Goal: Task Accomplishment & Management: Use online tool/utility

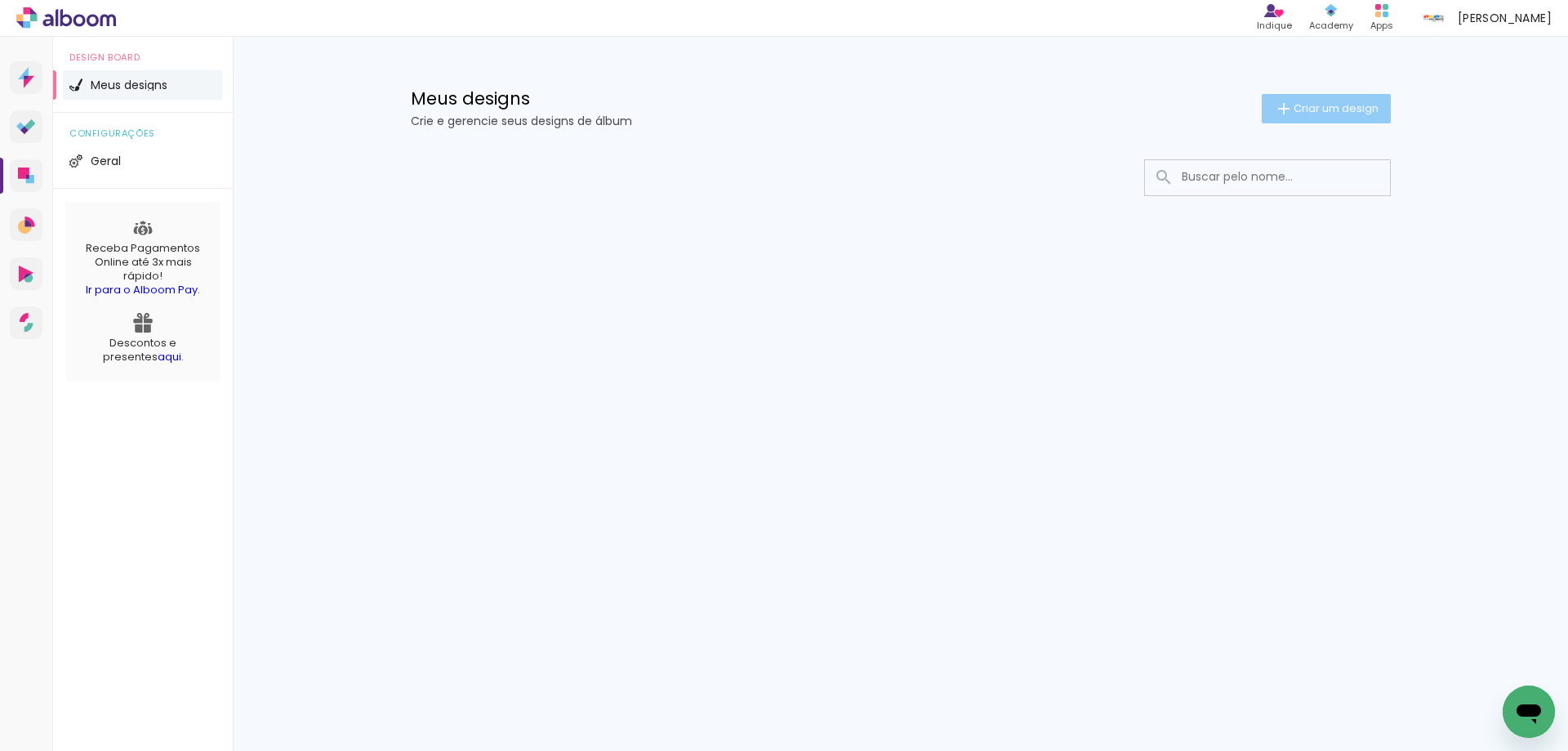
click at [1367, 107] on span "Criar um design" at bounding box center [1336, 108] width 85 height 11
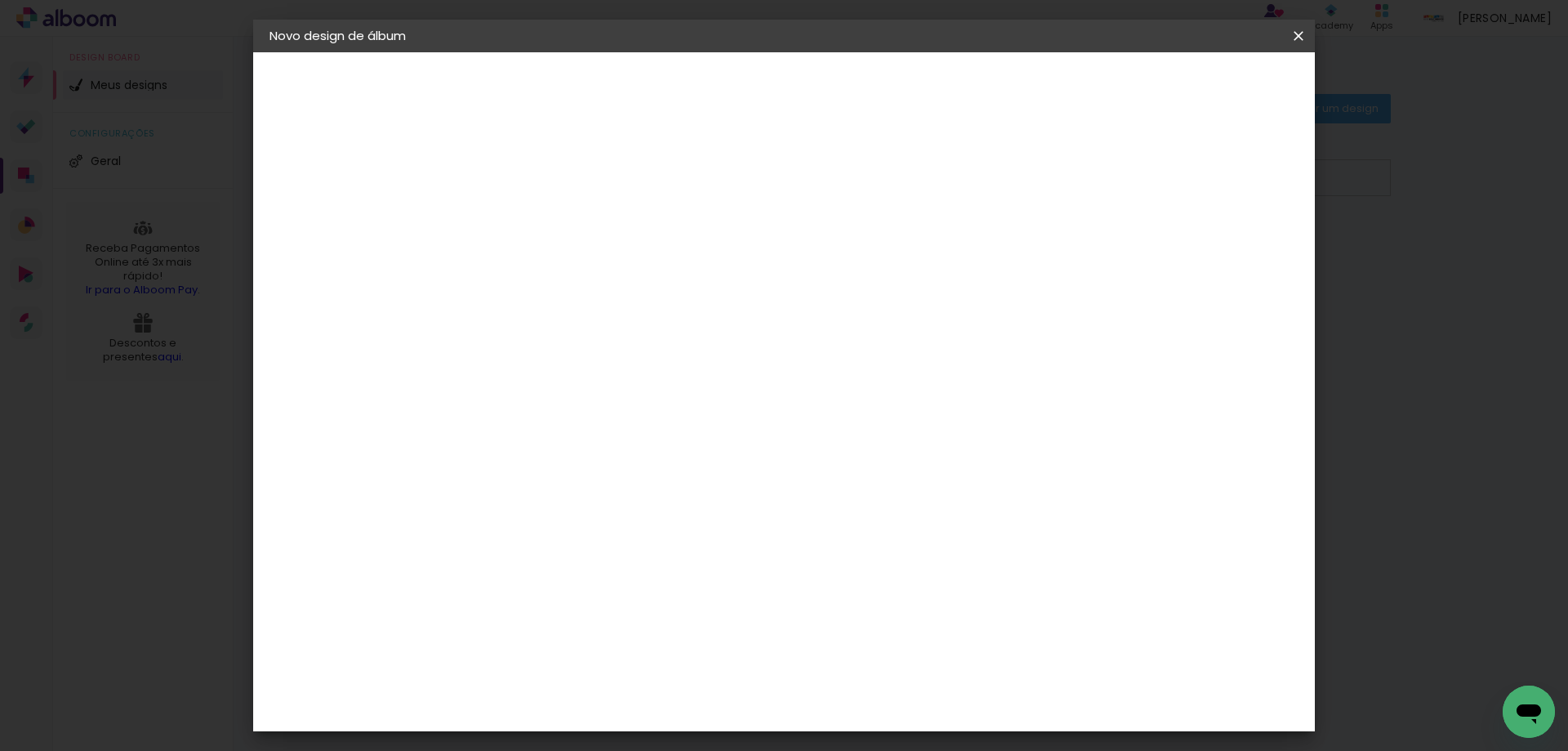
click at [537, 225] on input at bounding box center [537, 220] width 0 height 26
type input "m"
type input "Meio médio - port"
type paper-input "Meio médio - port"
click at [0, 0] on slot "Avançar" at bounding box center [0, 0] width 0 height 0
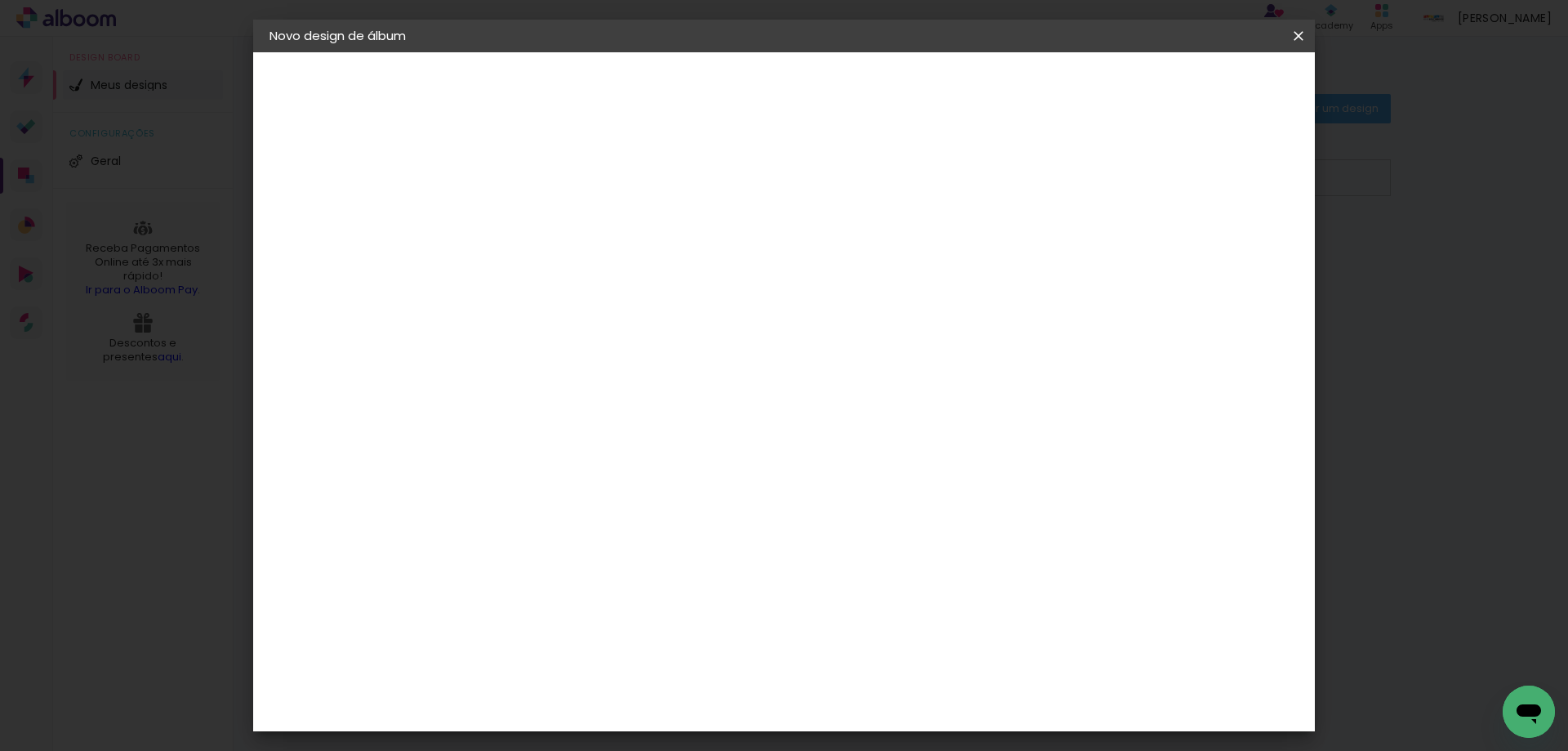
click at [0, 0] on slot "Tamanho Livre" at bounding box center [0, 0] width 0 height 0
click at [0, 0] on slot "Avançar" at bounding box center [0, 0] width 0 height 0
click at [502, 468] on input "30" at bounding box center [485, 464] width 43 height 25
type input "30,5"
type paper-input "30,5"
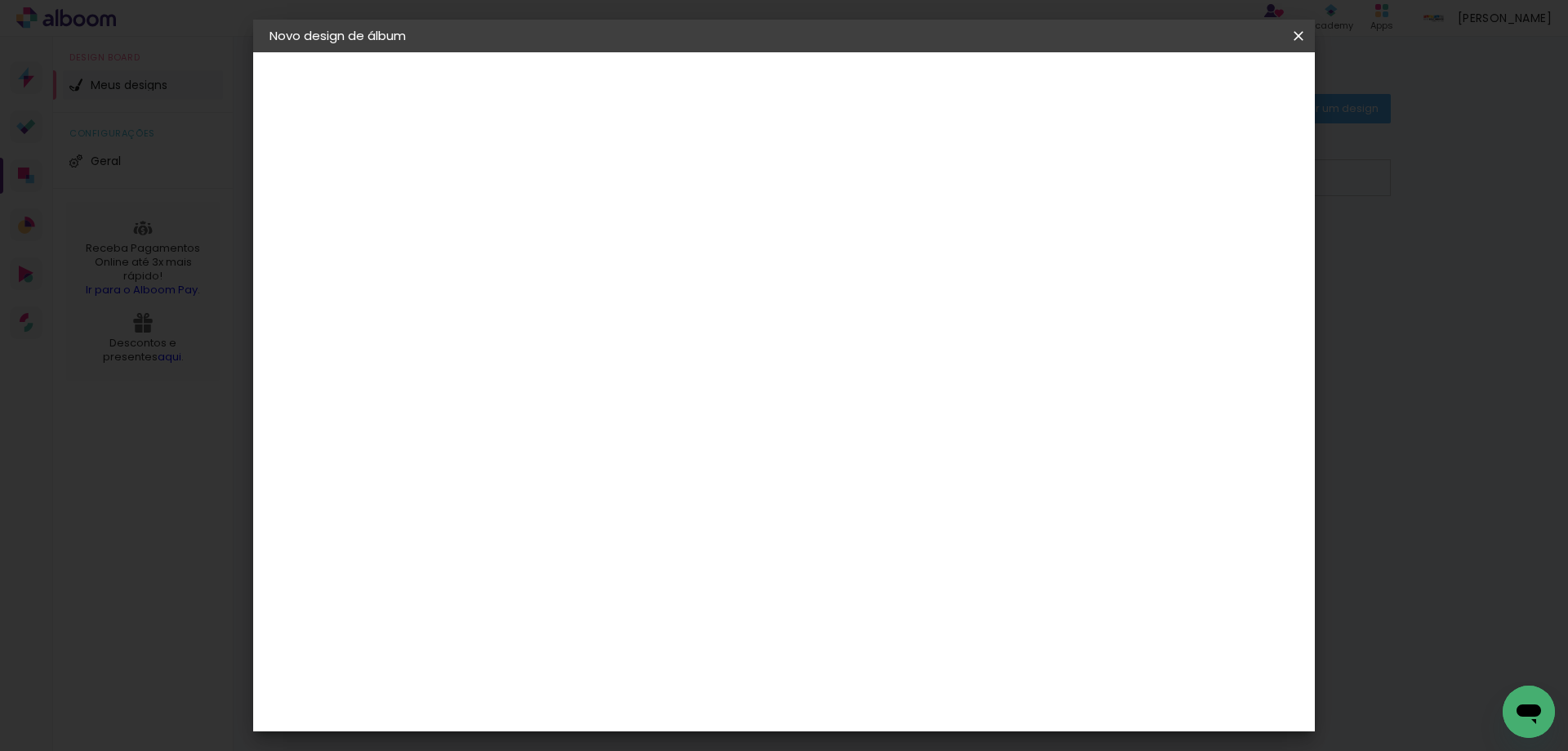
drag, startPoint x: 869, startPoint y: 682, endPoint x: 921, endPoint y: 682, distance: 52.0
click at [921, 682] on div "cm" at bounding box center [884, 687] width 641 height 57
type input "81"
type paper-input "81"
click at [1115, 186] on div at bounding box center [1108, 188] width 15 height 15
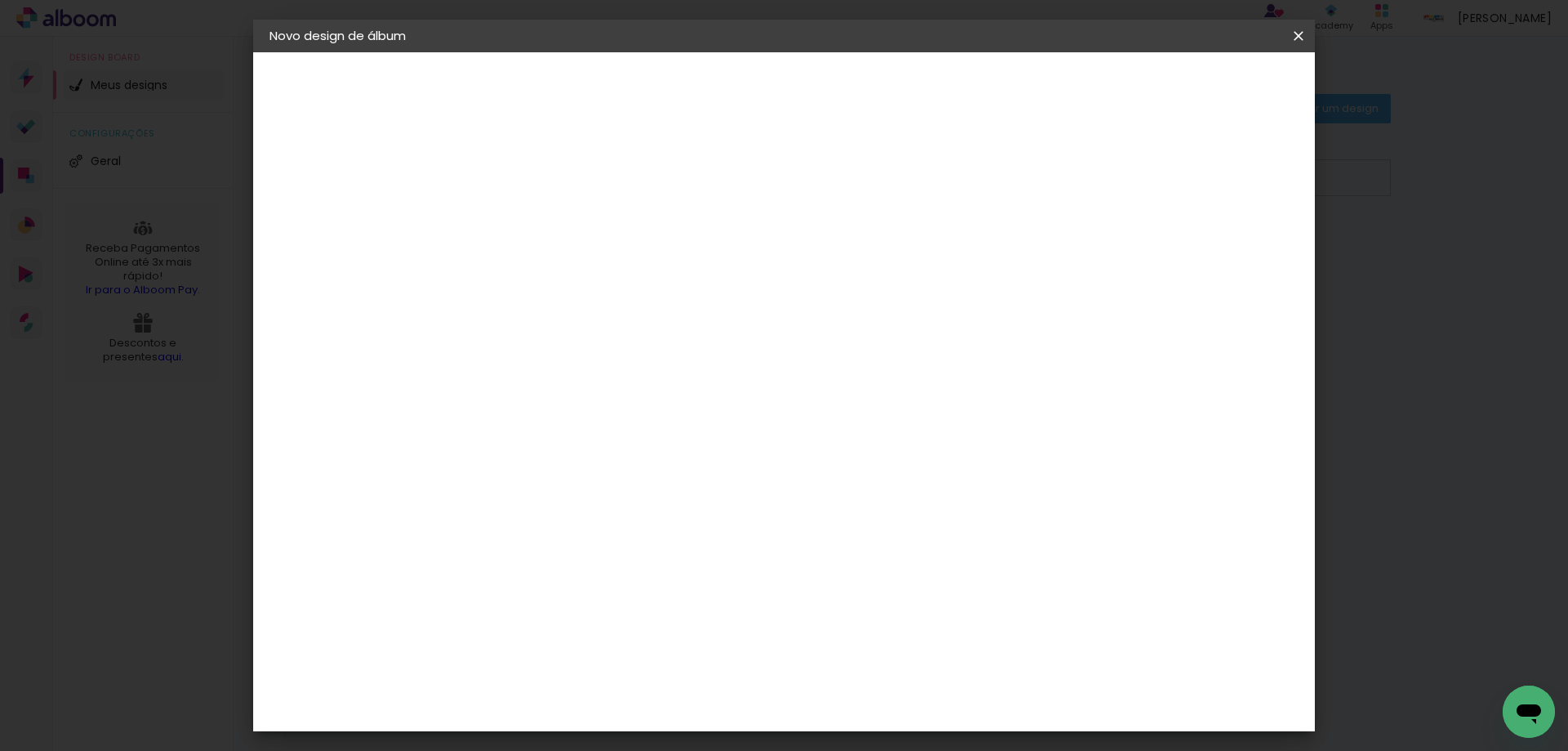
type paper-checkbox "on"
click at [1196, 87] on span "Iniciar design" at bounding box center [1159, 87] width 75 height 12
click at [1196, 90] on span "Iniciar design" at bounding box center [1159, 87] width 75 height 12
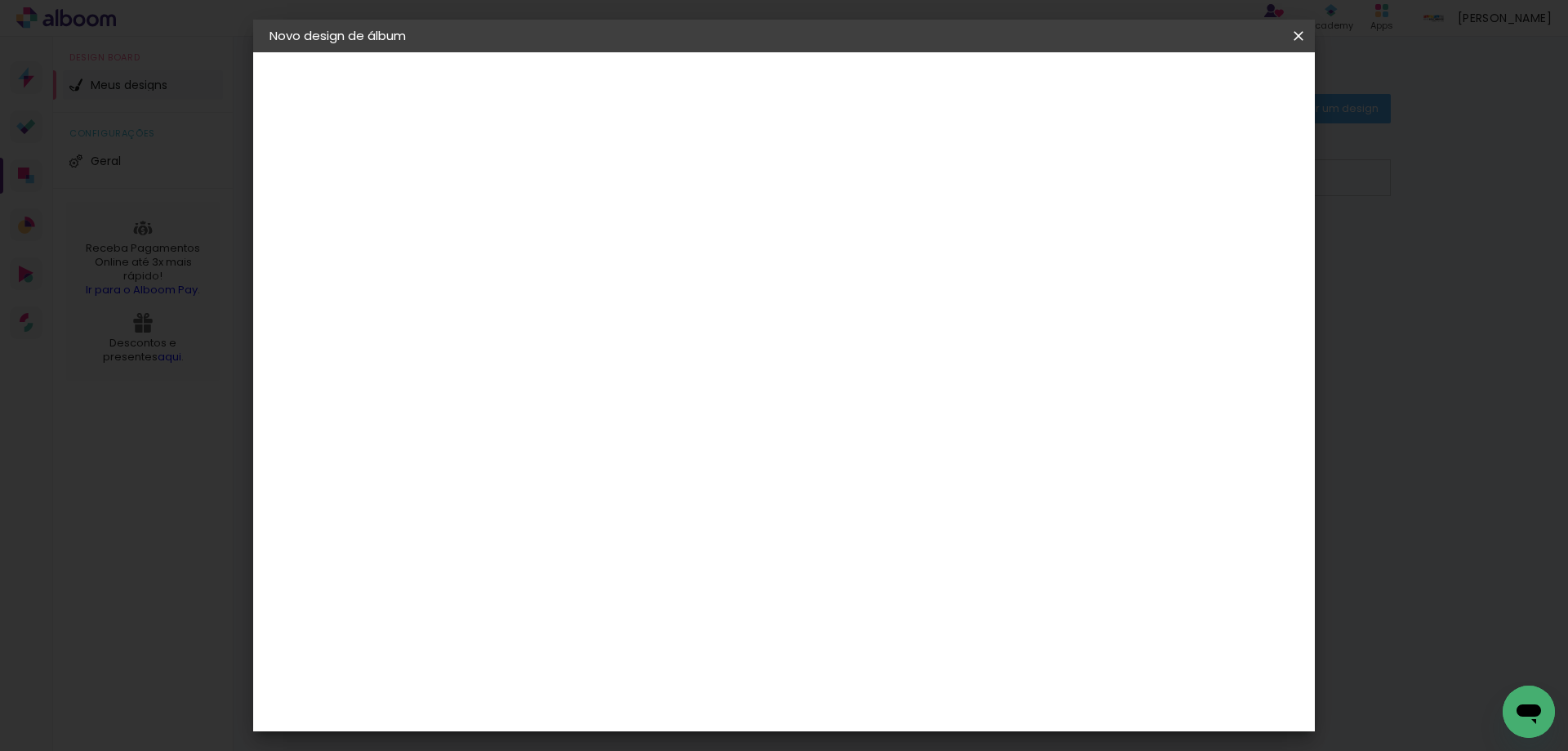
click at [1196, 90] on span "Iniciar design" at bounding box center [1159, 87] width 75 height 12
click at [1196, 82] on span "Iniciar design" at bounding box center [1159, 87] width 75 height 12
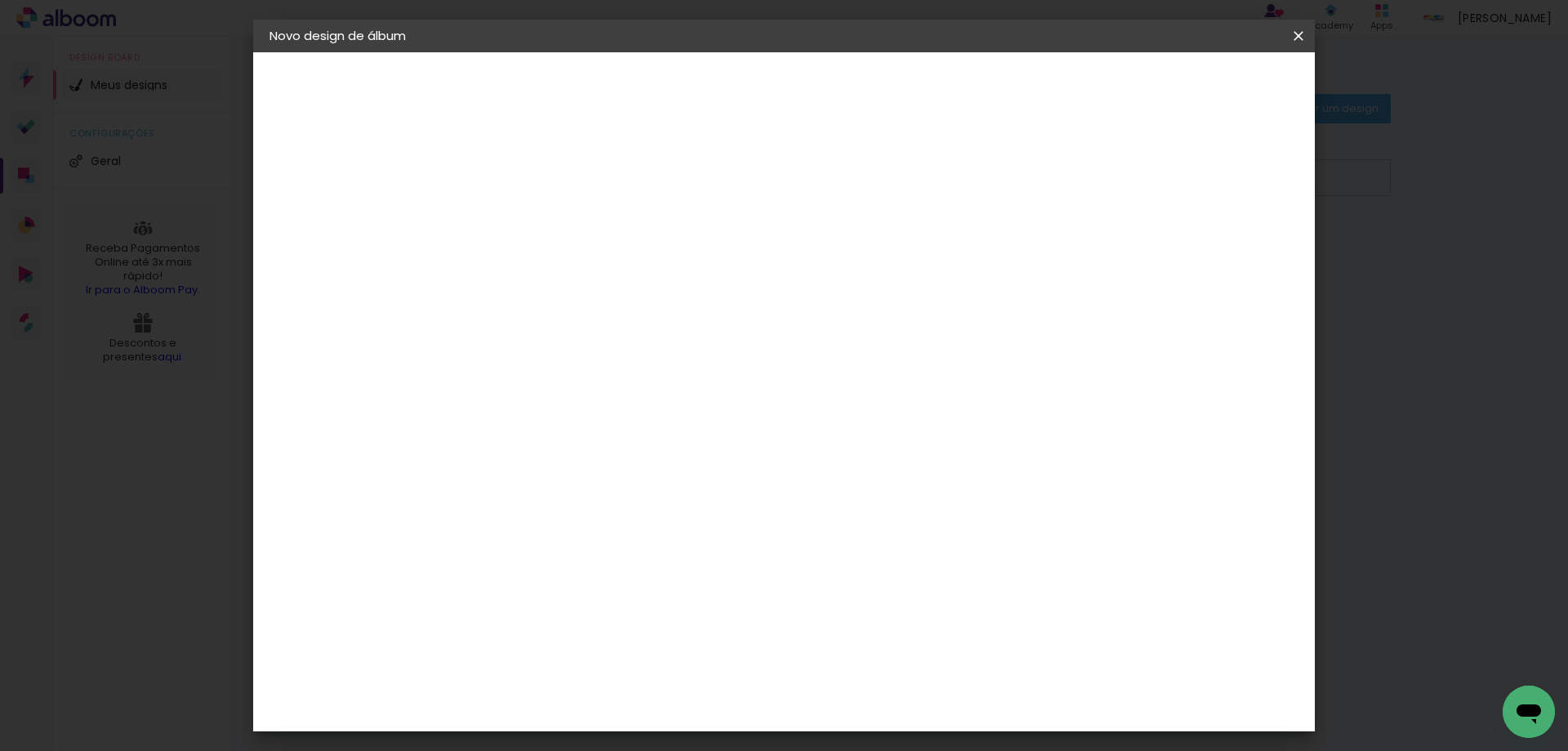
click at [0, 0] on iron-icon at bounding box center [0, 0] width 0 height 0
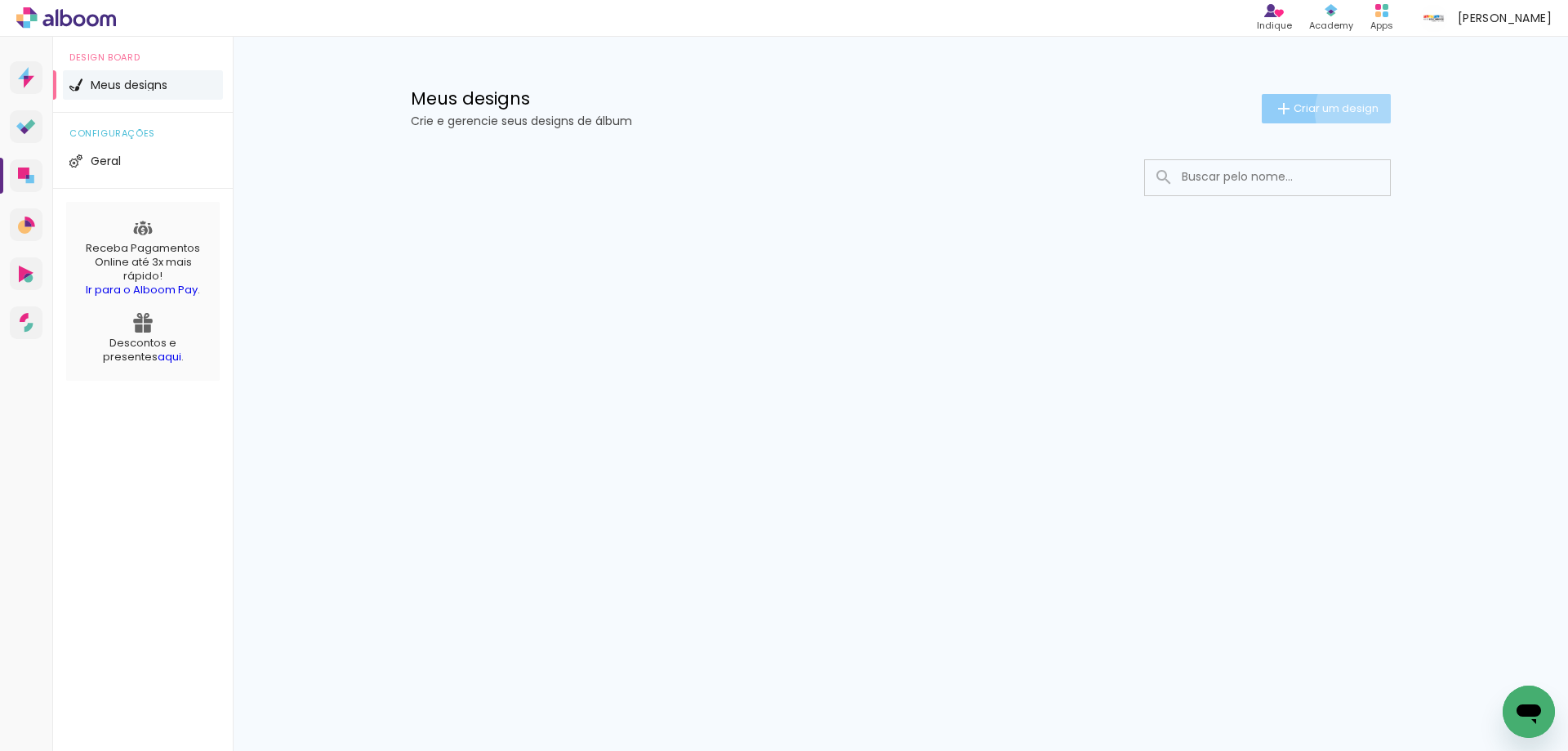
click at [1365, 111] on span "Criar um design" at bounding box center [1336, 108] width 85 height 11
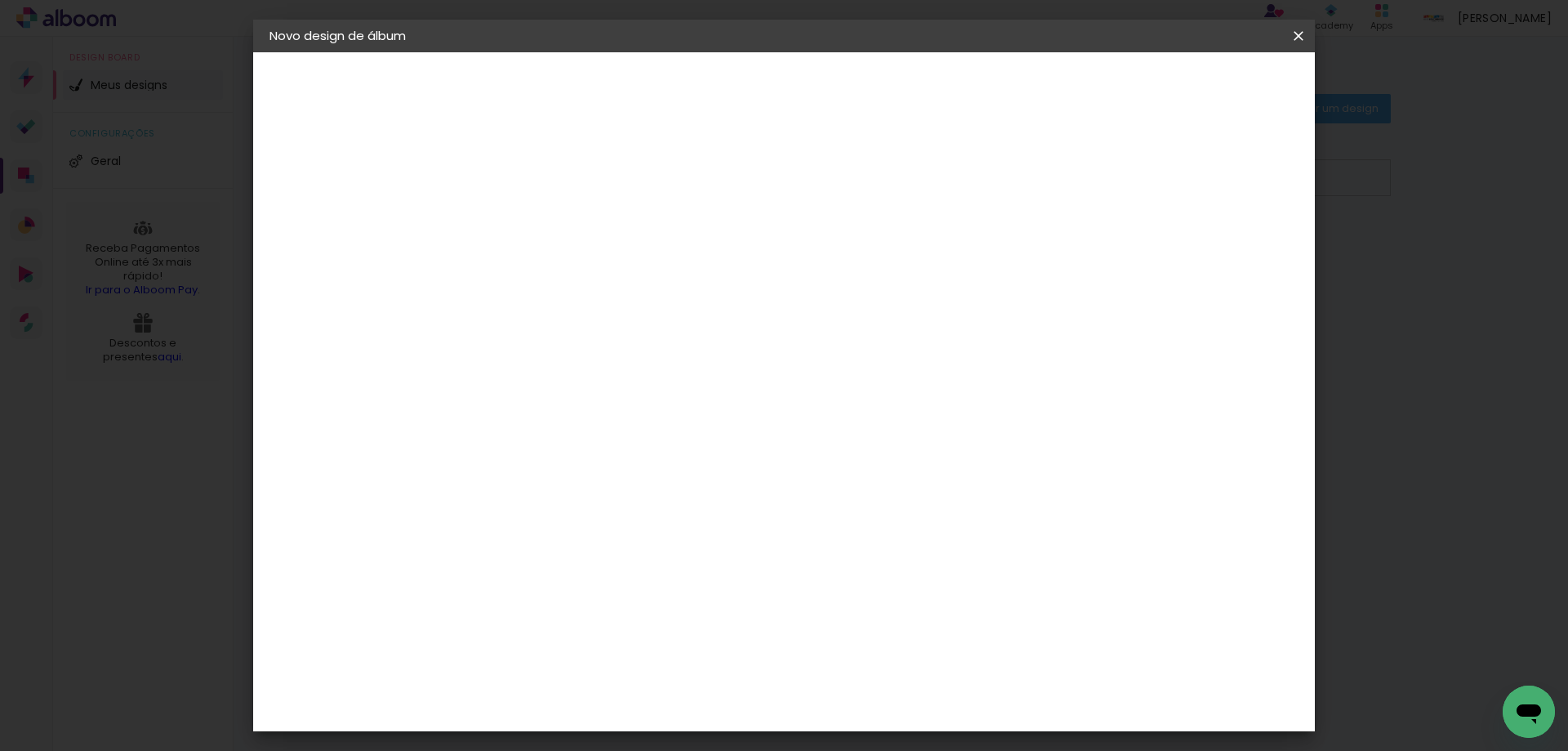
click at [537, 226] on input at bounding box center [537, 220] width 0 height 26
type input "Port - meio médico"
type paper-input "Port - meio médico"
click at [704, 97] on paper-button "Avançar" at bounding box center [664, 87] width 80 height 27
click at [0, 0] on slot "Tamanho Livre" at bounding box center [0, 0] width 0 height 0
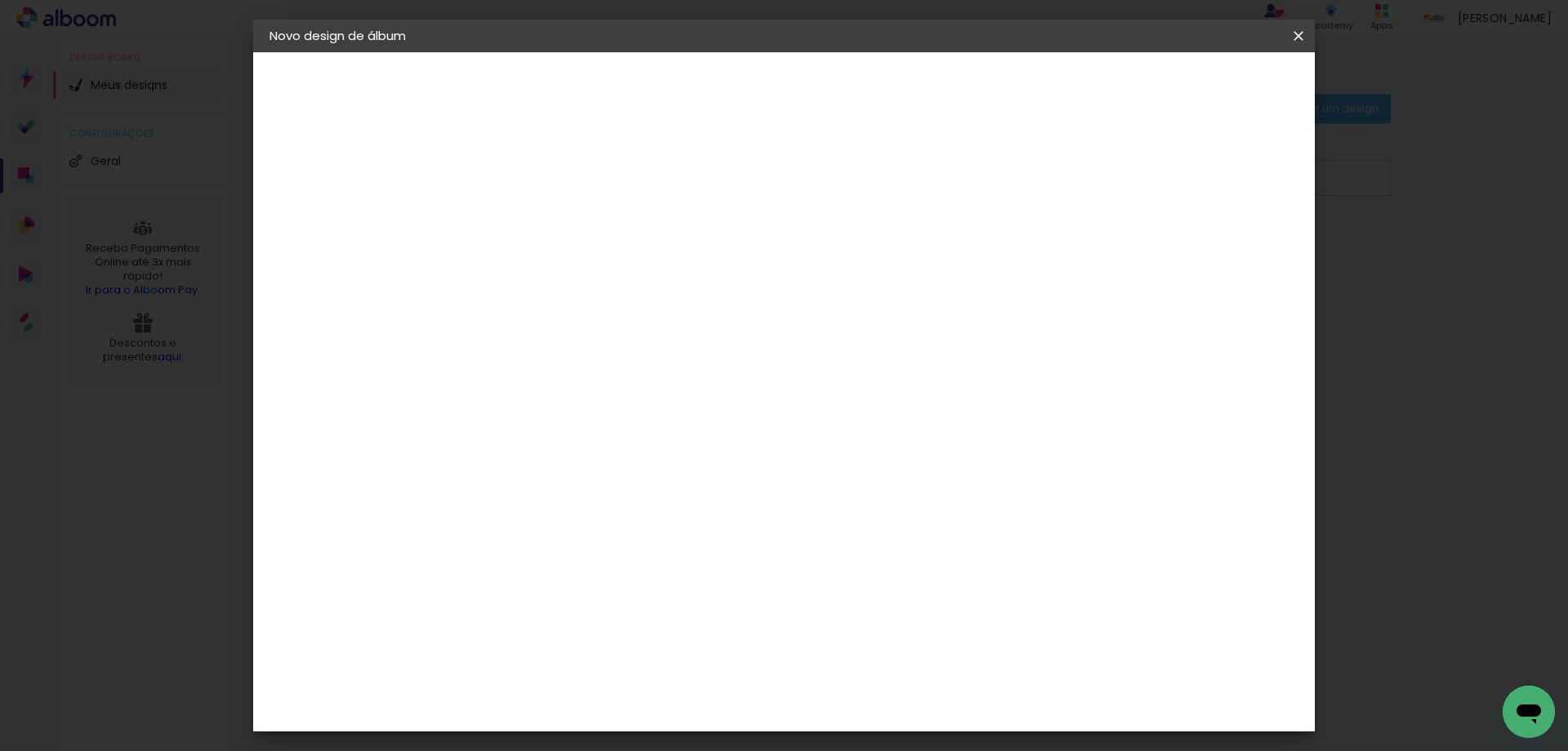
click at [0, 0] on slot "Avançar" at bounding box center [0, 0] width 0 height 0
click at [503, 468] on input "30" at bounding box center [485, 464] width 43 height 25
type input "30,5"
type paper-input "30,5"
drag, startPoint x: 857, startPoint y: 686, endPoint x: 927, endPoint y: 680, distance: 70.3
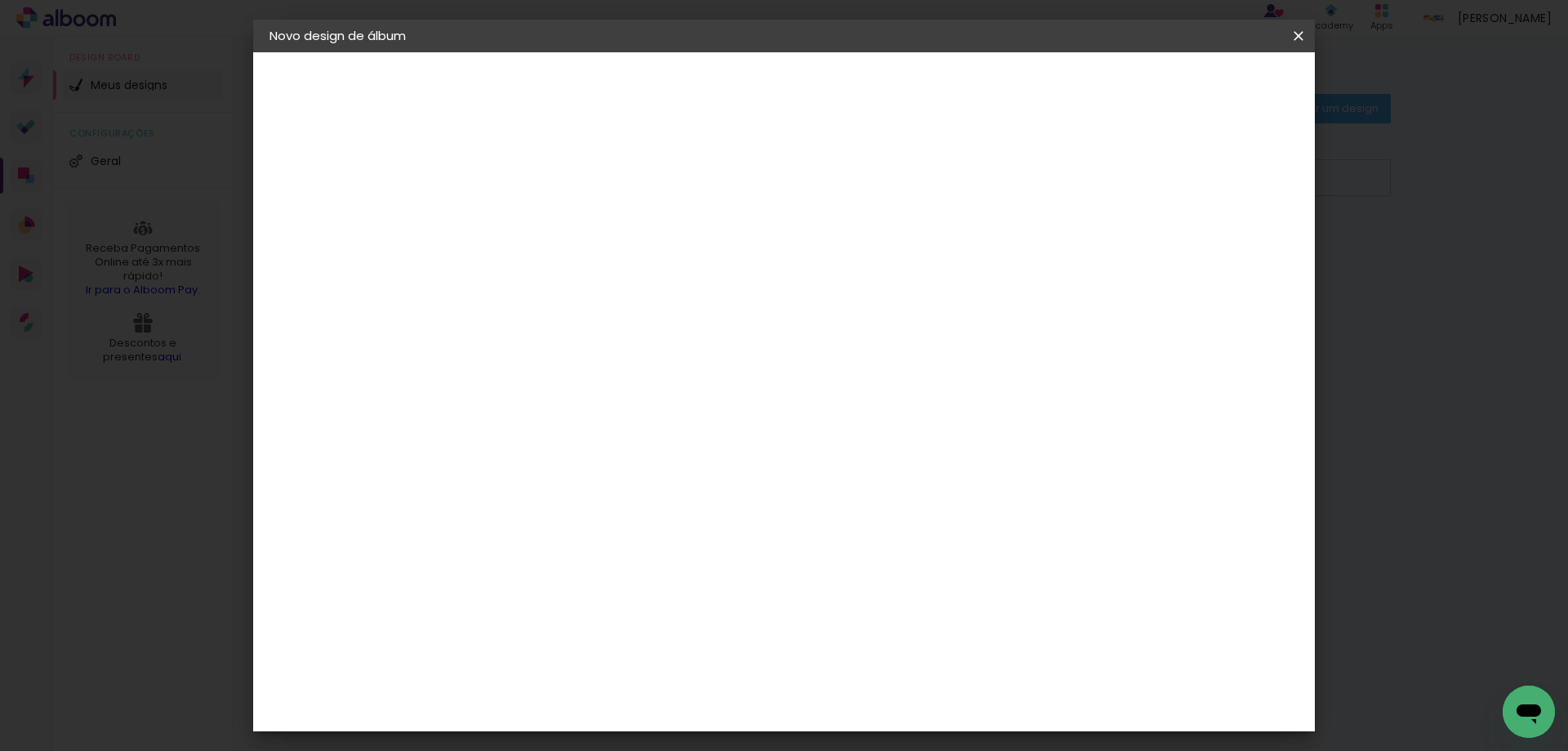
click at [927, 680] on div "cm" at bounding box center [884, 687] width 641 height 57
type input "81"
type paper-input "81"
click at [1166, 197] on paper-checkbox "Mostrar sangria" at bounding box center [1162, 188] width 123 height 20
type paper-checkbox "on"
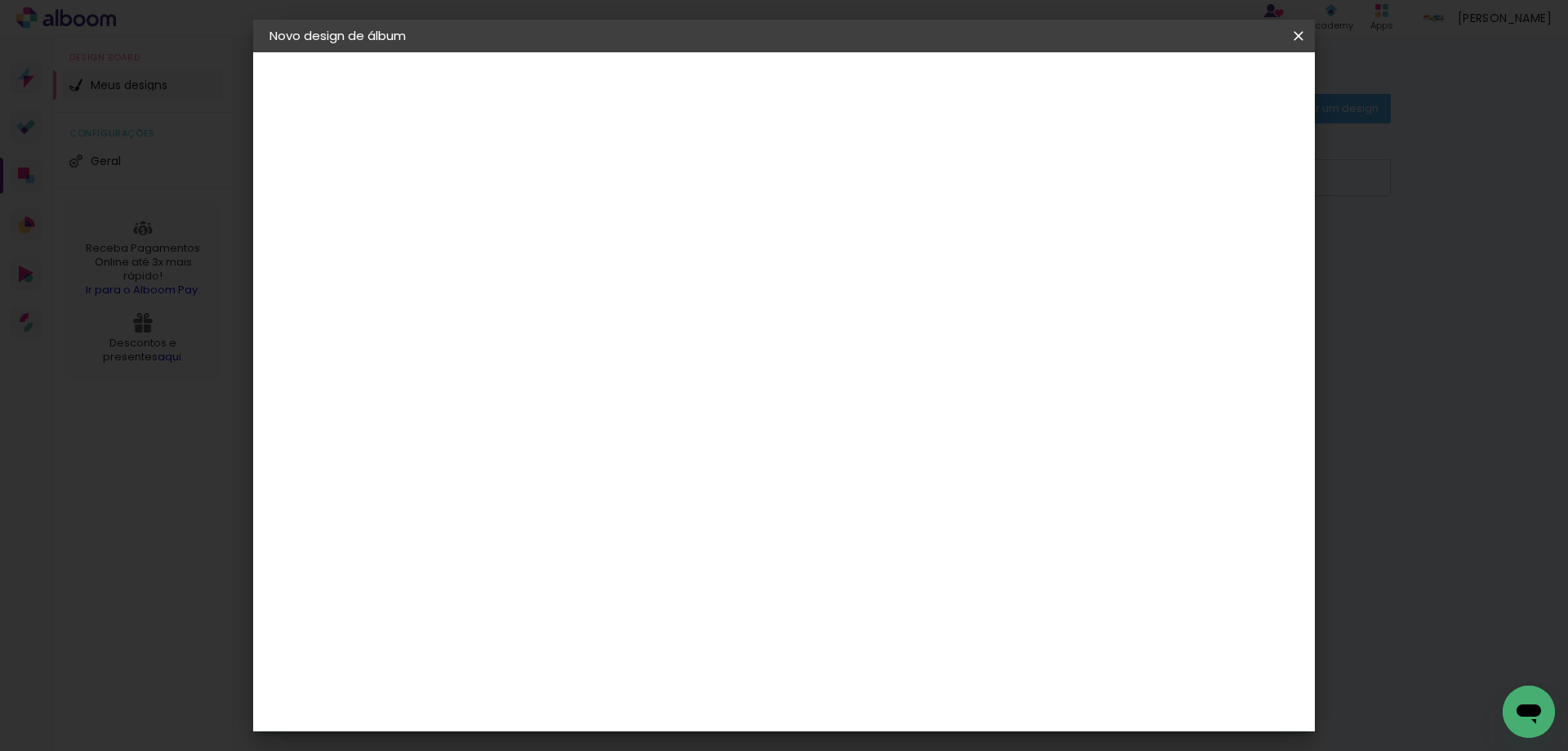
click at [1196, 90] on span "Iniciar design" at bounding box center [1159, 87] width 75 height 12
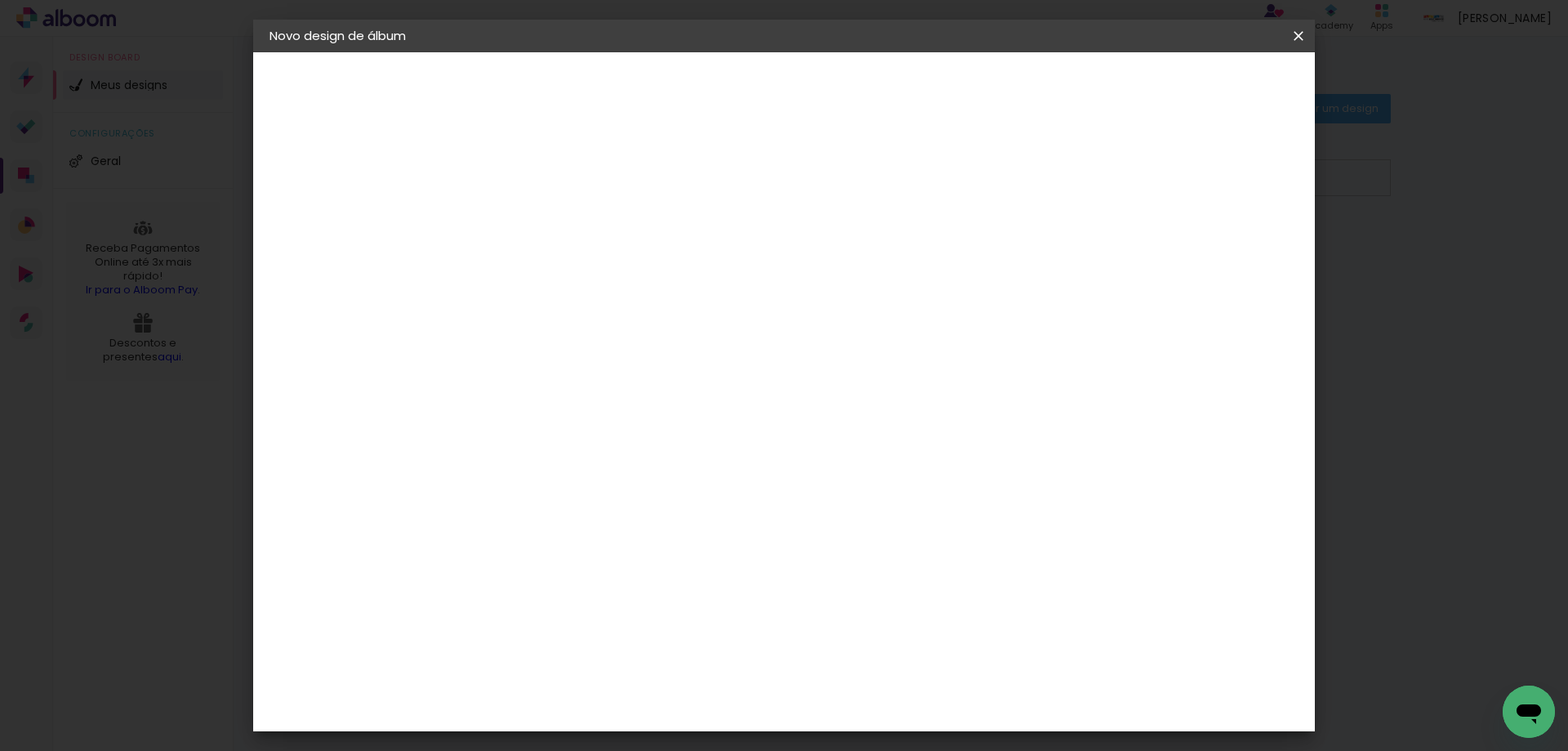
click at [0, 0] on iron-icon at bounding box center [0, 0] width 0 height 0
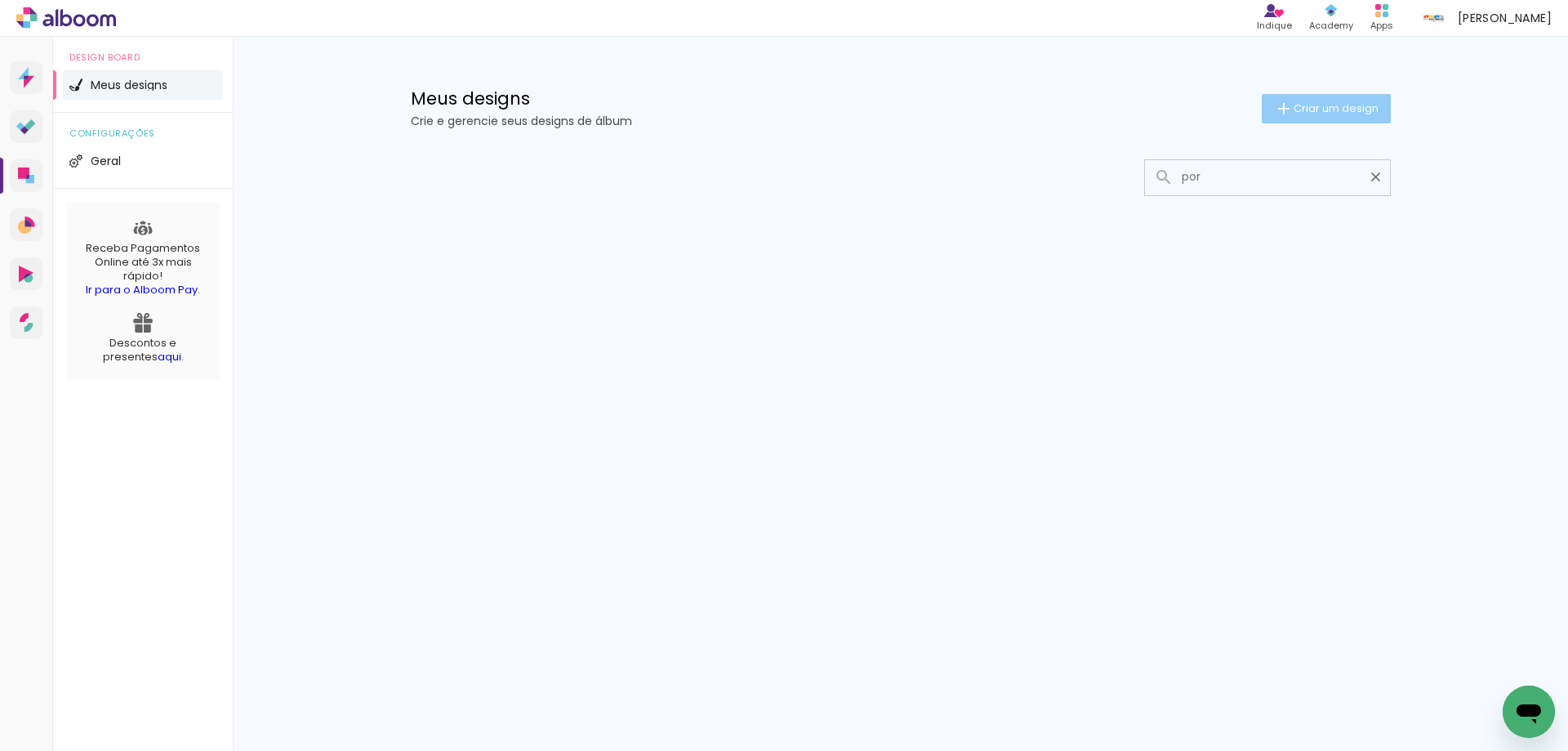
type input "por"
type paper-input "por"
click at [1299, 109] on span "Criar um design" at bounding box center [1336, 108] width 85 height 11
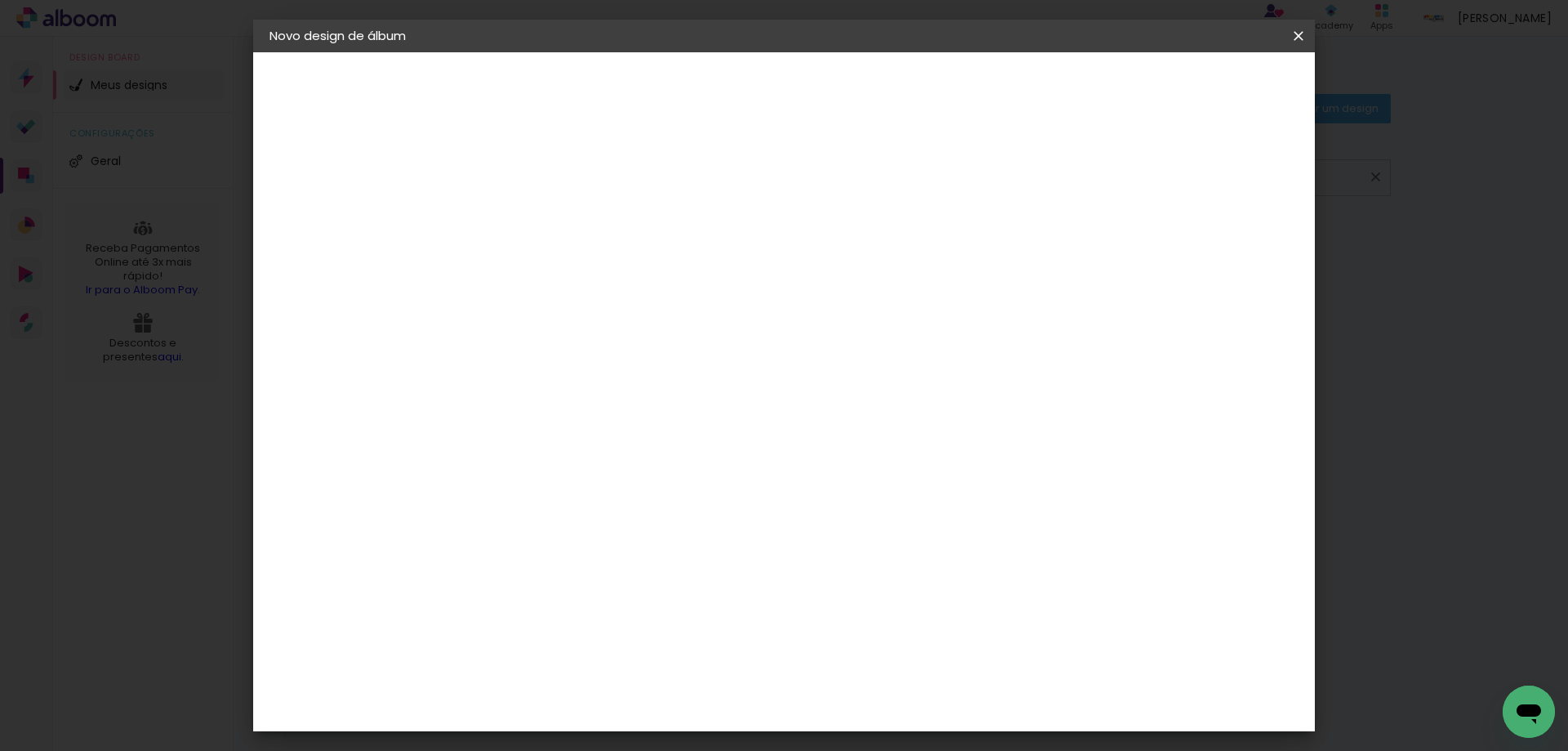
click at [537, 221] on input at bounding box center [537, 220] width 0 height 26
type input "123"
type paper-input "123"
click at [704, 77] on paper-button "Avançar" at bounding box center [664, 87] width 80 height 27
click at [0, 0] on slot "Tamanho Livre" at bounding box center [0, 0] width 0 height 0
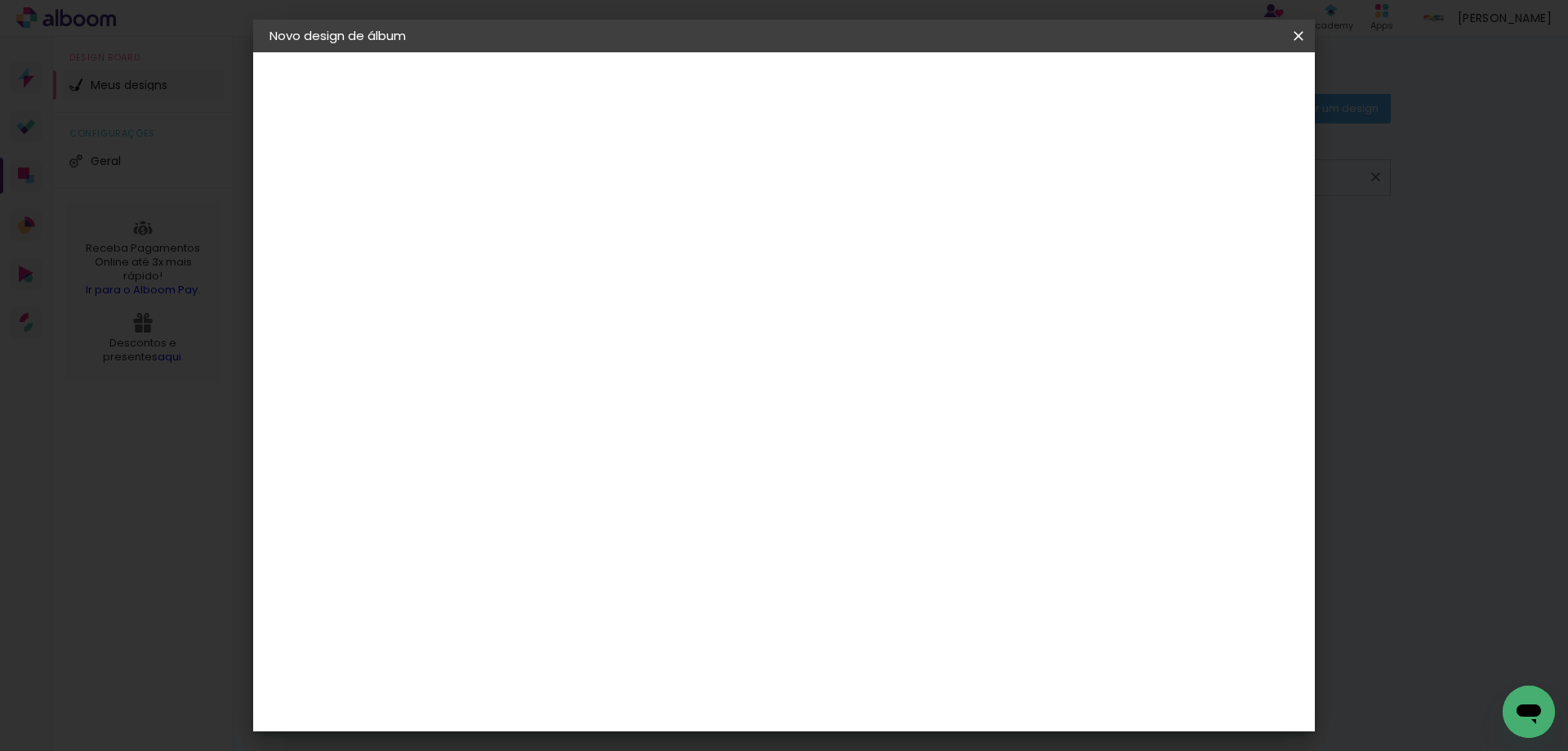
click at [0, 0] on slot "Avançar" at bounding box center [0, 0] width 0 height 0
click at [504, 458] on input "30" at bounding box center [485, 464] width 43 height 25
type input "30,5"
type paper-input "30,5"
drag, startPoint x: 886, startPoint y: 678, endPoint x: 900, endPoint y: 682, distance: 14.6
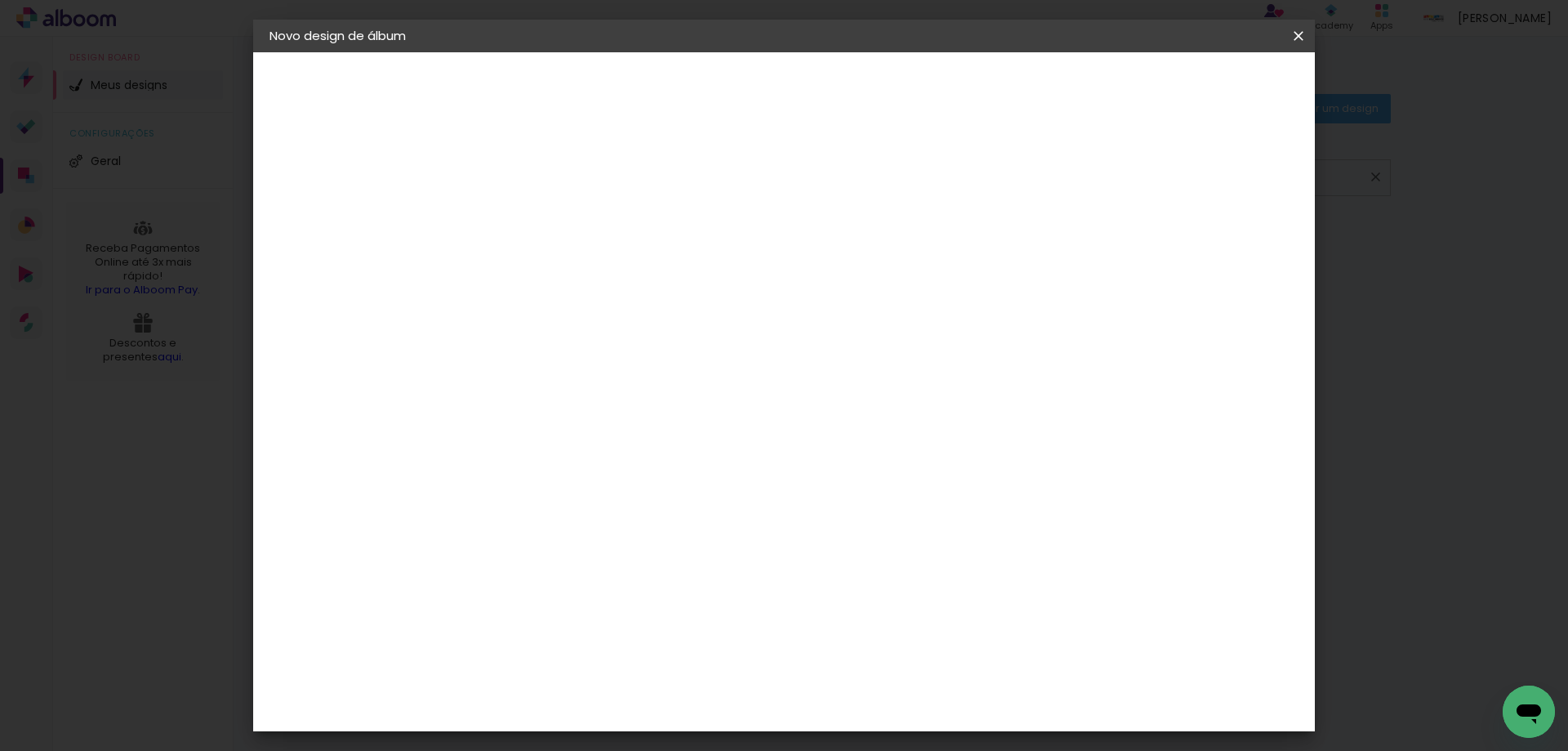
click at [900, 682] on div "60" at bounding box center [885, 686] width 62 height 25
drag, startPoint x: 858, startPoint y: 684, endPoint x: 891, endPoint y: 673, distance: 34.8
click at [917, 677] on paper-input-container "60 cm" at bounding box center [884, 687] width 74 height 41
type input "81"
type paper-input "81"
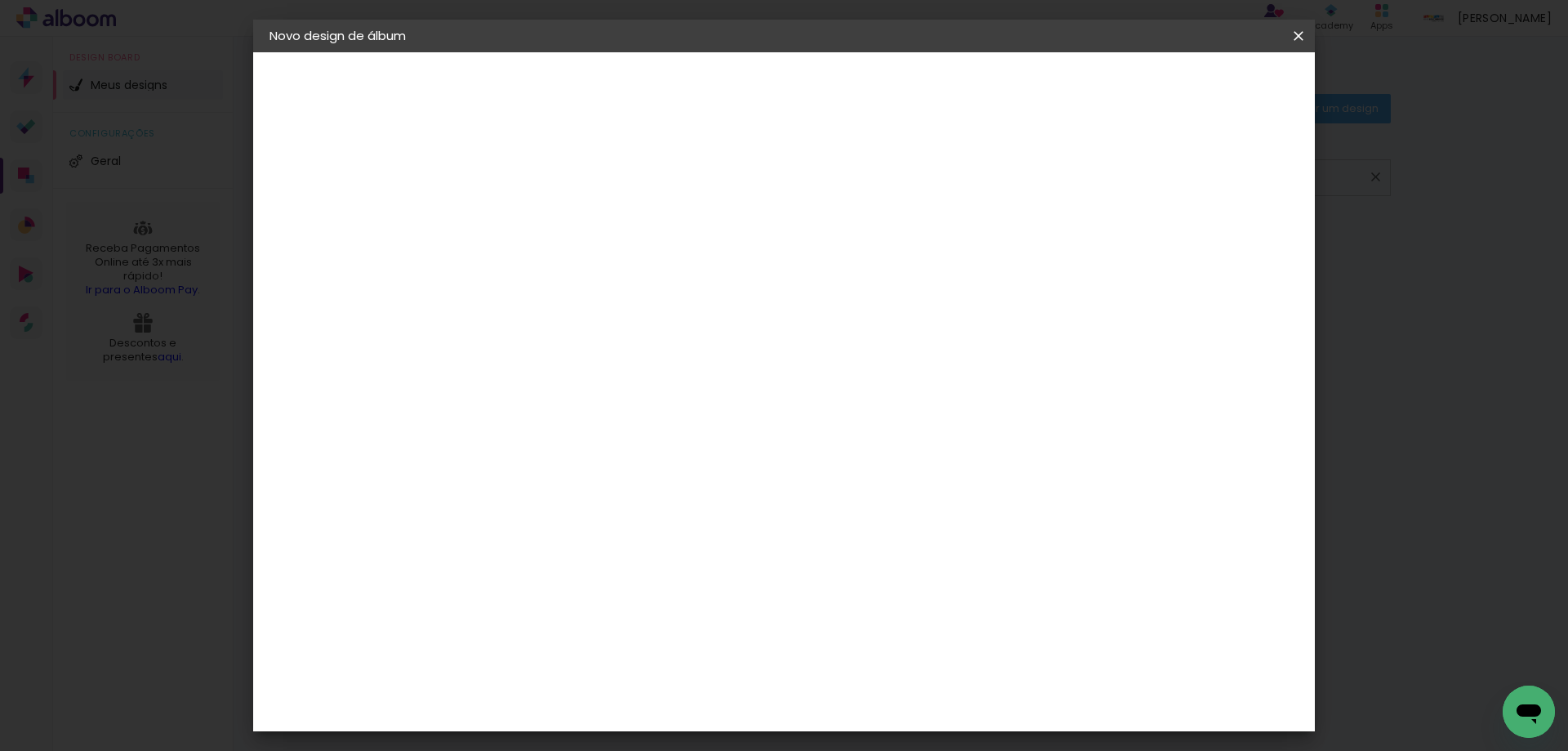
click at [1115, 193] on div at bounding box center [1108, 188] width 15 height 15
type paper-checkbox "on"
click at [1196, 92] on span "Iniciar design" at bounding box center [1159, 87] width 75 height 12
click at [1213, 98] on paper-button "Iniciar design" at bounding box center [1158, 87] width 107 height 27
click at [1196, 87] on span "Iniciar design" at bounding box center [1159, 87] width 75 height 12
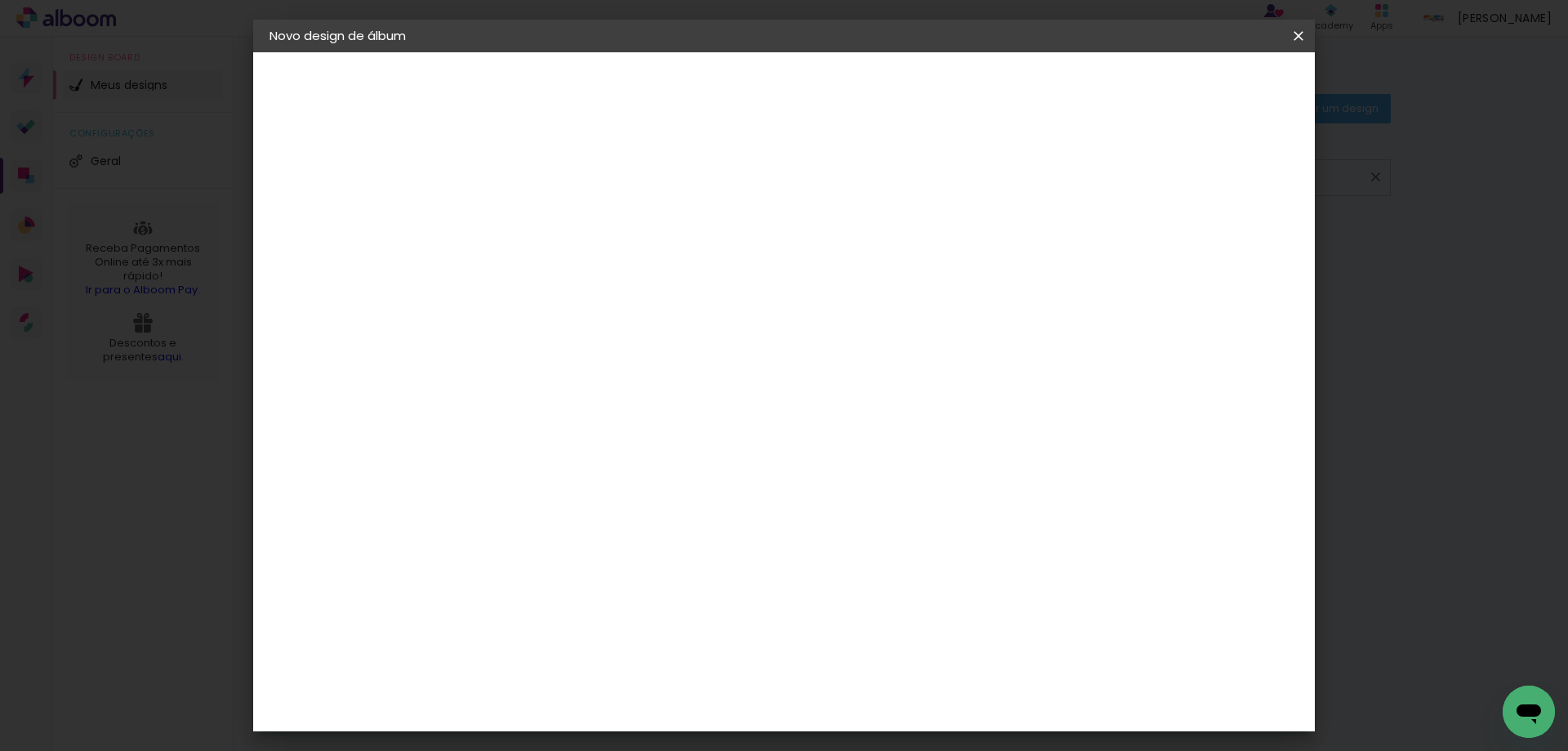
click at [1213, 90] on paper-button "Iniciar design" at bounding box center [1158, 87] width 107 height 27
click at [1213, 96] on paper-button "Iniciar design" at bounding box center [1158, 87] width 107 height 27
click at [1213, 98] on paper-button "Iniciar design" at bounding box center [1158, 87] width 107 height 27
click at [1196, 84] on span "Iniciar design" at bounding box center [1159, 87] width 75 height 12
click at [1213, 87] on paper-button "Iniciar design" at bounding box center [1158, 87] width 107 height 27
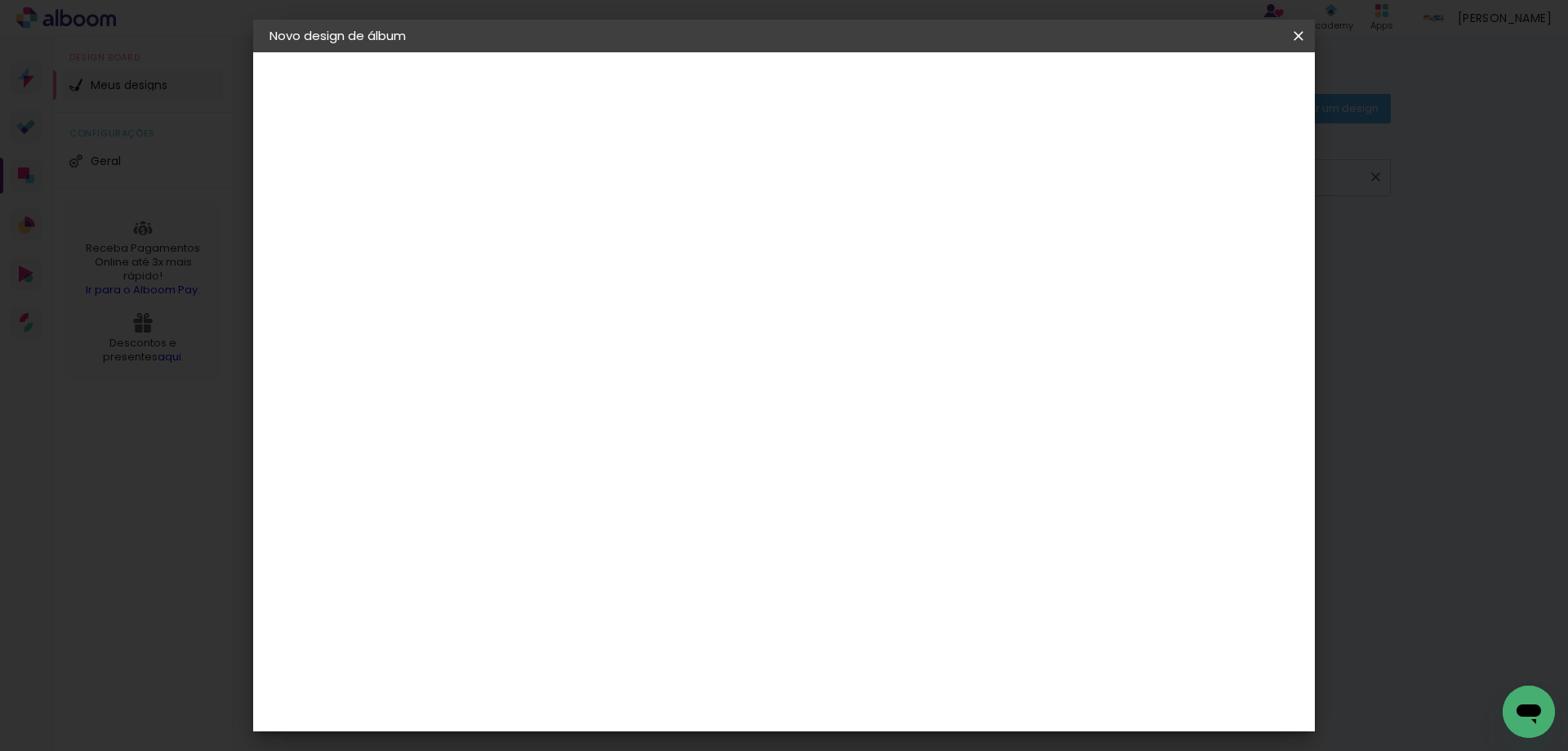
click at [1213, 87] on paper-button "Iniciar design" at bounding box center [1158, 87] width 107 height 27
click at [1213, 98] on paper-button "Iniciar design" at bounding box center [1158, 87] width 107 height 27
click at [1196, 90] on span "Iniciar design" at bounding box center [1159, 87] width 75 height 12
click at [1196, 83] on span "Iniciar design" at bounding box center [1159, 87] width 75 height 12
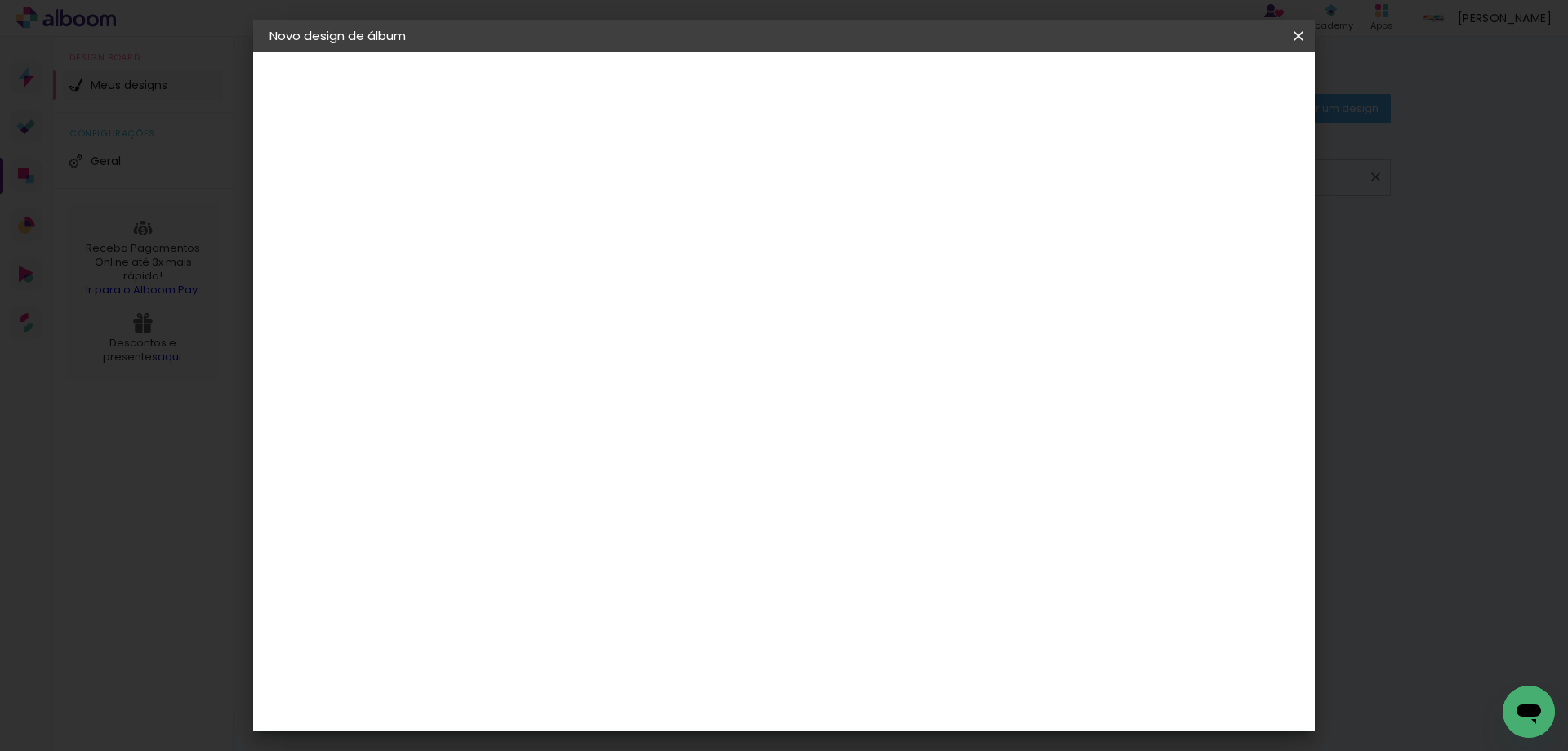
click at [1196, 83] on span "Iniciar design" at bounding box center [1159, 87] width 75 height 12
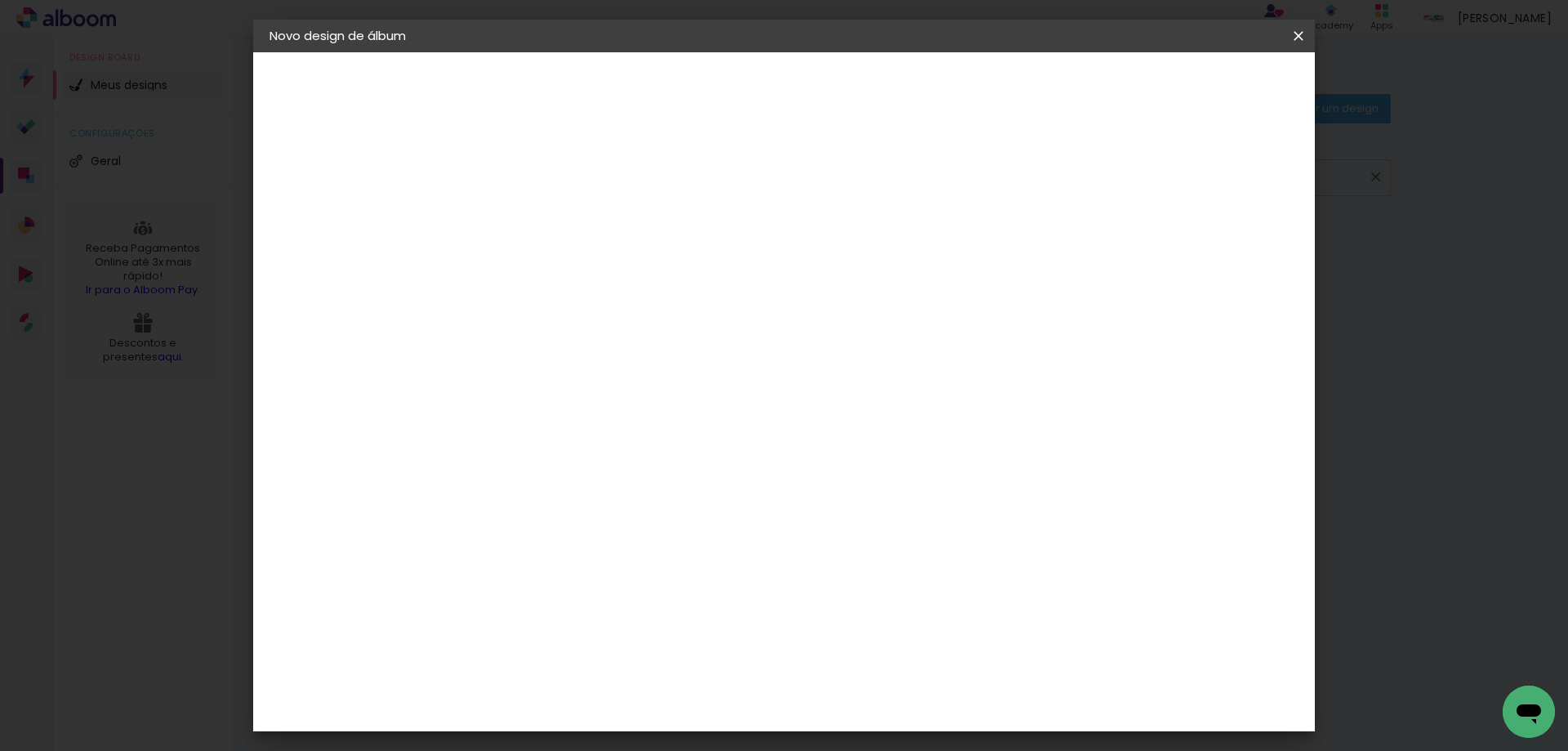
click at [1196, 83] on span "Iniciar design" at bounding box center [1159, 87] width 75 height 12
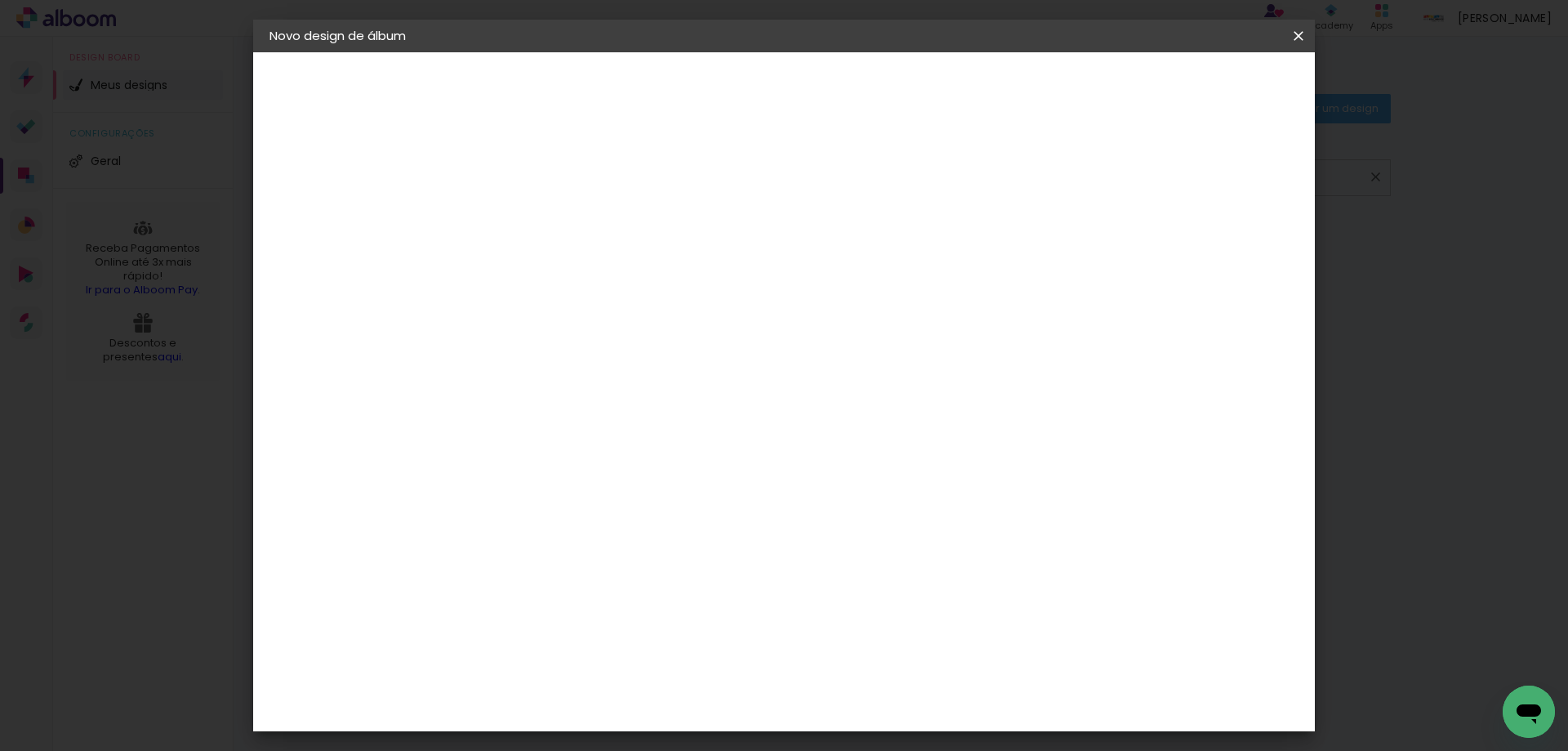
click at [1196, 83] on span "Iniciar design" at bounding box center [1159, 87] width 75 height 12
click at [0, 0] on slot "123" at bounding box center [0, 0] width 0 height 0
click at [0, 0] on slot "Avançar" at bounding box center [0, 0] width 0 height 0
click at [681, 255] on iron-icon at bounding box center [671, 249] width 20 height 20
click at [0, 0] on slot "Avançar" at bounding box center [0, 0] width 0 height 0
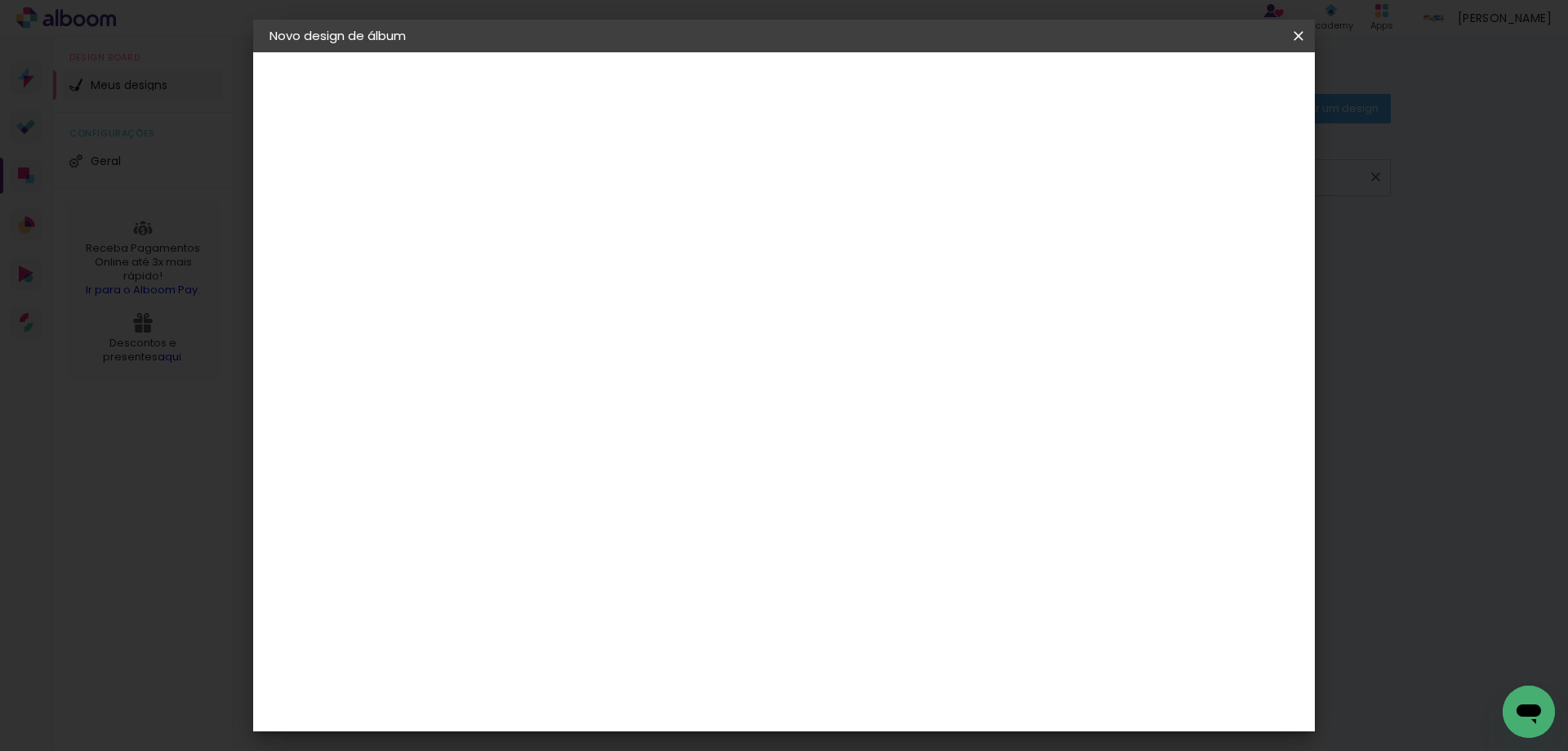
click at [1221, 107] on header "Tamanho livre Defina a largura, altura e sangria das lâminas. Voltar Iniciar de…" at bounding box center [851, 94] width 772 height 84
click at [1226, 101] on header "Tamanho livre Defina a largura, altura e sangria das lâminas. Voltar Iniciar de…" at bounding box center [851, 94] width 772 height 84
click at [1213, 98] on paper-button "Iniciar design" at bounding box center [1158, 87] width 107 height 27
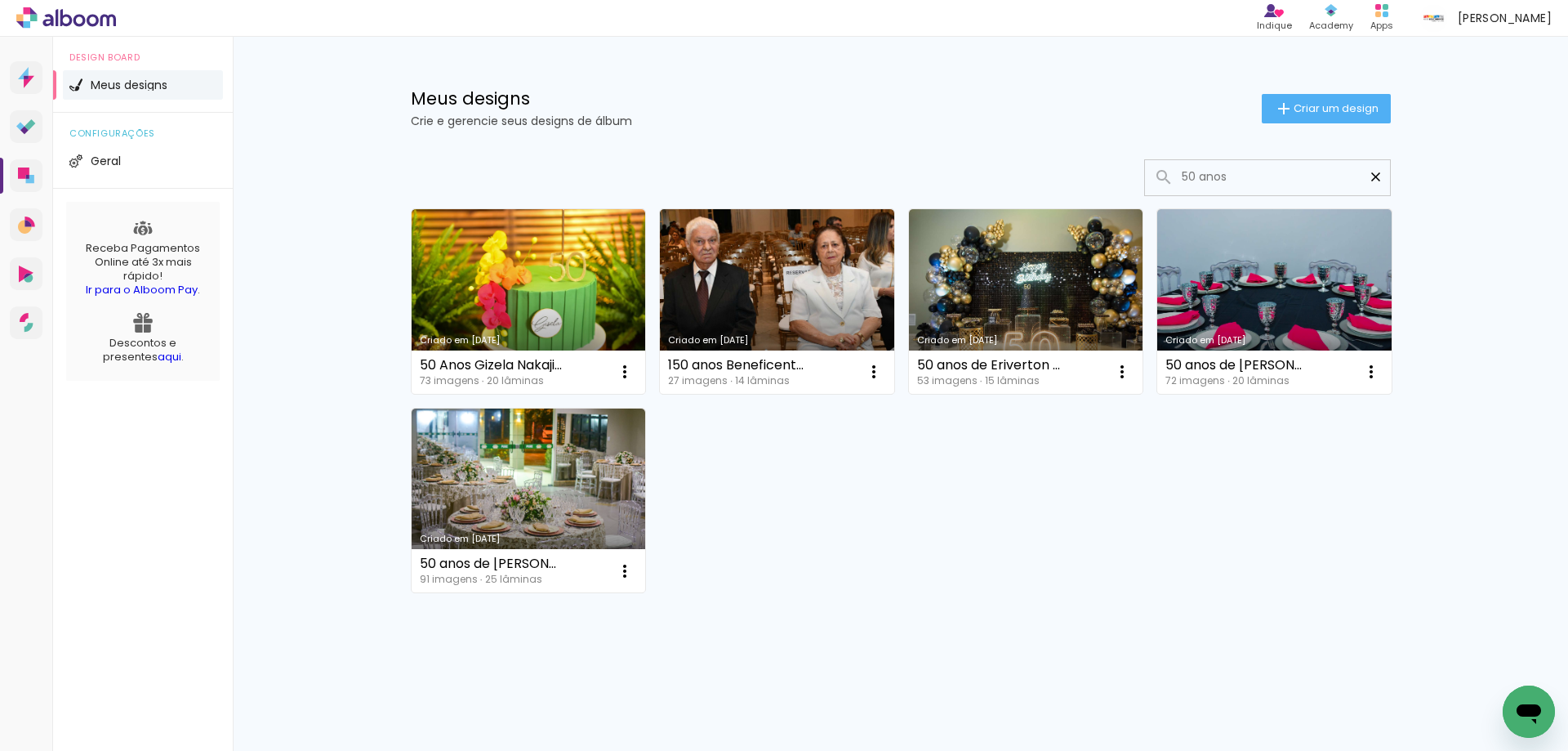
click at [1371, 178] on iron-icon at bounding box center [1375, 177] width 15 height 15
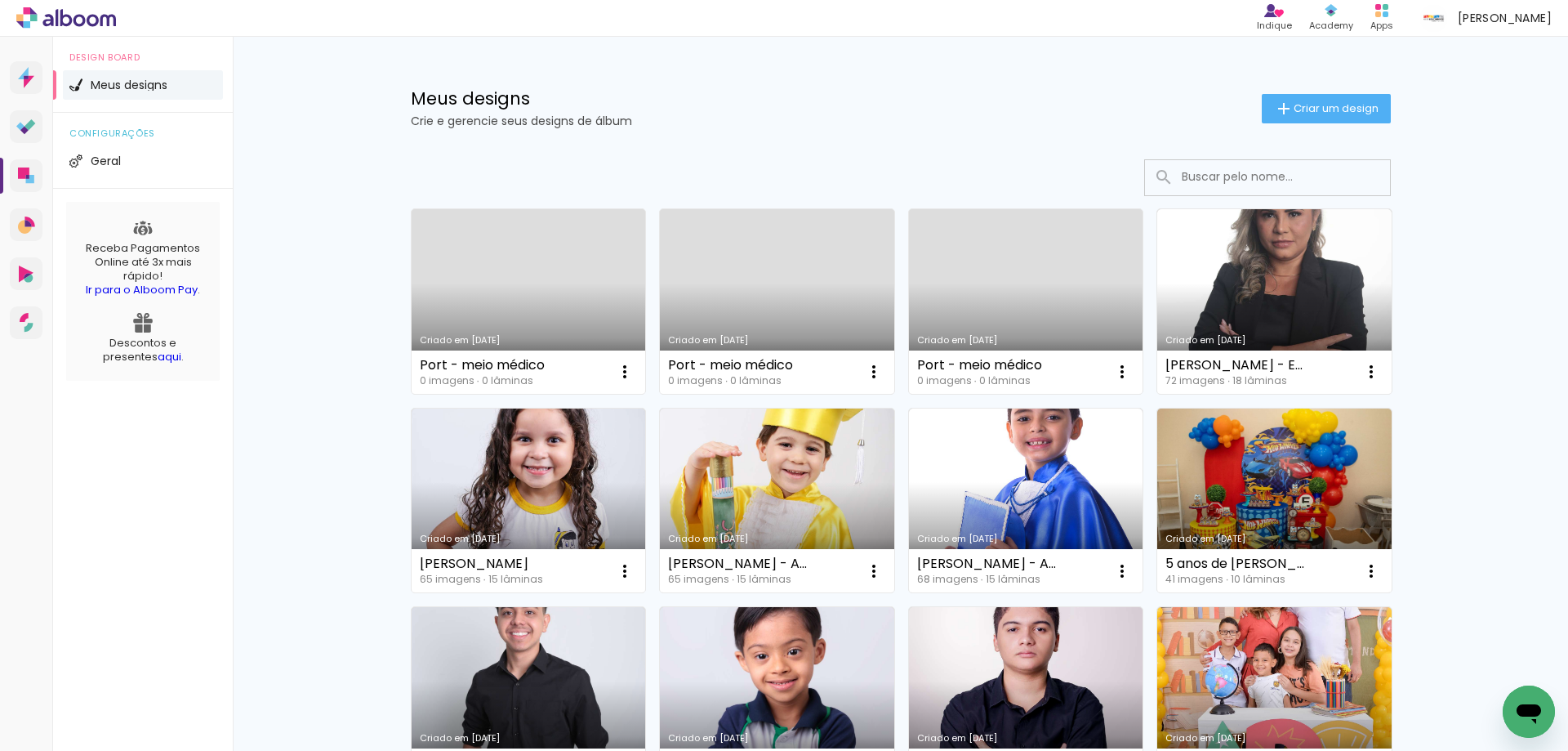
click at [980, 281] on link "Criado em [DATE]" at bounding box center [1025, 301] width 234 height 185
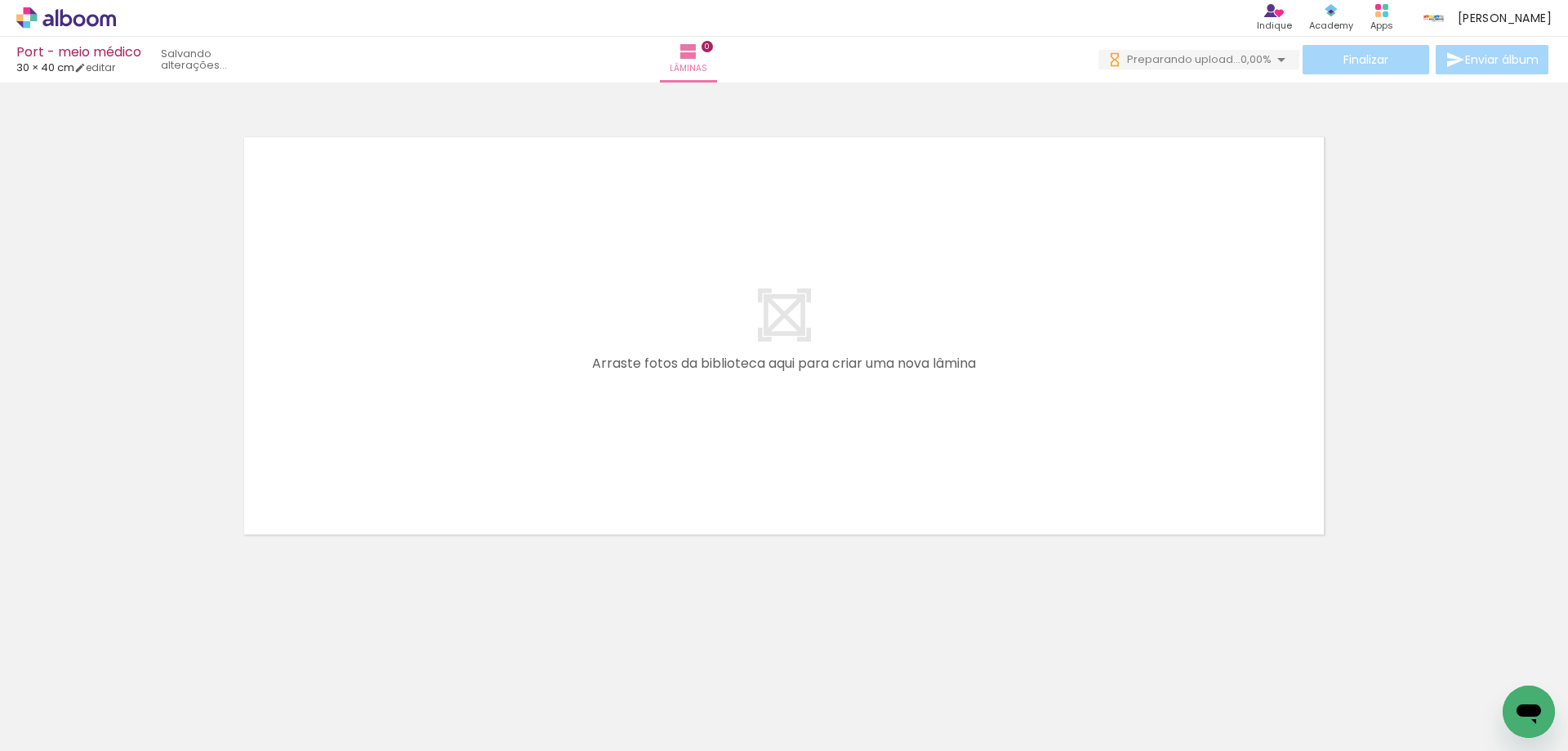
click at [83, 697] on iron-icon at bounding box center [83, 702] width 13 height 13
click at [0, 0] on slot "Não utilizadas" at bounding box center [0, 0] width 0 height 0
type input "Não utilizadas"
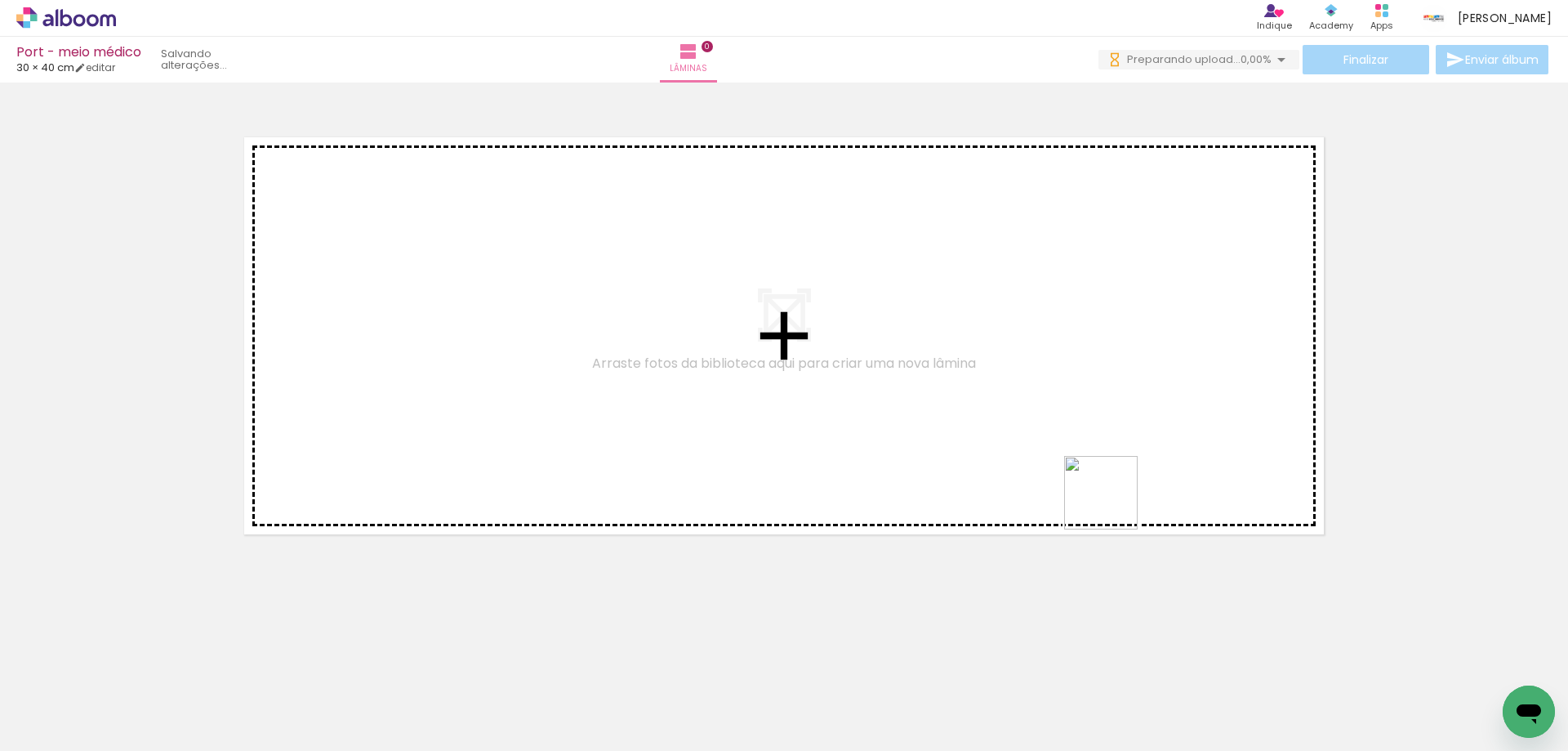
drag, startPoint x: 1160, startPoint y: 602, endPoint x: 989, endPoint y: 344, distance: 309.5
click at [989, 344] on quentale-workspace at bounding box center [784, 376] width 1568 height 751
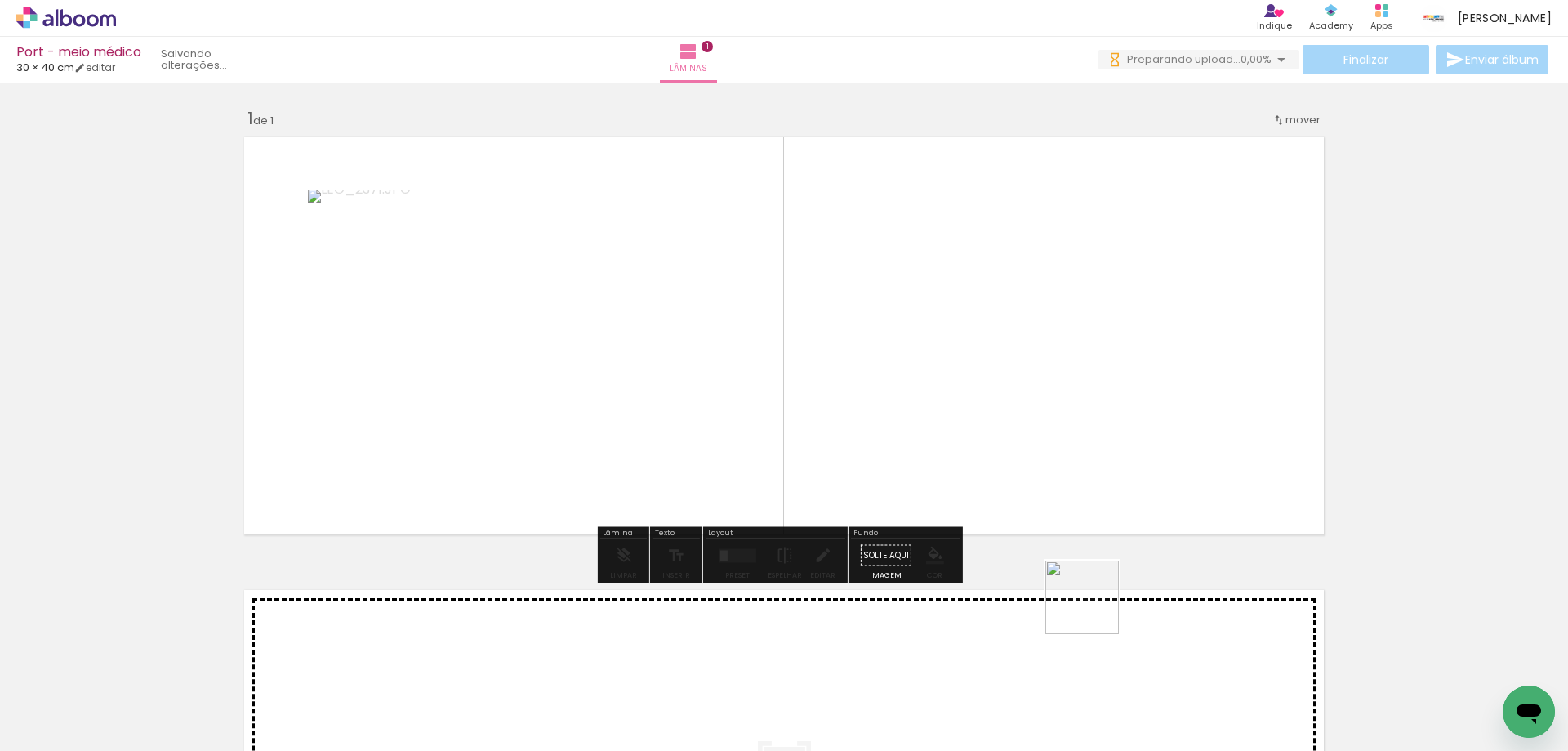
drag, startPoint x: 1094, startPoint y: 610, endPoint x: 835, endPoint y: 427, distance: 317.1
click at [835, 427] on quentale-workspace at bounding box center [784, 376] width 1568 height 751
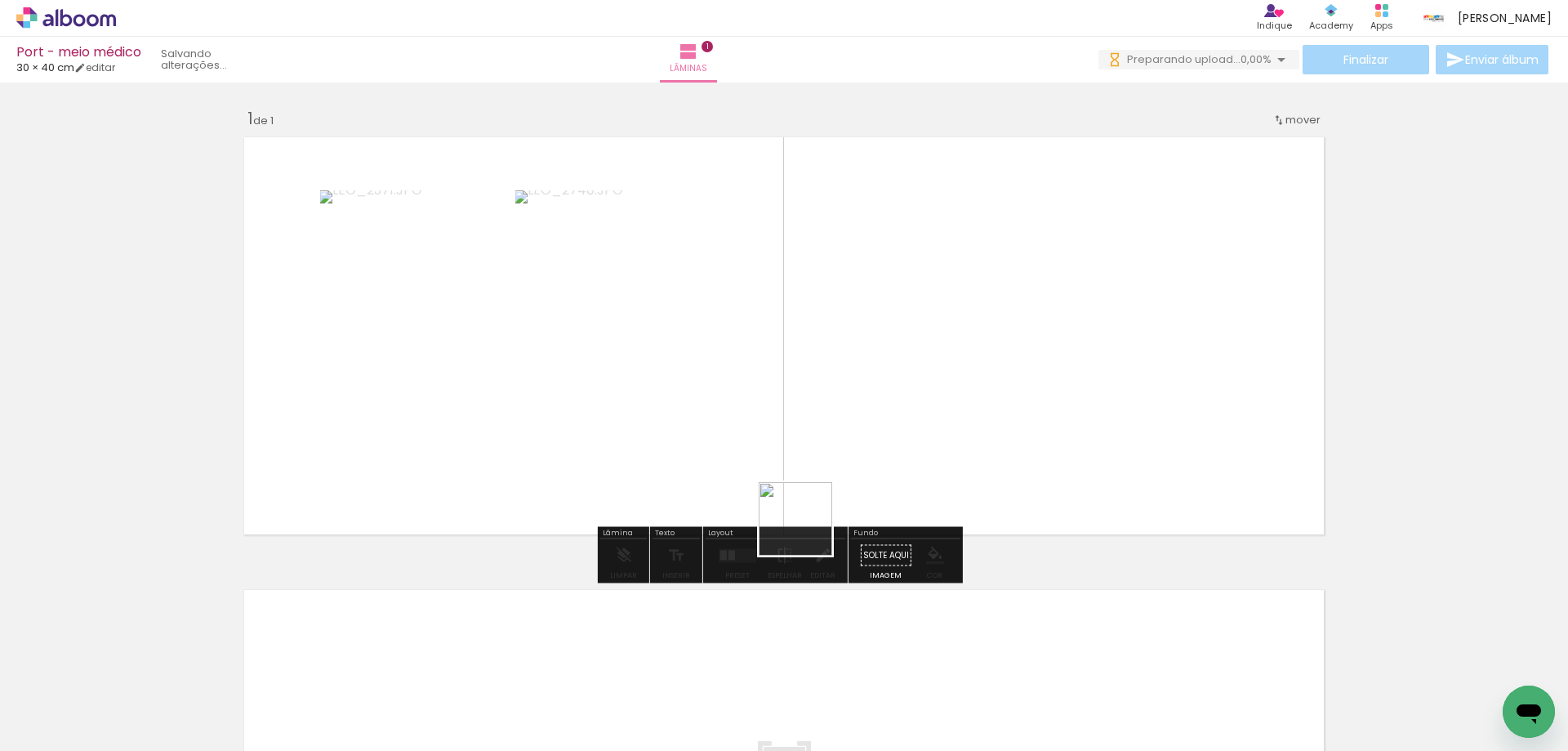
drag, startPoint x: 624, startPoint y: 723, endPoint x: 876, endPoint y: 453, distance: 369.3
click at [872, 457] on quentale-workspace at bounding box center [784, 376] width 1568 height 751
drag, startPoint x: 718, startPoint y: 696, endPoint x: 854, endPoint y: 406, distance: 320.3
click at [849, 409] on quentale-workspace at bounding box center [784, 376] width 1568 height 751
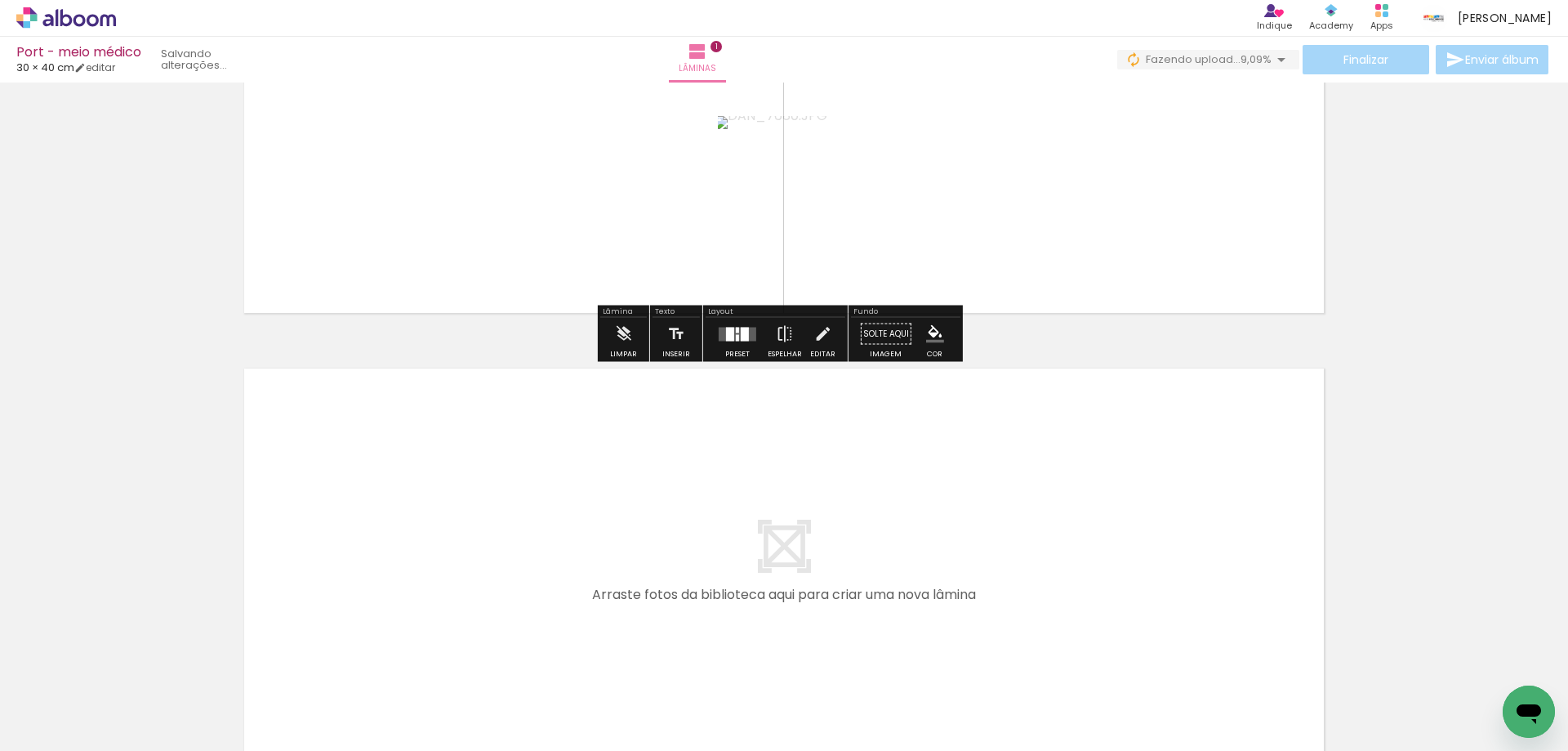
scroll to position [326, 0]
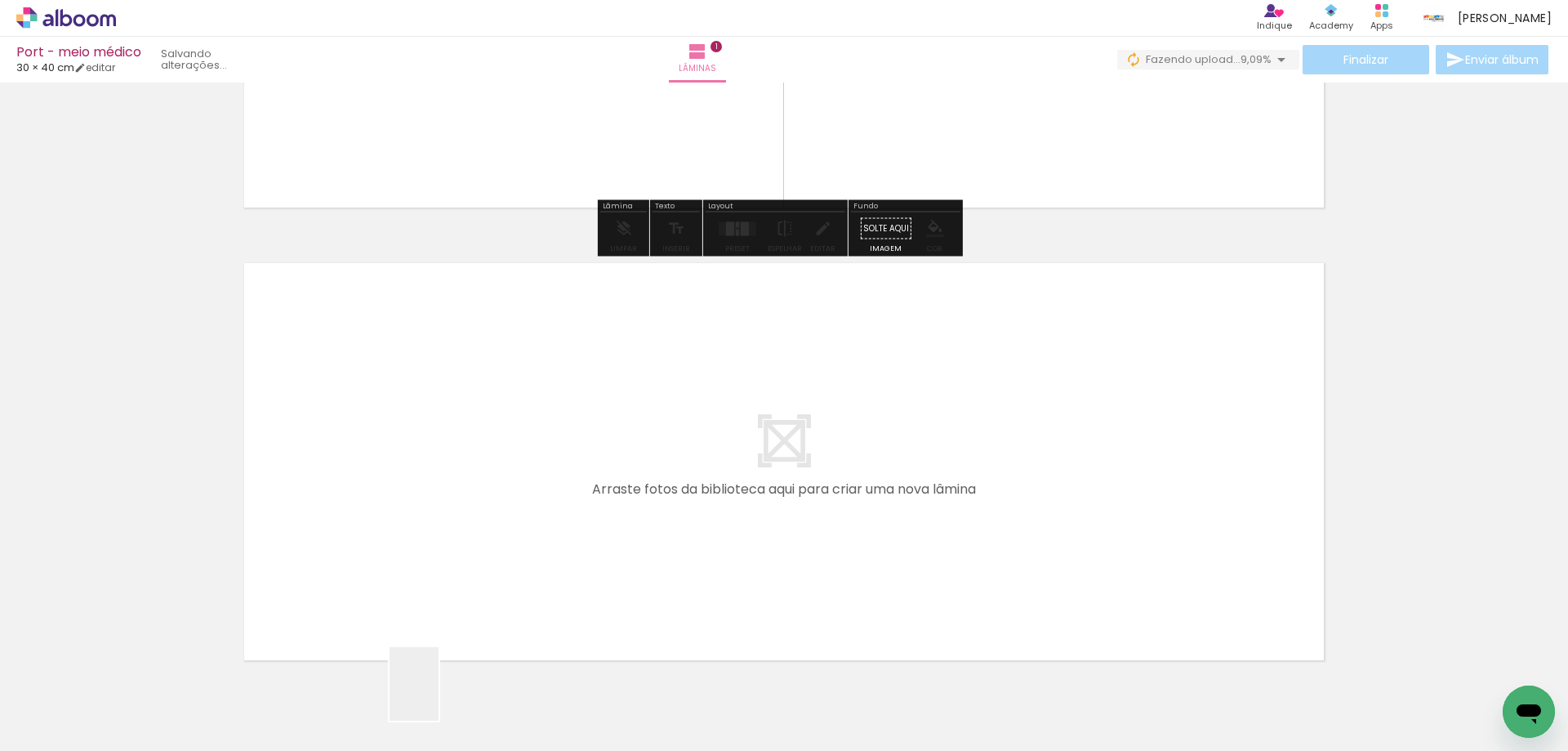
drag, startPoint x: 438, startPoint y: 696, endPoint x: 431, endPoint y: 526, distance: 170.1
click at [431, 526] on quentale-workspace at bounding box center [784, 376] width 1568 height 751
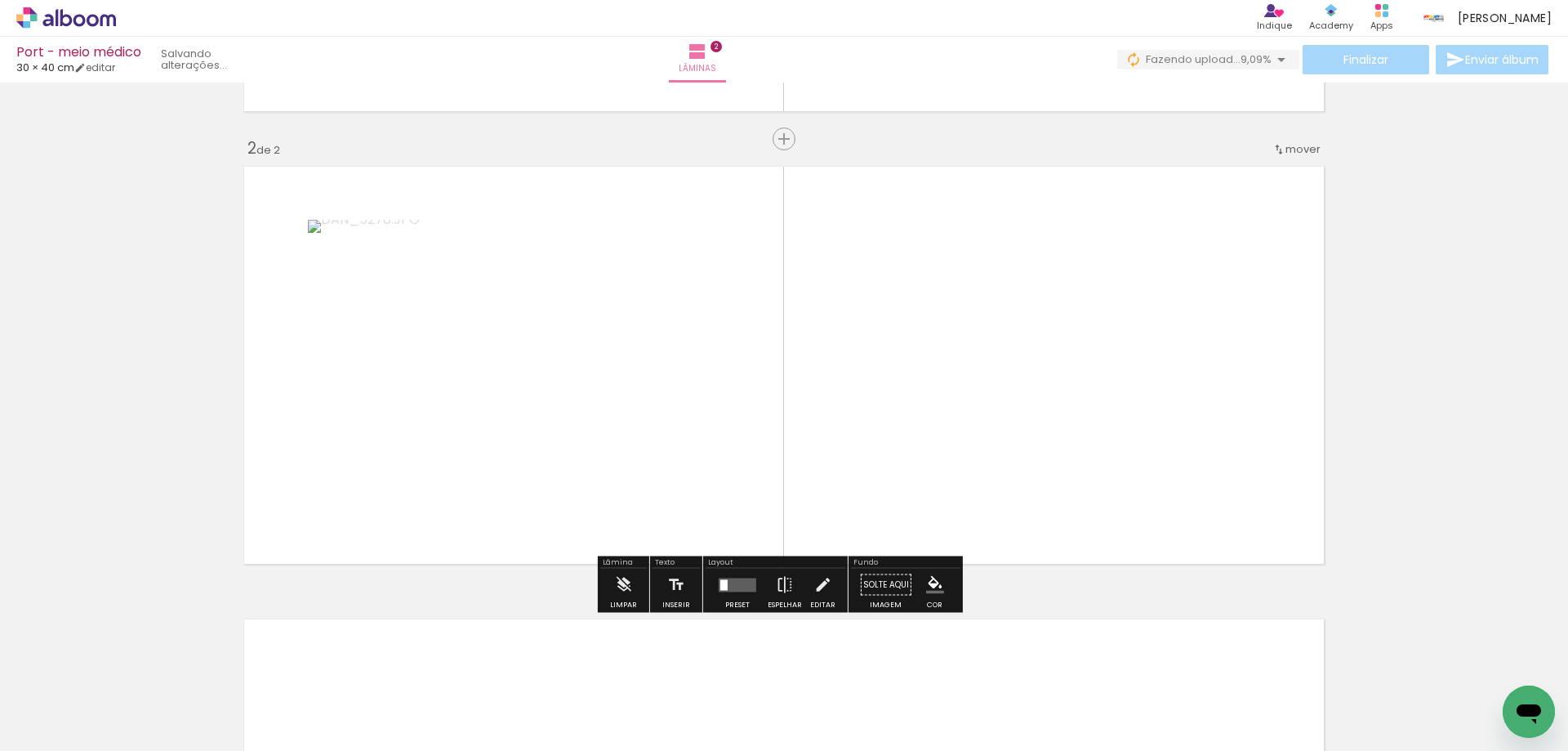
scroll to position [0, 126]
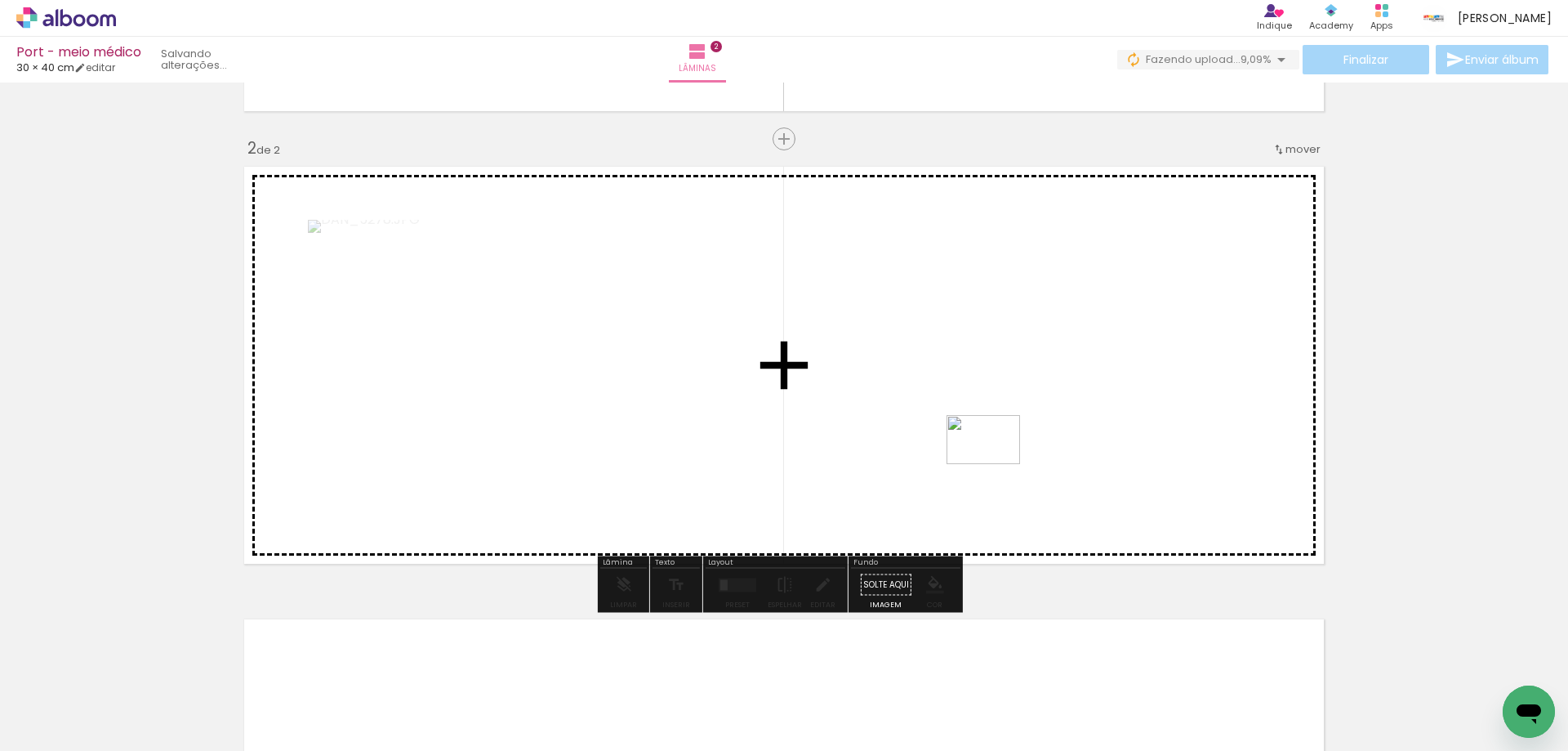
drag, startPoint x: 1483, startPoint y: 696, endPoint x: 995, endPoint y: 464, distance: 540.3
click at [995, 464] on quentale-workspace at bounding box center [784, 376] width 1568 height 751
drag, startPoint x: 426, startPoint y: 705, endPoint x: 657, endPoint y: 446, distance: 347.0
click at [656, 446] on quentale-workspace at bounding box center [784, 376] width 1568 height 751
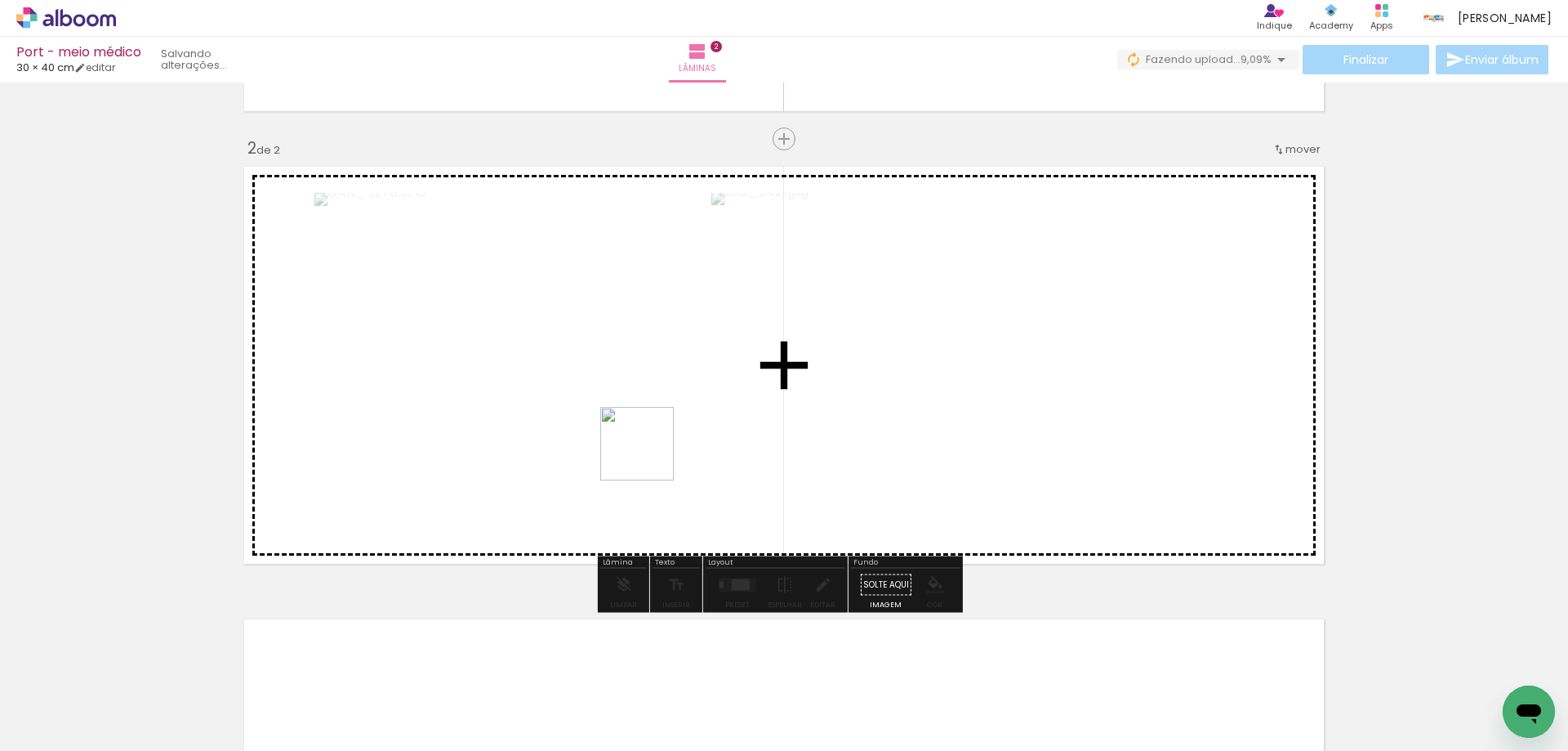
scroll to position [0, 0]
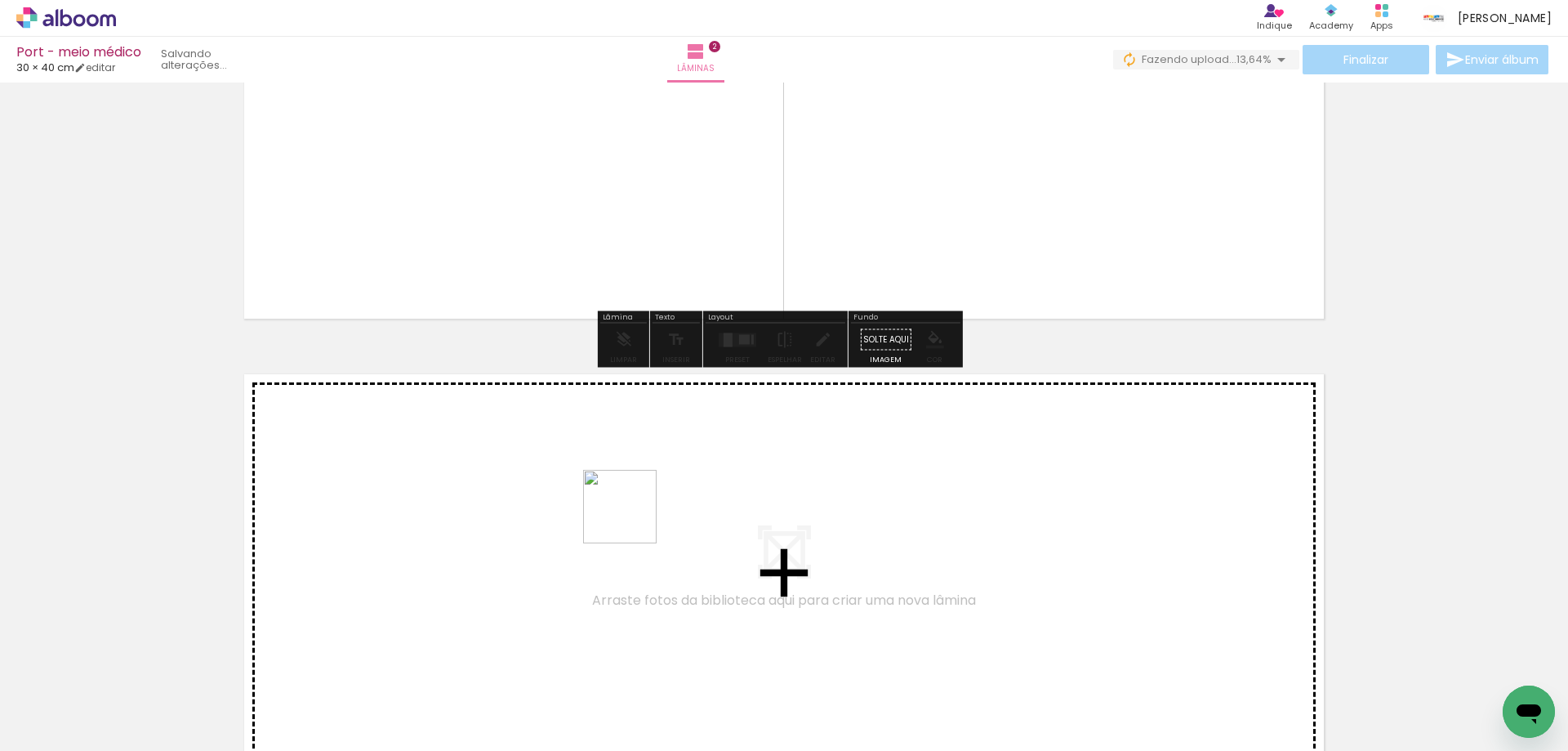
drag, startPoint x: 432, startPoint y: 694, endPoint x: 643, endPoint y: 512, distance: 278.6
click at [643, 512] on quentale-workspace at bounding box center [784, 376] width 1568 height 751
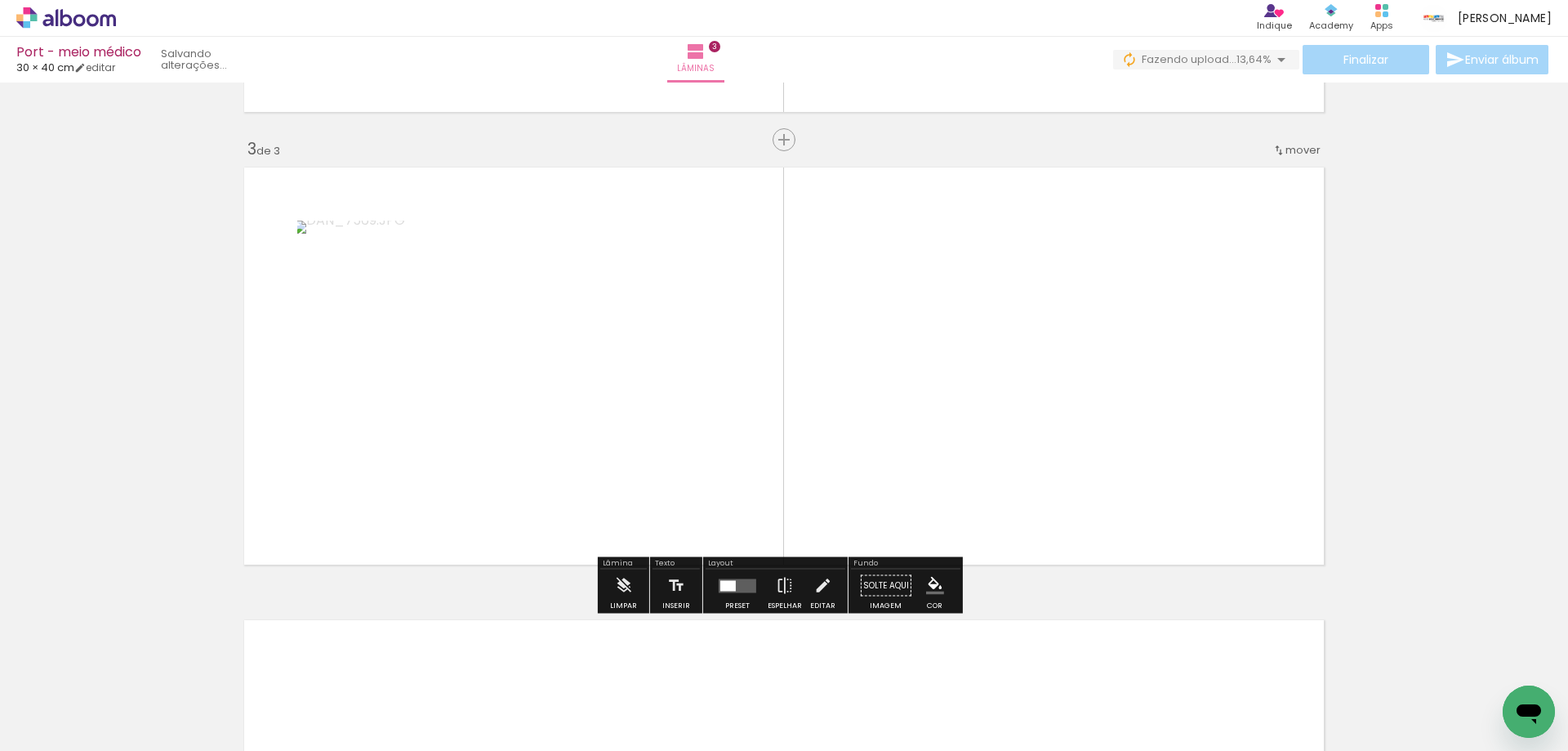
scroll to position [876, 0]
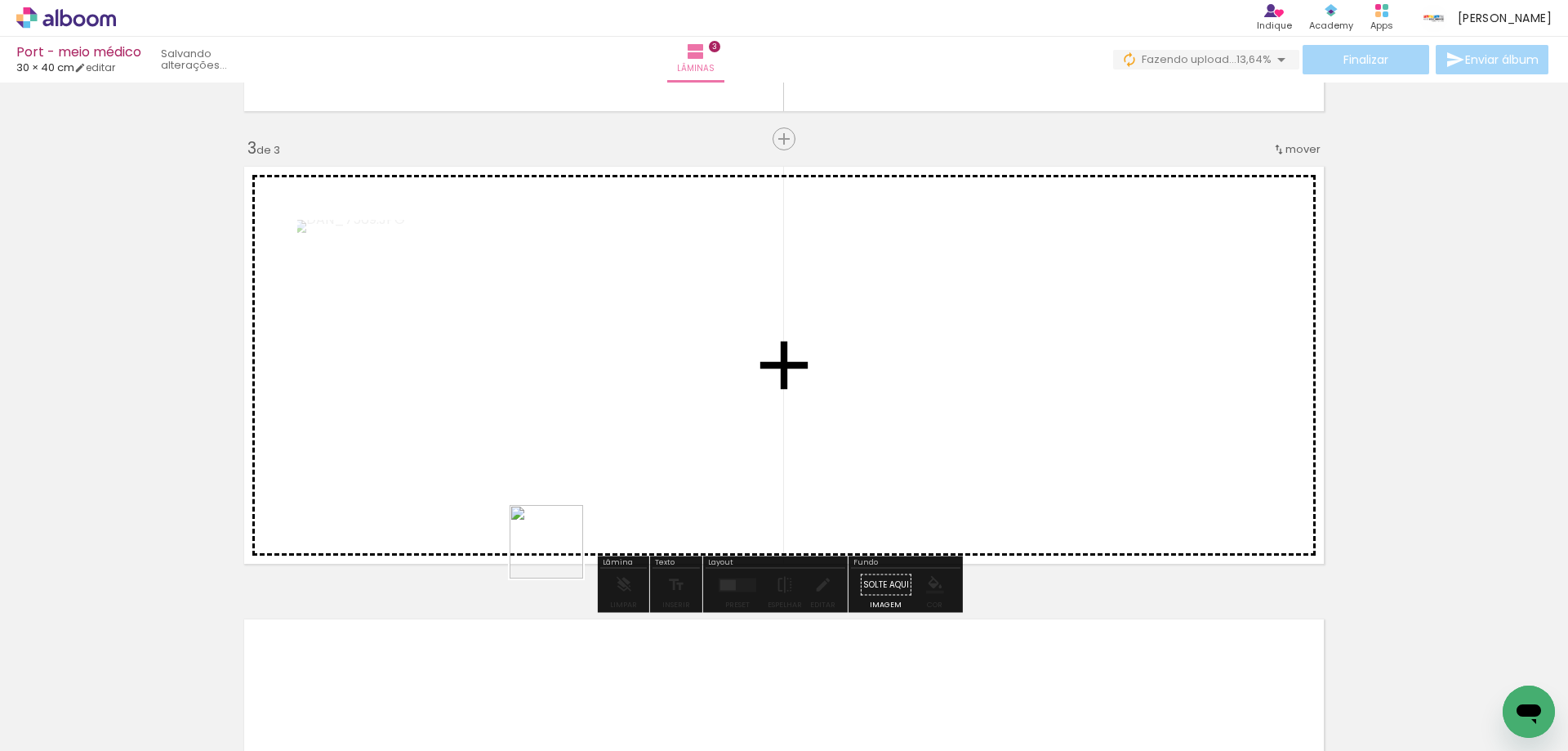
drag, startPoint x: 349, startPoint y: 693, endPoint x: 885, endPoint y: 380, distance: 620.7
click at [885, 380] on quentale-workspace at bounding box center [784, 376] width 1568 height 751
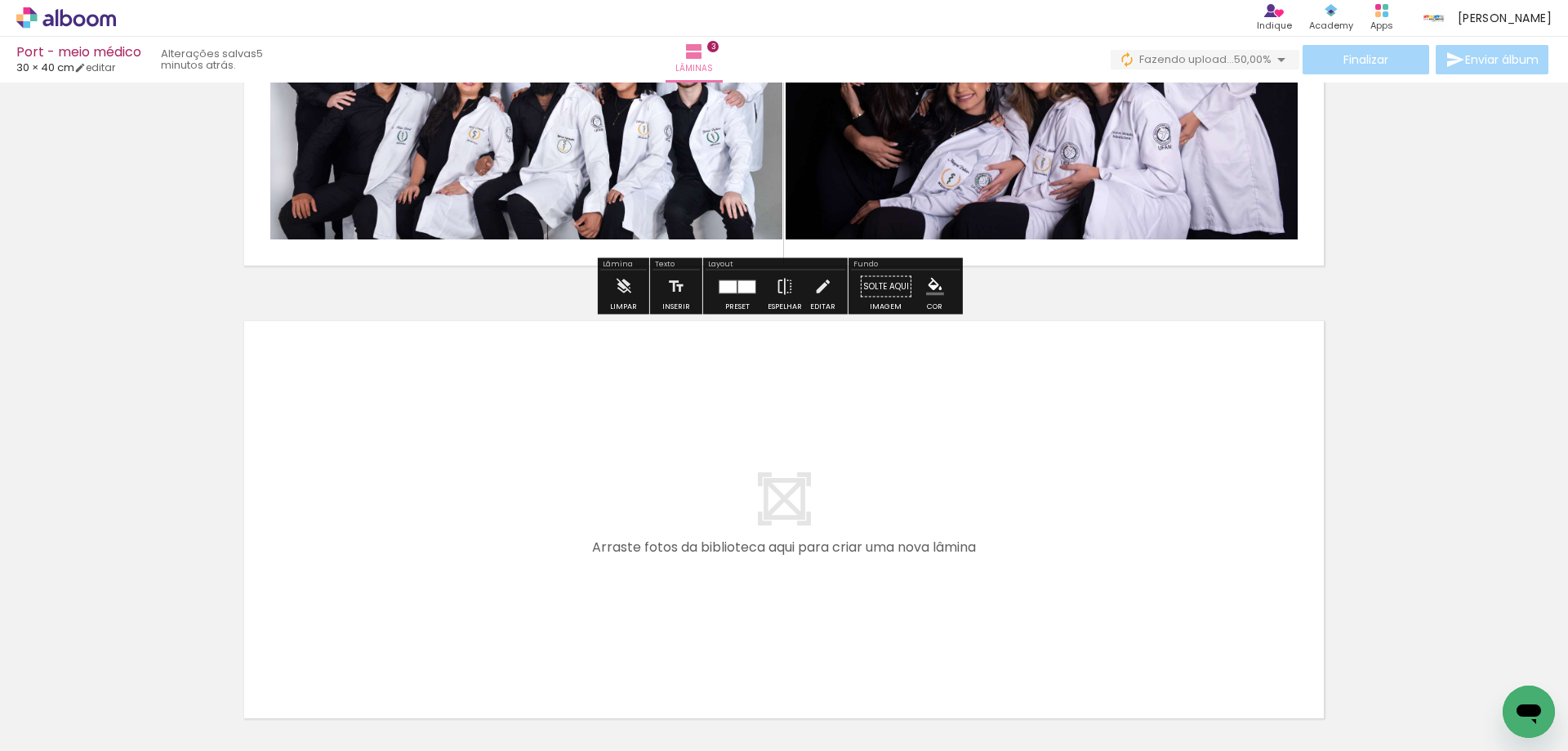
scroll to position [1202, 0]
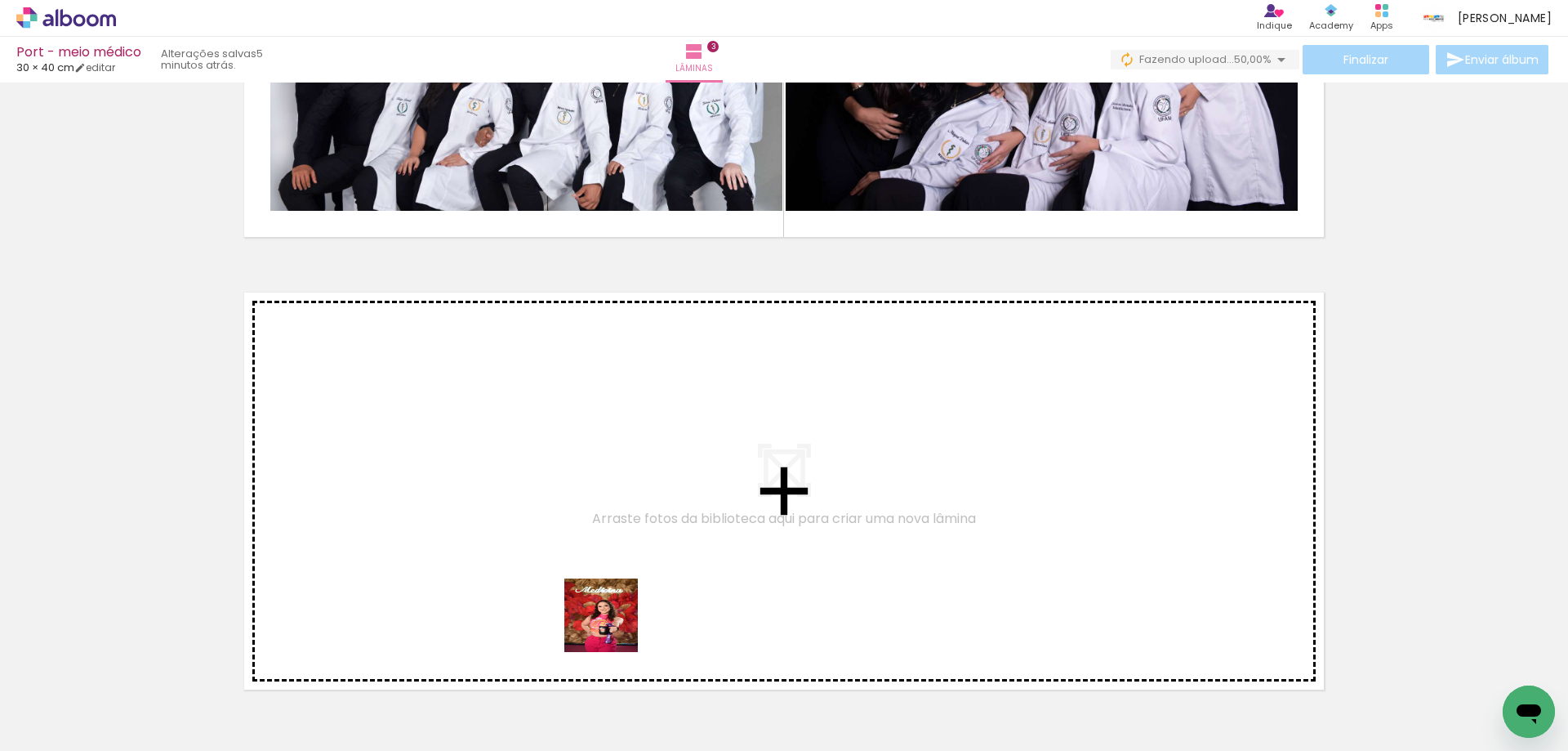
drag, startPoint x: 622, startPoint y: 696, endPoint x: 593, endPoint y: 529, distance: 169.5
click at [593, 529] on quentale-workspace at bounding box center [784, 376] width 1568 height 751
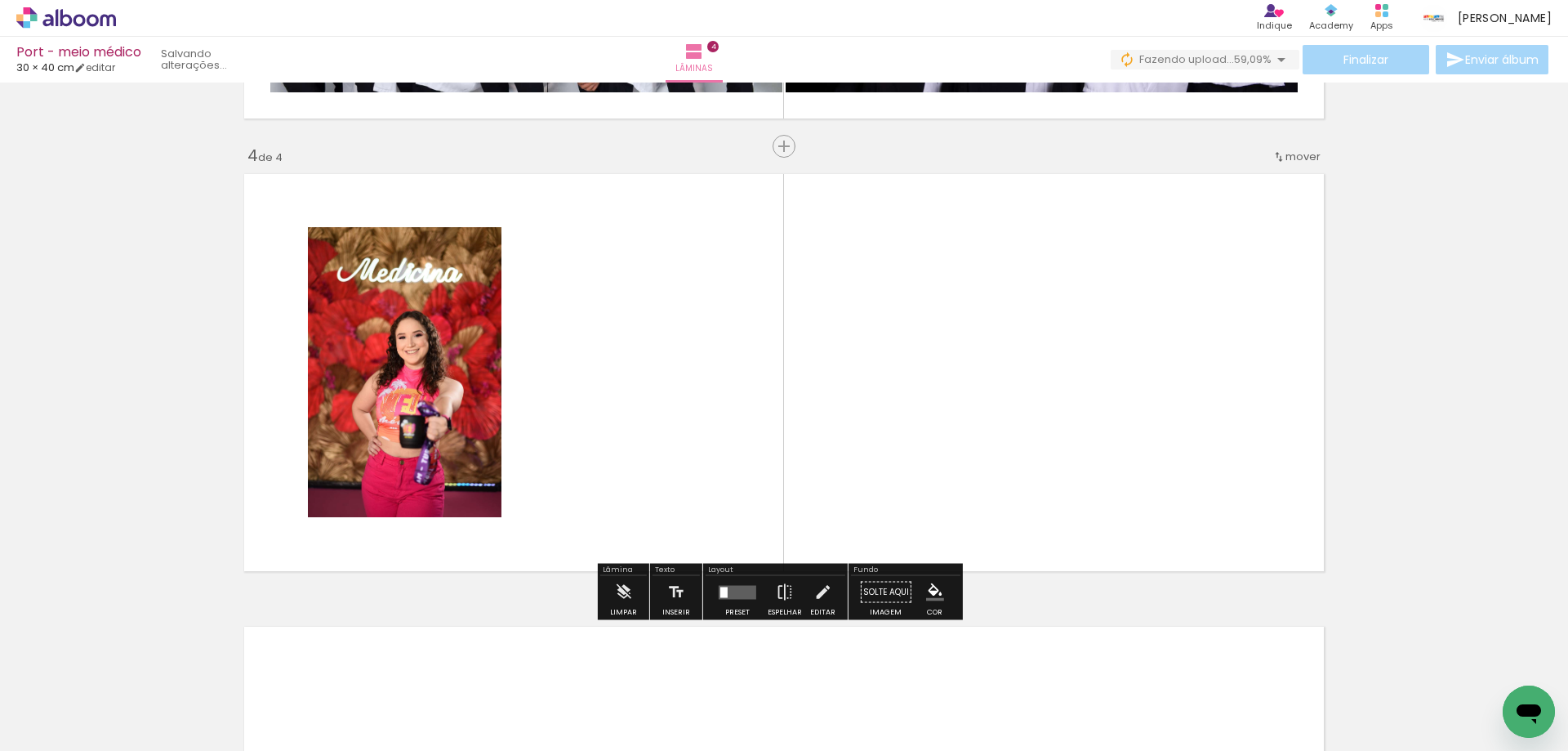
scroll to position [1328, 0]
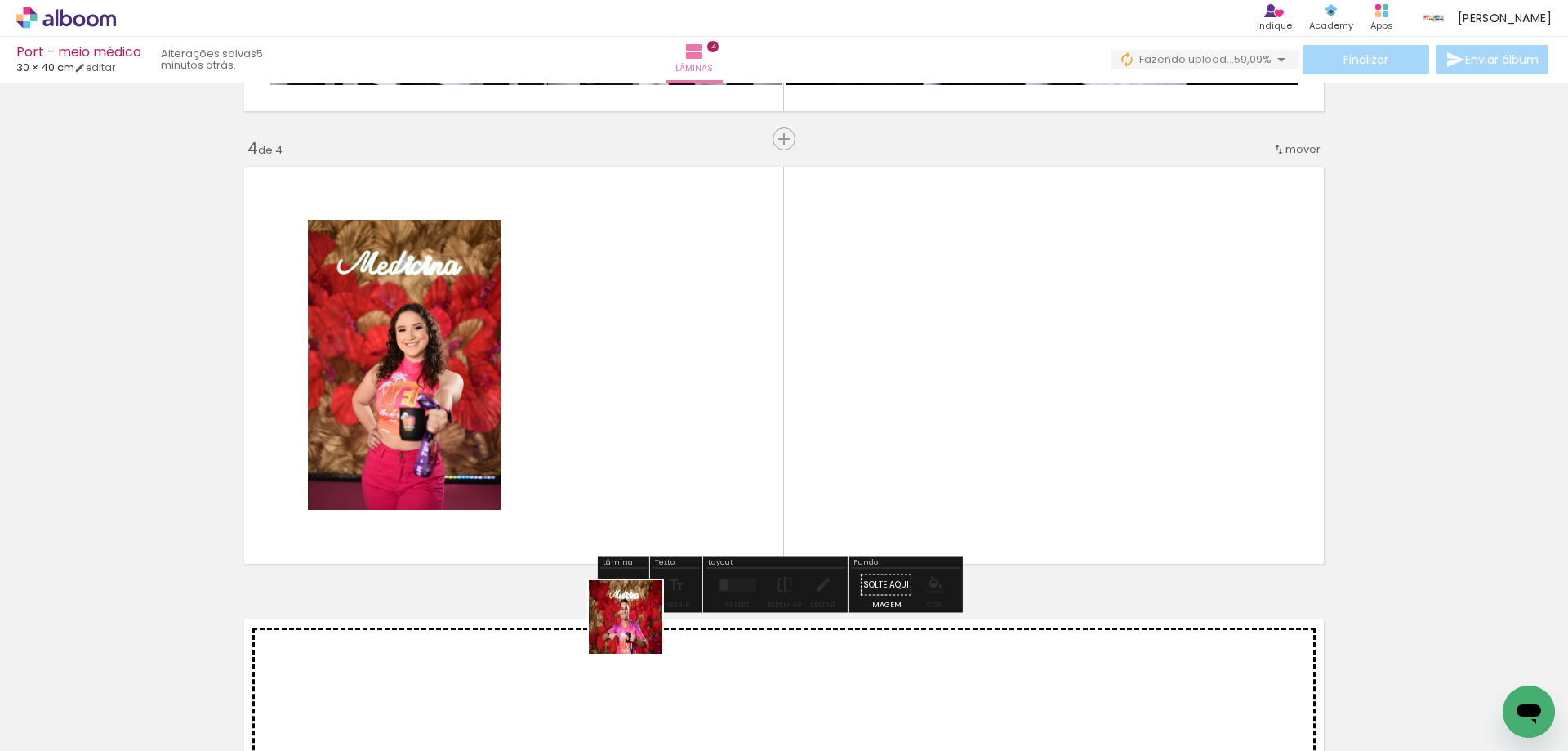
drag, startPoint x: 640, startPoint y: 712, endPoint x: 651, endPoint y: 443, distance: 269.2
click at [641, 448] on quentale-workspace at bounding box center [784, 376] width 1568 height 751
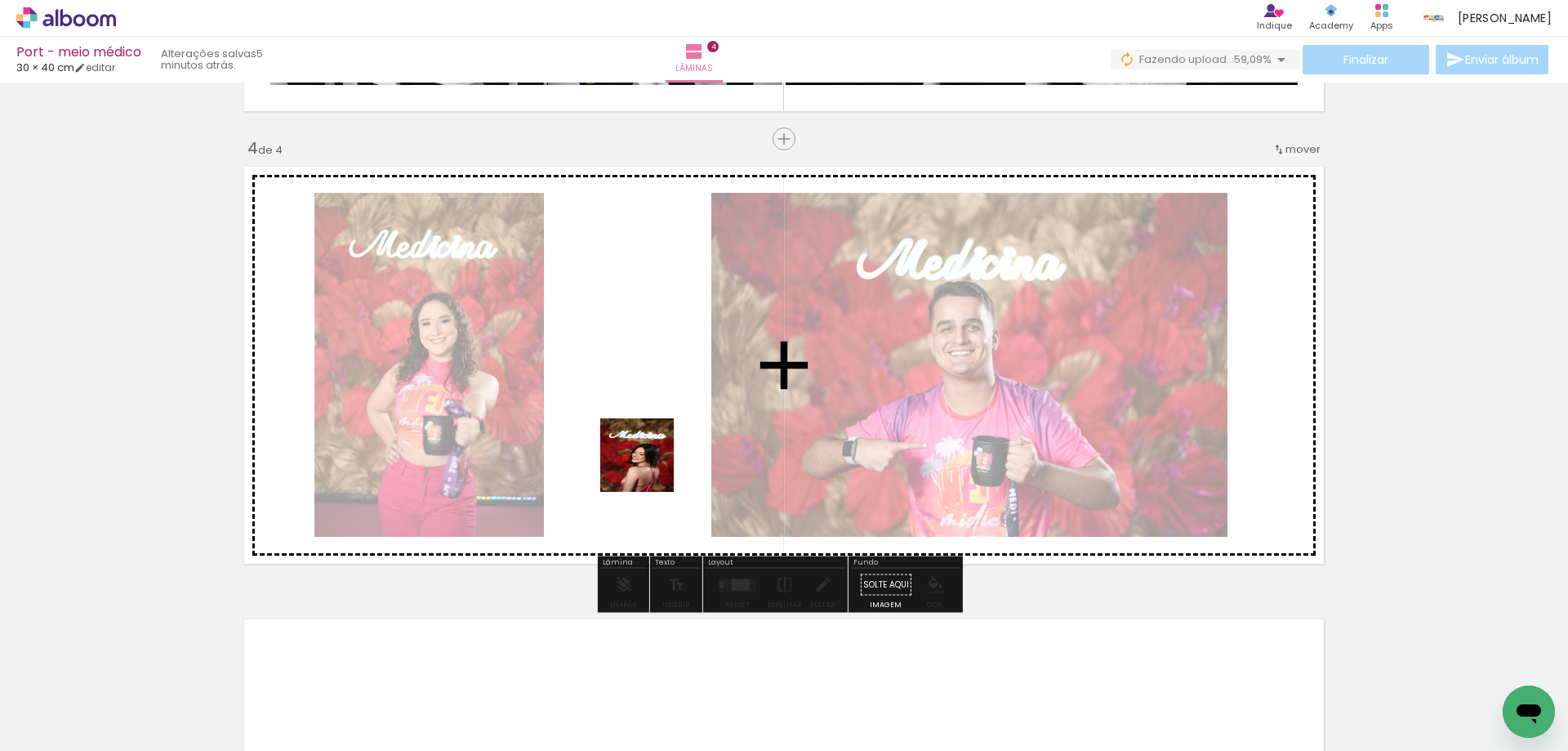
drag, startPoint x: 633, startPoint y: 699, endPoint x: 651, endPoint y: 435, distance: 264.6
click at [652, 428] on quentale-workspace at bounding box center [784, 376] width 1568 height 751
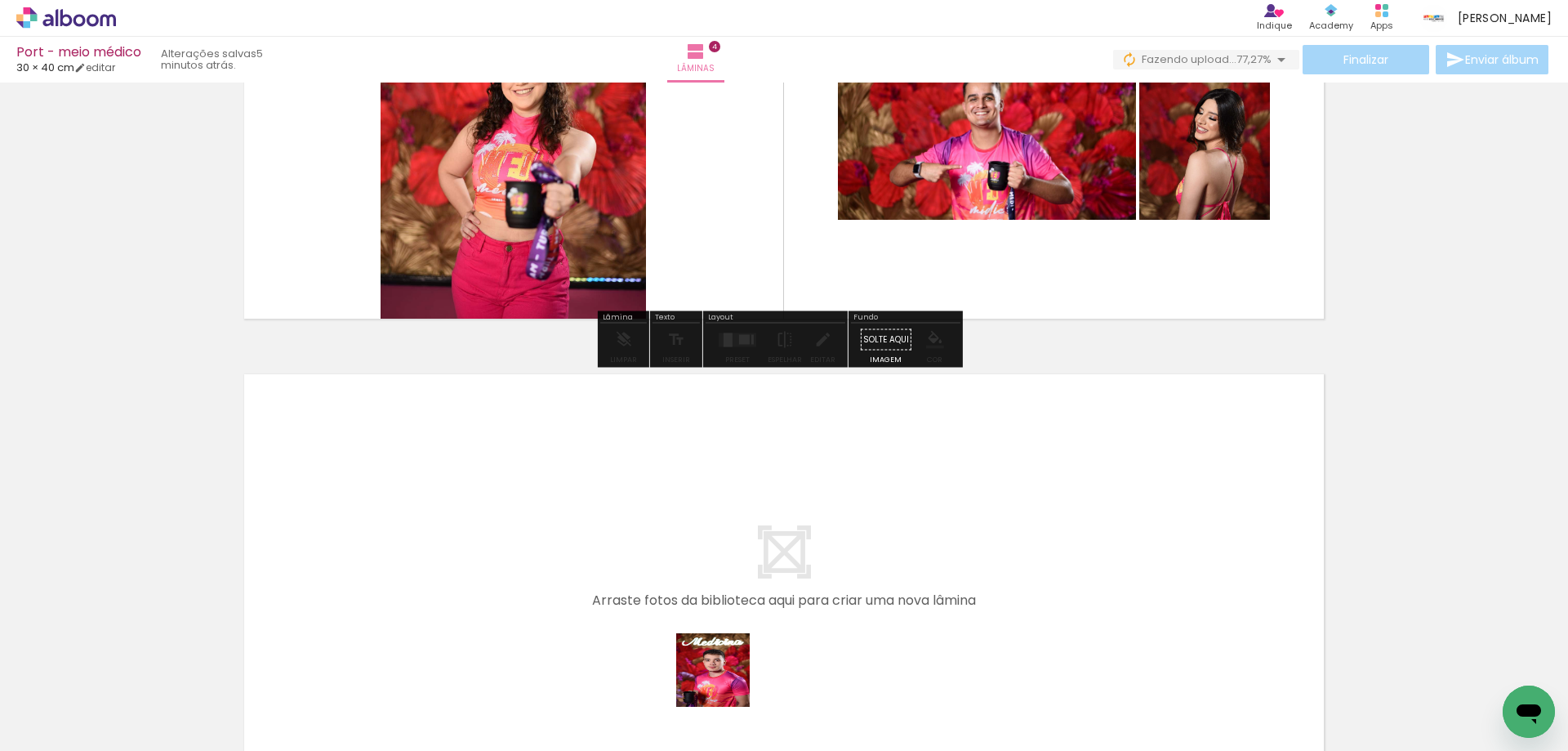
drag, startPoint x: 728, startPoint y: 694, endPoint x: 681, endPoint y: 484, distance: 215.2
click at [681, 484] on quentale-workspace at bounding box center [784, 376] width 1568 height 751
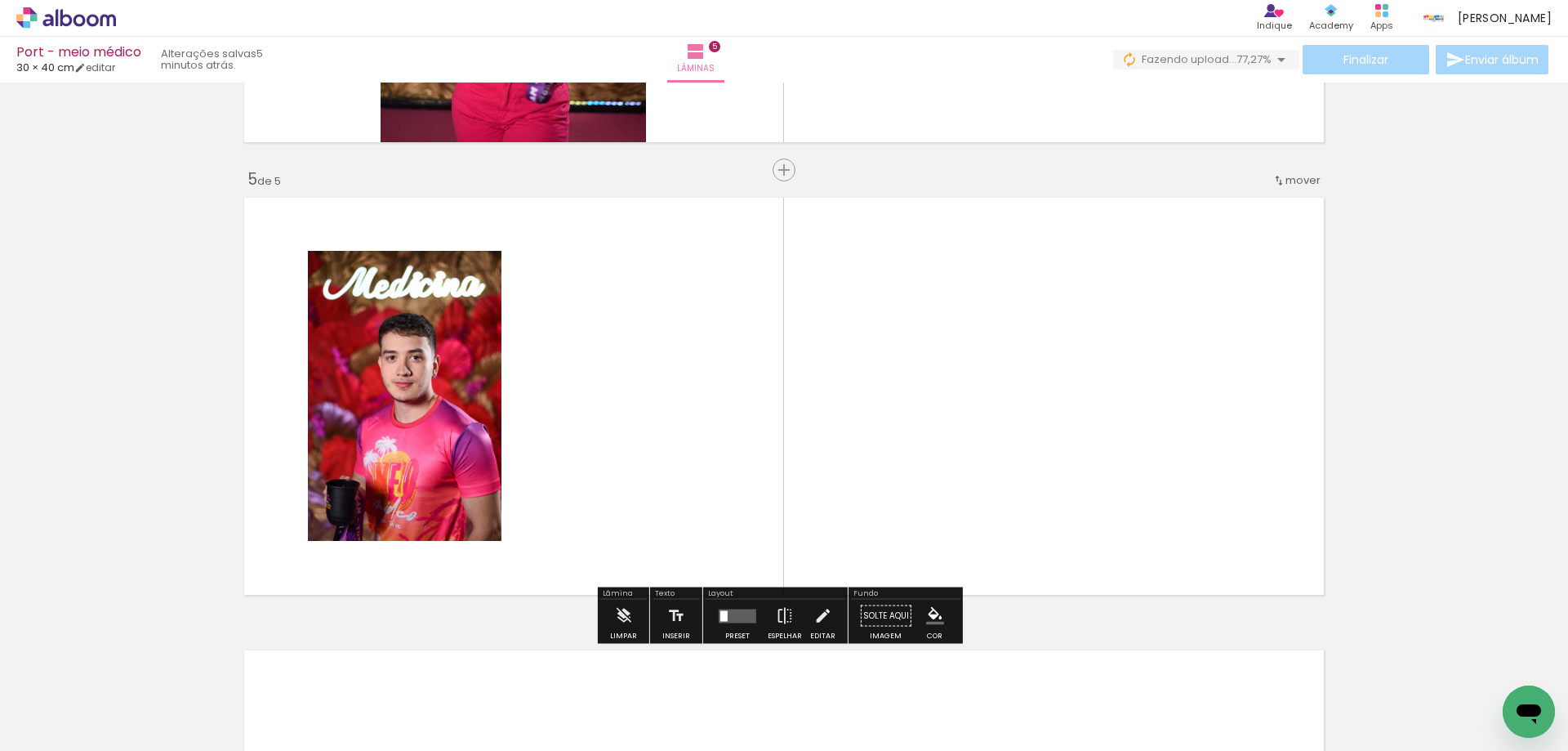
scroll to position [1781, 0]
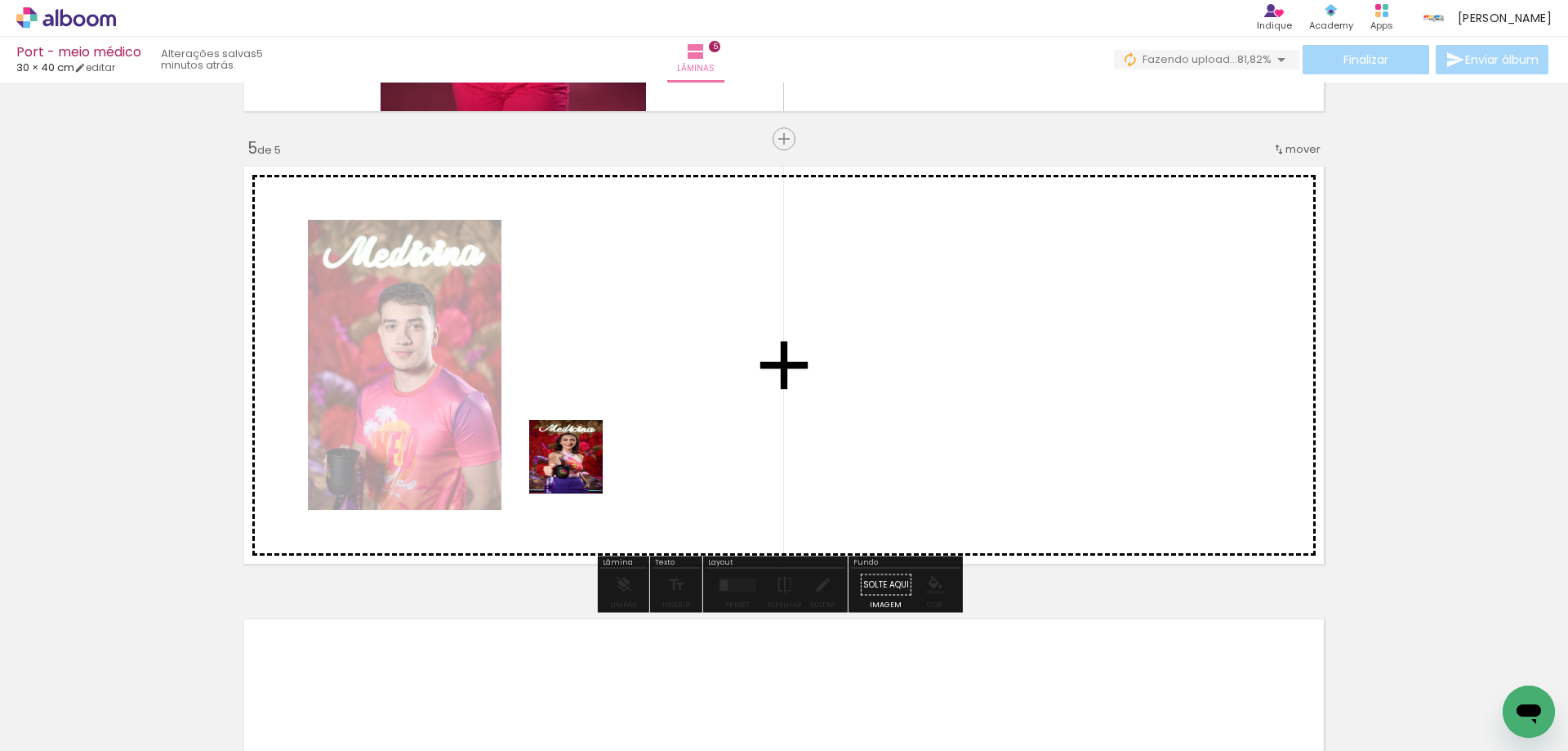
drag, startPoint x: 623, startPoint y: 708, endPoint x: 579, endPoint y: 456, distance: 255.8
click at [579, 456] on quentale-workspace at bounding box center [784, 376] width 1568 height 751
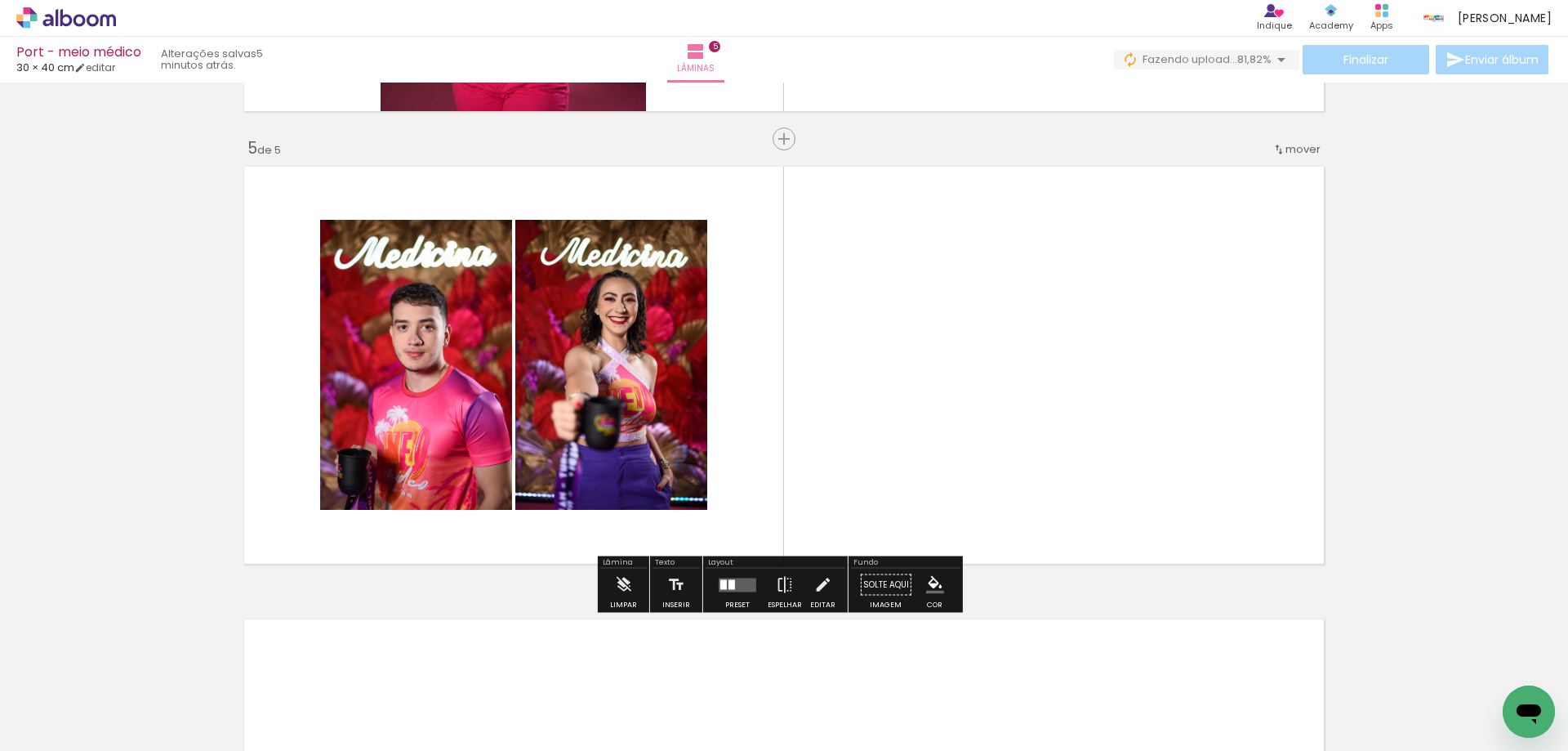
drag, startPoint x: 540, startPoint y: 689, endPoint x: 756, endPoint y: 429, distance: 338.0
click at [788, 405] on quentale-workspace at bounding box center [784, 376] width 1568 height 751
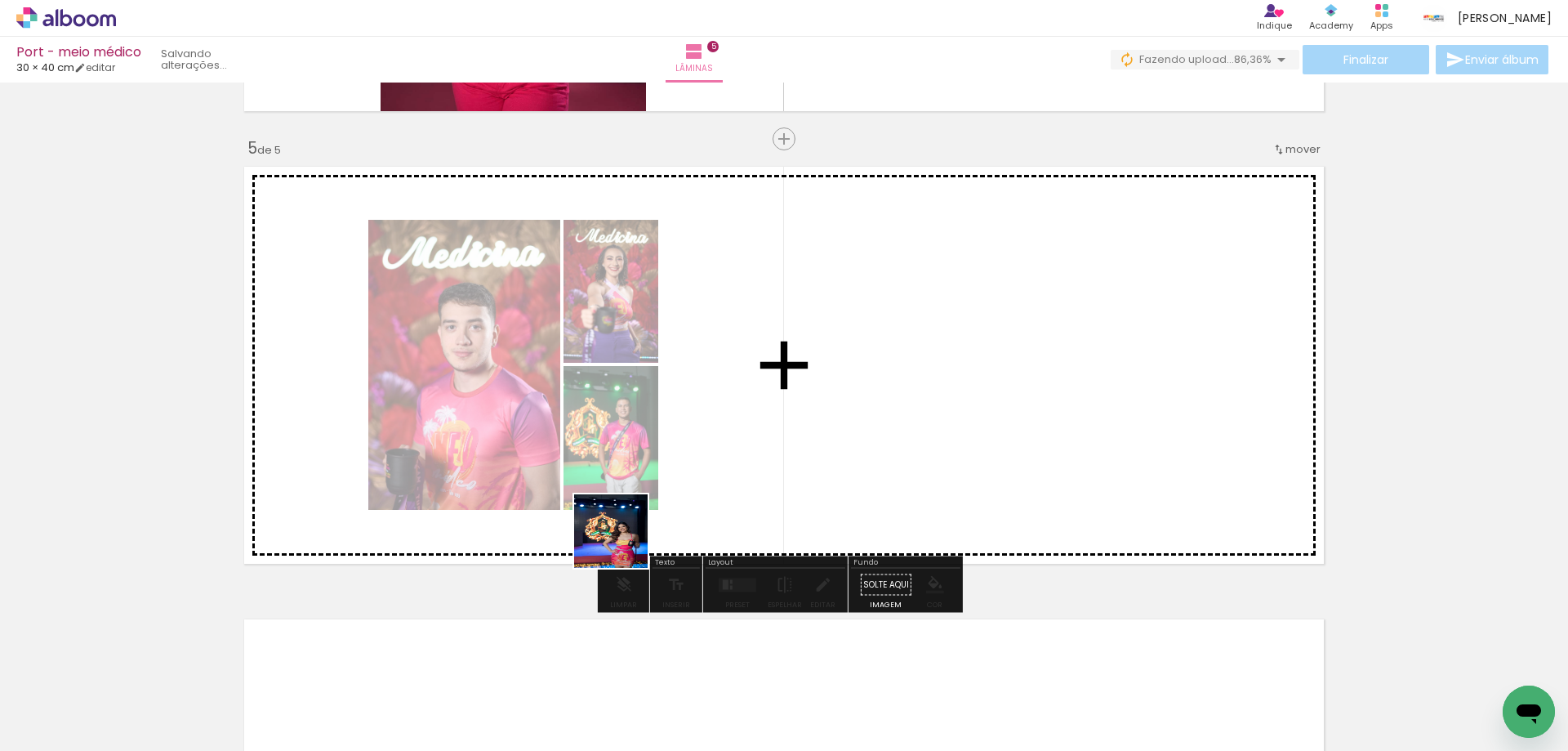
drag, startPoint x: 455, startPoint y: 689, endPoint x: 791, endPoint y: 425, distance: 427.3
click at [791, 425] on quentale-workspace at bounding box center [784, 376] width 1568 height 751
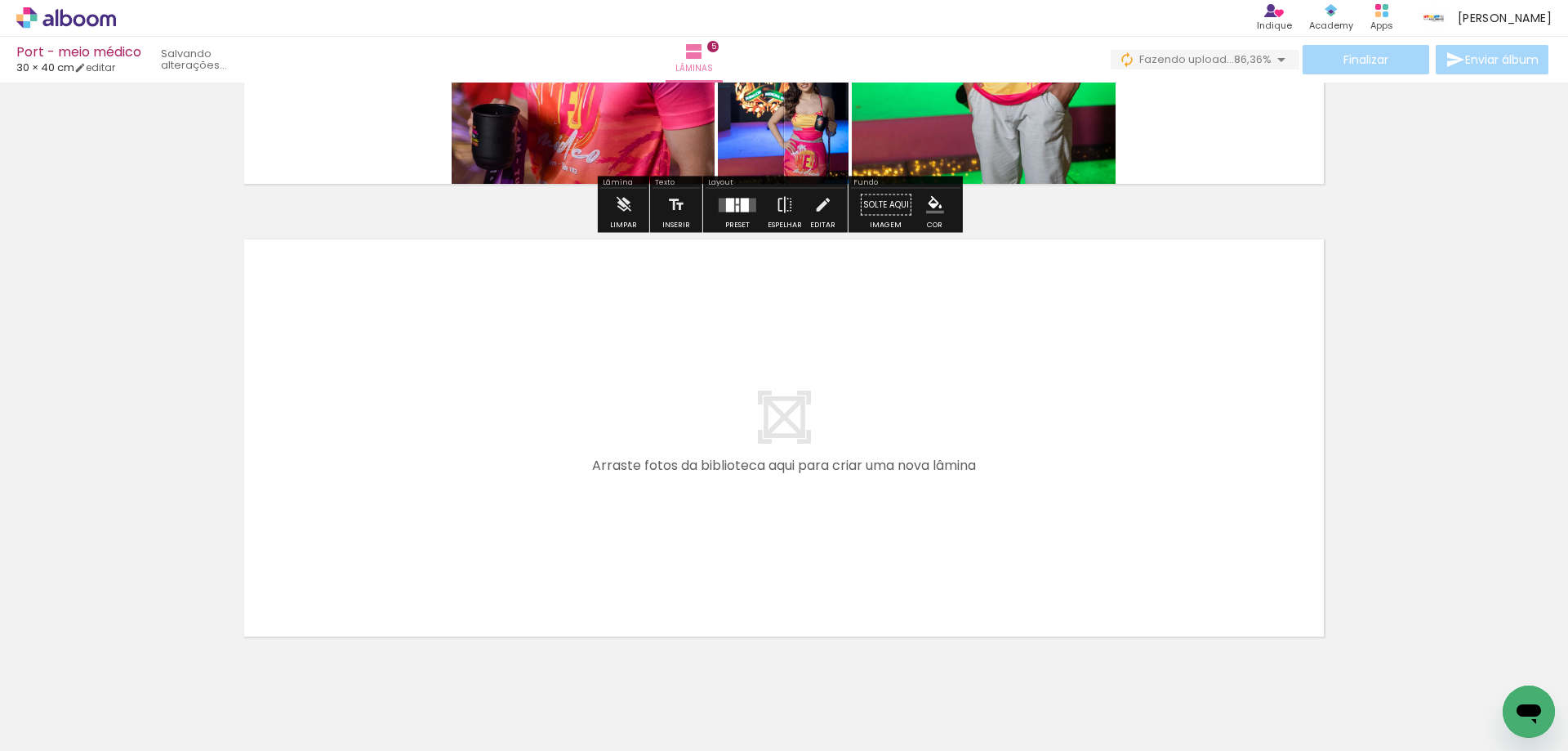
scroll to position [2189, 0]
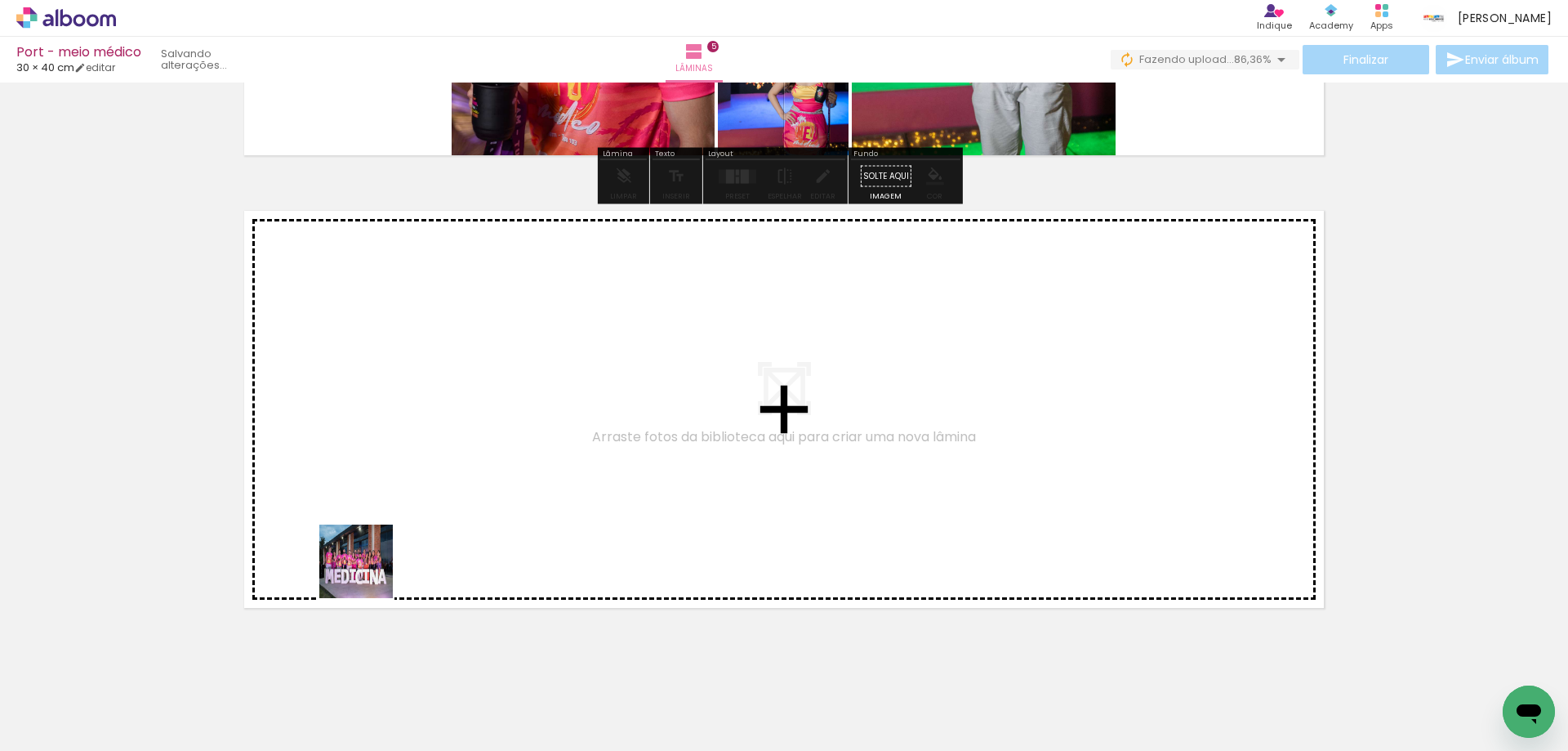
drag, startPoint x: 353, startPoint y: 700, endPoint x: 399, endPoint y: 465, distance: 239.5
click at [399, 465] on quentale-workspace at bounding box center [784, 376] width 1568 height 751
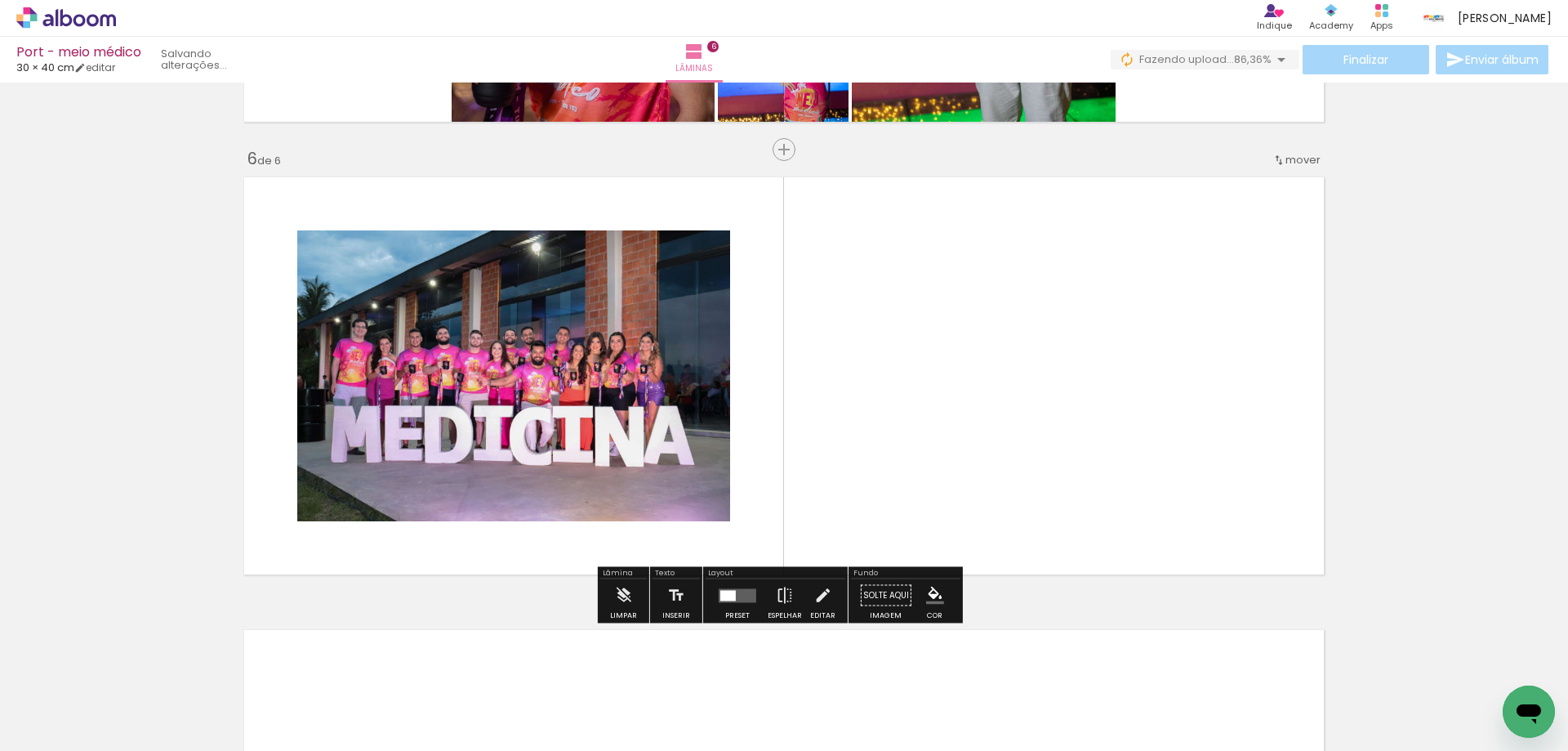
scroll to position [2233, 0]
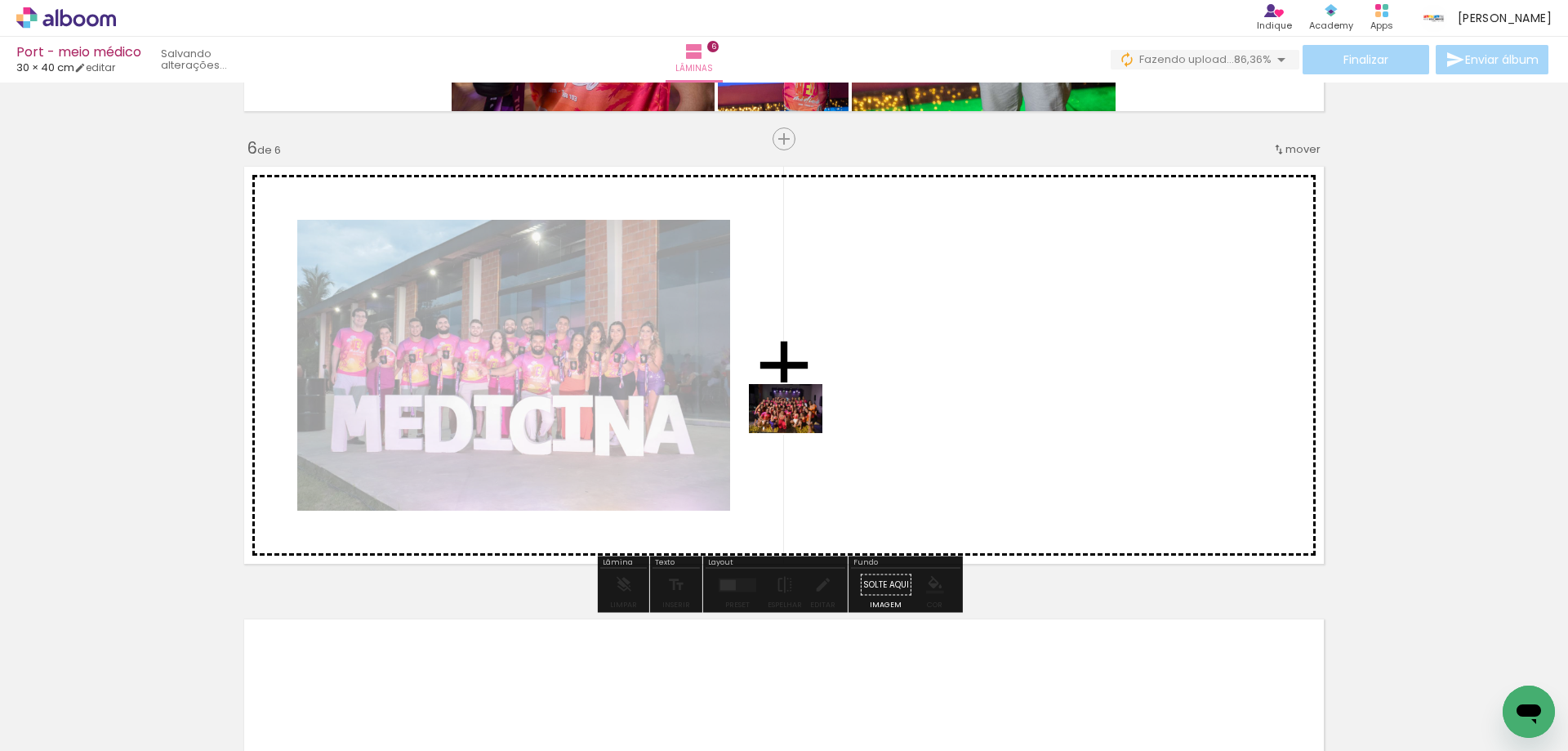
drag, startPoint x: 360, startPoint y: 708, endPoint x: 800, endPoint y: 432, distance: 519.4
click at [800, 432] on quentale-workspace at bounding box center [784, 376] width 1568 height 751
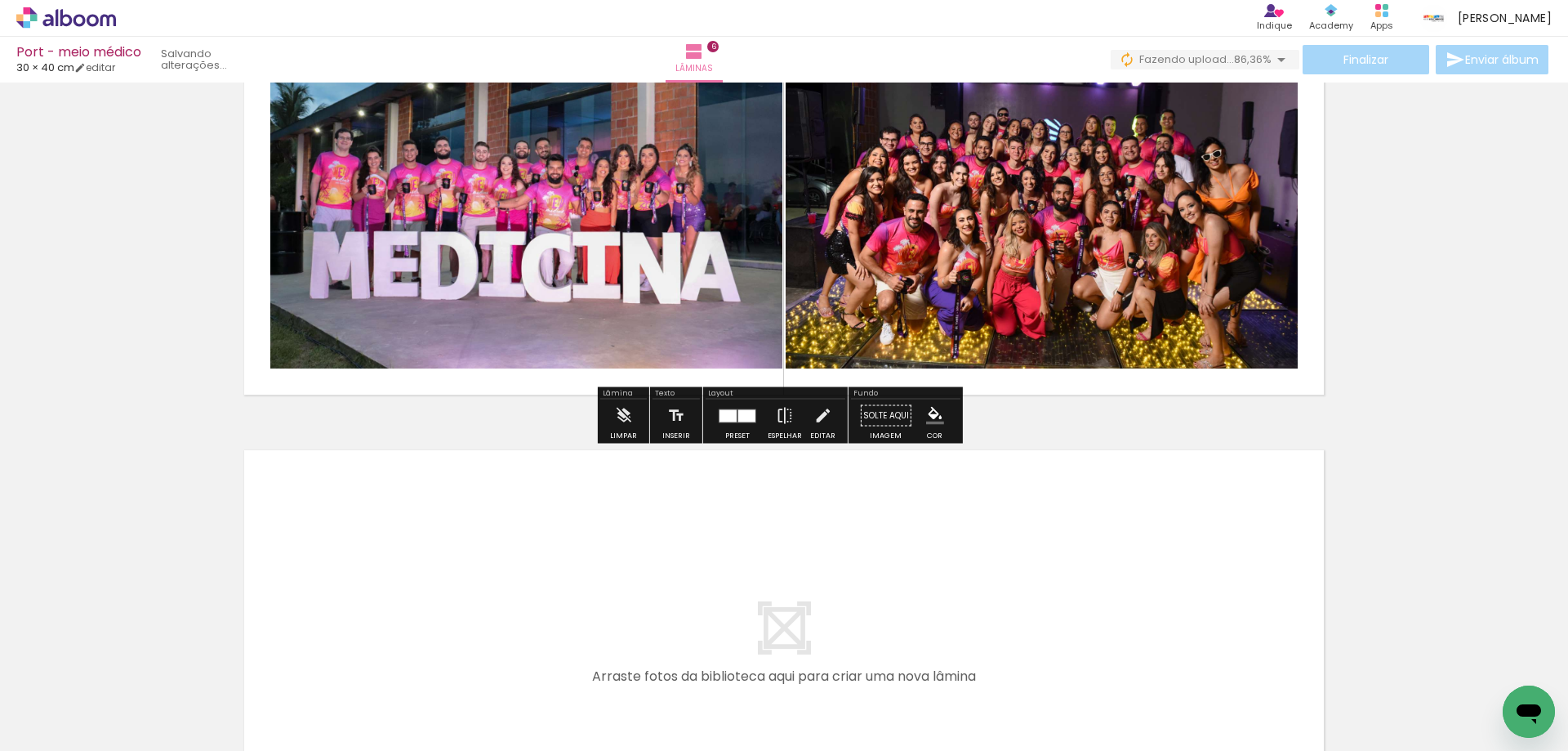
scroll to position [2560, 0]
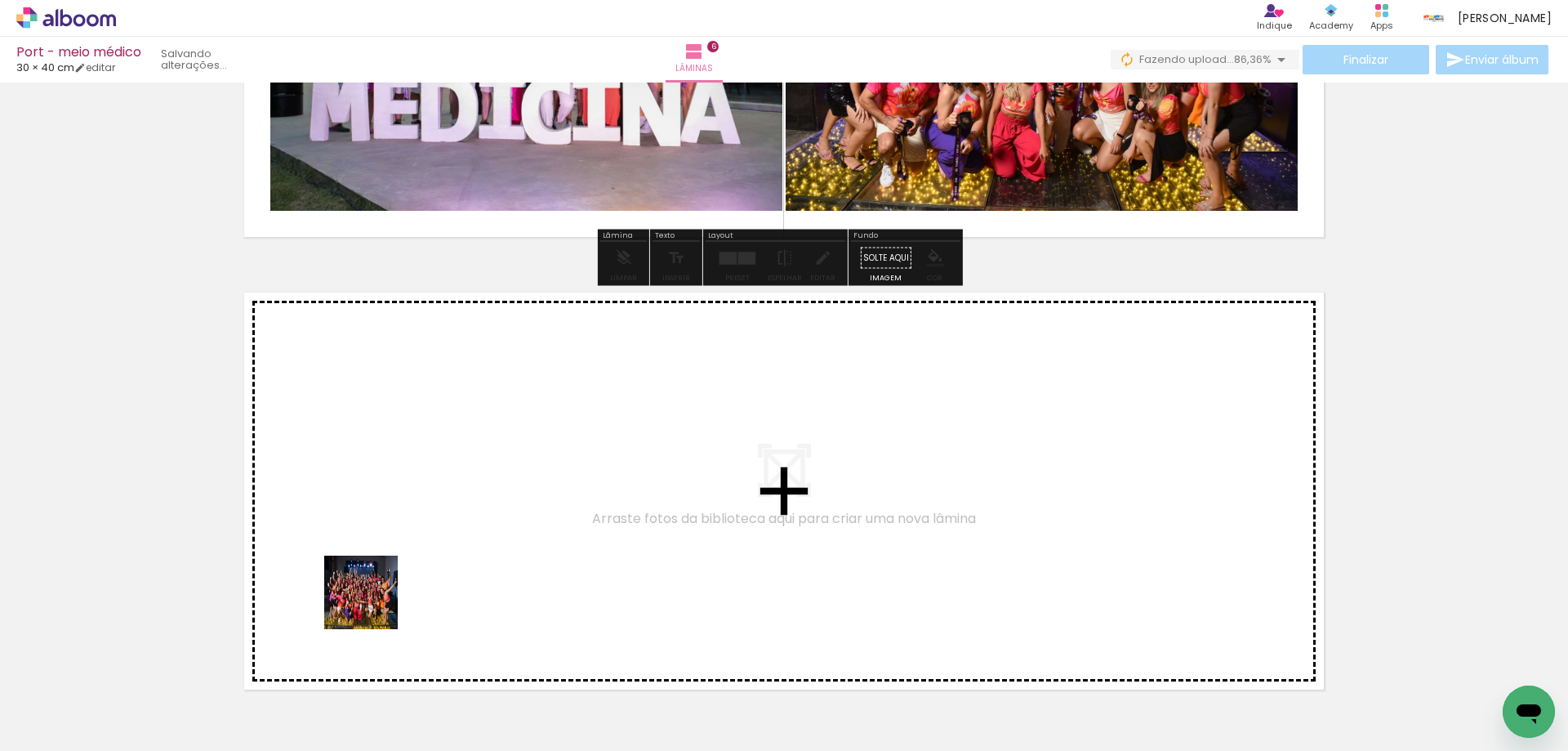
drag, startPoint x: 333, startPoint y: 704, endPoint x: 387, endPoint y: 529, distance: 183.1
click at [387, 529] on quentale-workspace at bounding box center [784, 376] width 1568 height 751
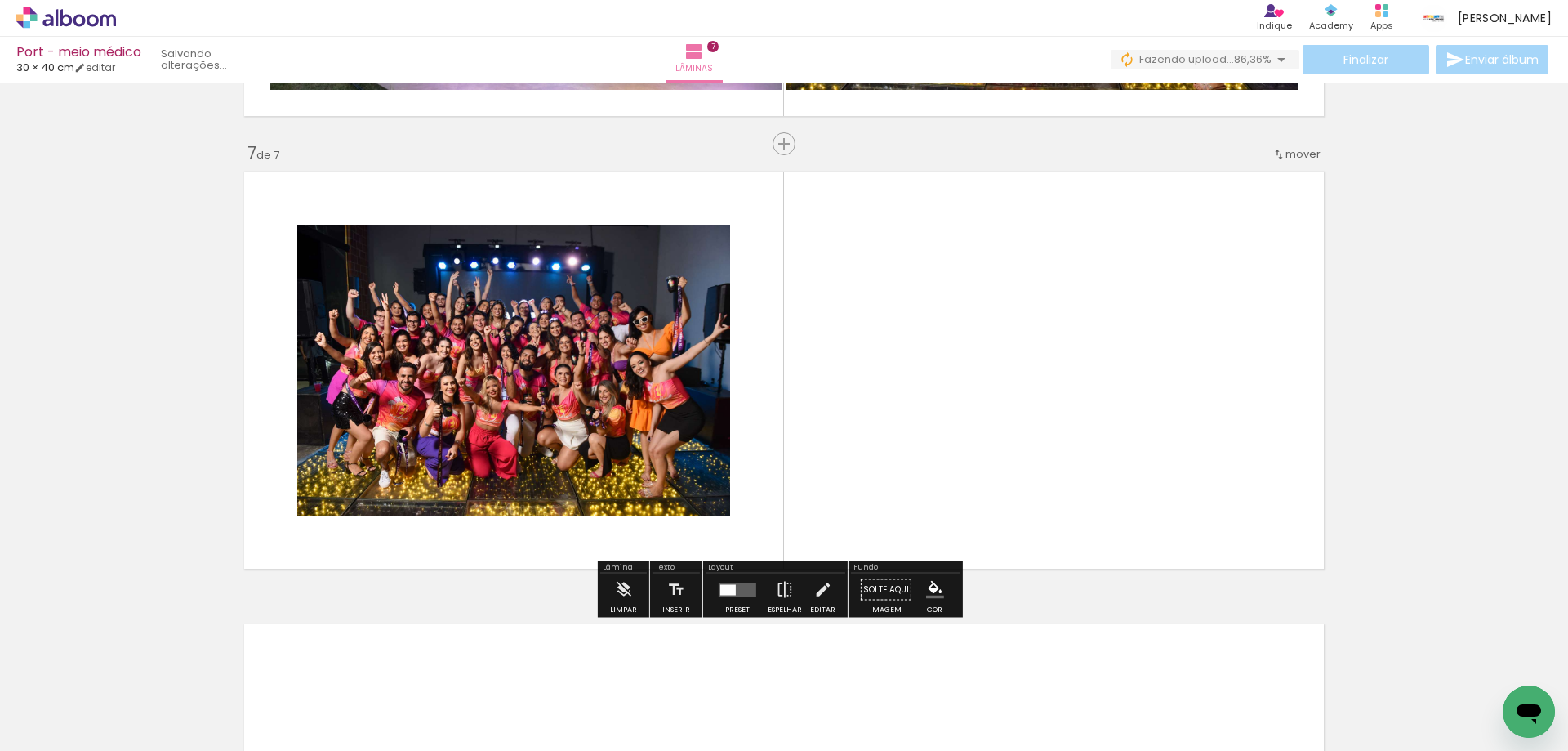
scroll to position [2686, 0]
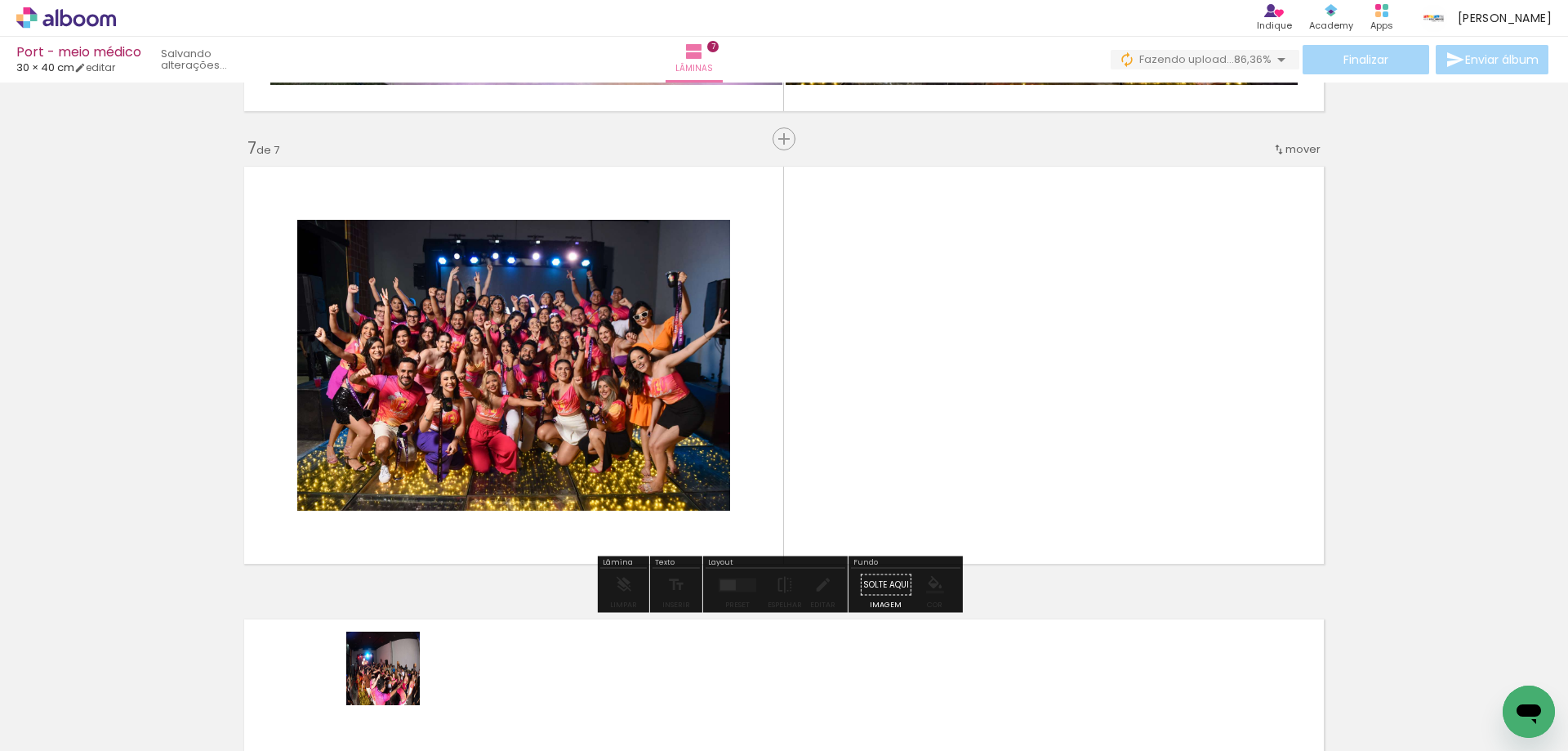
drag, startPoint x: 374, startPoint y: 704, endPoint x: 828, endPoint y: 394, distance: 549.7
click at [828, 394] on quentale-workspace at bounding box center [784, 376] width 1568 height 751
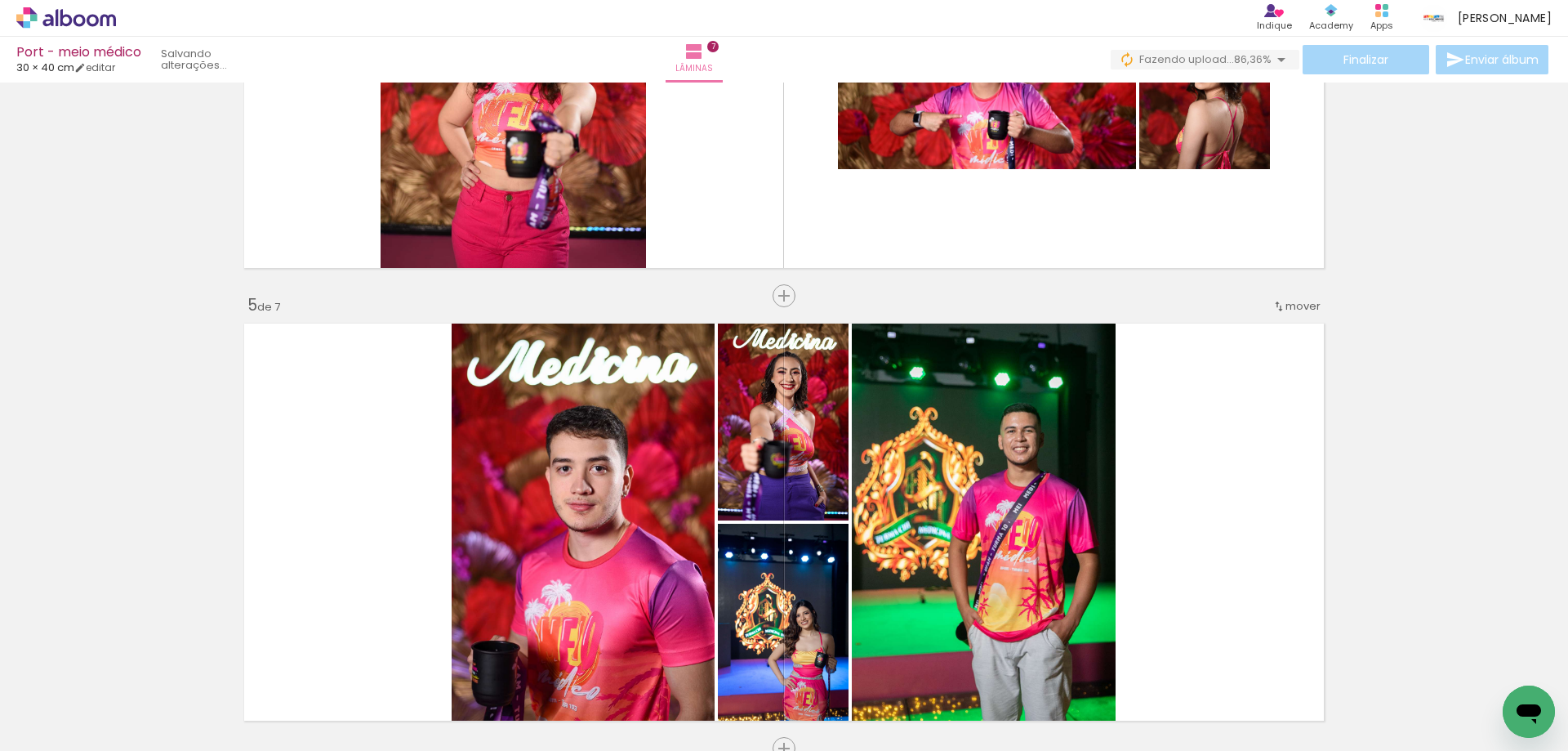
scroll to position [1869, 0]
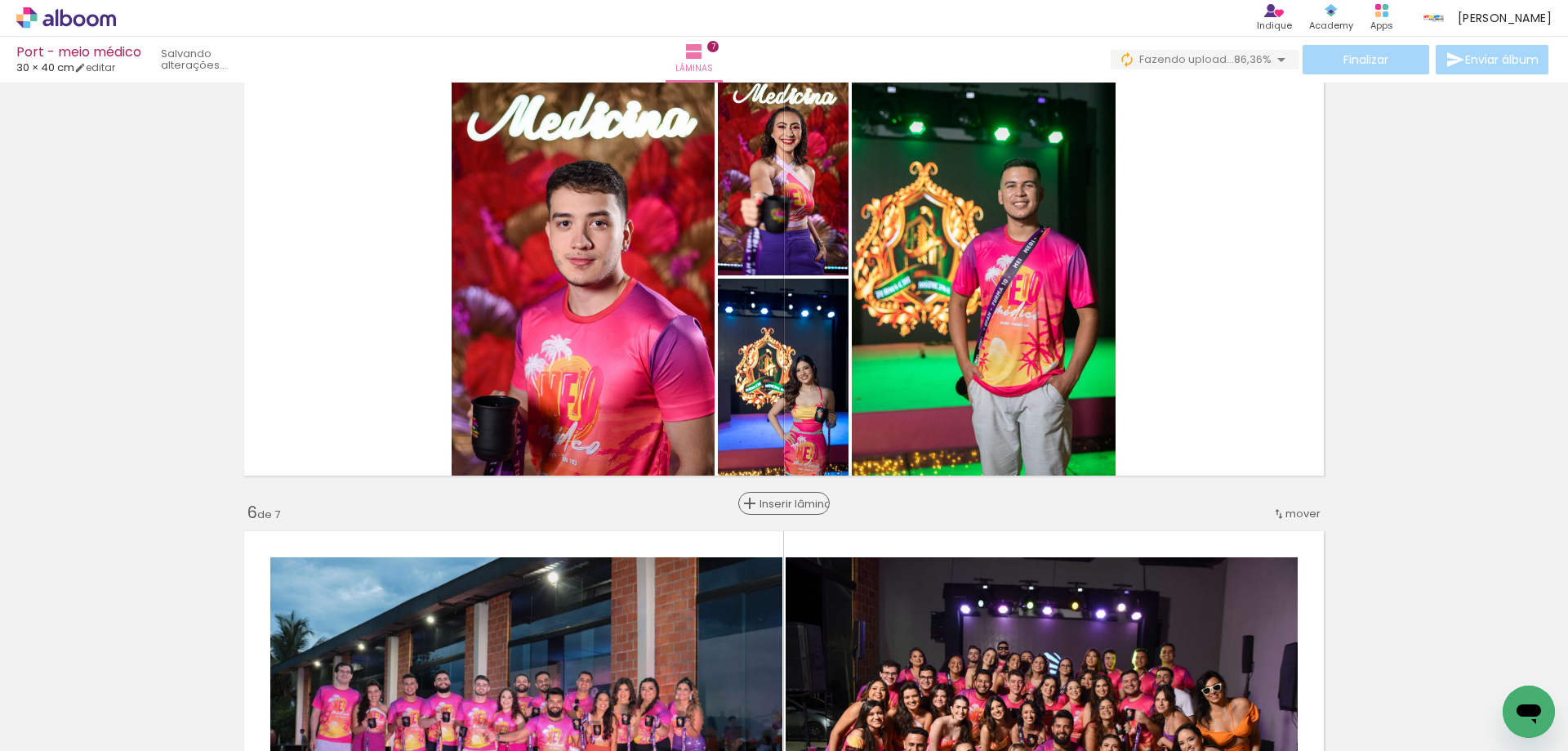
click at [775, 513] on paper-button "Inserir lâmina" at bounding box center [784, 503] width 91 height 23
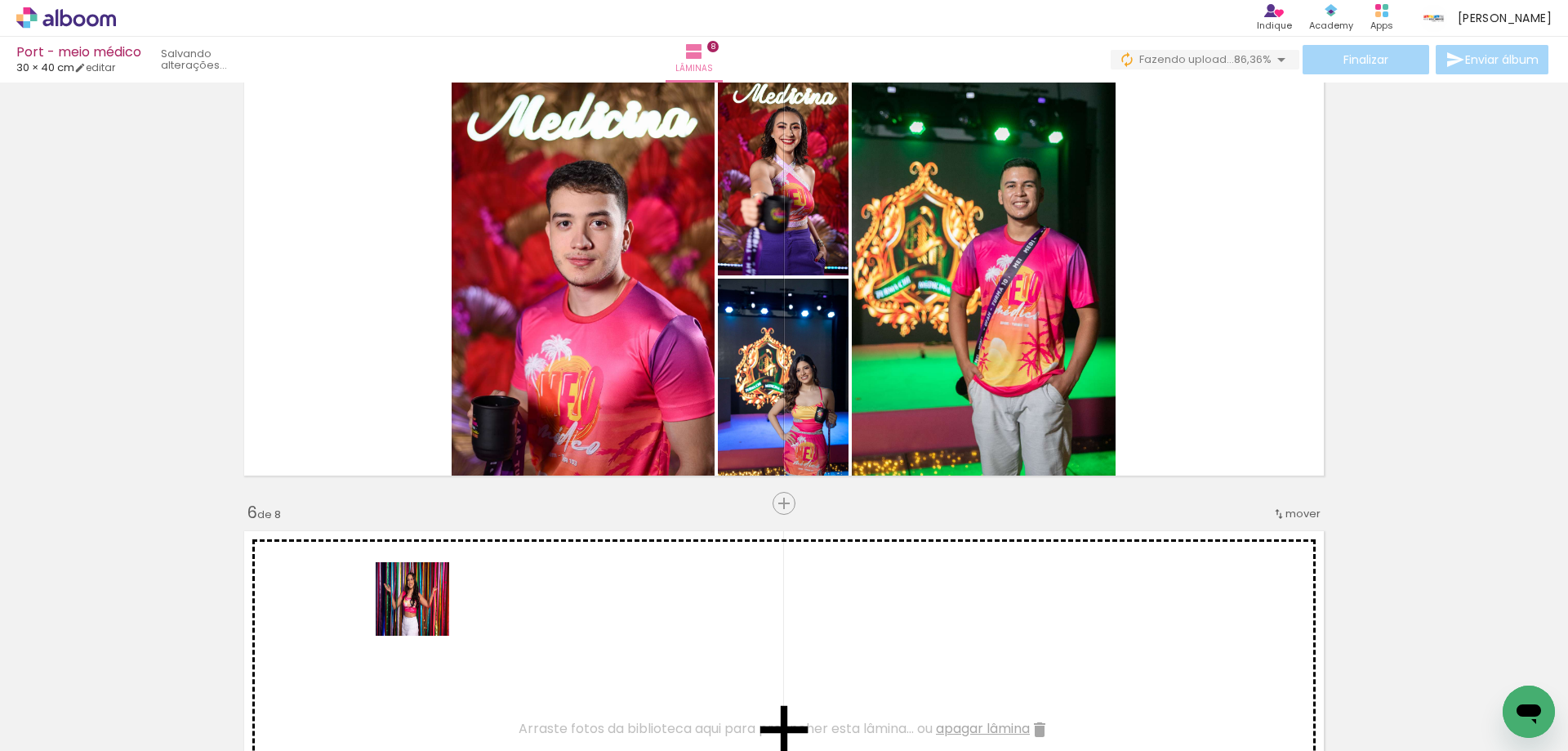
drag, startPoint x: 272, startPoint y: 697, endPoint x: 425, endPoint y: 611, distance: 175.5
click at [425, 611] on quentale-workspace at bounding box center [784, 376] width 1568 height 751
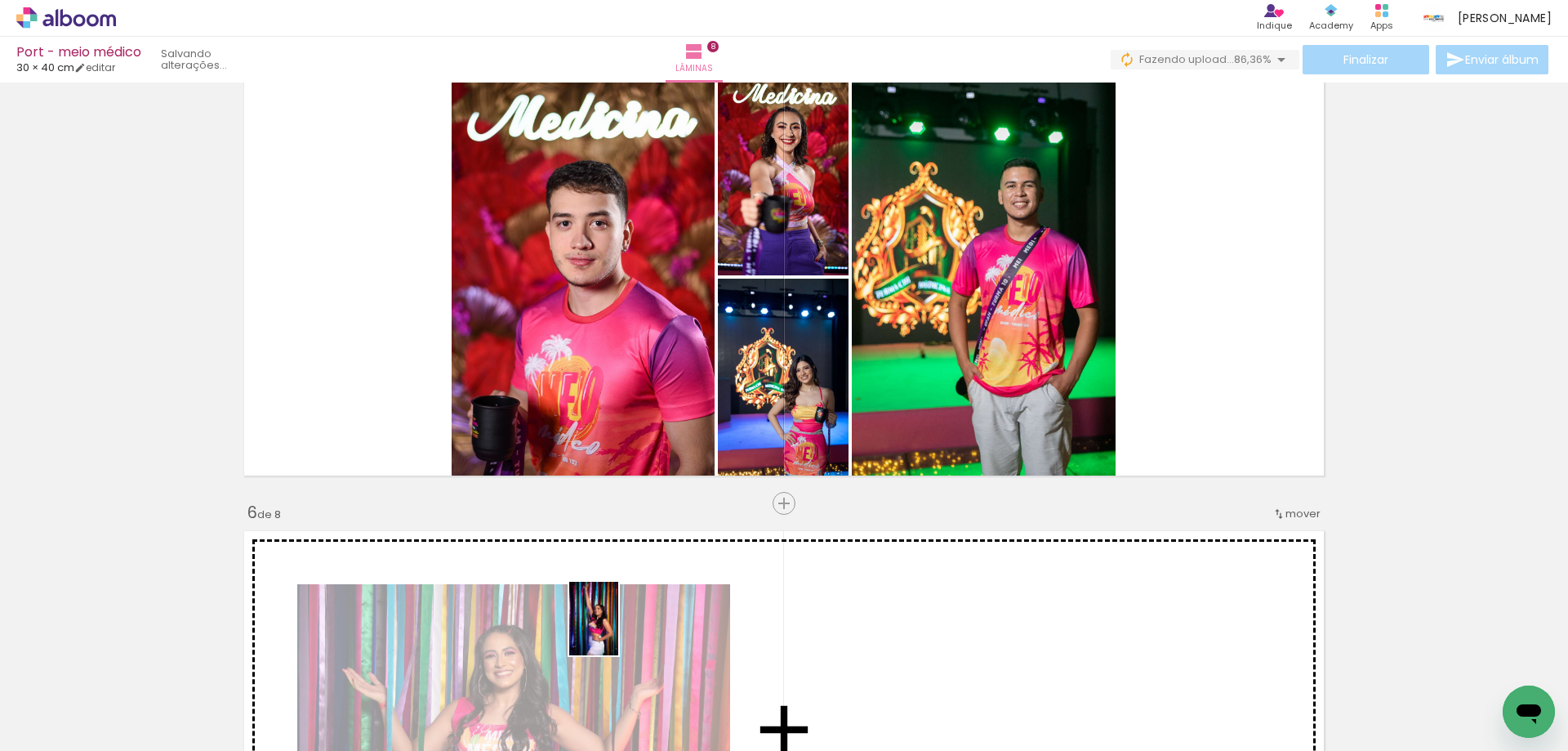
drag, startPoint x: 193, startPoint y: 709, endPoint x: 642, endPoint y: 622, distance: 457.4
click at [639, 627] on quentale-workspace at bounding box center [784, 376] width 1568 height 751
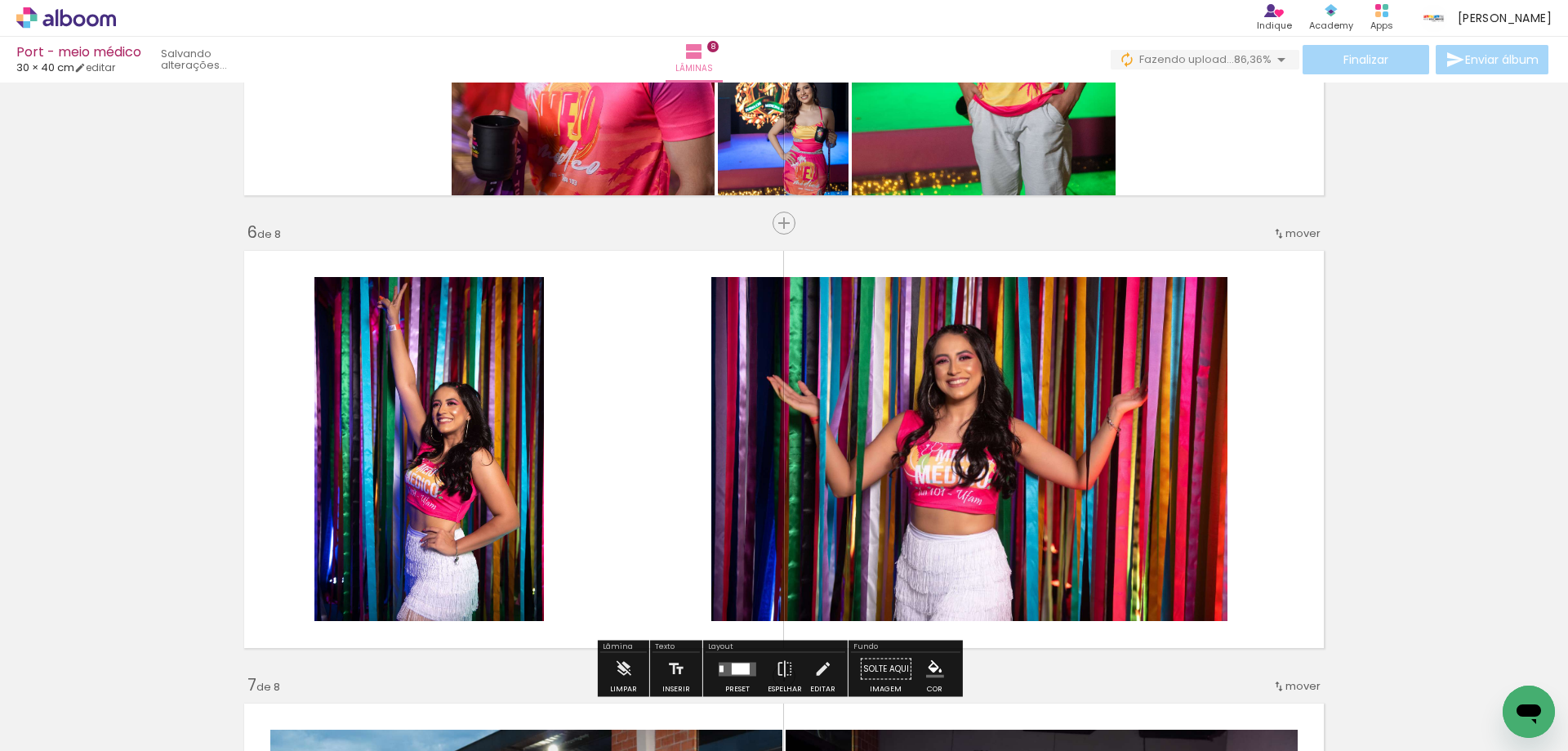
scroll to position [2196, 0]
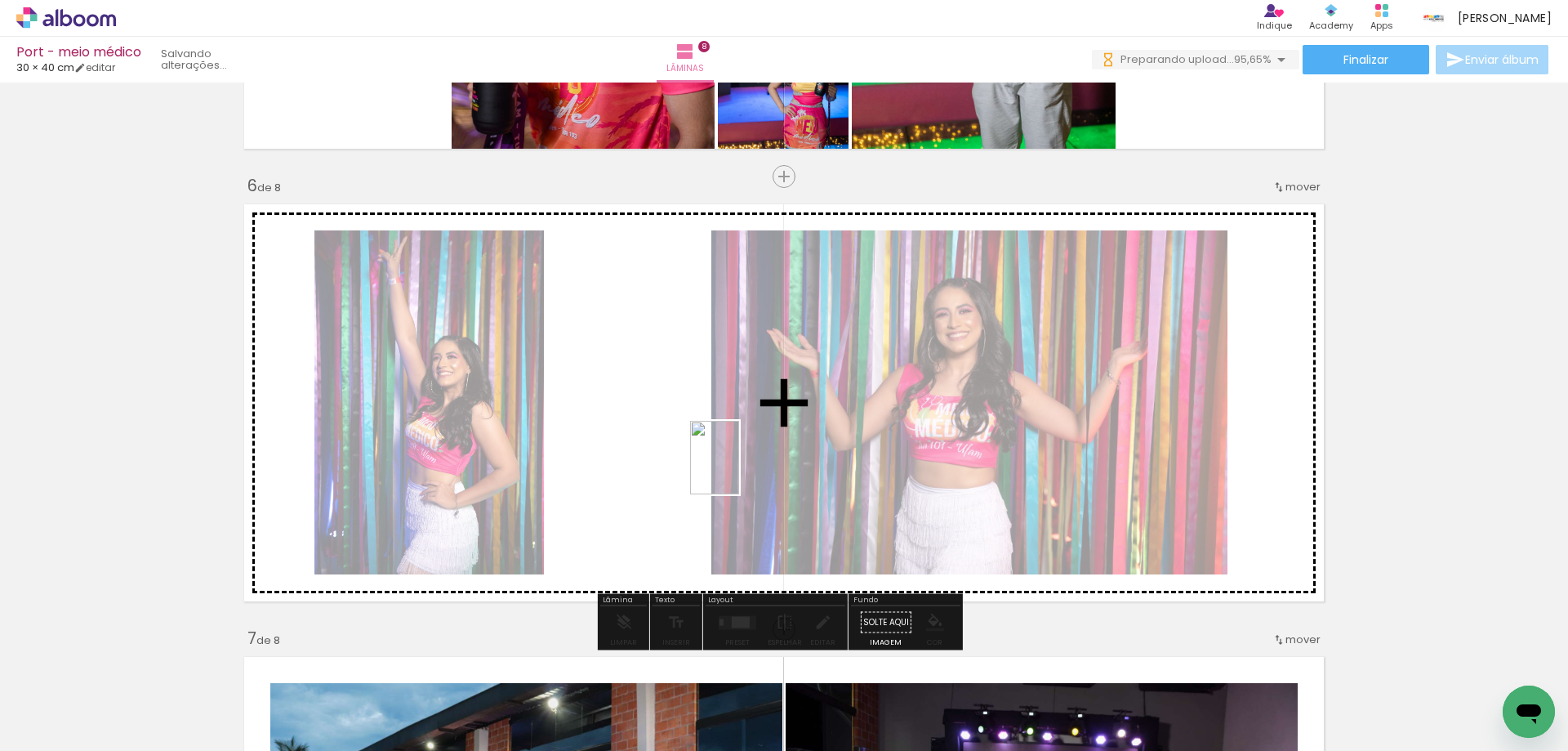
drag, startPoint x: 165, startPoint y: 698, endPoint x: 739, endPoint y: 469, distance: 618.0
click at [739, 469] on quentale-workspace at bounding box center [784, 376] width 1568 height 751
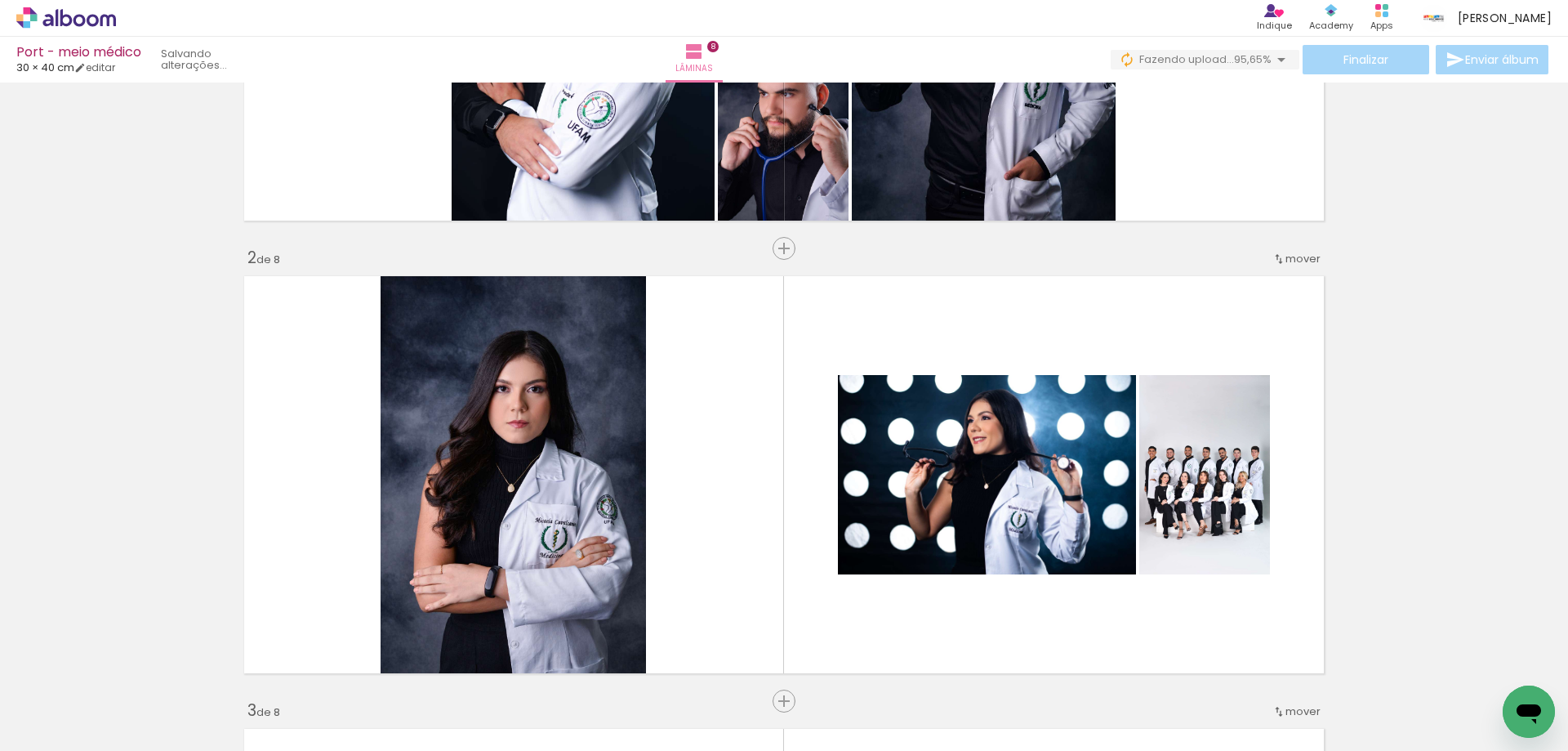
scroll to position [0, 0]
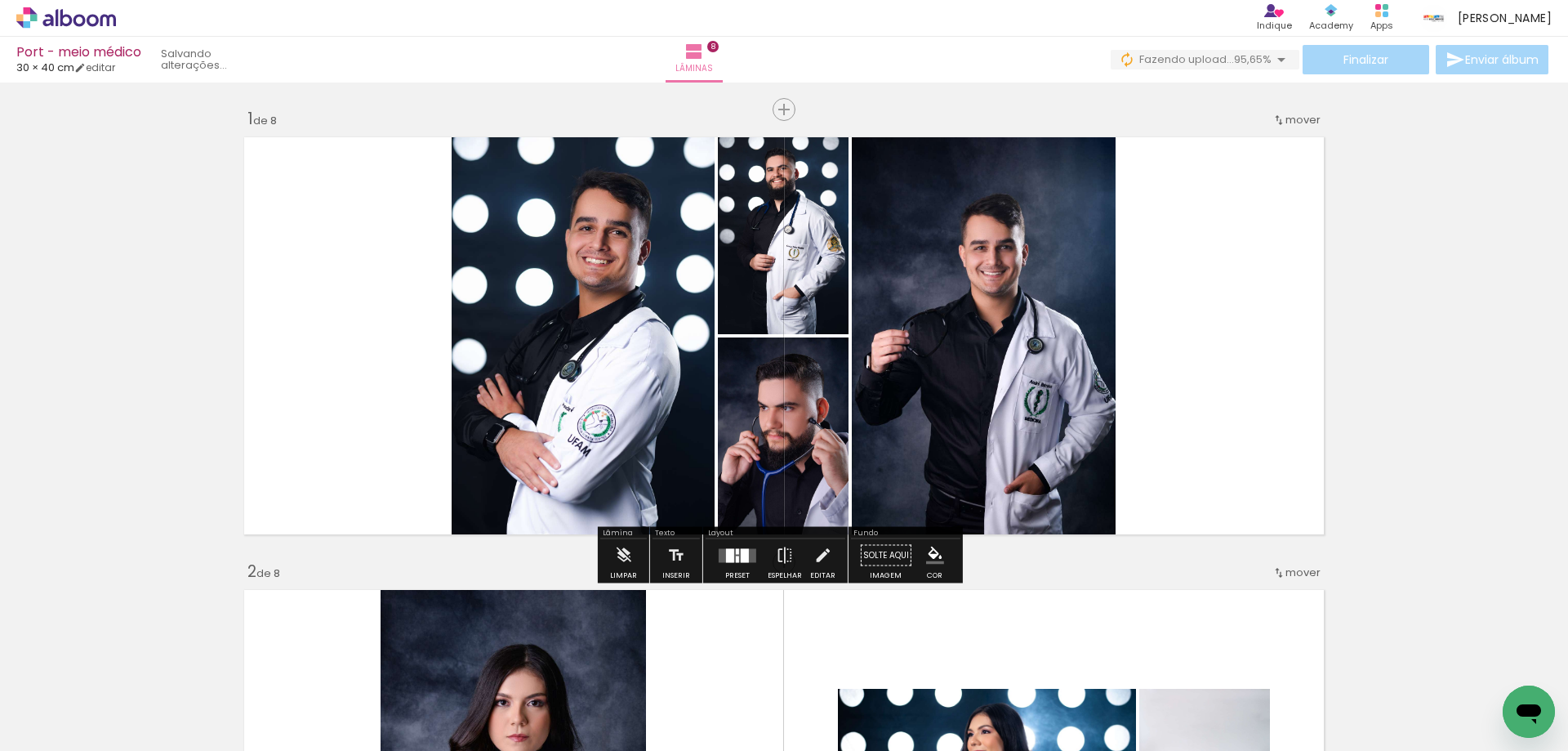
click at [743, 558] on div at bounding box center [744, 554] width 8 height 14
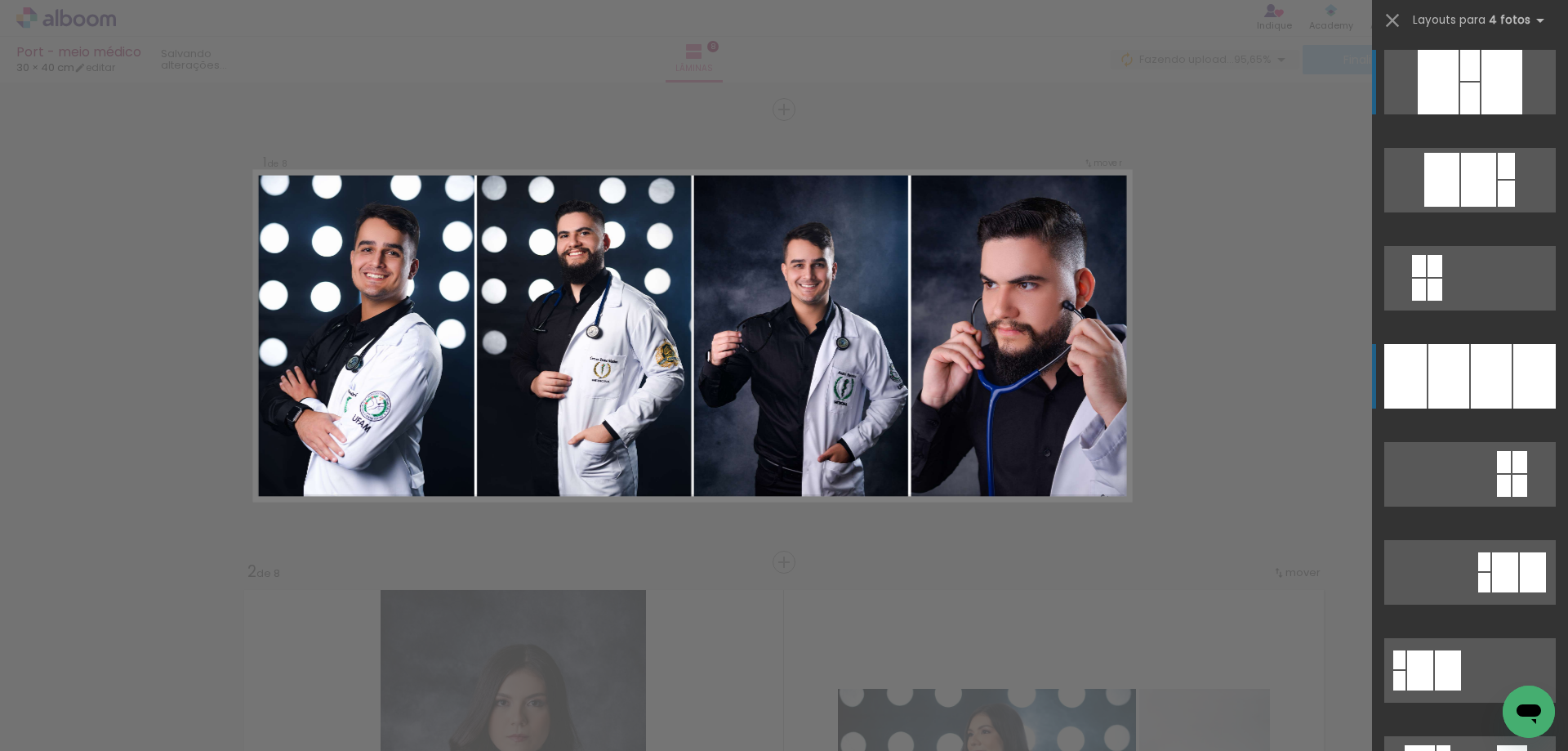
click at [1480, 114] on div at bounding box center [1470, 98] width 20 height 32
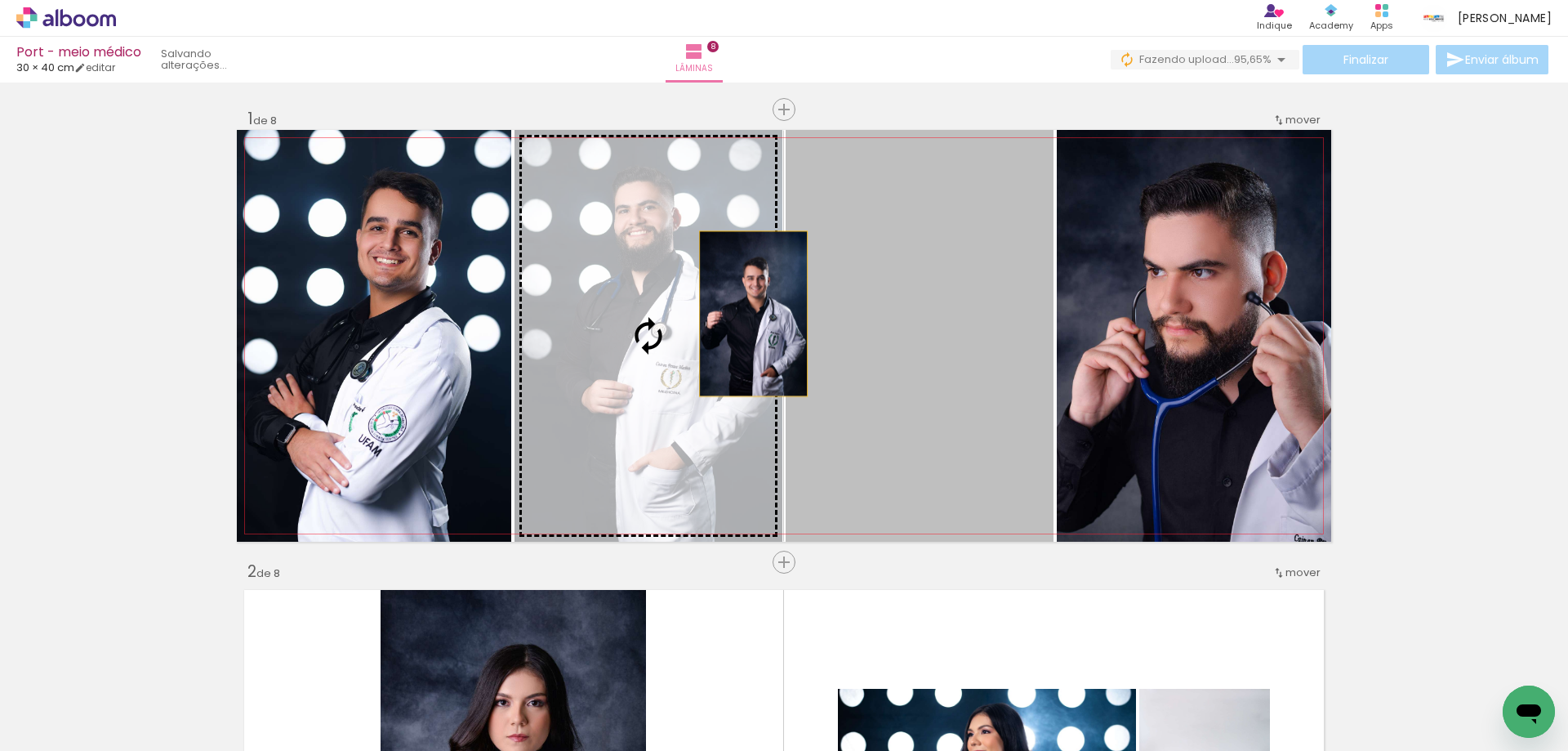
drag, startPoint x: 884, startPoint y: 306, endPoint x: 706, endPoint y: 311, distance: 178.1
click at [0, 0] on slot at bounding box center [0, 0] width 0 height 0
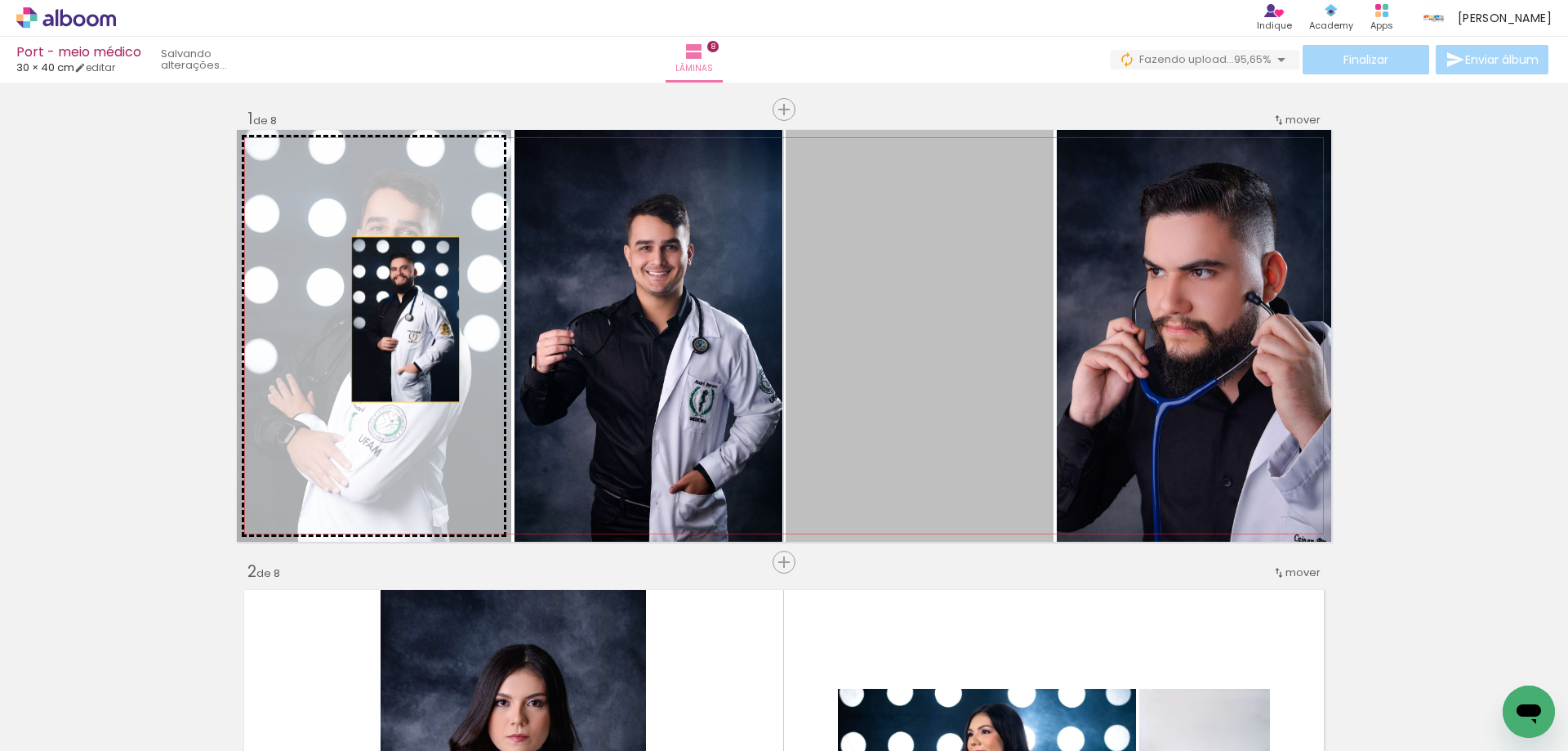
drag, startPoint x: 855, startPoint y: 288, endPoint x: 399, endPoint y: 319, distance: 457.1
click at [0, 0] on slot at bounding box center [0, 0] width 0 height 0
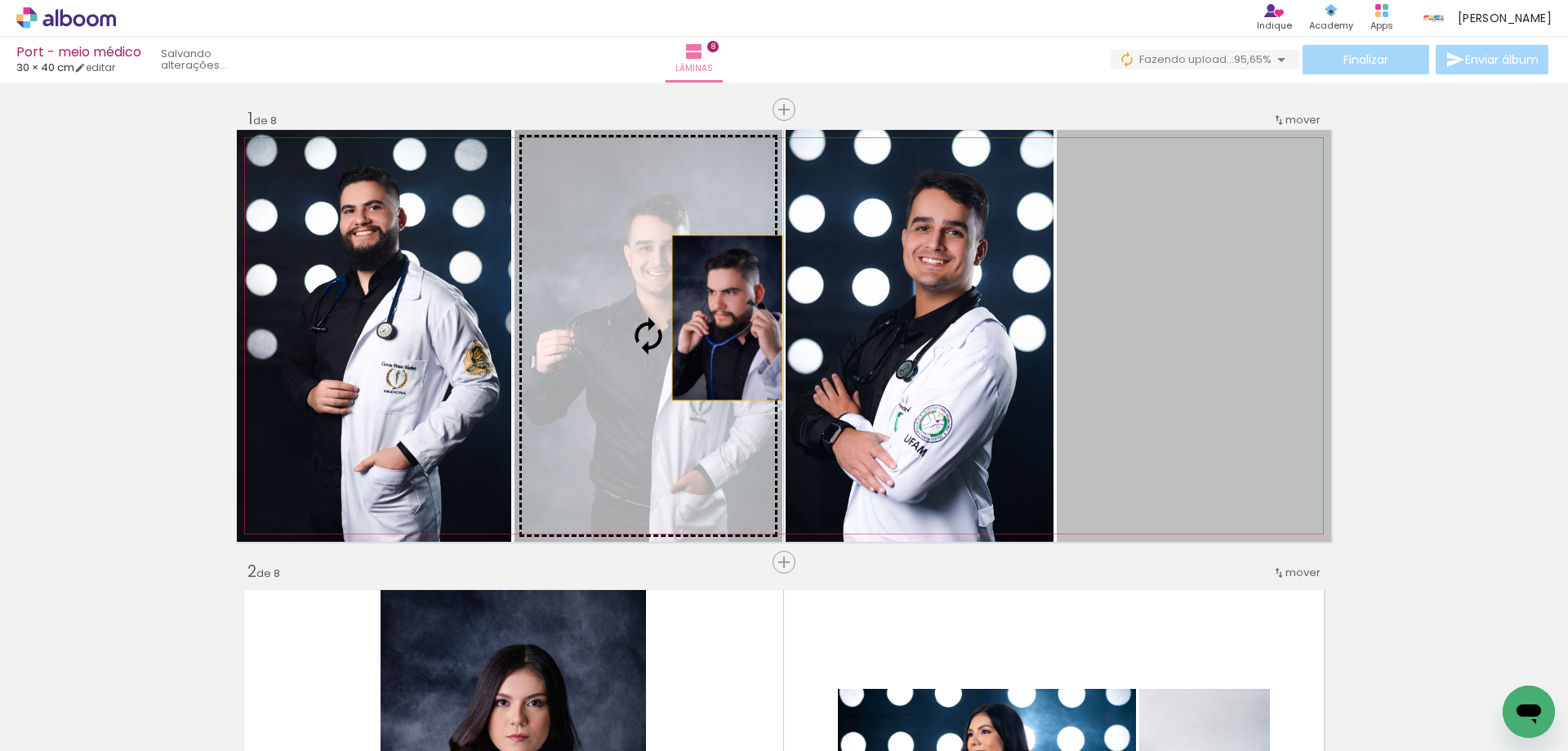
drag, startPoint x: 1135, startPoint y: 324, endPoint x: 673, endPoint y: 320, distance: 462.0
click at [0, 0] on slot at bounding box center [0, 0] width 0 height 0
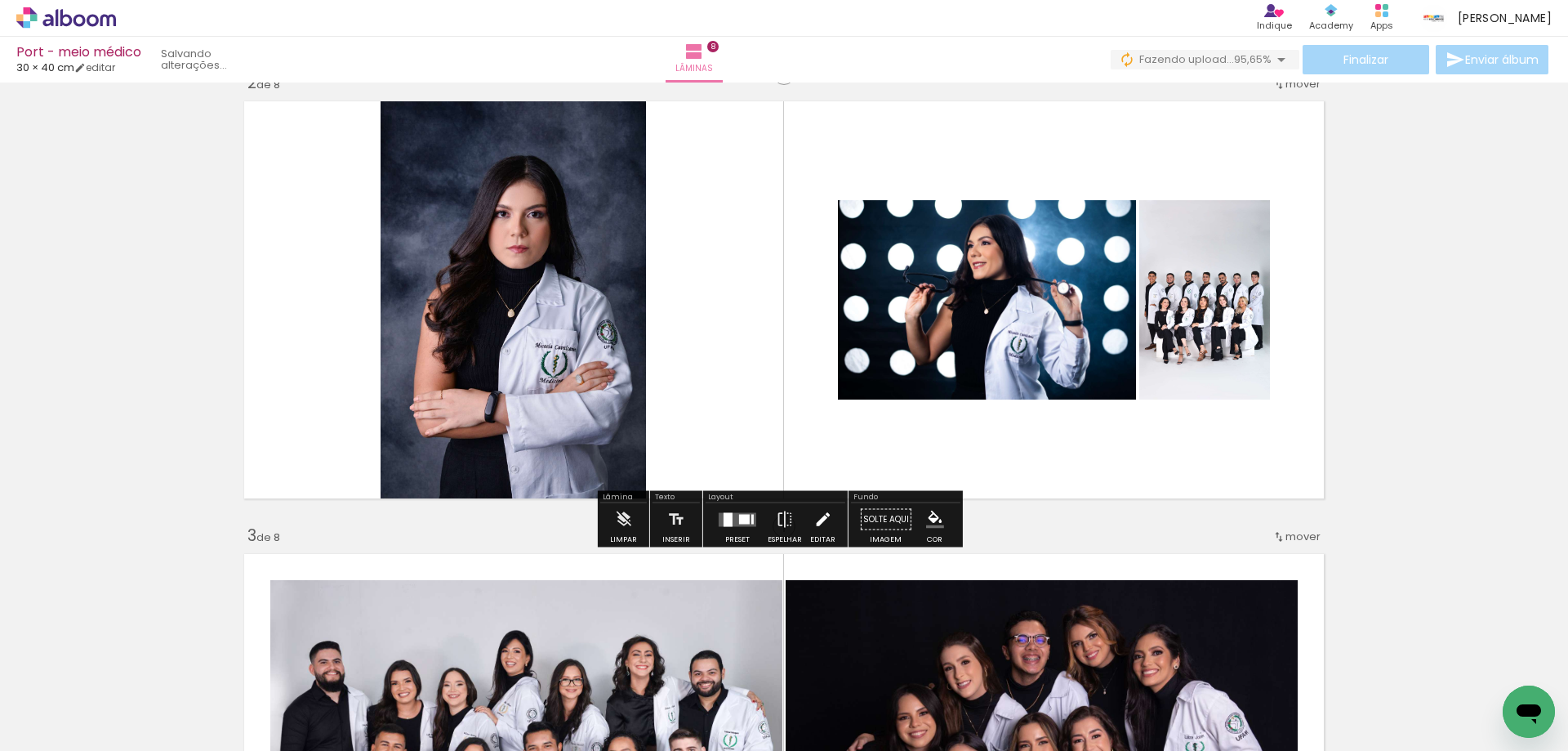
scroll to position [490, 0]
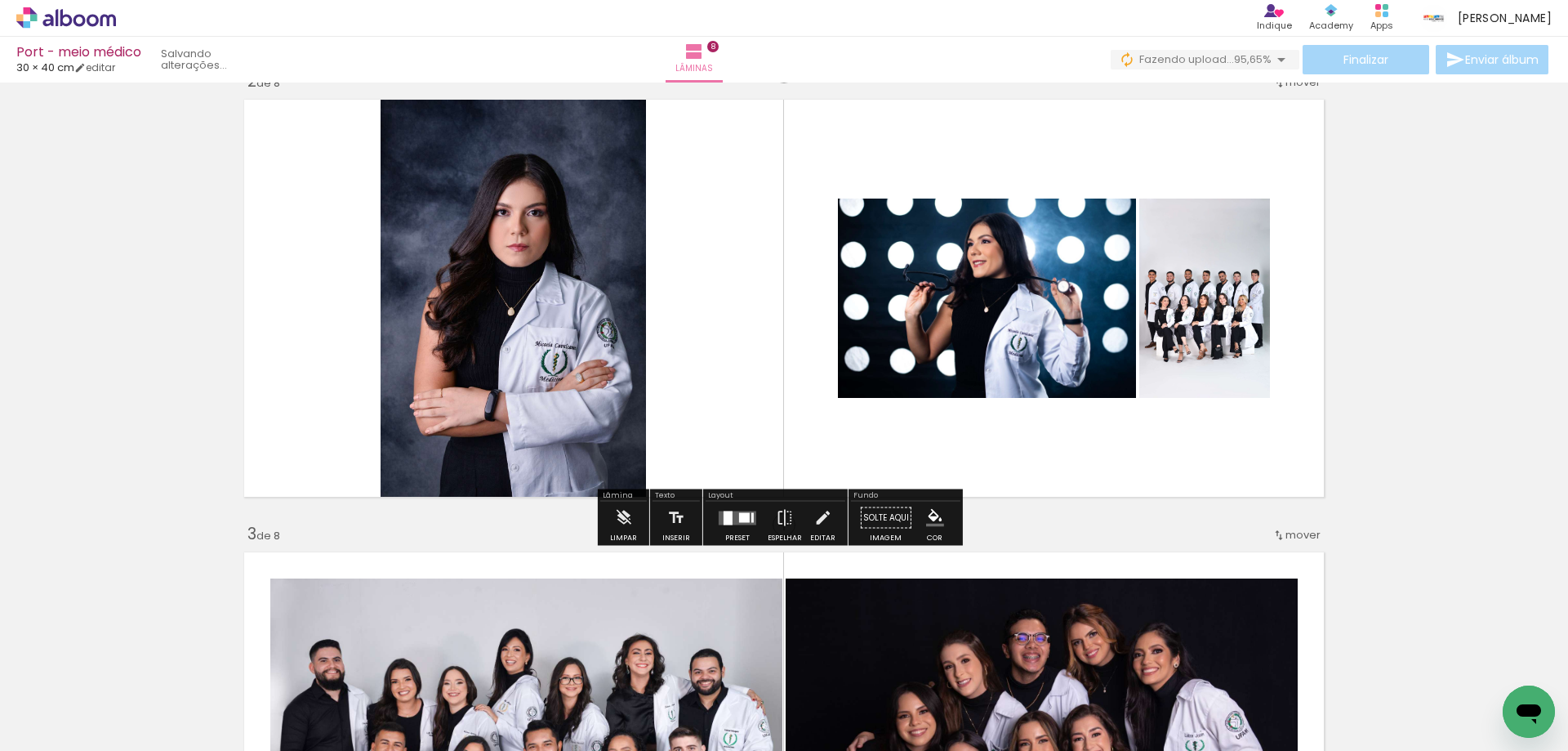
click at [733, 523] on quentale-layouter at bounding box center [737, 517] width 37 height 14
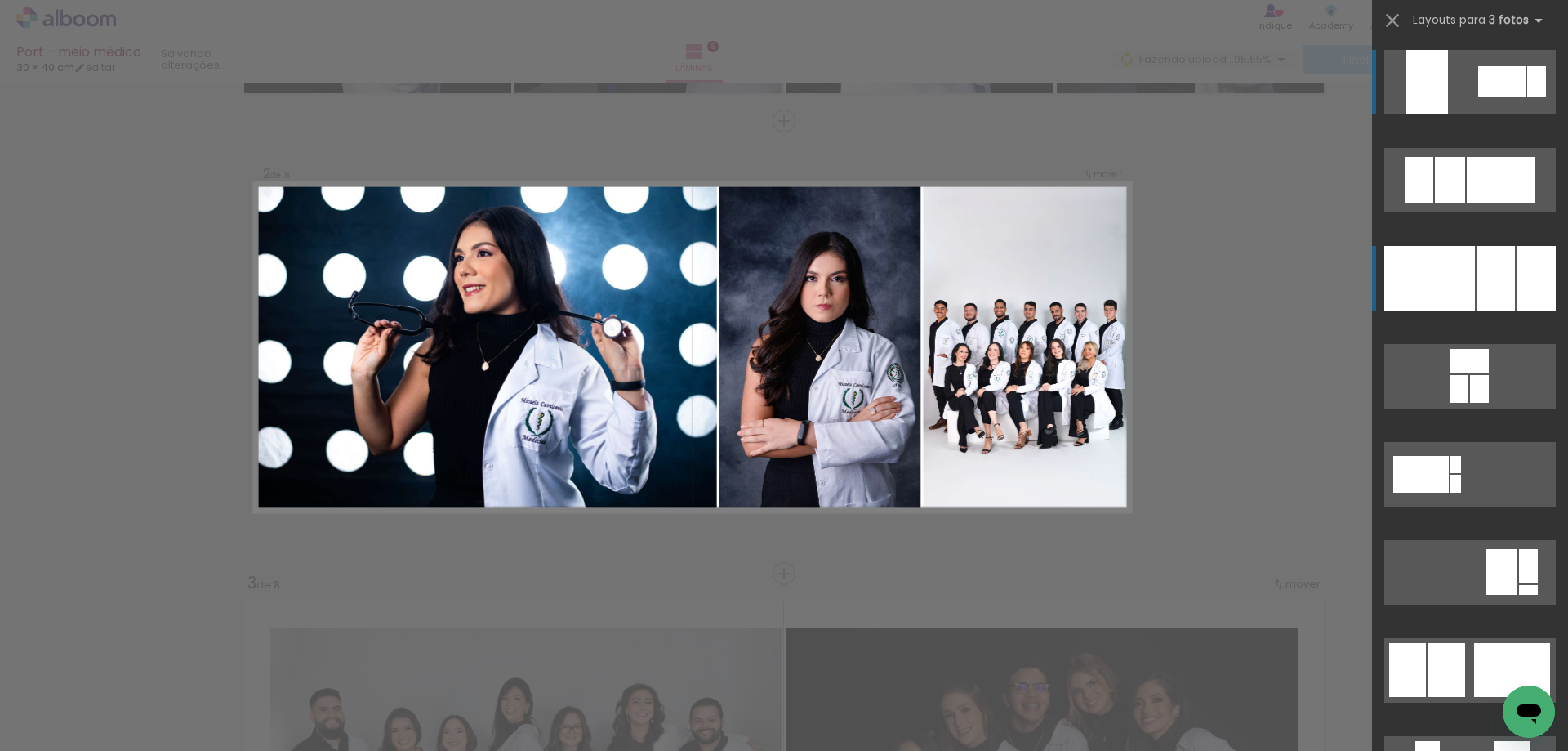
scroll to position [423, 0]
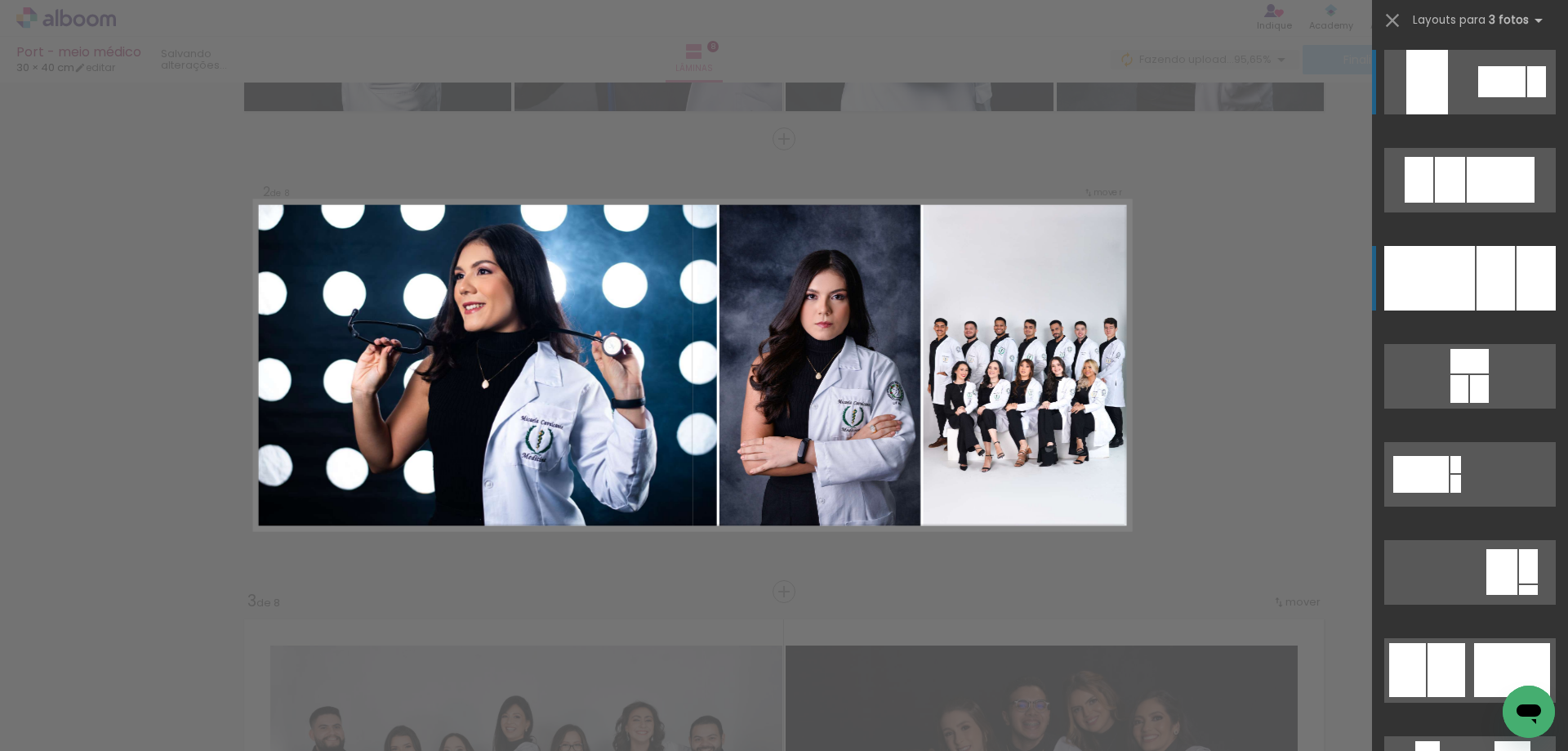
click at [1463, 281] on div at bounding box center [1429, 278] width 90 height 65
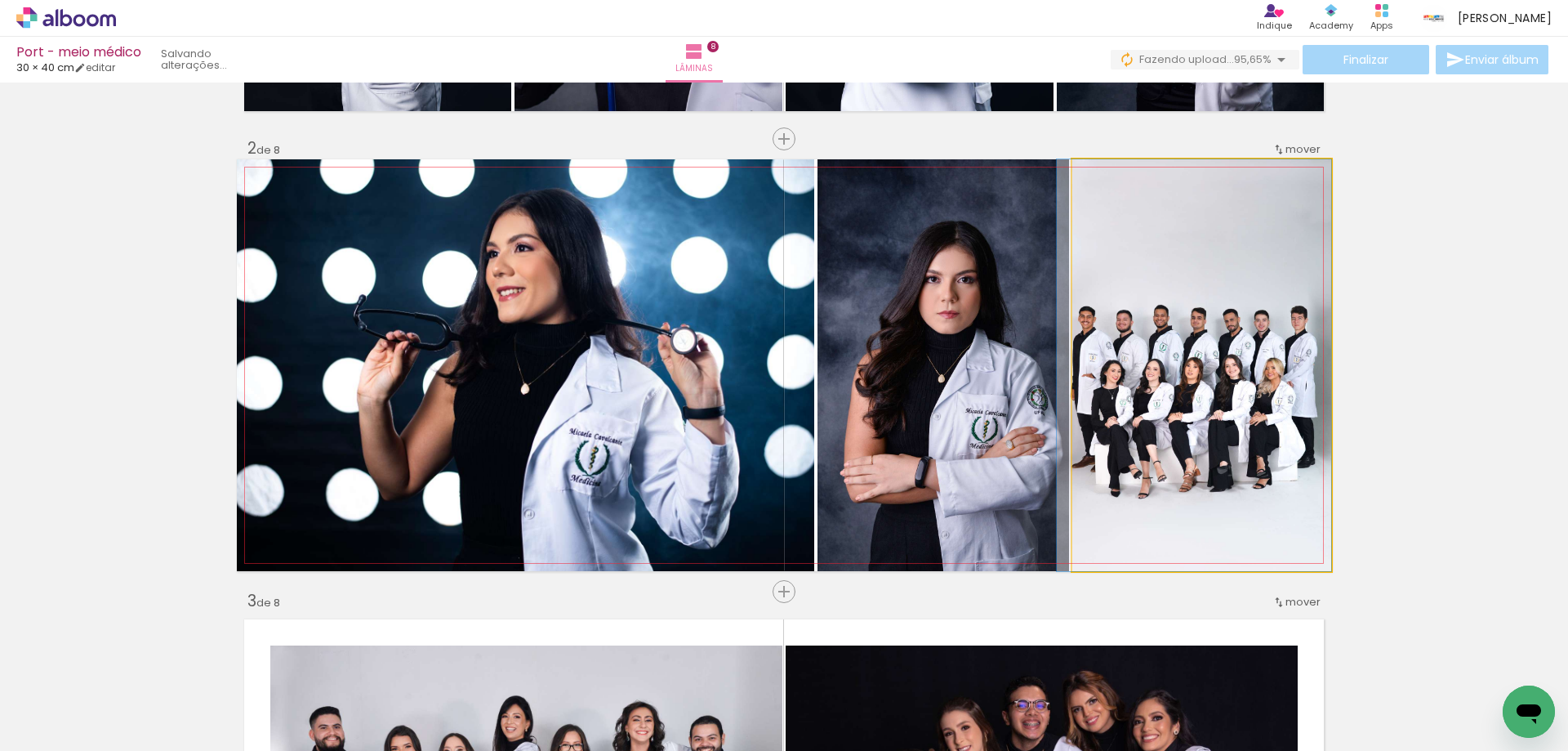
drag, startPoint x: 1237, startPoint y: 349, endPoint x: 1221, endPoint y: 347, distance: 16.1
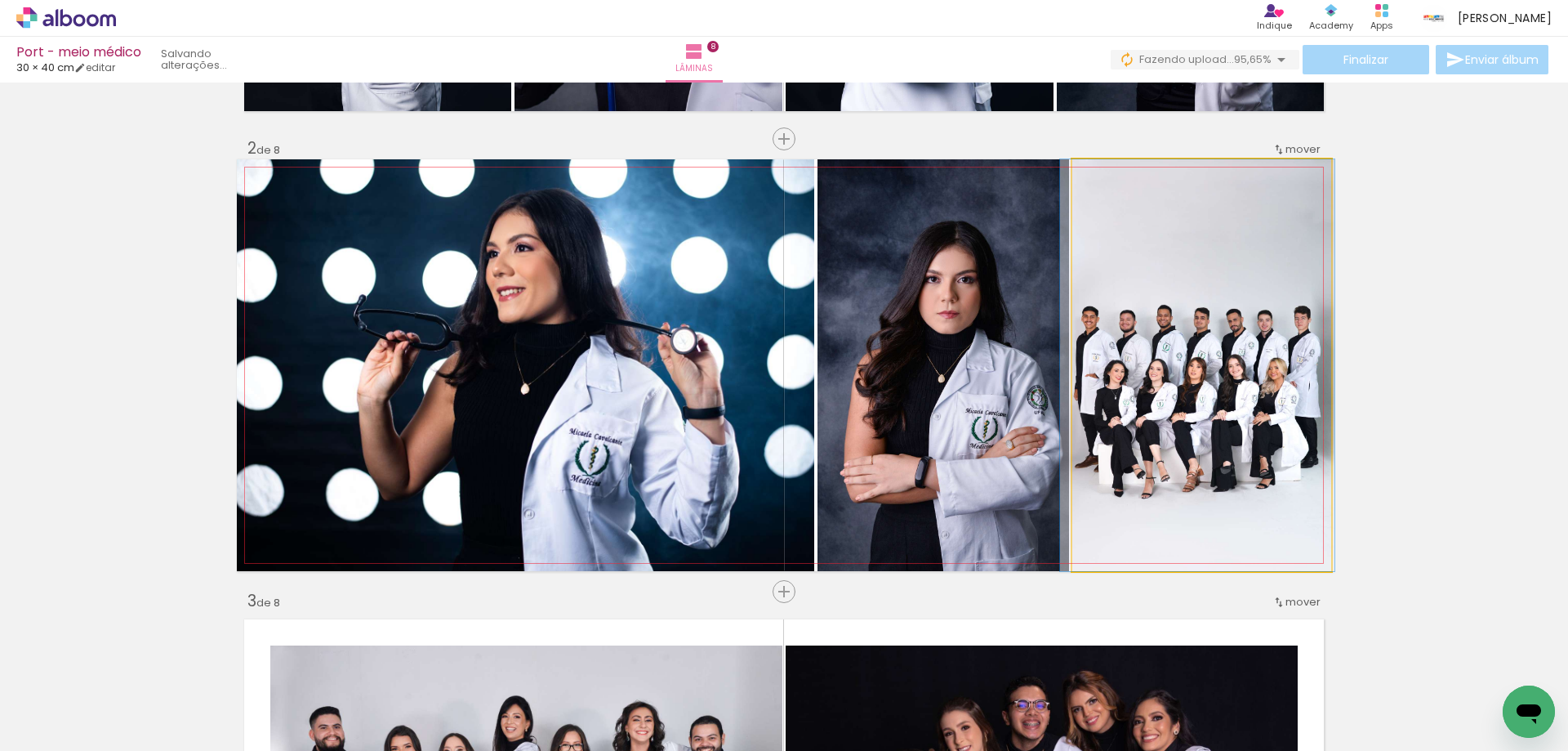
drag, startPoint x: 1163, startPoint y: 334, endPoint x: 1163, endPoint y: 343, distance: 9.0
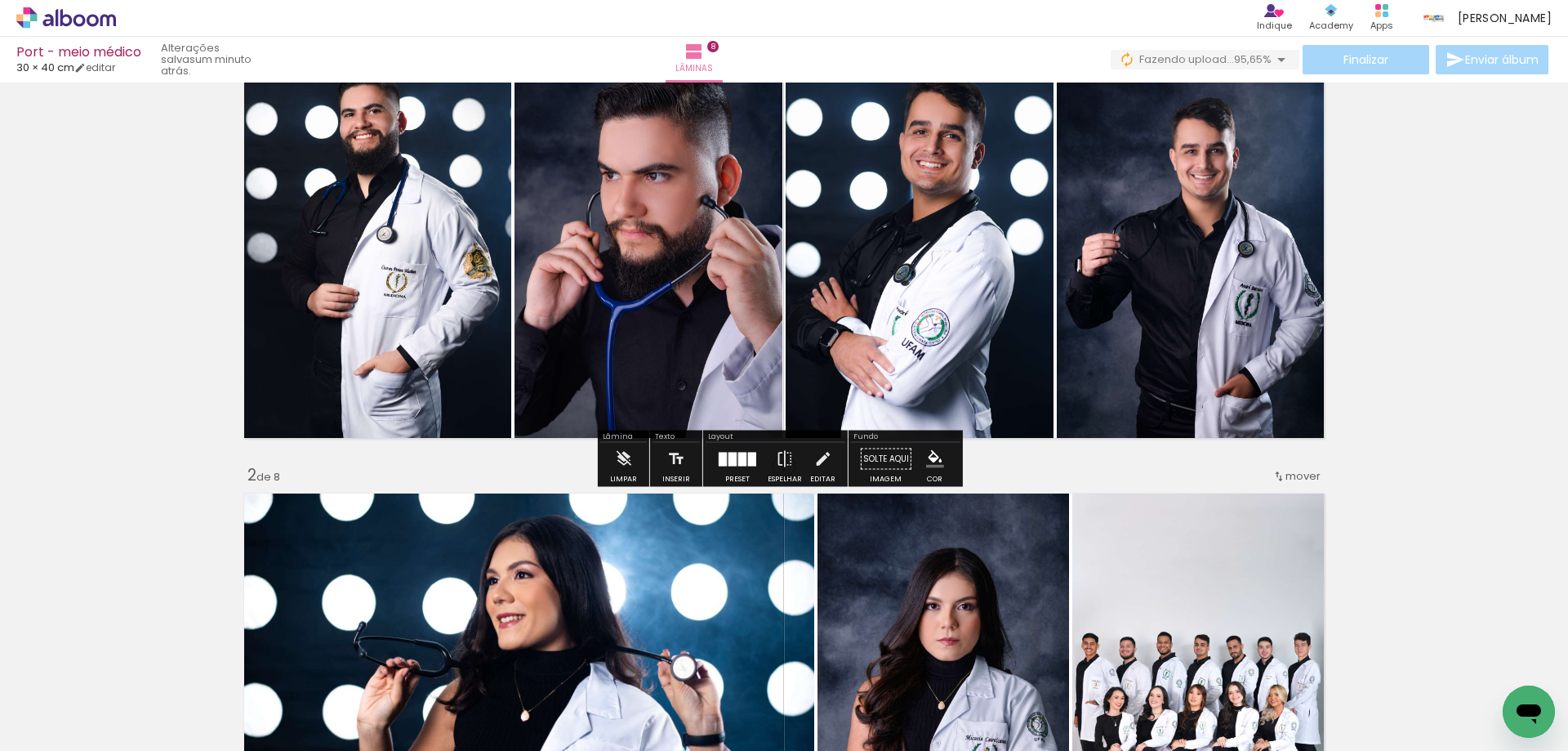
scroll to position [15, 0]
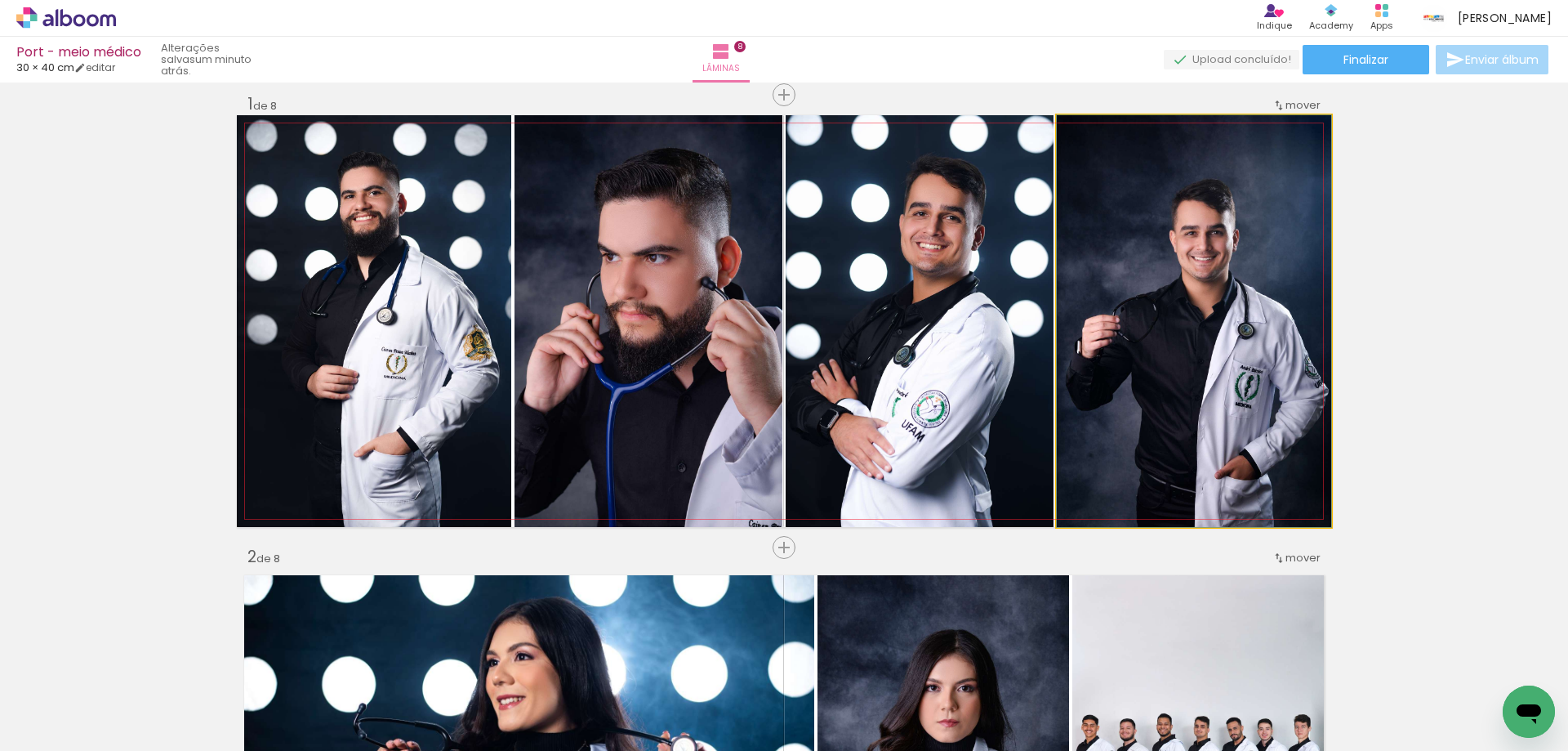
drag, startPoint x: 1263, startPoint y: 326, endPoint x: 1246, endPoint y: 325, distance: 17.0
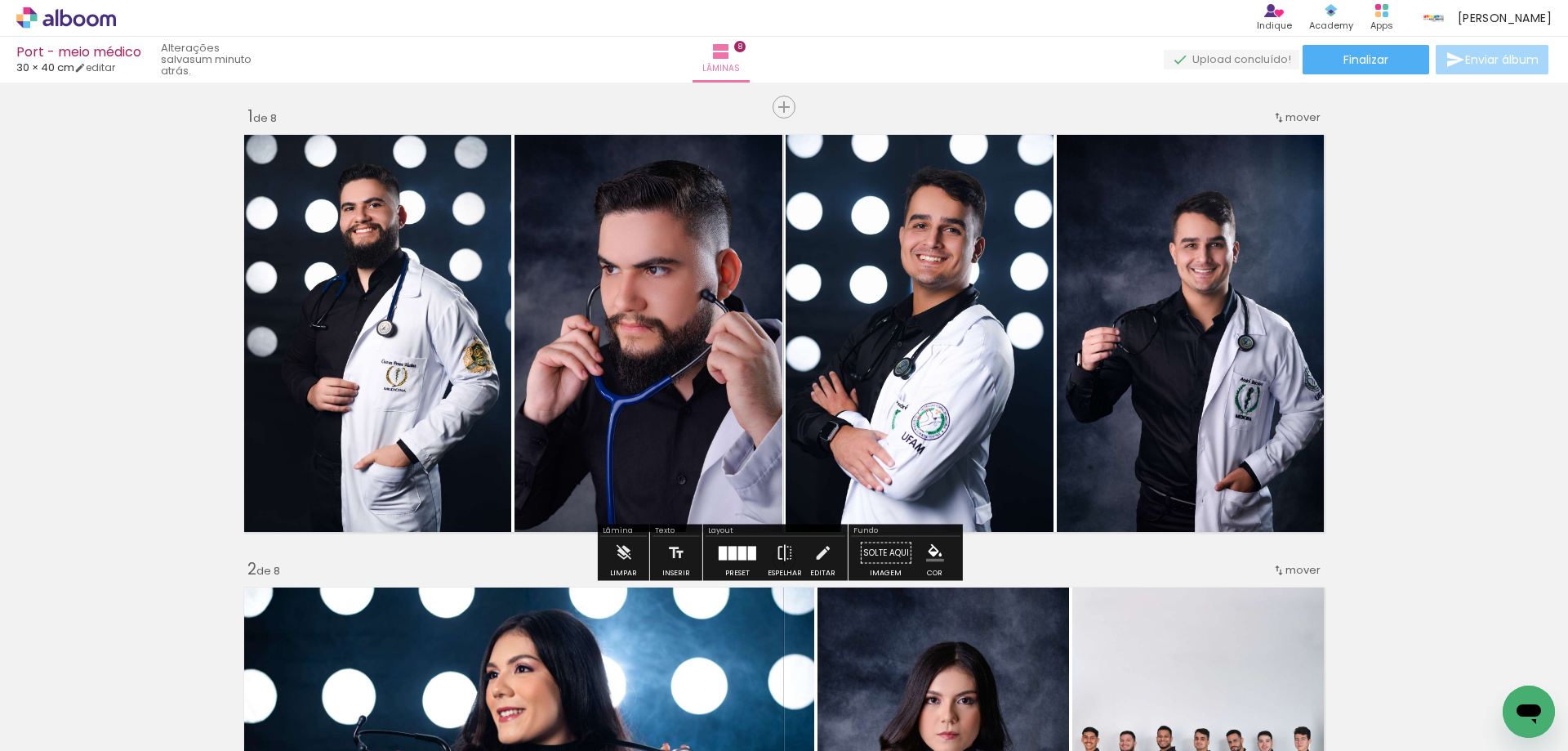
scroll to position [0, 0]
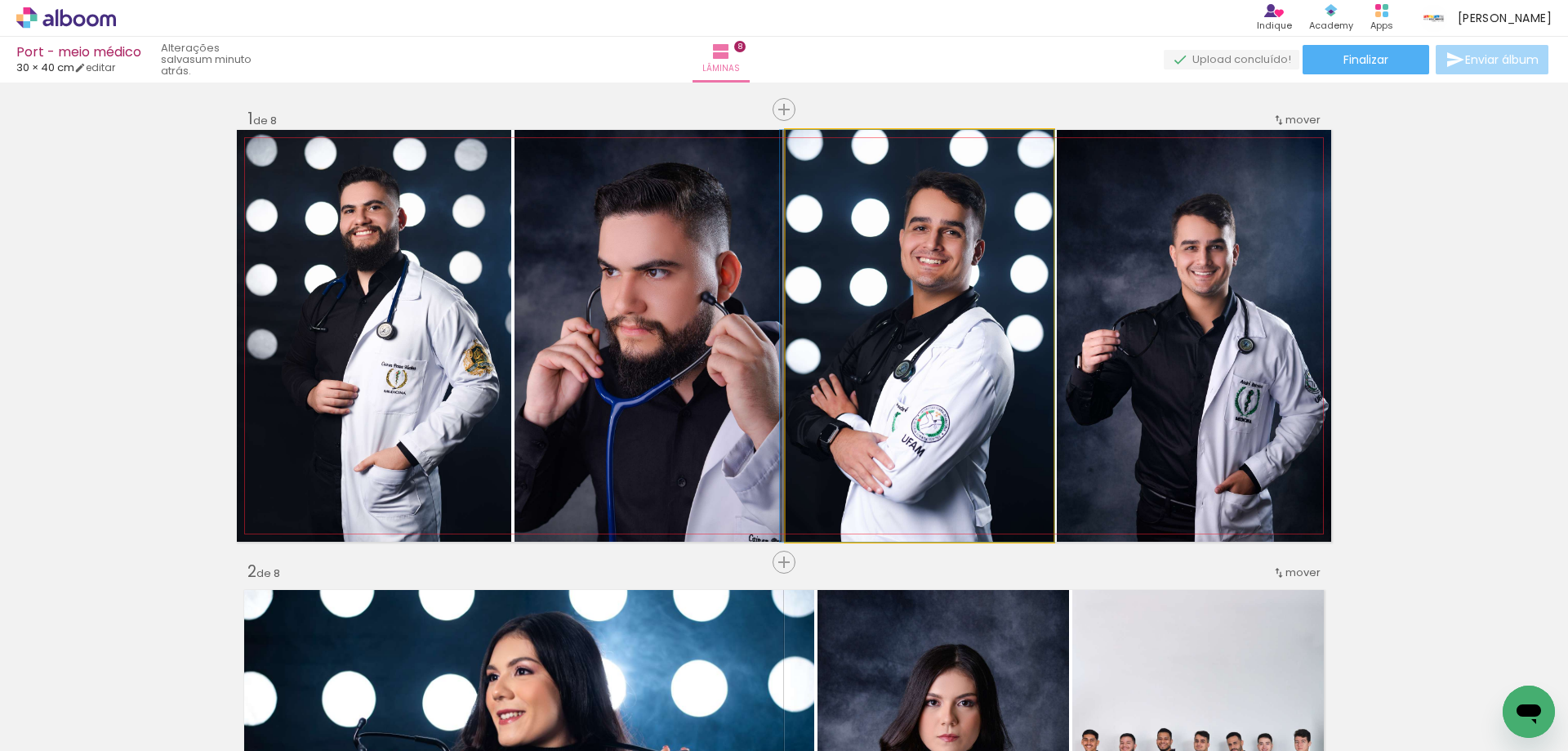
drag, startPoint x: 990, startPoint y: 302, endPoint x: 1113, endPoint y: 280, distance: 125.0
click at [0, 0] on slot at bounding box center [0, 0] width 0 height 0
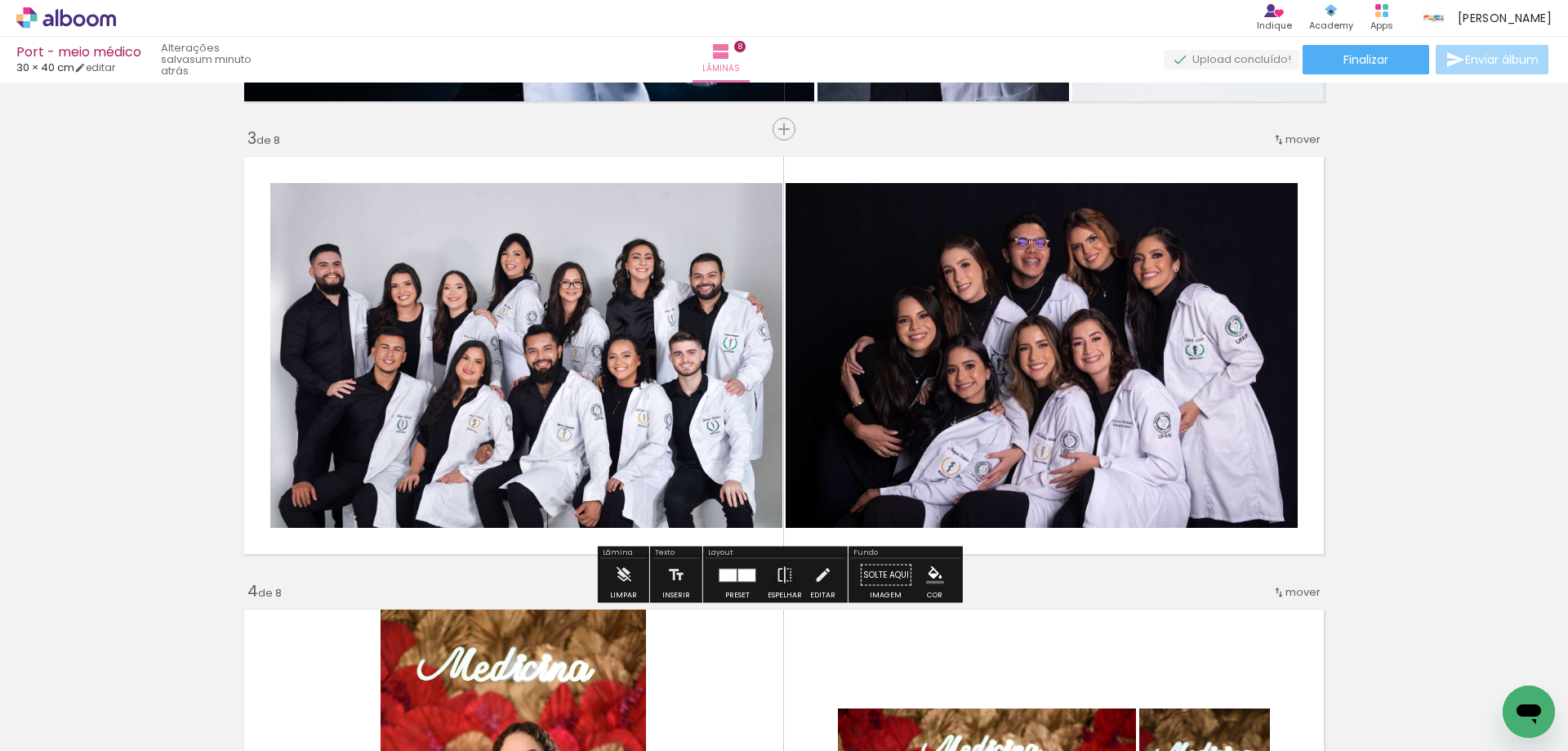
scroll to position [980, 0]
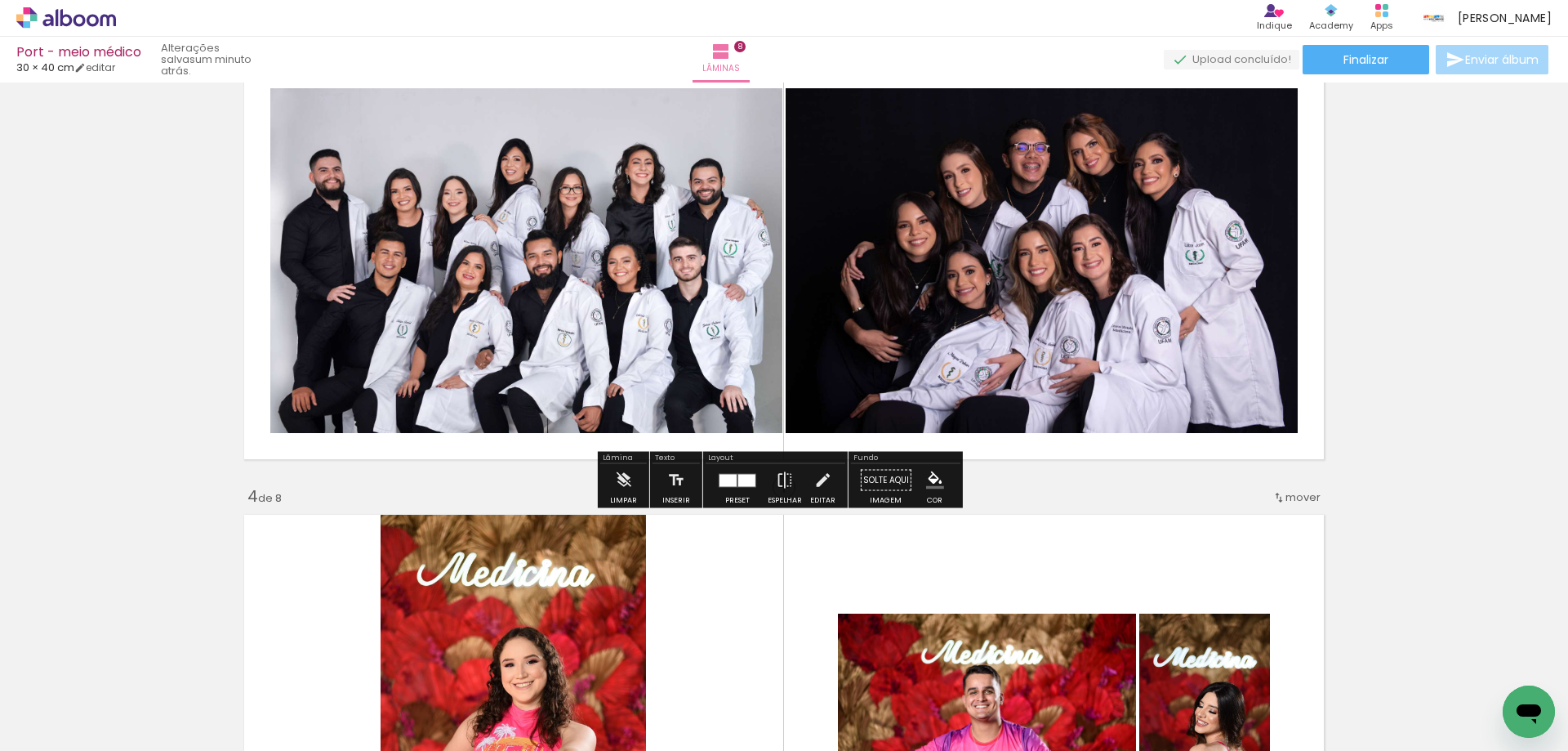
click at [720, 478] on div at bounding box center [728, 479] width 17 height 12
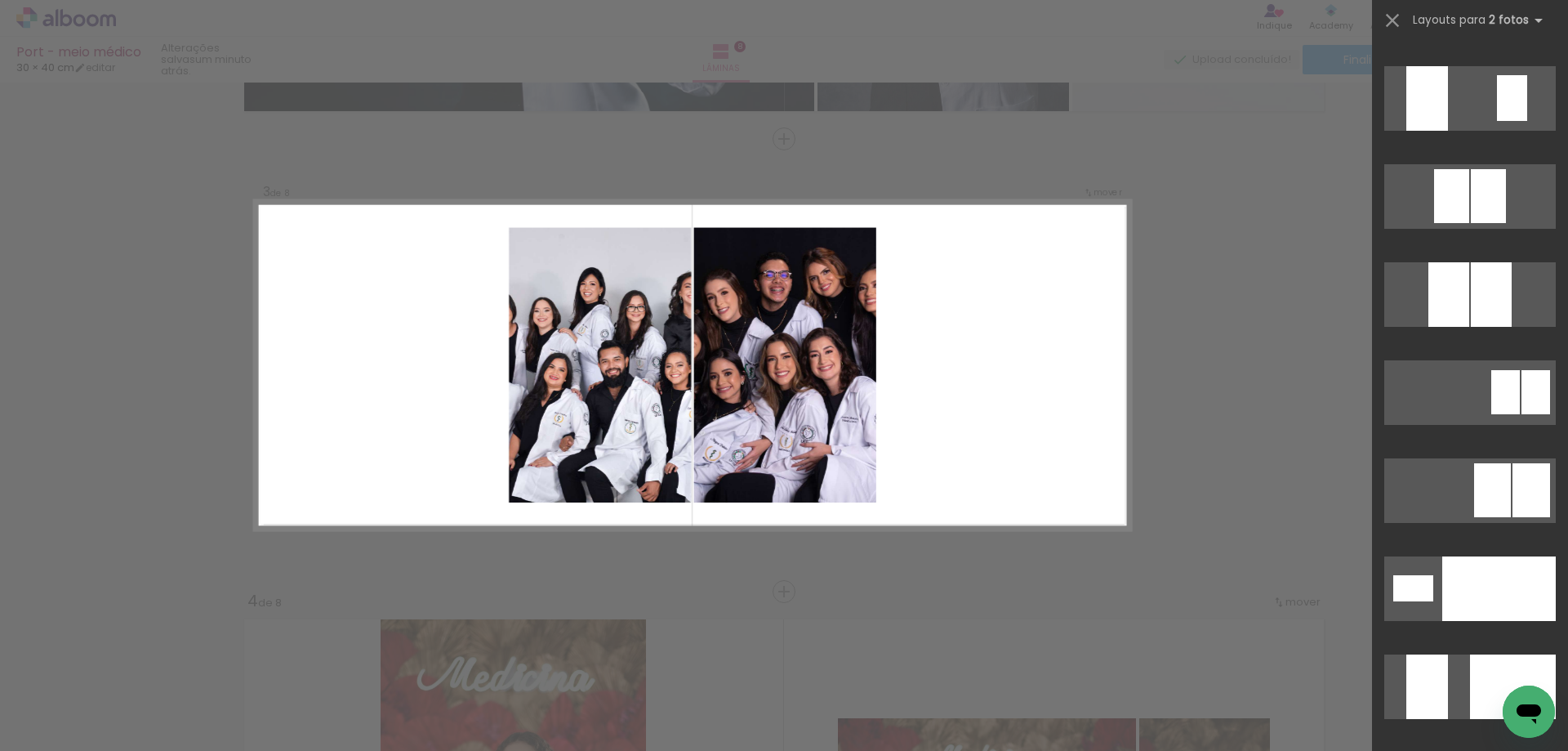
scroll to position [7025, 0]
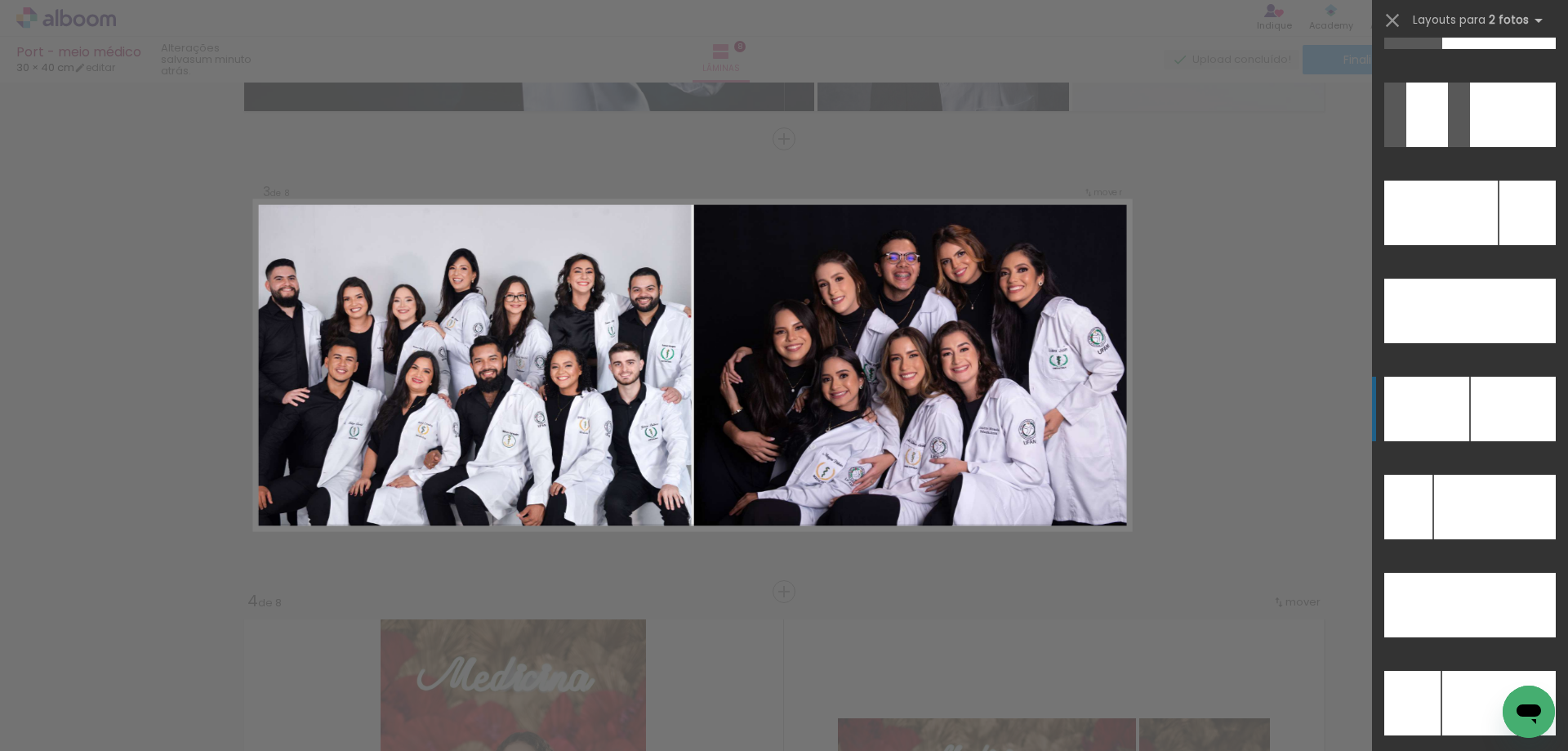
click at [1499, 245] on div at bounding box center [1527, 212] width 56 height 65
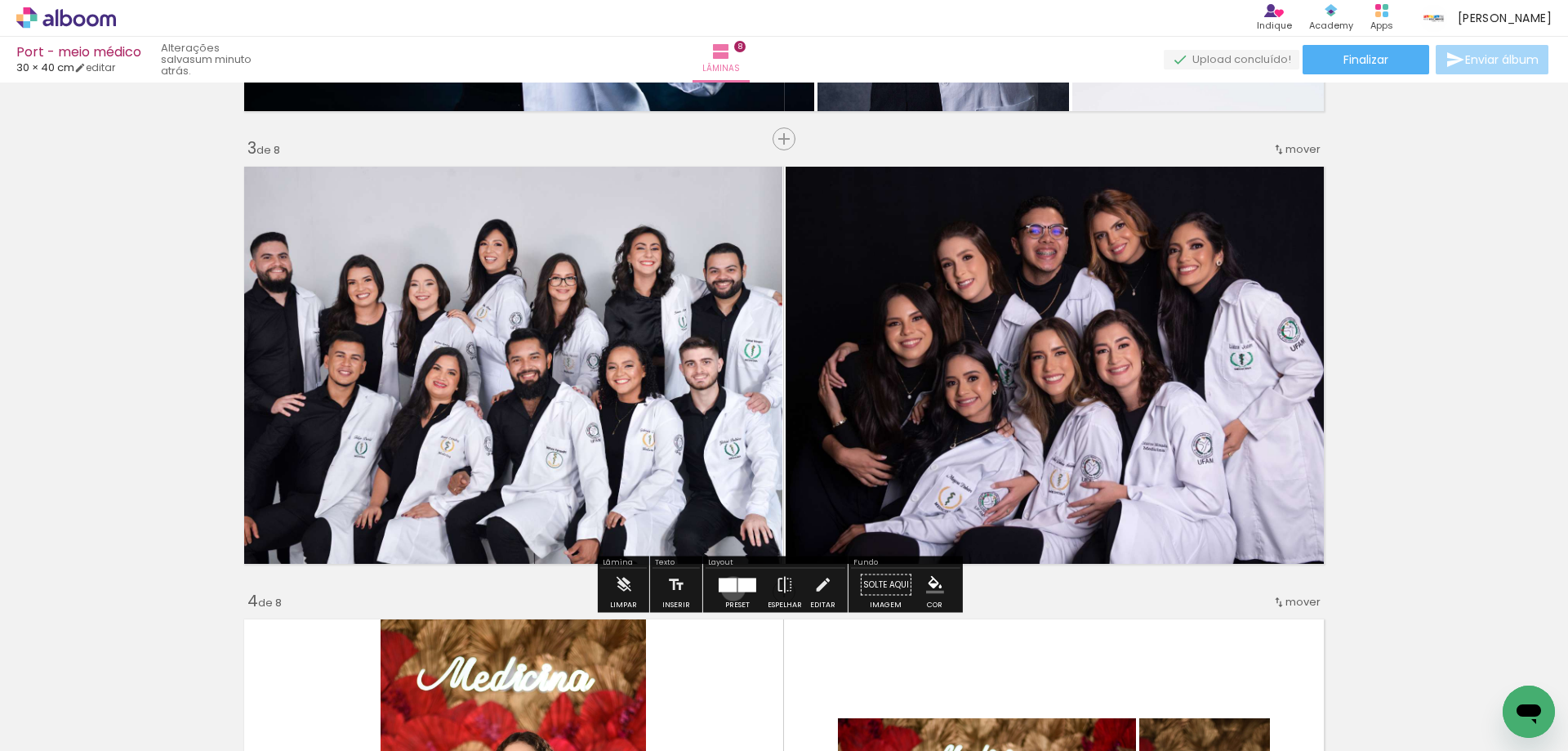
click at [729, 588] on div at bounding box center [728, 584] width 18 height 14
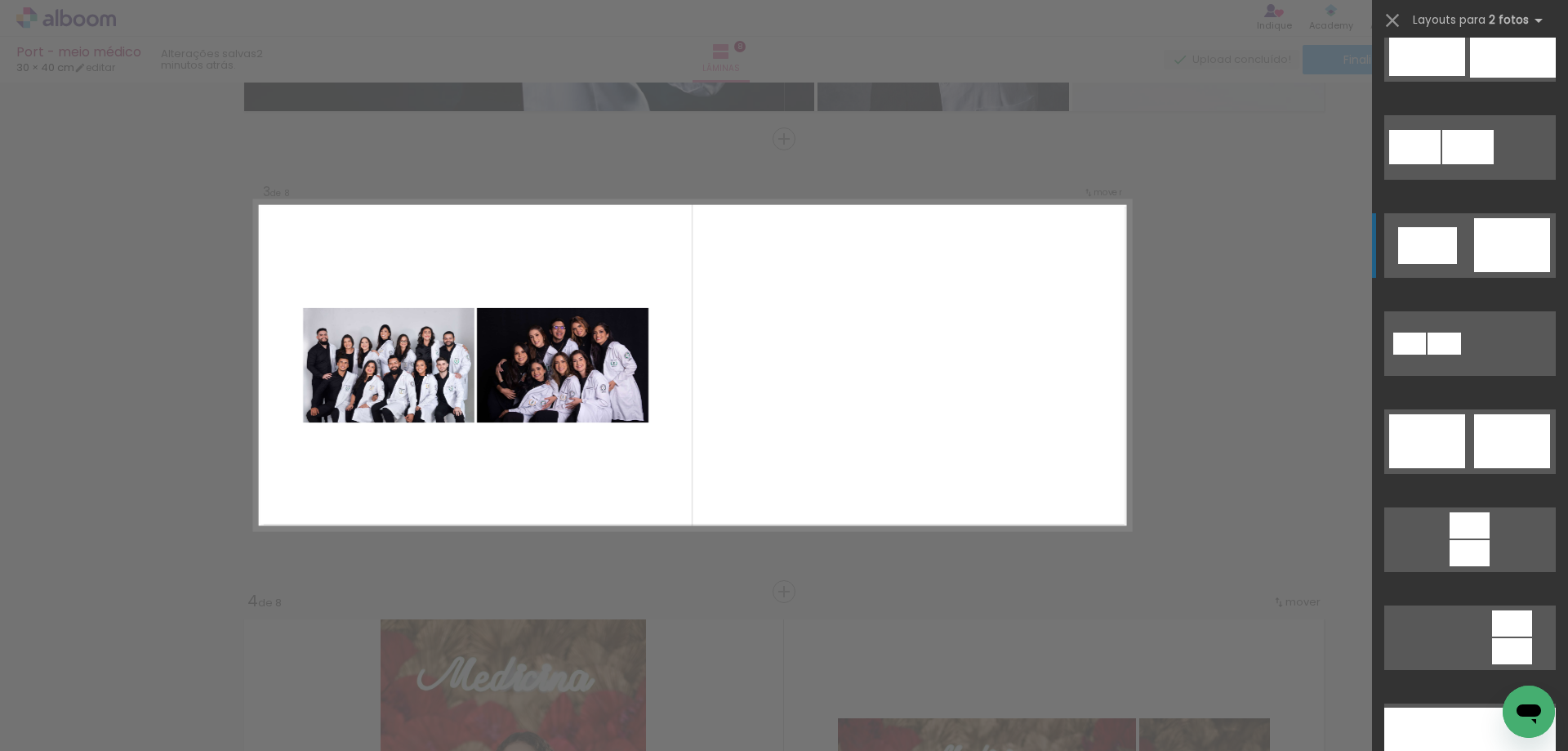
scroll to position [0, 0]
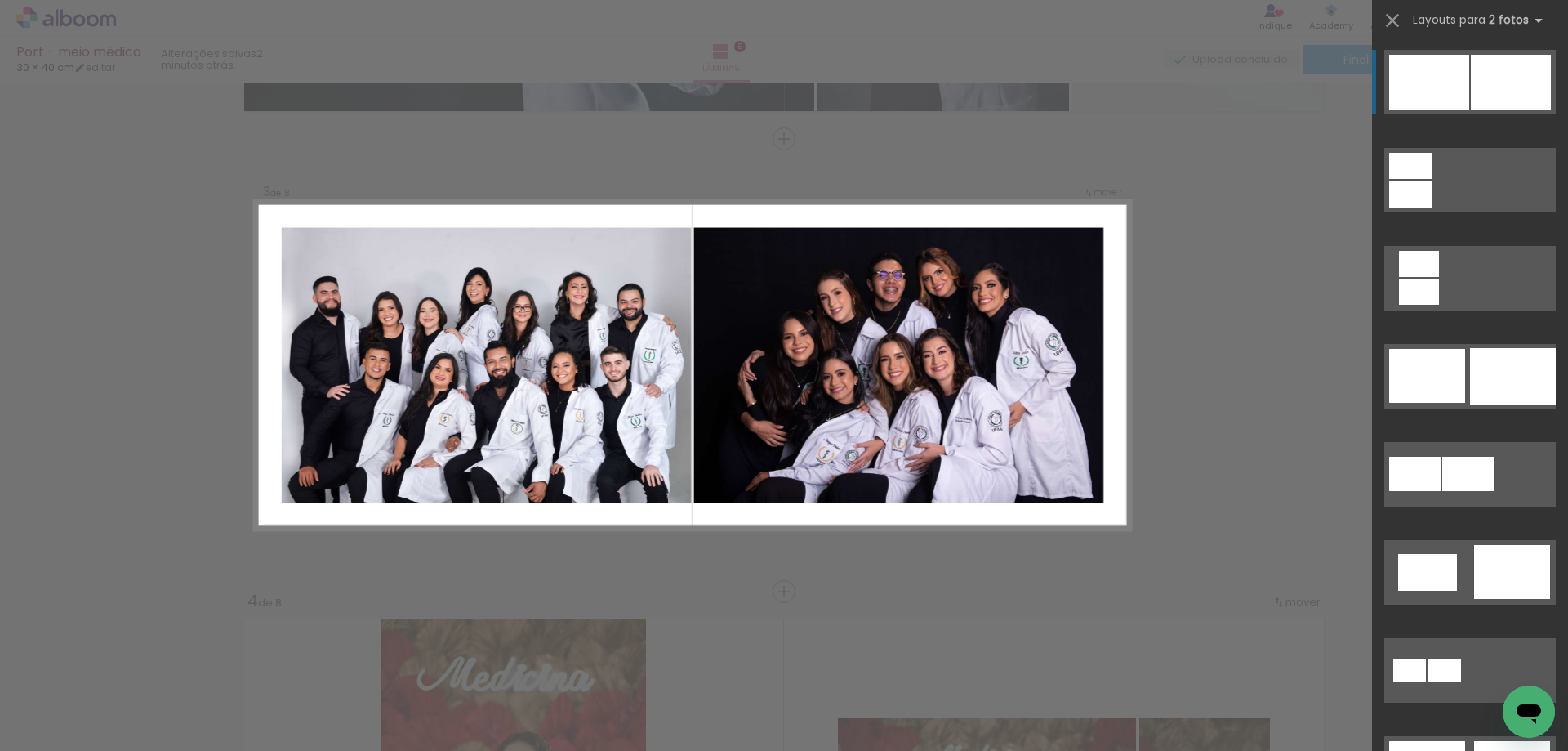
click at [1431, 180] on div at bounding box center [1409, 194] width 43 height 27
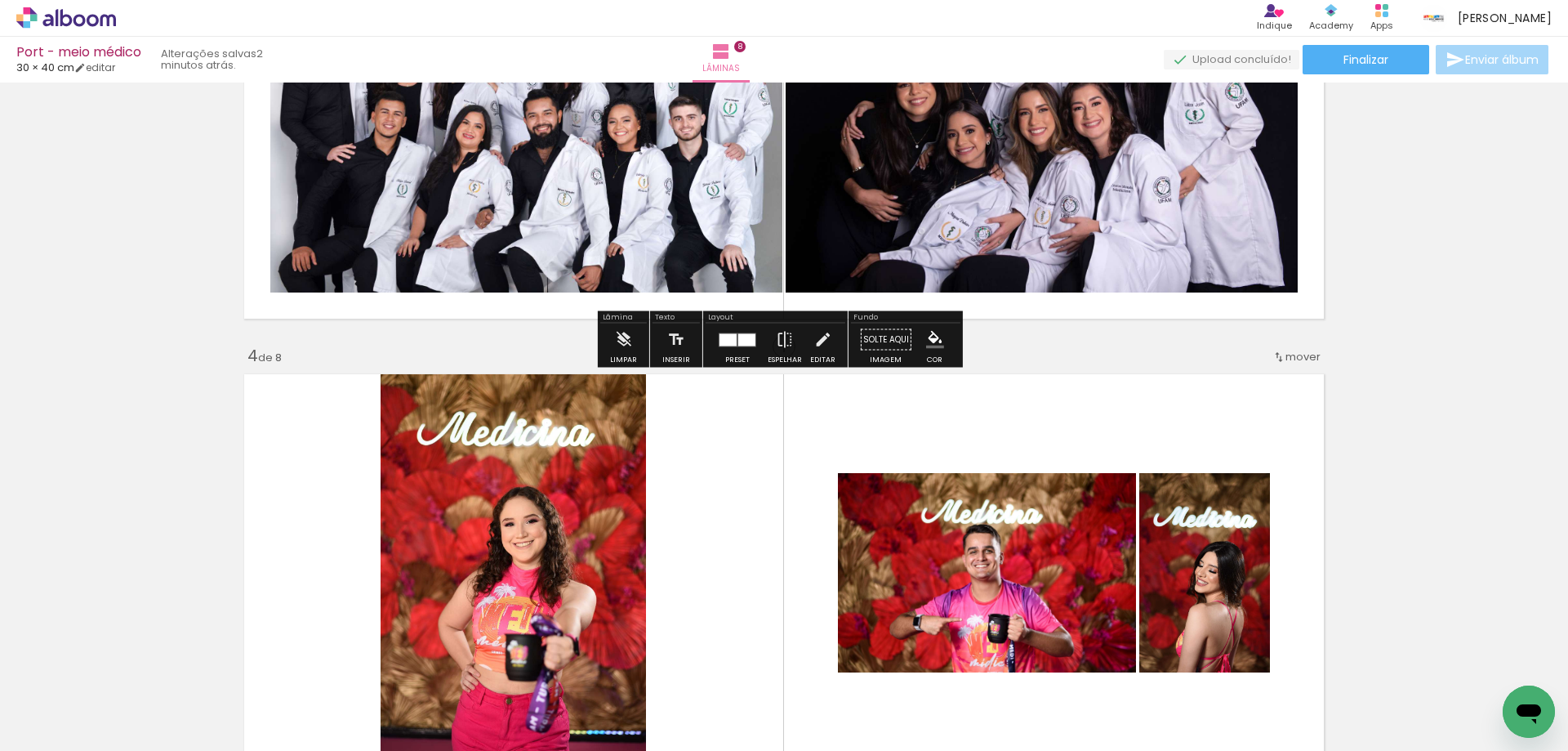
scroll to position [1284, 0]
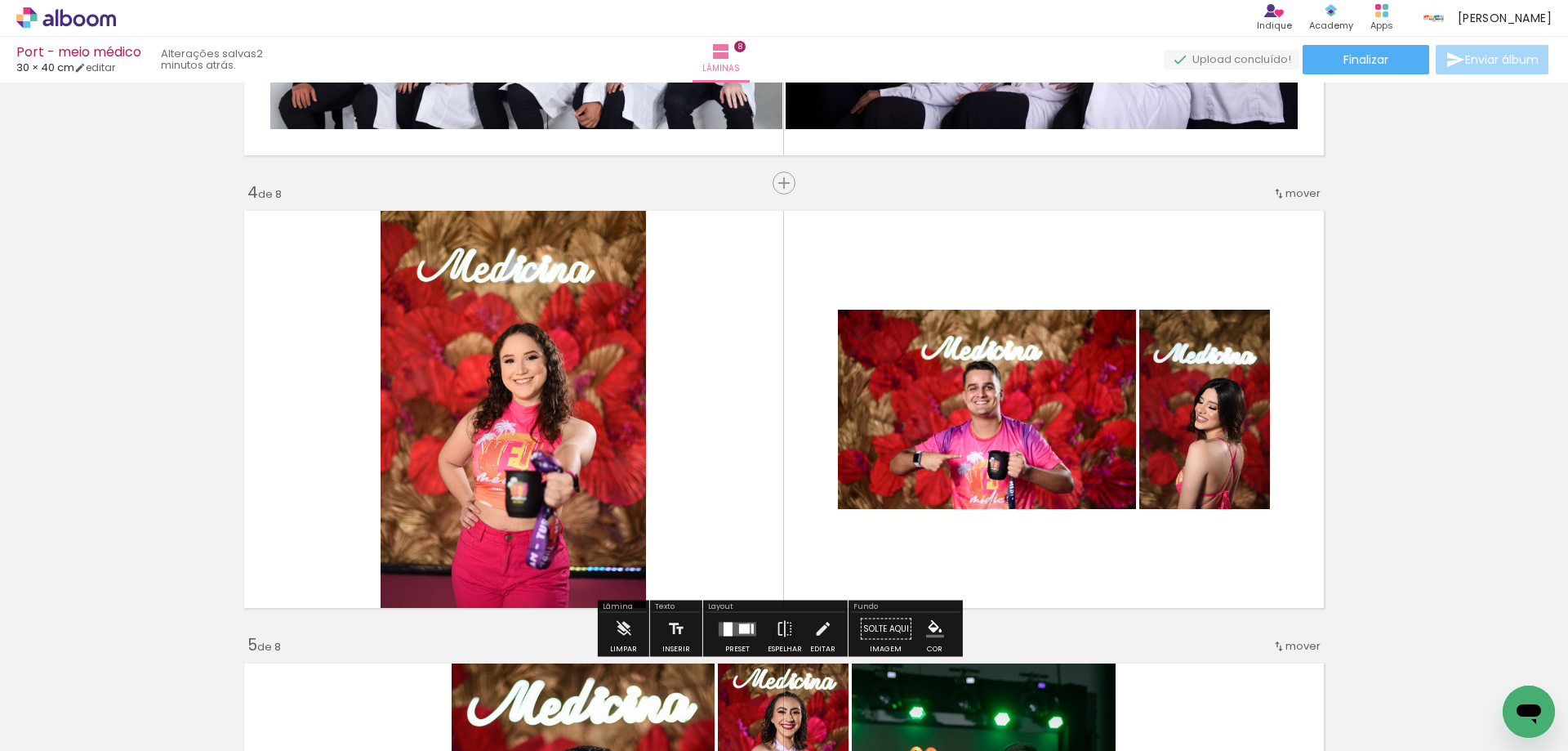
click at [744, 627] on div at bounding box center [744, 628] width 11 height 10
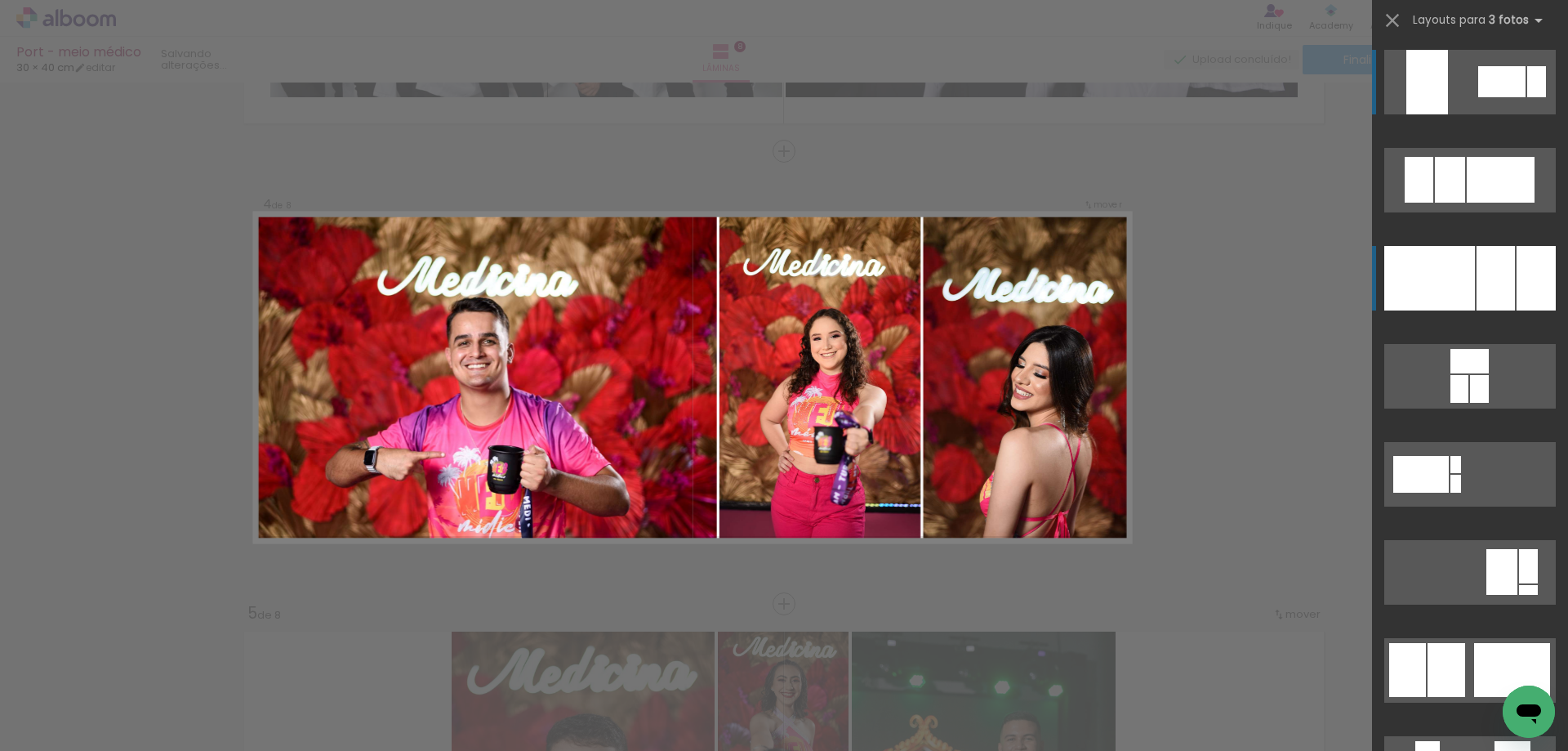
scroll to position [1328, 0]
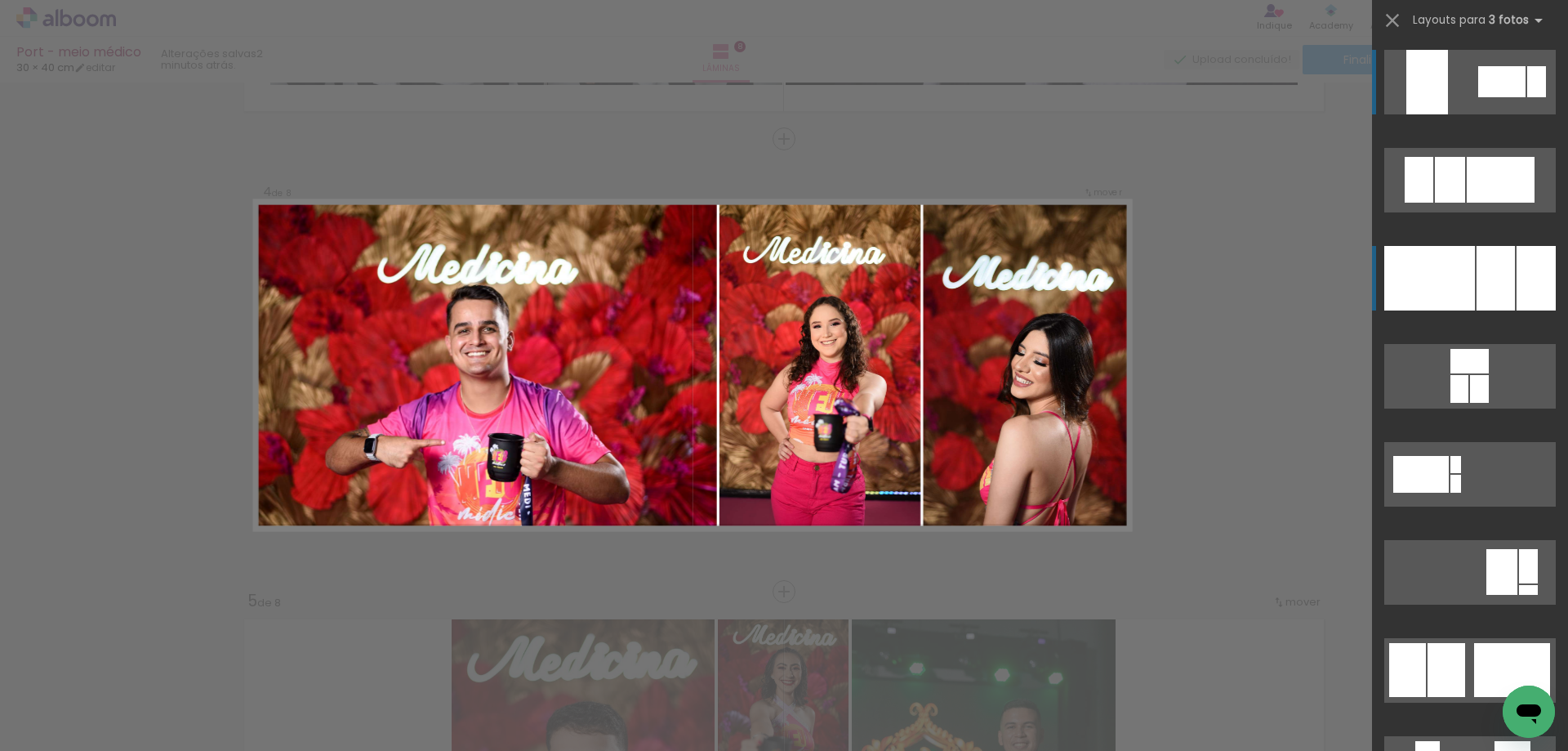
click at [1492, 274] on div at bounding box center [1495, 278] width 38 height 65
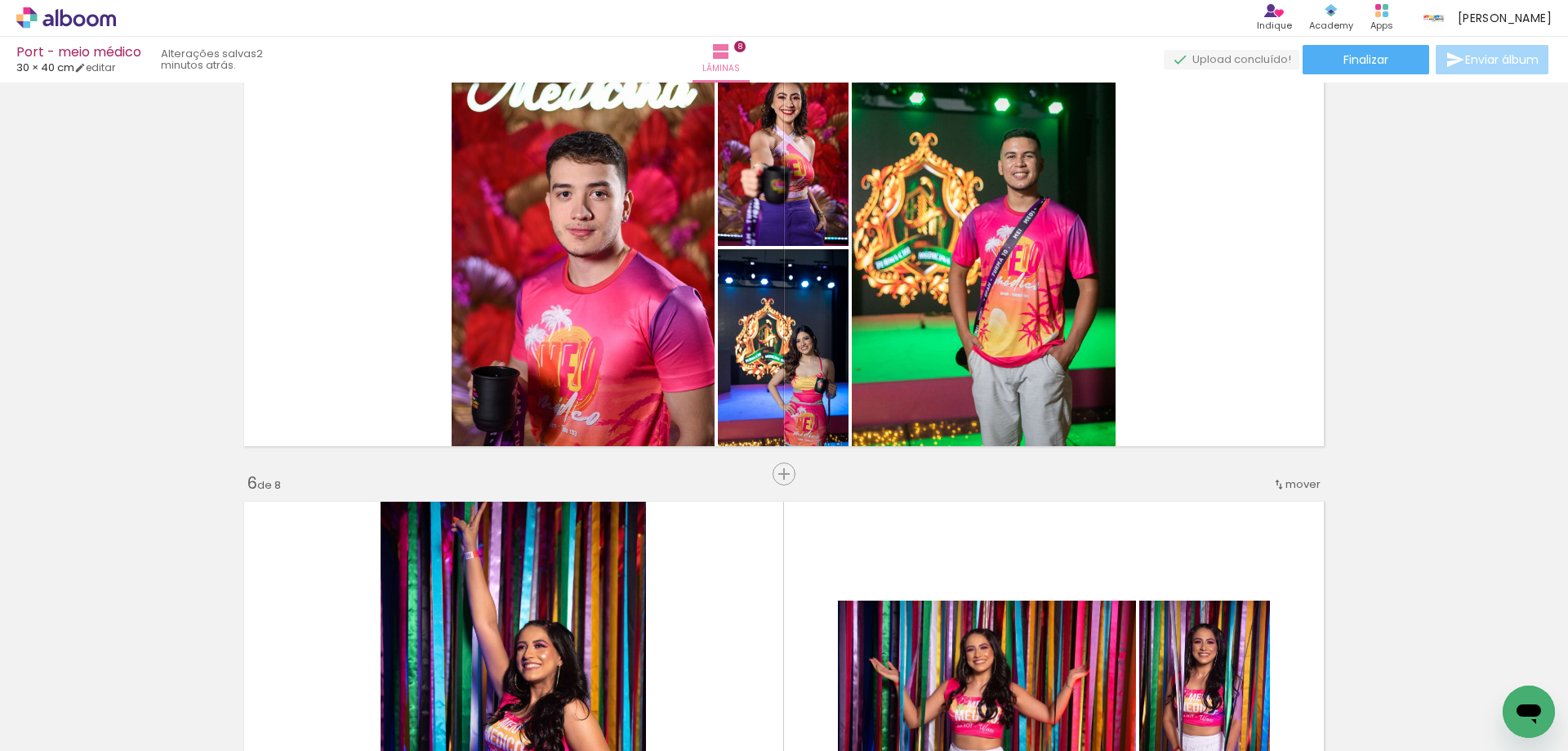
scroll to position [1900, 0]
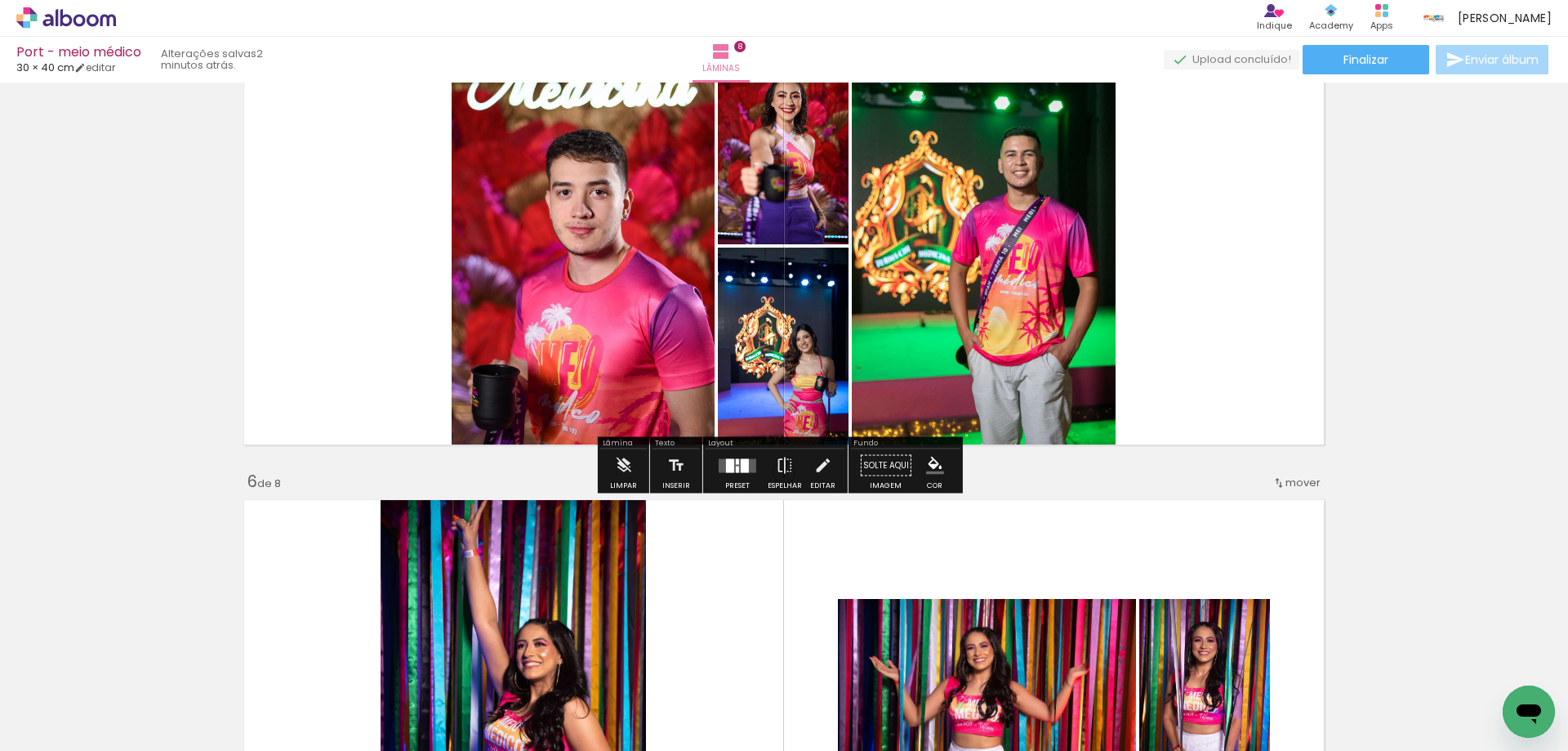
click at [748, 468] on quentale-layouter at bounding box center [737, 465] width 37 height 14
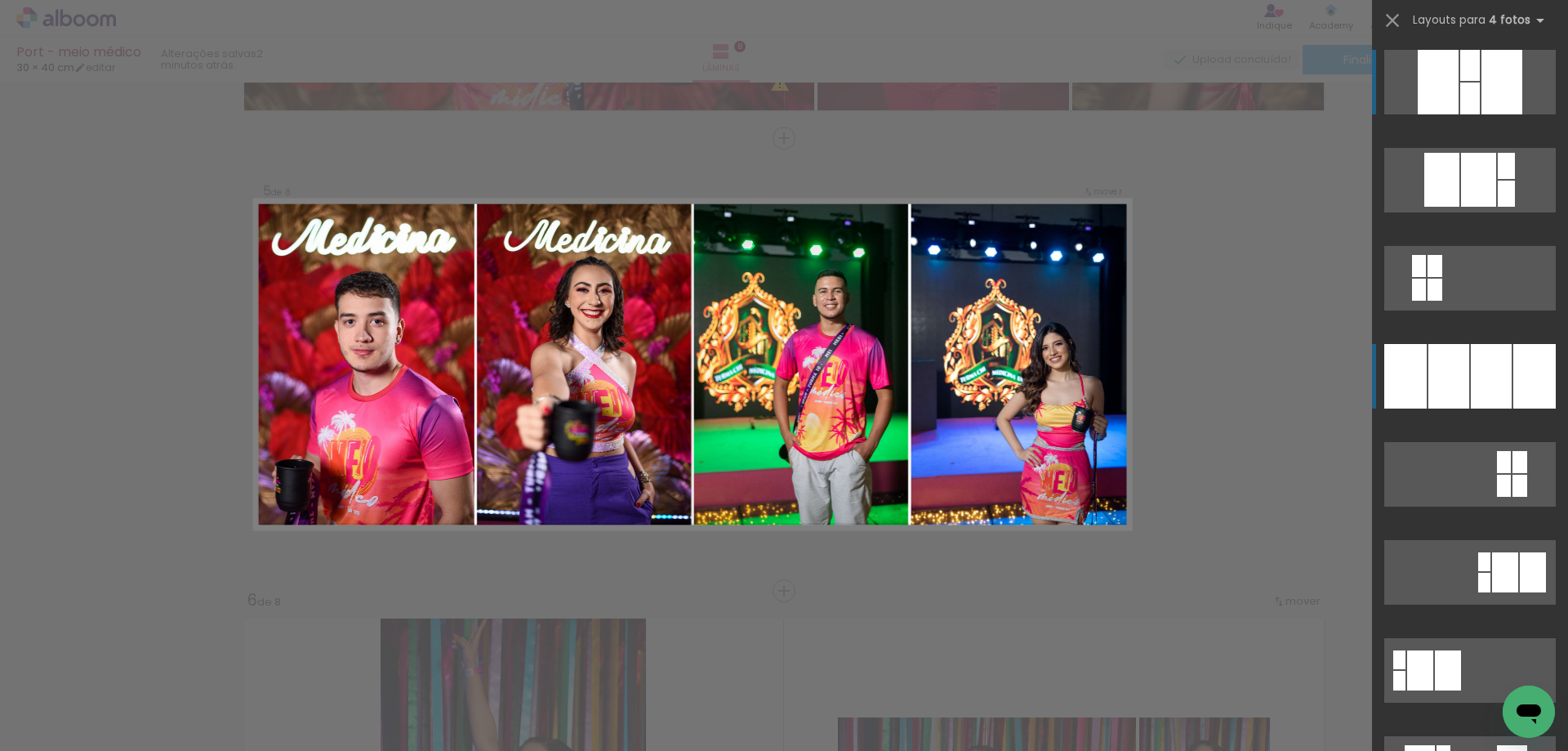
scroll to position [1781, 0]
click at [1460, 81] on div at bounding box center [1470, 66] width 20 height 31
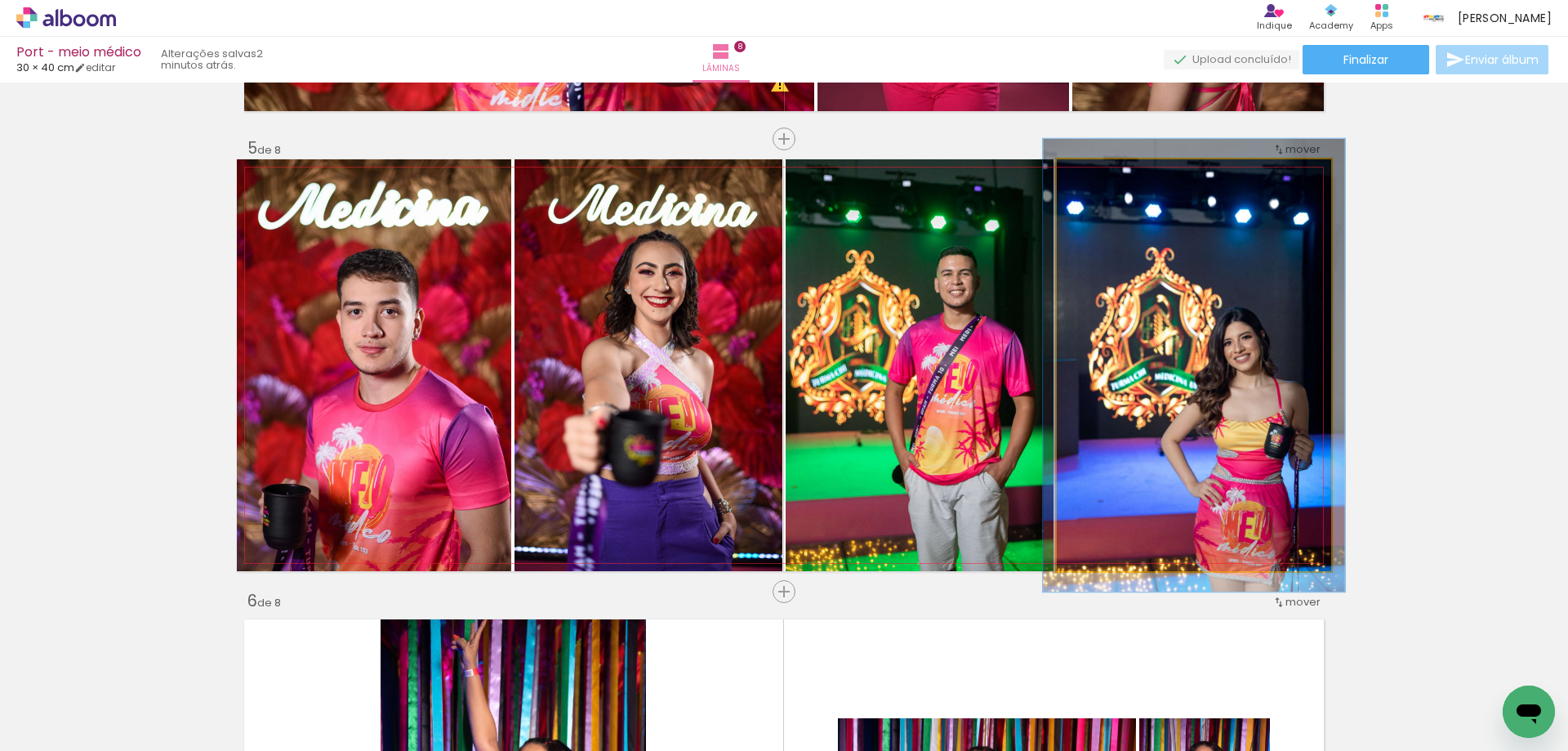
drag, startPoint x: 1095, startPoint y: 177, endPoint x: 1101, endPoint y: 190, distance: 14.3
type paper-slider "110"
click at [1101, 190] on quentale-photo at bounding box center [1194, 365] width 274 height 412
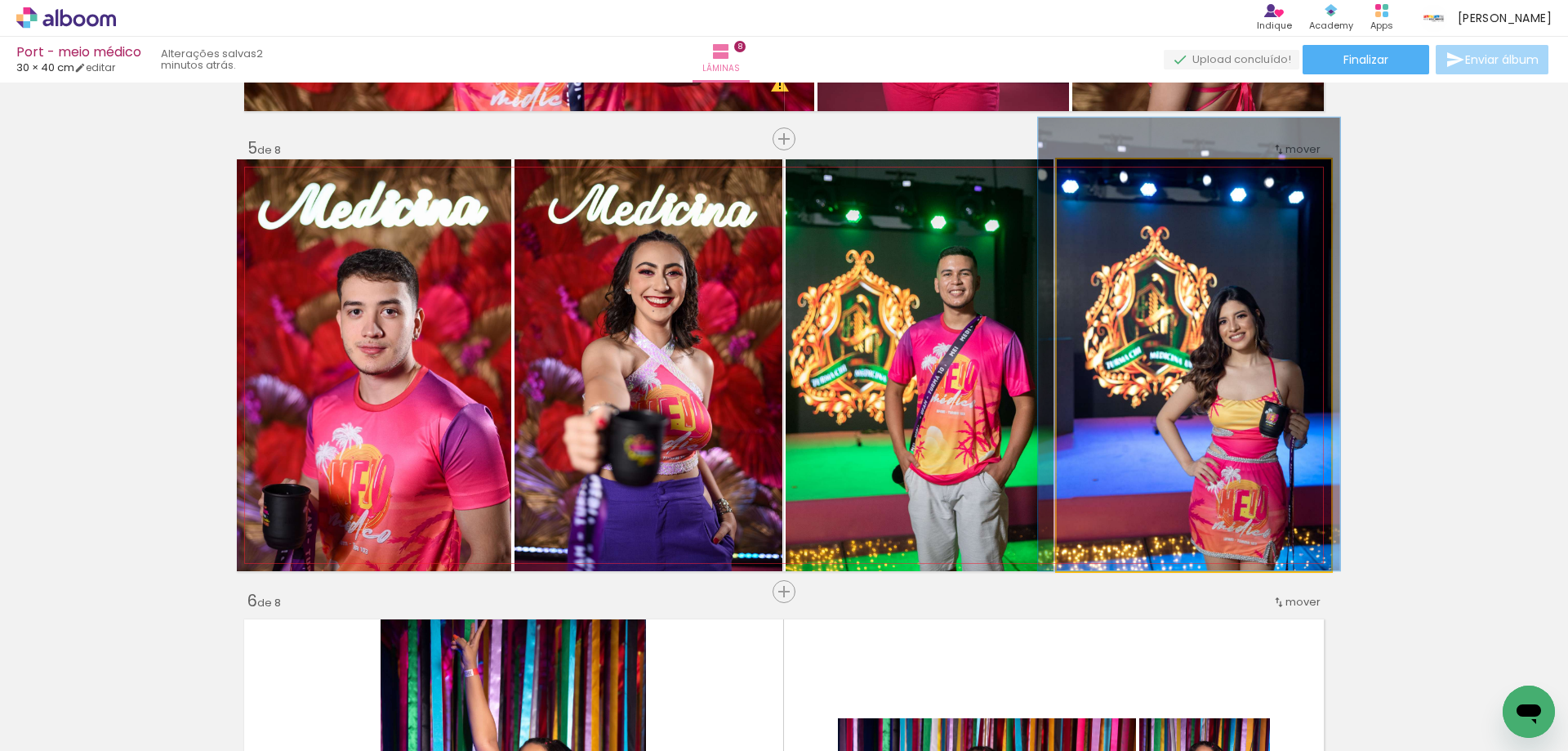
drag, startPoint x: 1116, startPoint y: 339, endPoint x: 1112, endPoint y: 279, distance: 60.1
click at [1159, 293] on quentale-photo at bounding box center [1194, 365] width 274 height 412
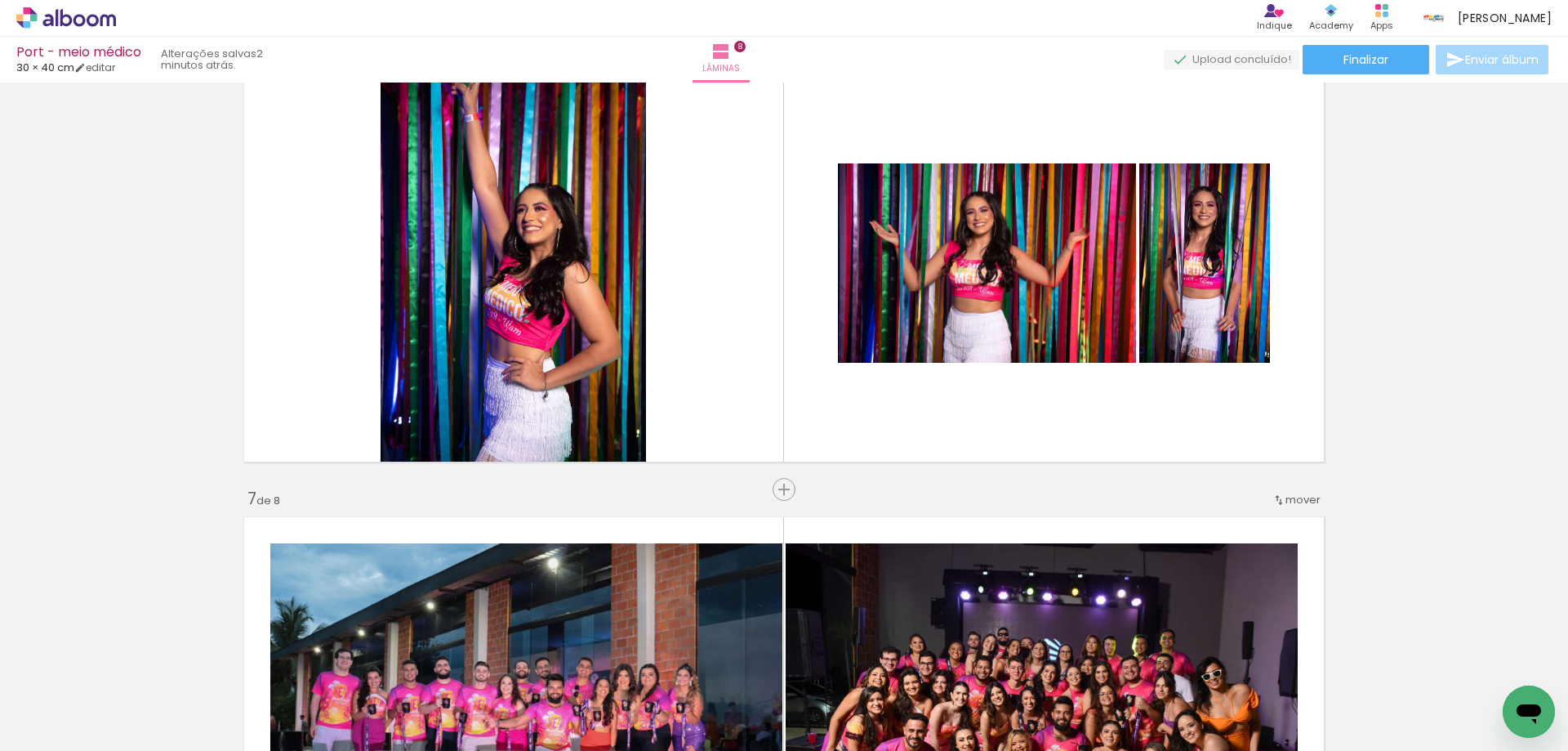
scroll to position [2352, 0]
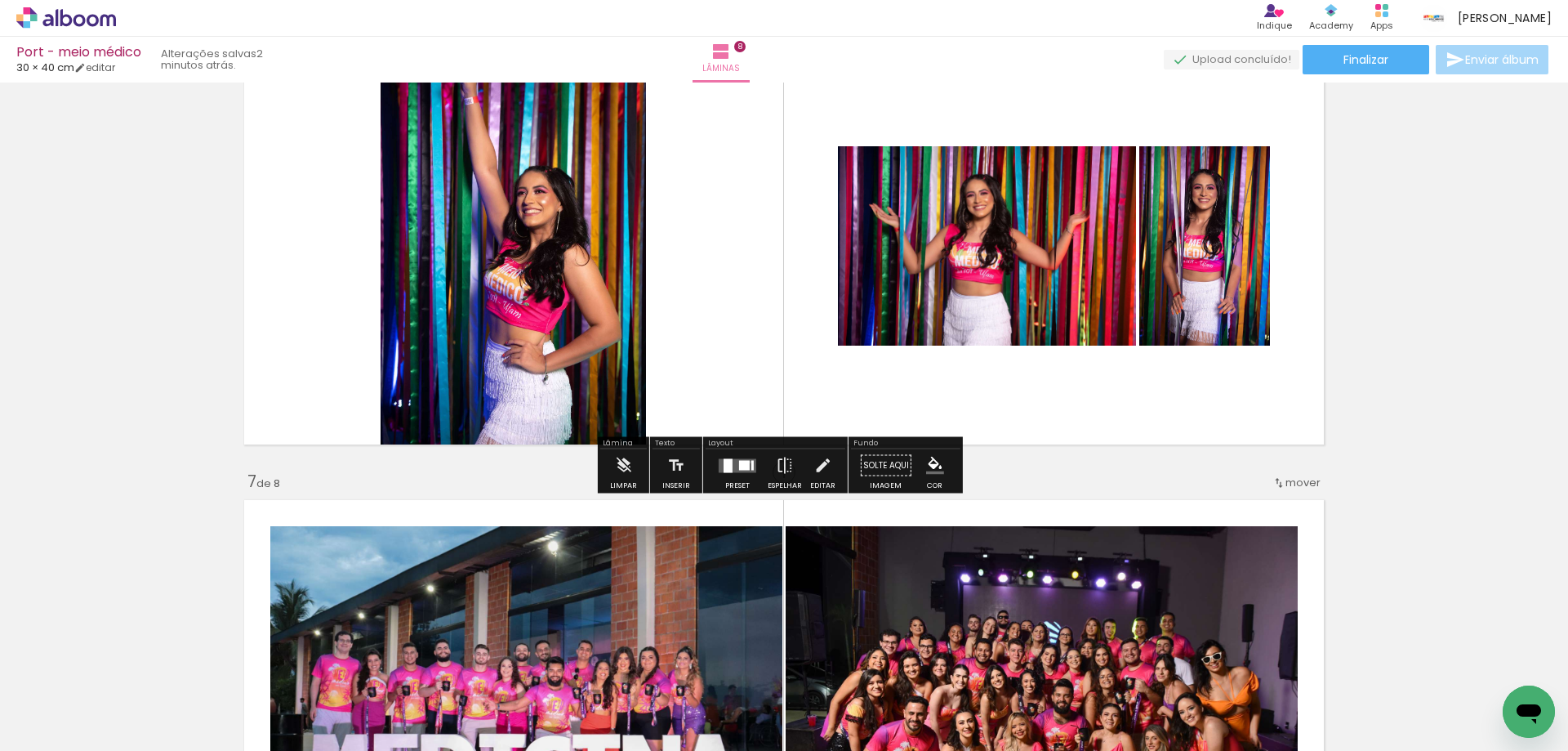
click at [746, 461] on quentale-layouter at bounding box center [737, 465] width 37 height 14
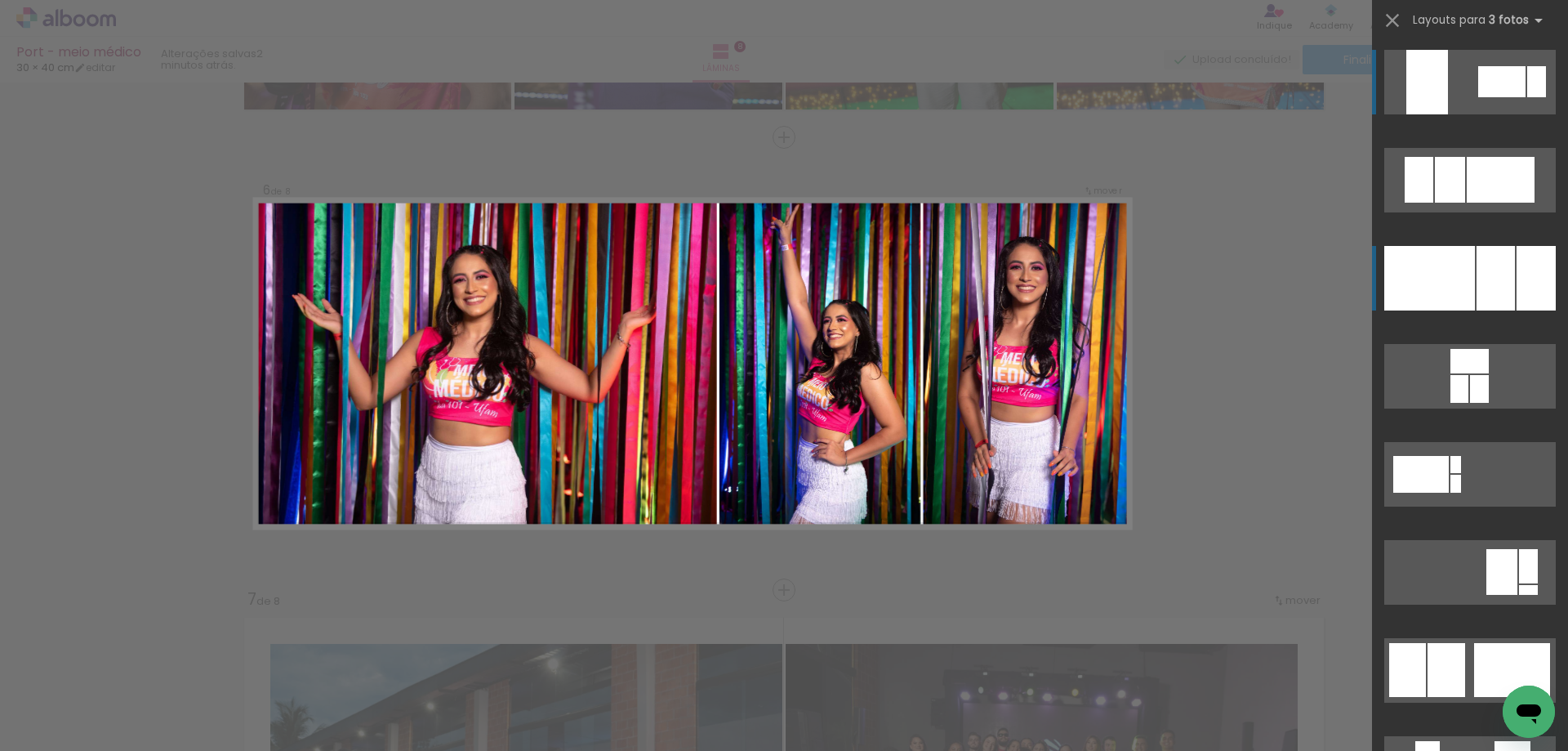
scroll to position [2233, 0]
click at [1459, 255] on div at bounding box center [1429, 278] width 90 height 65
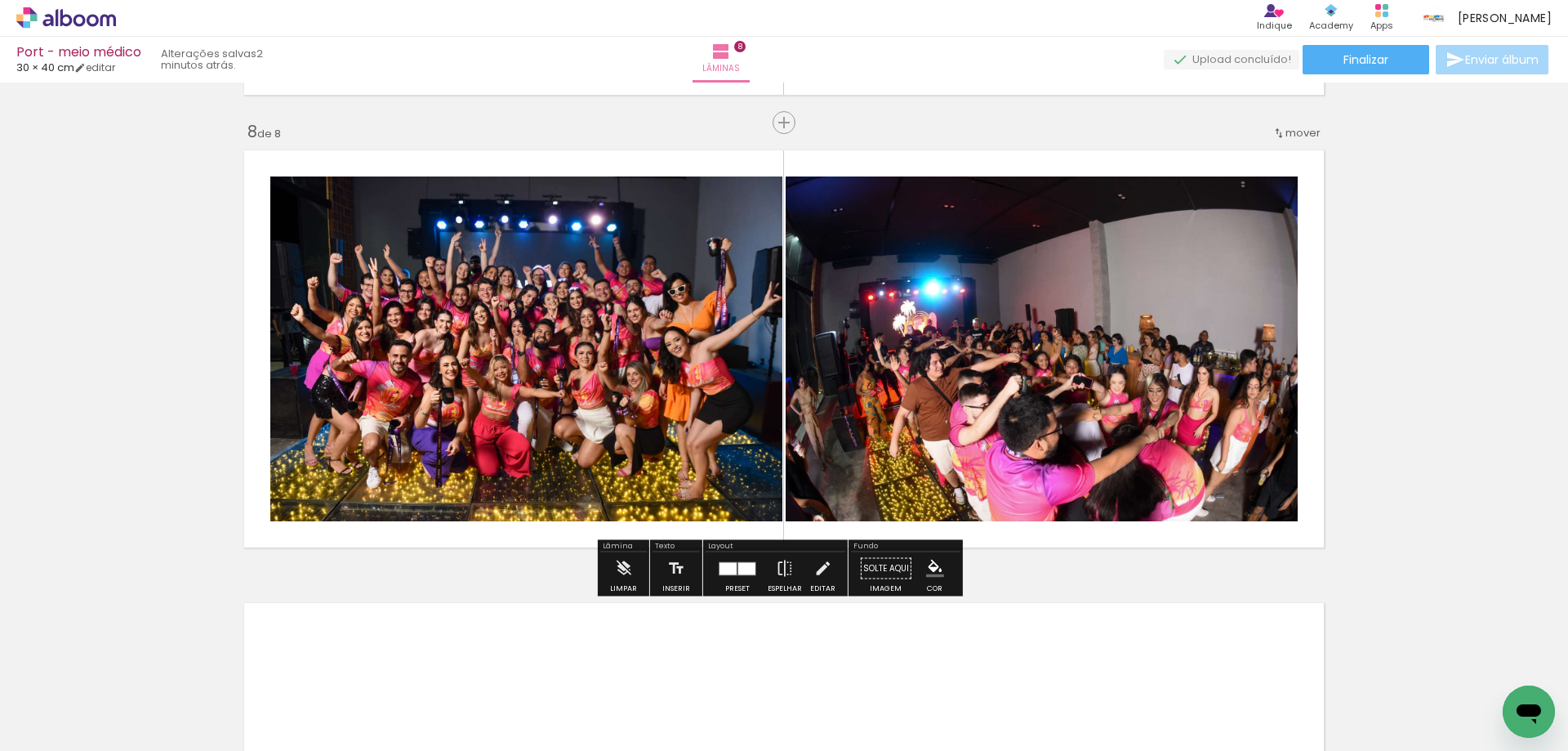
scroll to position [3132, 0]
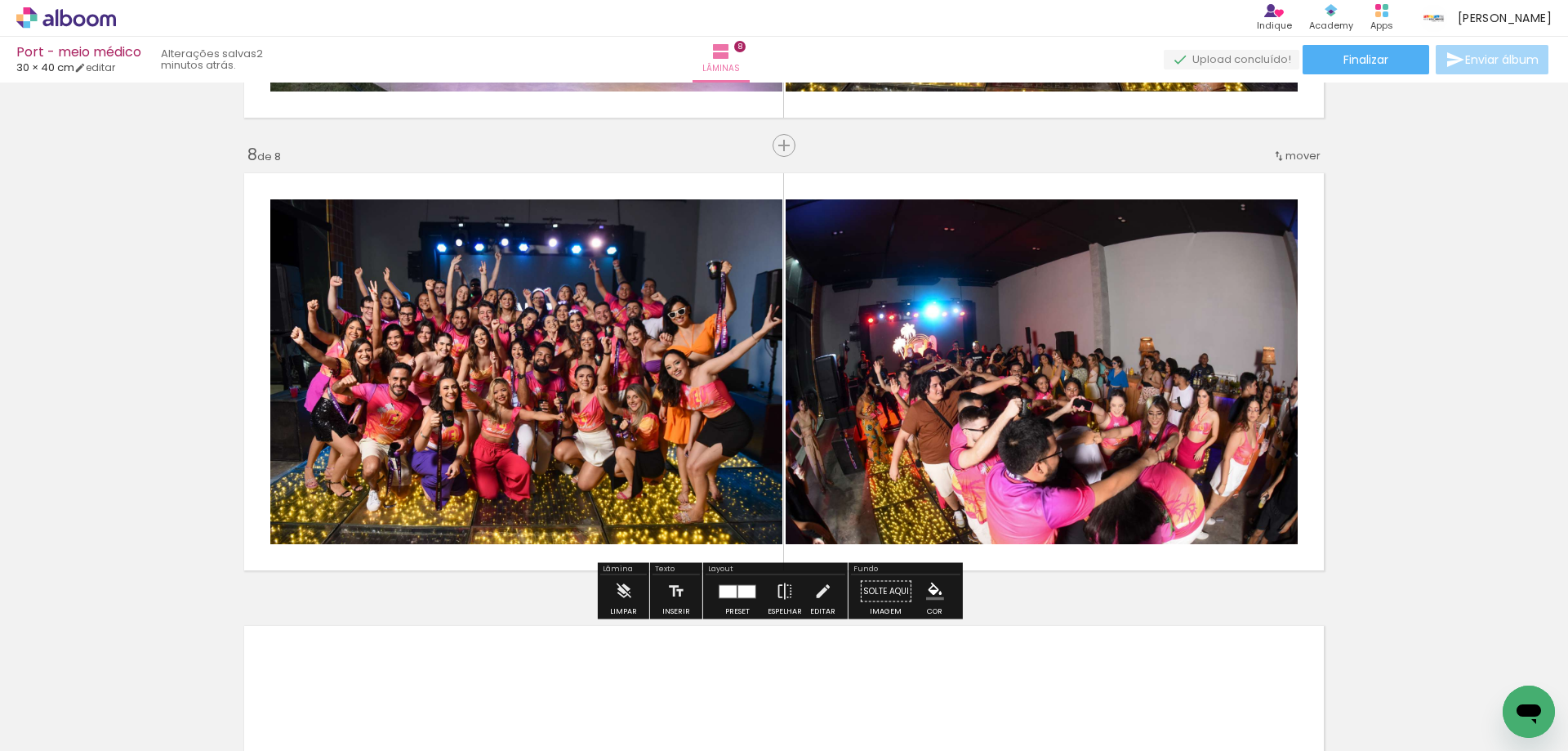
click at [0, 0] on slot "P&B" at bounding box center [0, 0] width 0 height 0
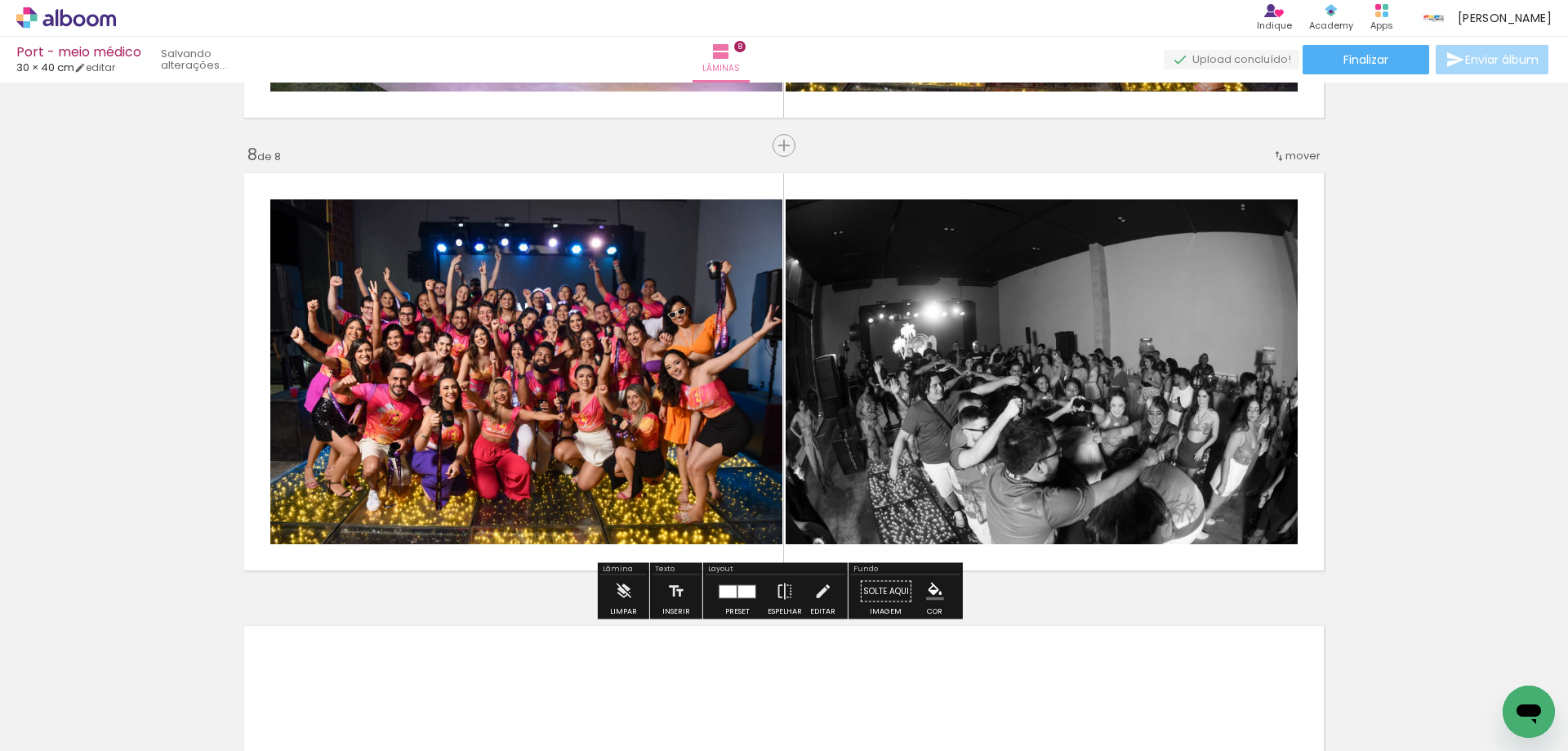
click at [417, 206] on paper-button "P&B" at bounding box center [405, 216] width 25 height 25
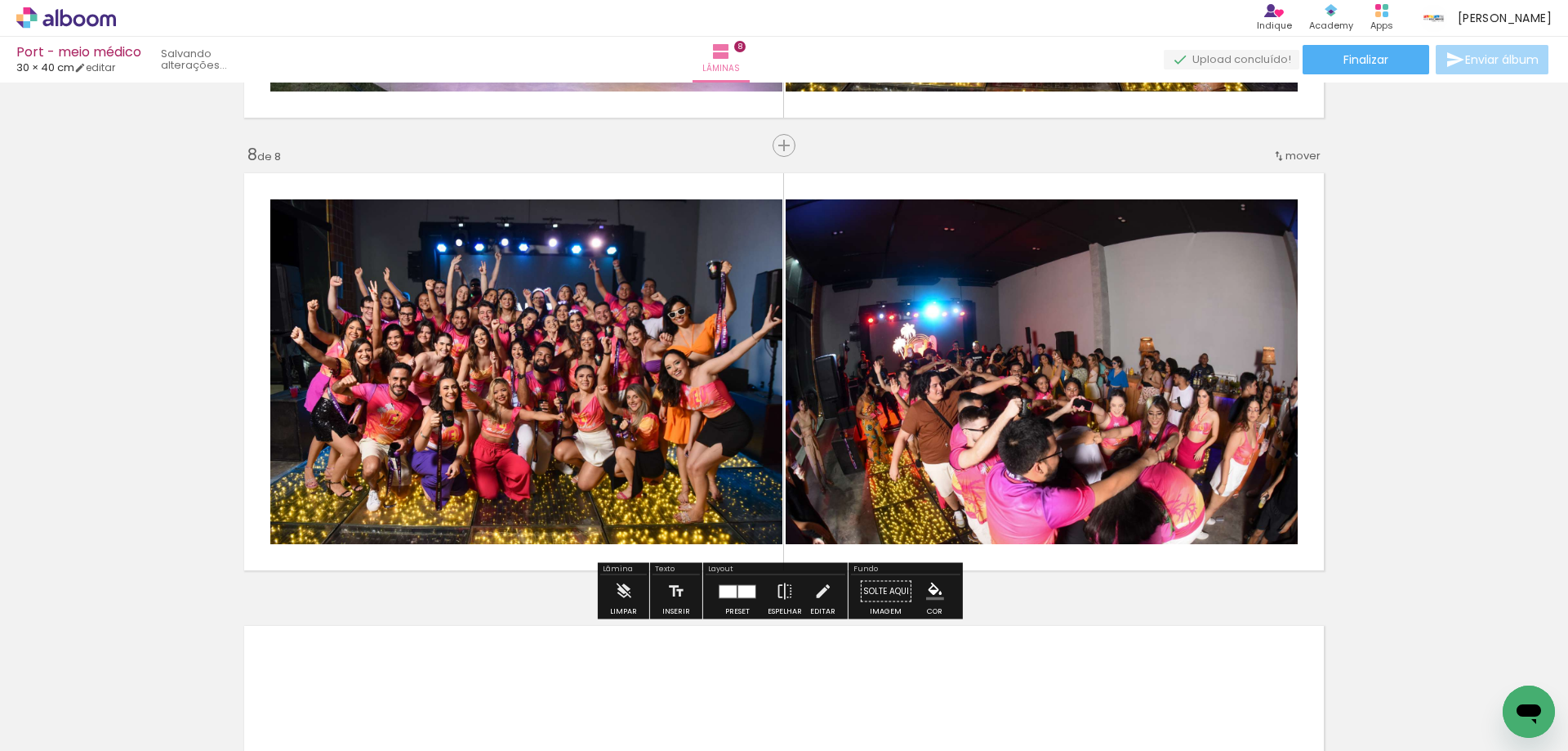
click at [0, 0] on slot "P&B" at bounding box center [0, 0] width 0 height 0
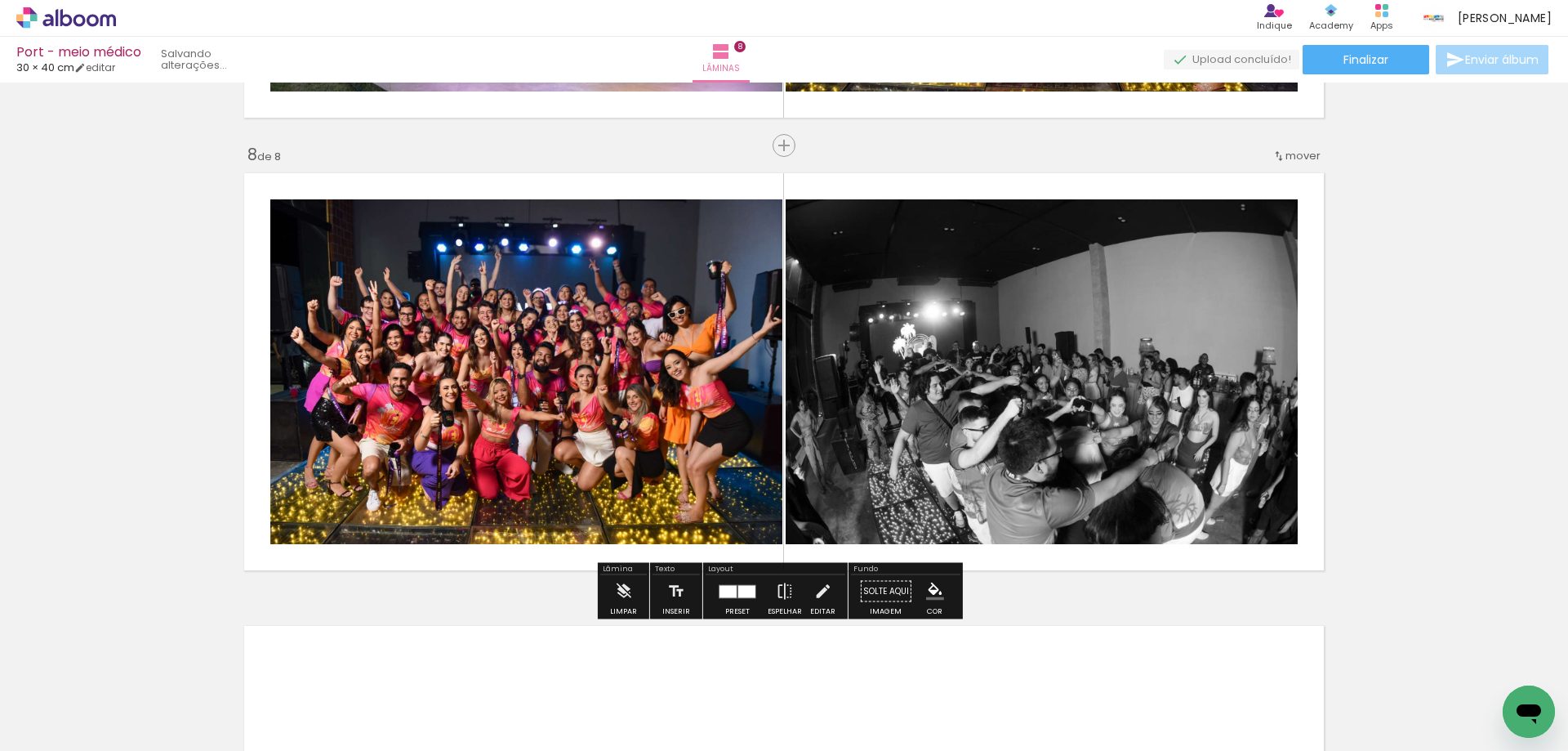
click at [0, 0] on slot "P&B" at bounding box center [0, 0] width 0 height 0
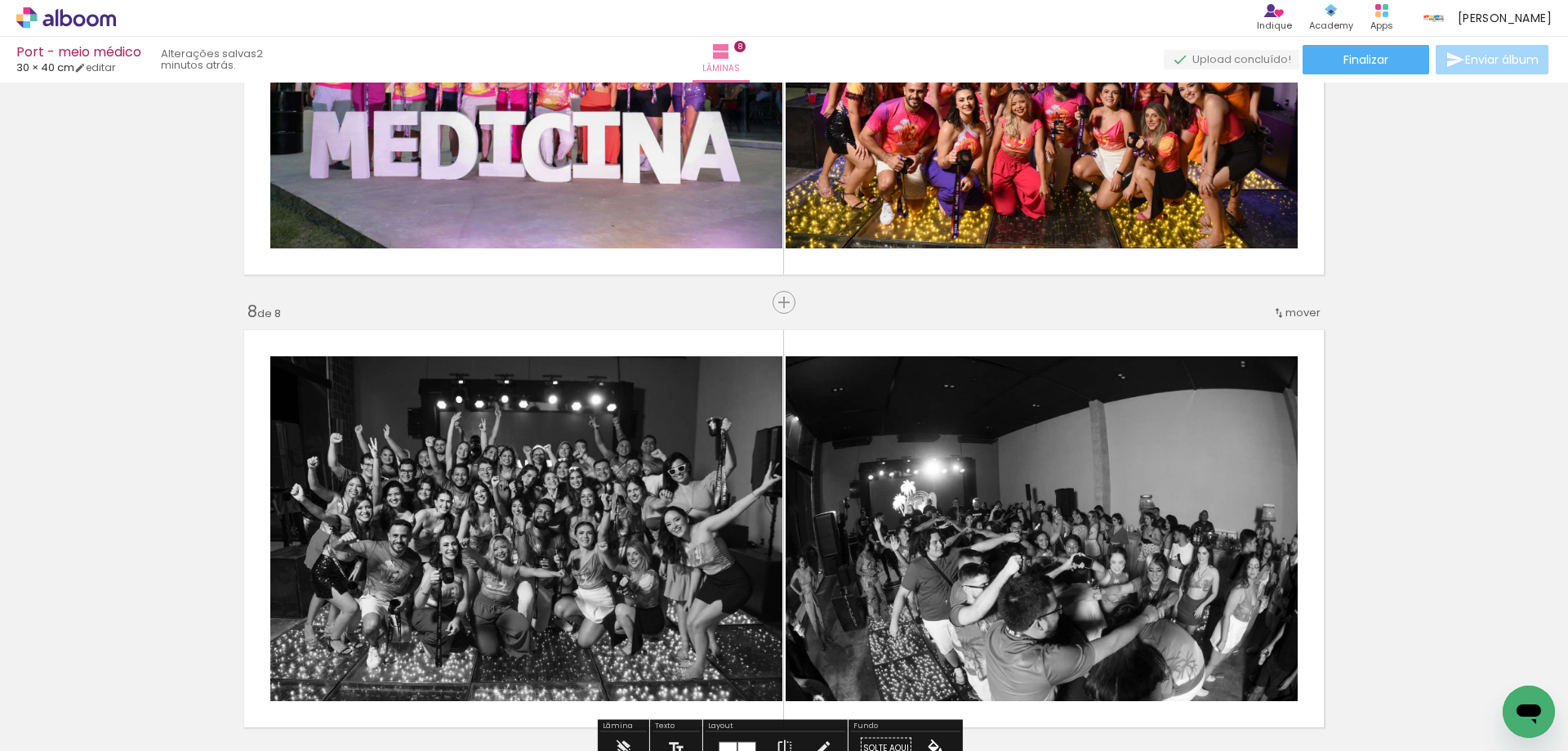
scroll to position [2968, 0]
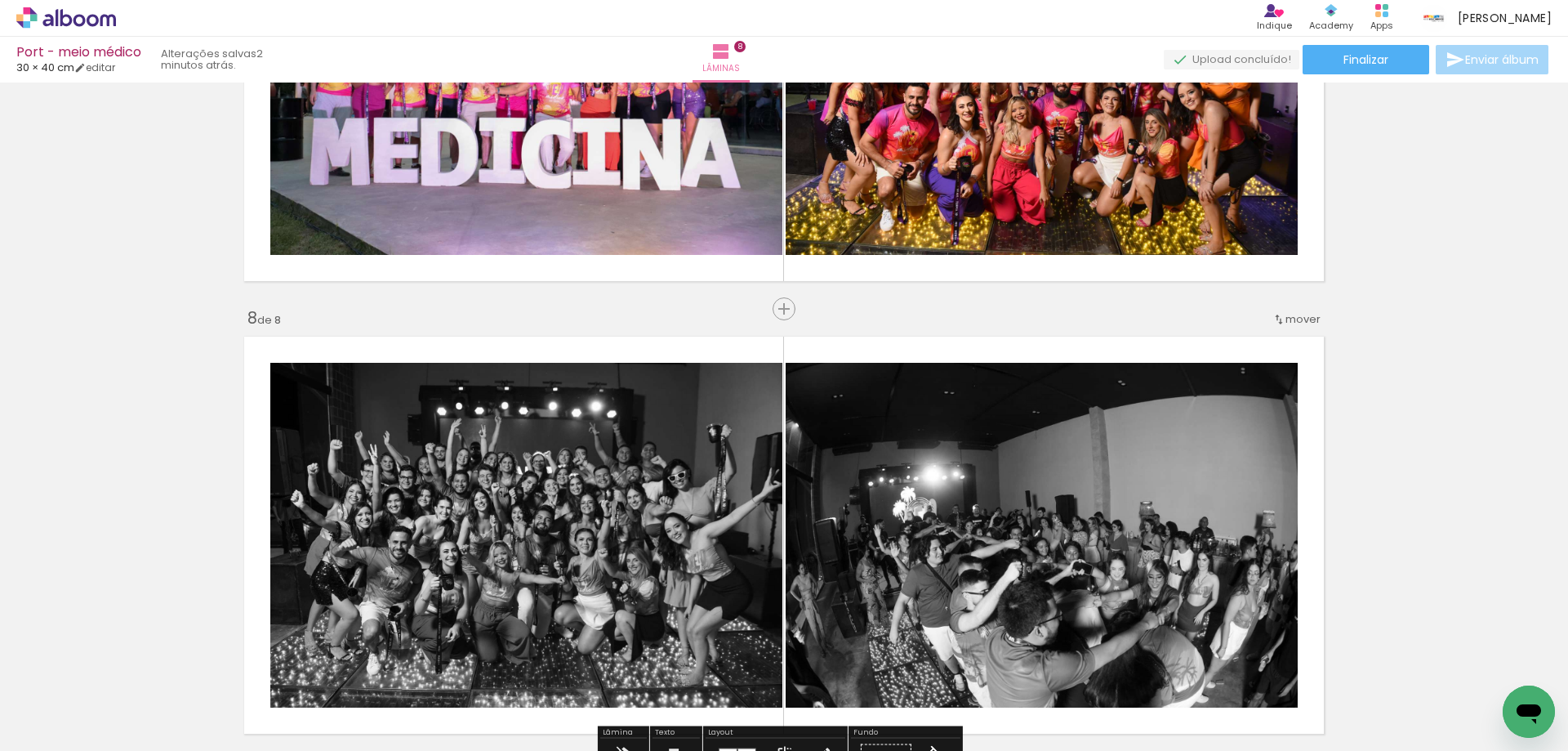
click at [0, 0] on slot "P&B" at bounding box center [0, 0] width 0 height 0
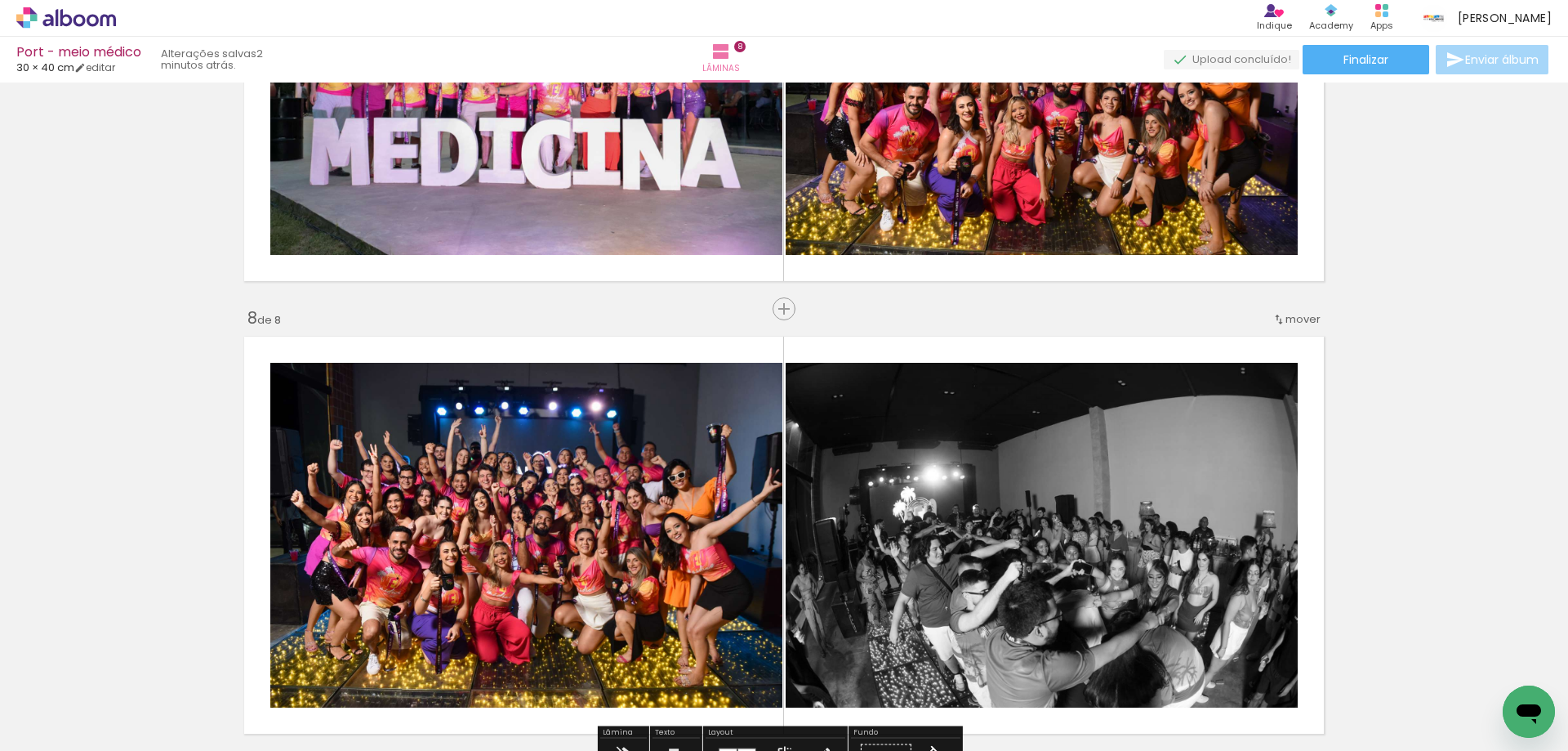
click at [0, 0] on slot "P&B" at bounding box center [0, 0] width 0 height 0
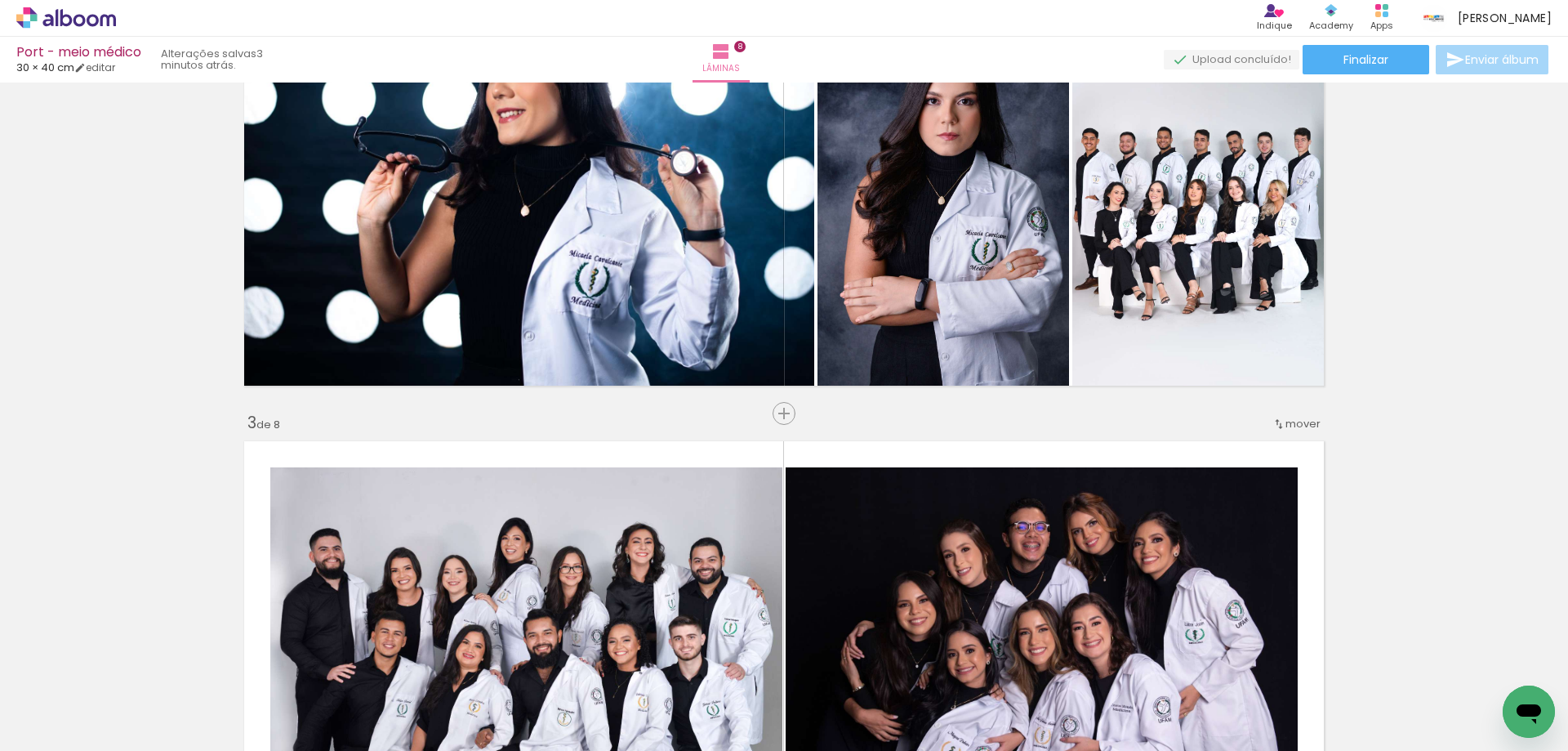
scroll to position [600, 0]
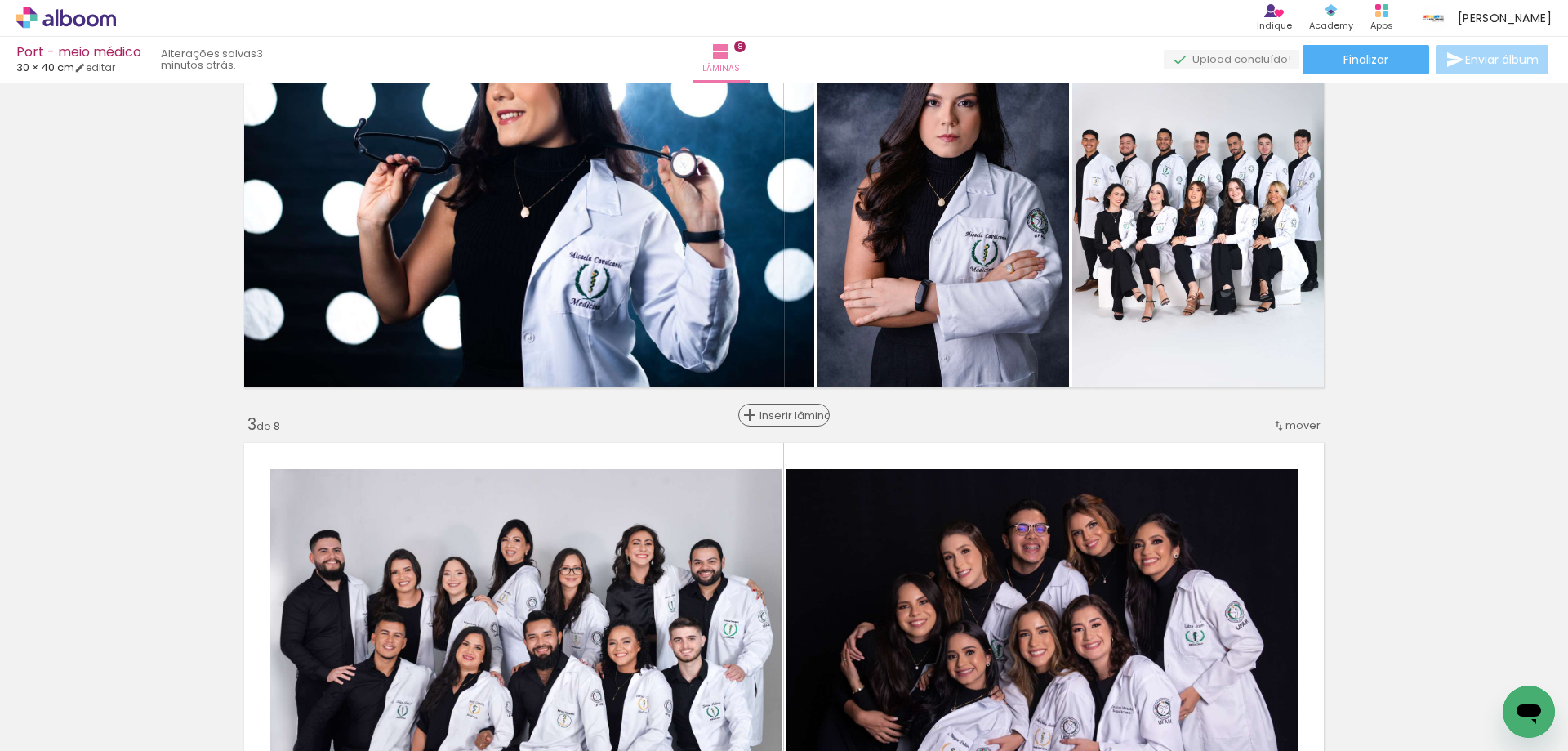
click at [788, 410] on span "Inserir lâmina" at bounding box center [791, 416] width 64 height 11
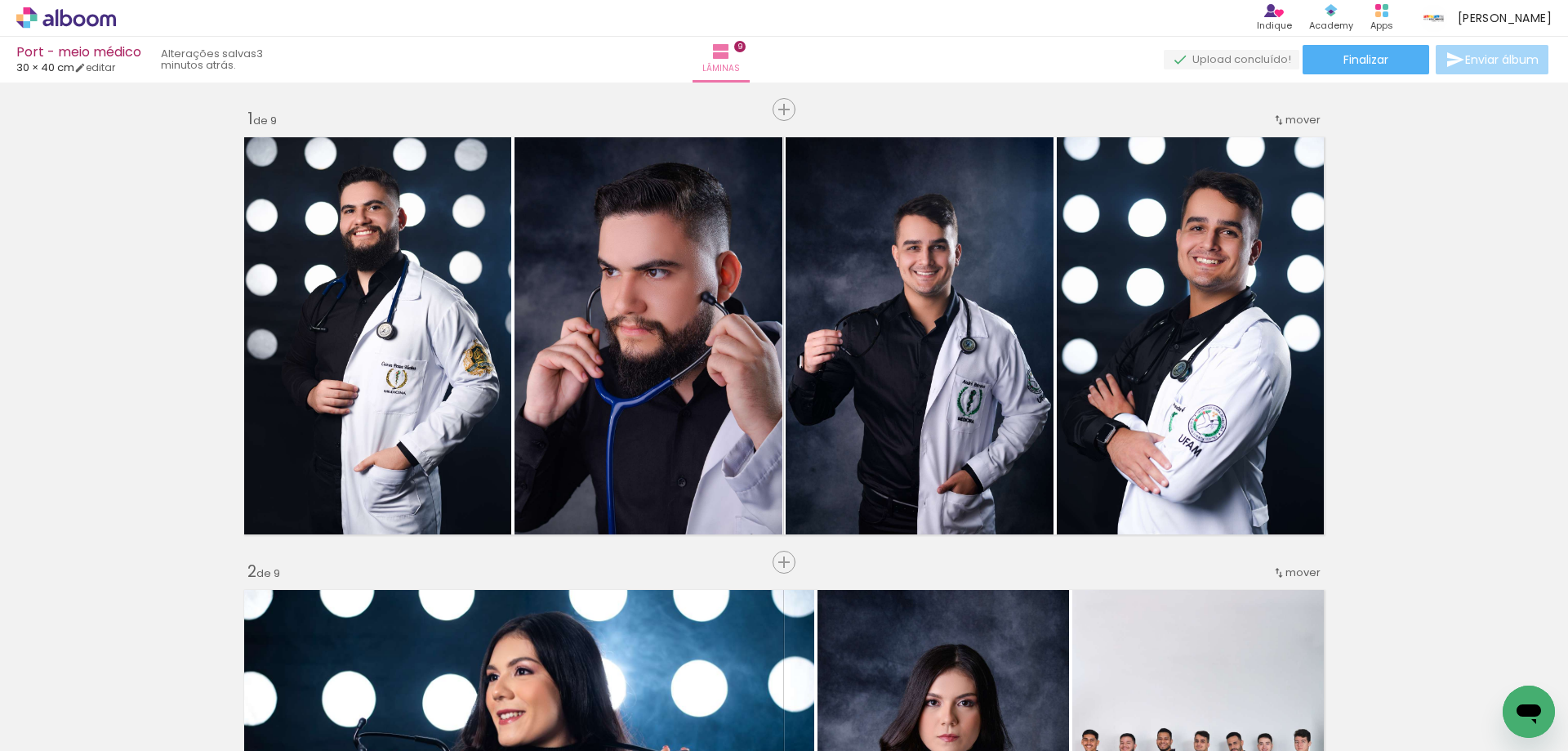
scroll to position [600, 0]
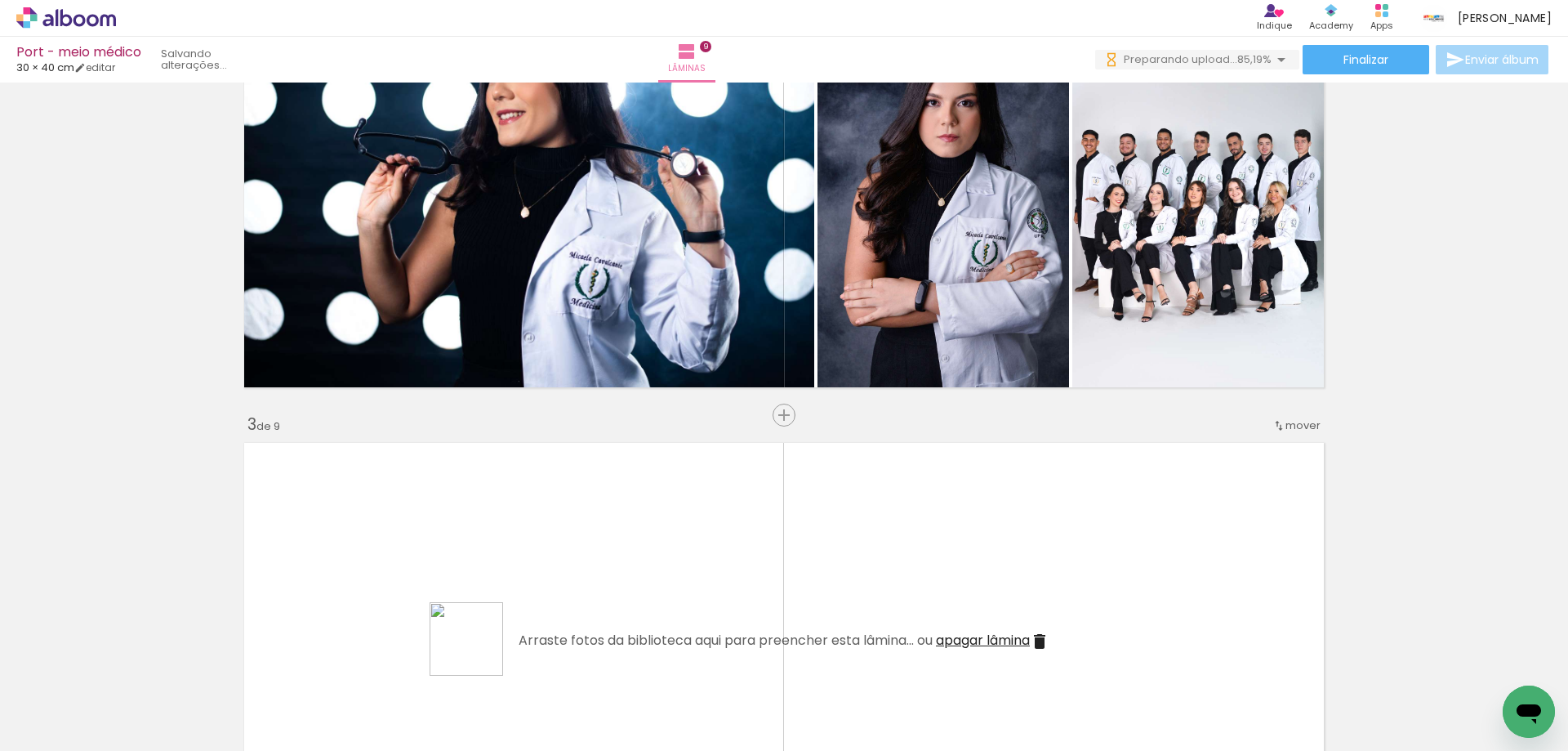
drag, startPoint x: 449, startPoint y: 705, endPoint x: 509, endPoint y: 587, distance: 132.4
click at [509, 587] on quentale-workspace at bounding box center [784, 376] width 1568 height 751
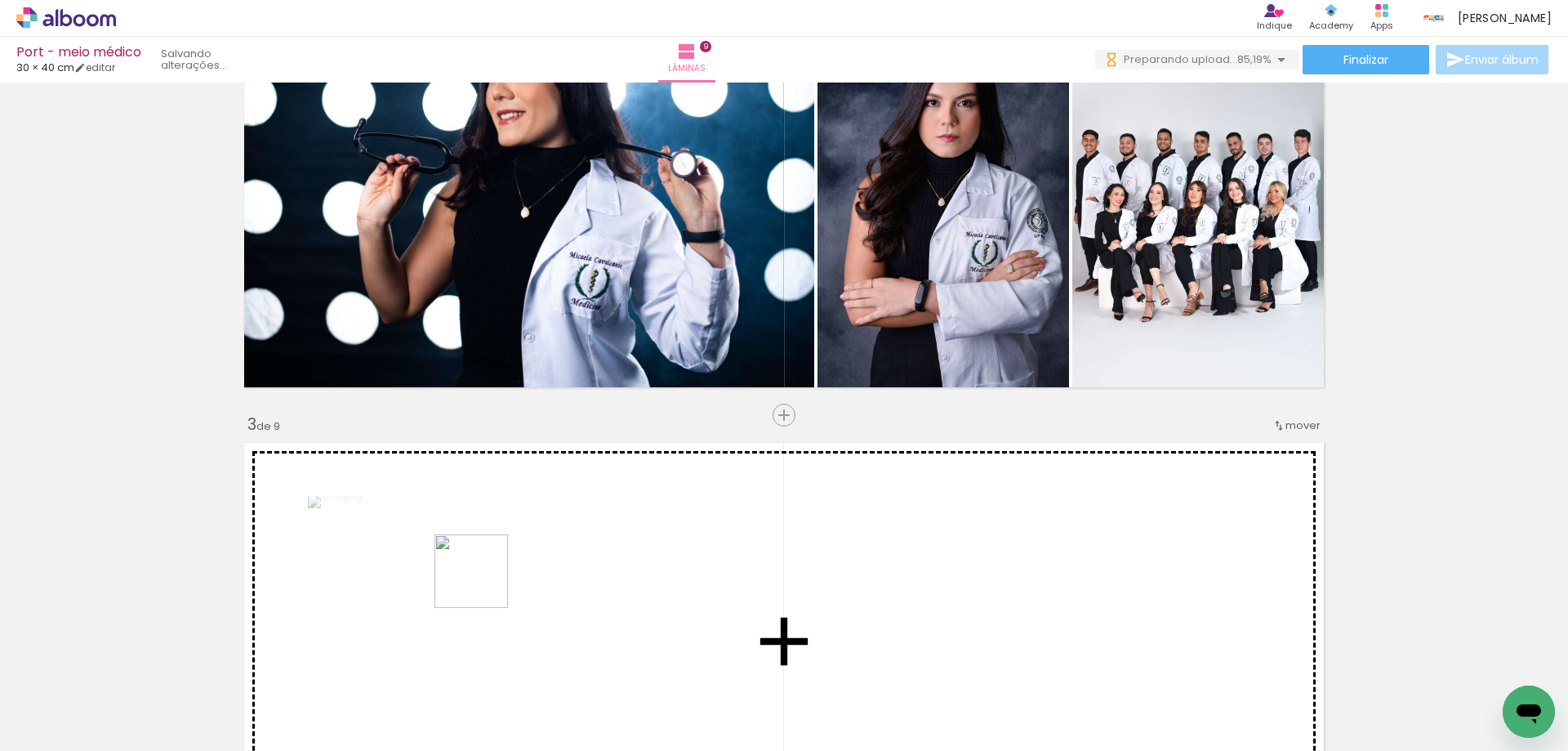
drag, startPoint x: 359, startPoint y: 722, endPoint x: 516, endPoint y: 560, distance: 225.6
click at [516, 560] on quentale-workspace at bounding box center [784, 376] width 1568 height 751
drag, startPoint x: 250, startPoint y: 700, endPoint x: 343, endPoint y: 571, distance: 159.0
click at [343, 571] on quentale-workspace at bounding box center [784, 376] width 1568 height 751
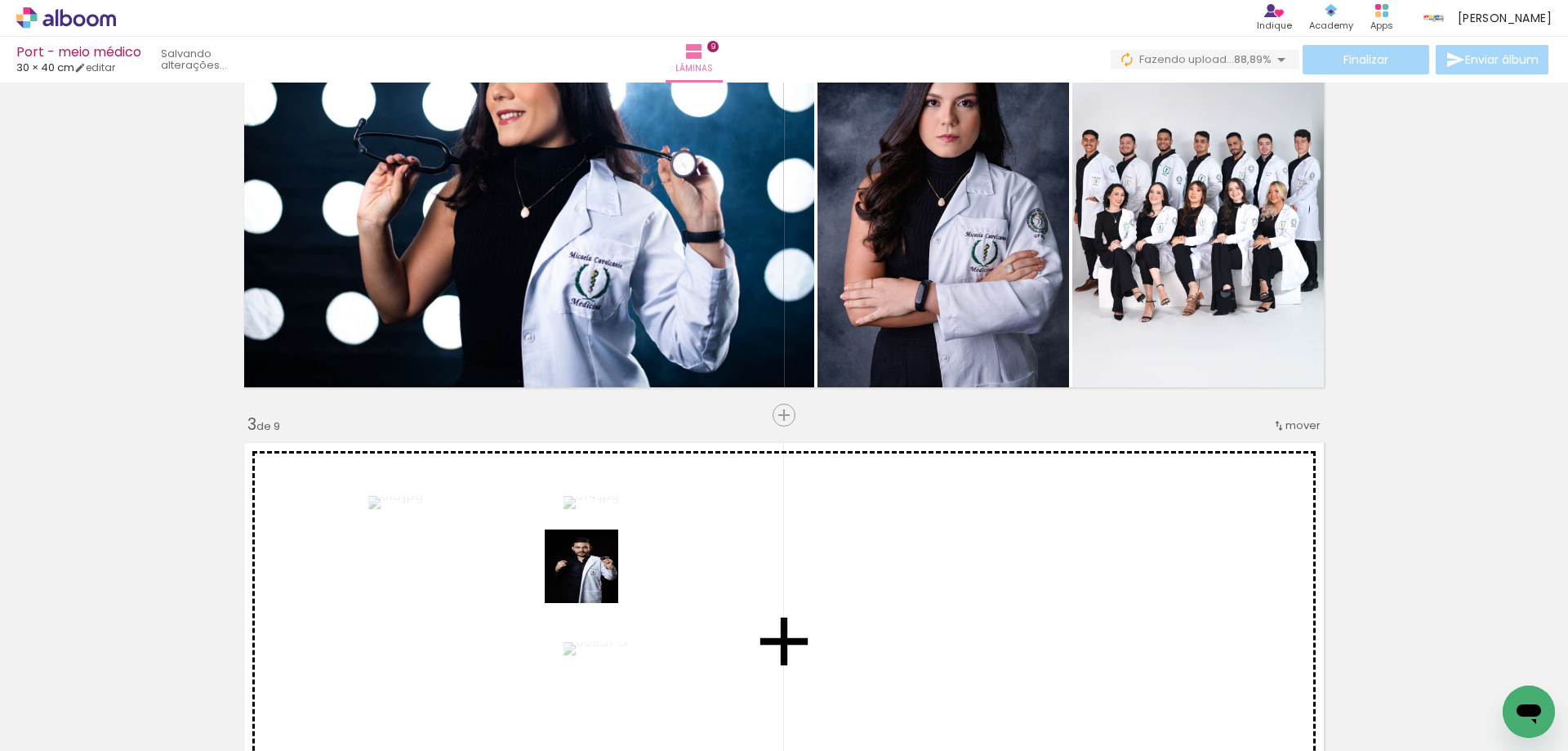
drag, startPoint x: 594, startPoint y: 579, endPoint x: 726, endPoint y: 544, distance: 136.6
click at [728, 543] on quentale-workspace at bounding box center [784, 376] width 1568 height 751
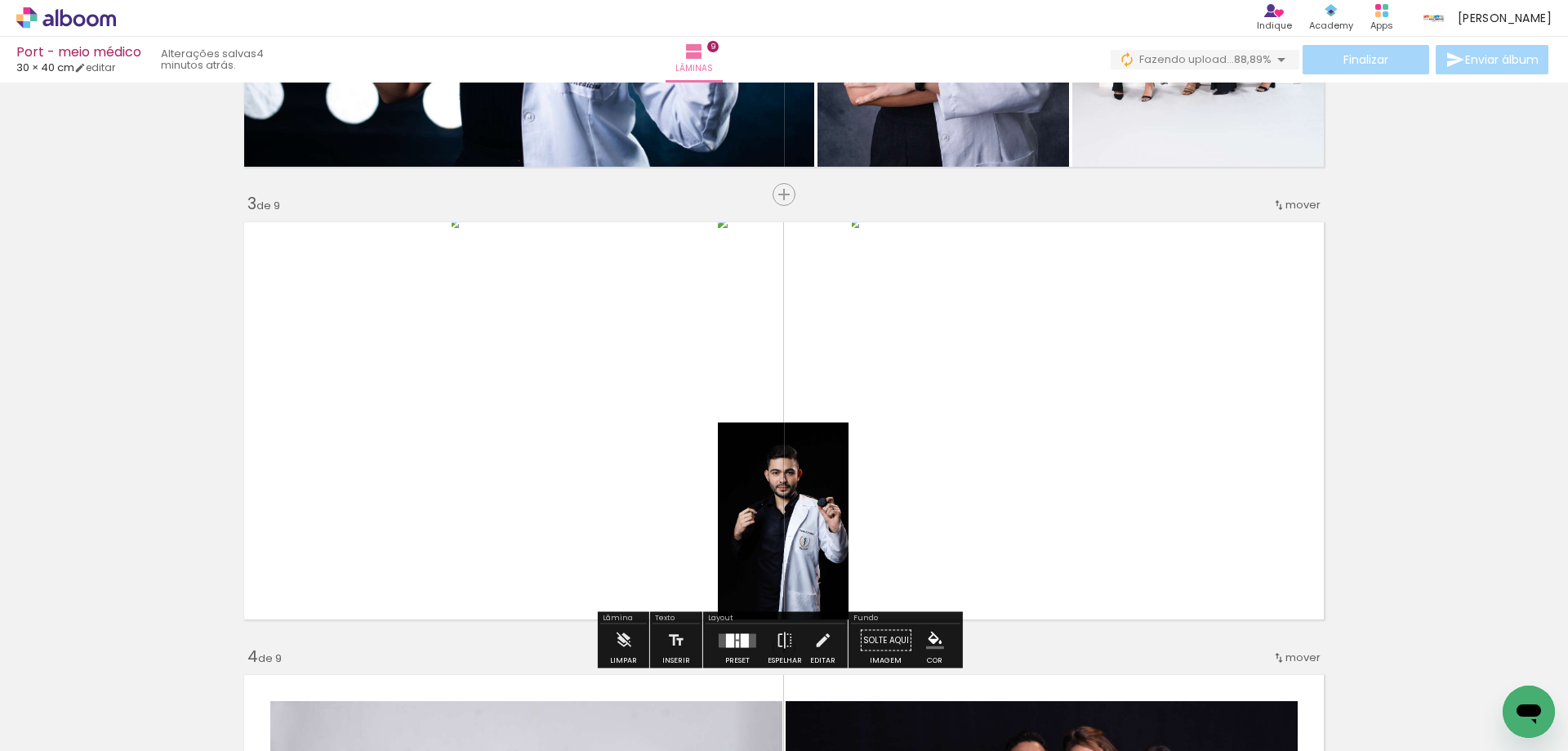
scroll to position [845, 0]
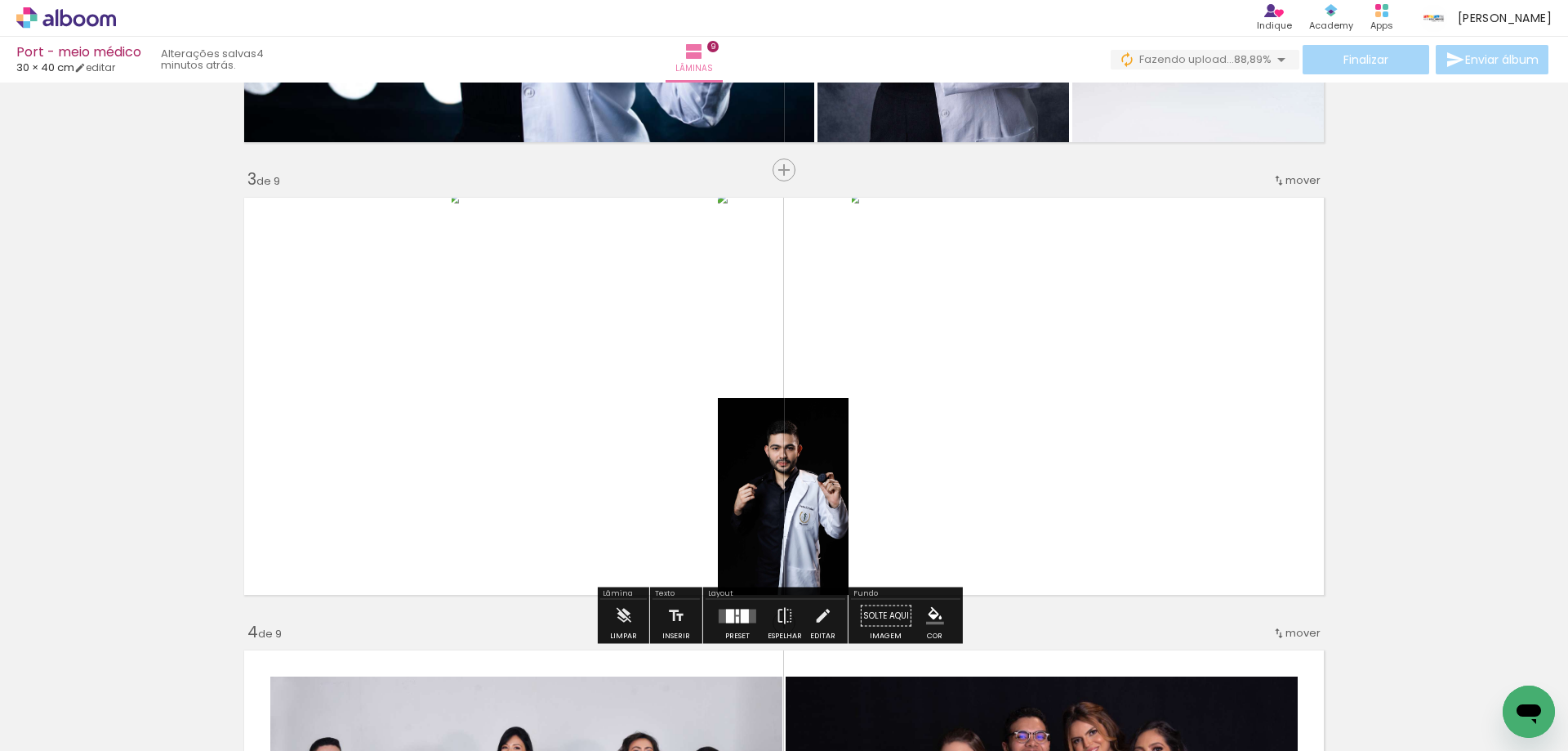
click at [733, 608] on div at bounding box center [737, 616] width 44 height 33
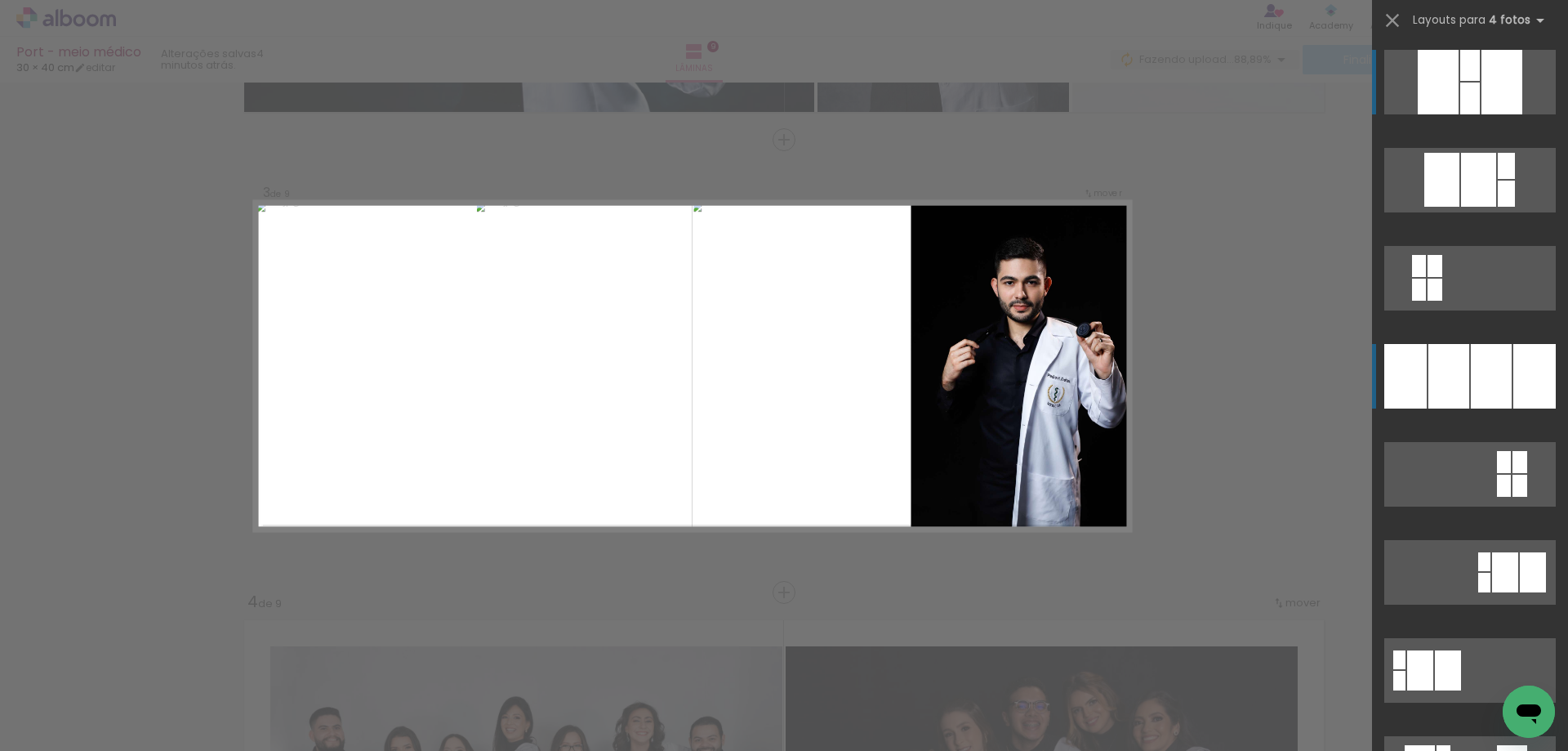
click at [1460, 81] on div at bounding box center [1470, 66] width 20 height 31
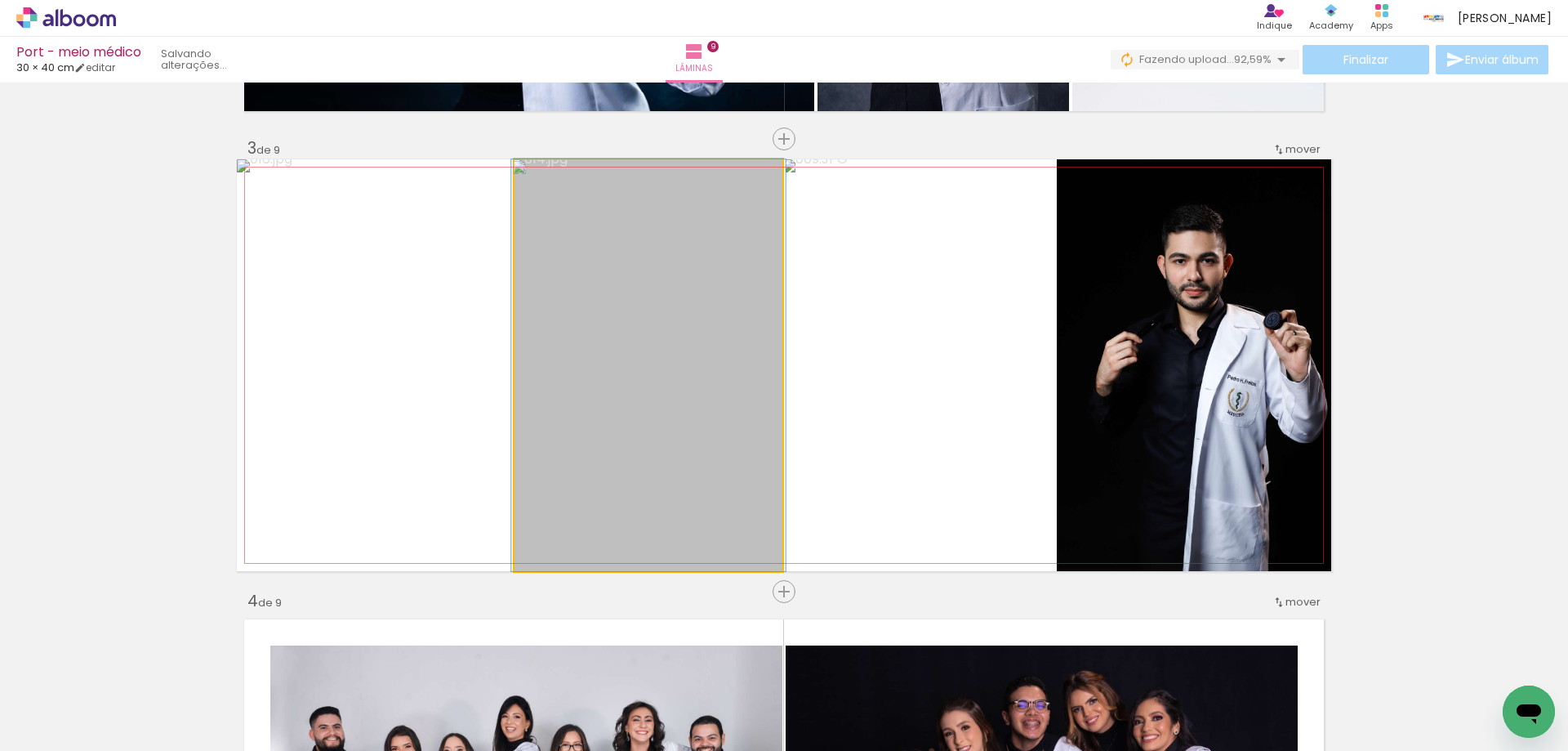
drag, startPoint x: 589, startPoint y: 345, endPoint x: 447, endPoint y: 346, distance: 142.0
click at [0, 0] on slot at bounding box center [0, 0] width 0 height 0
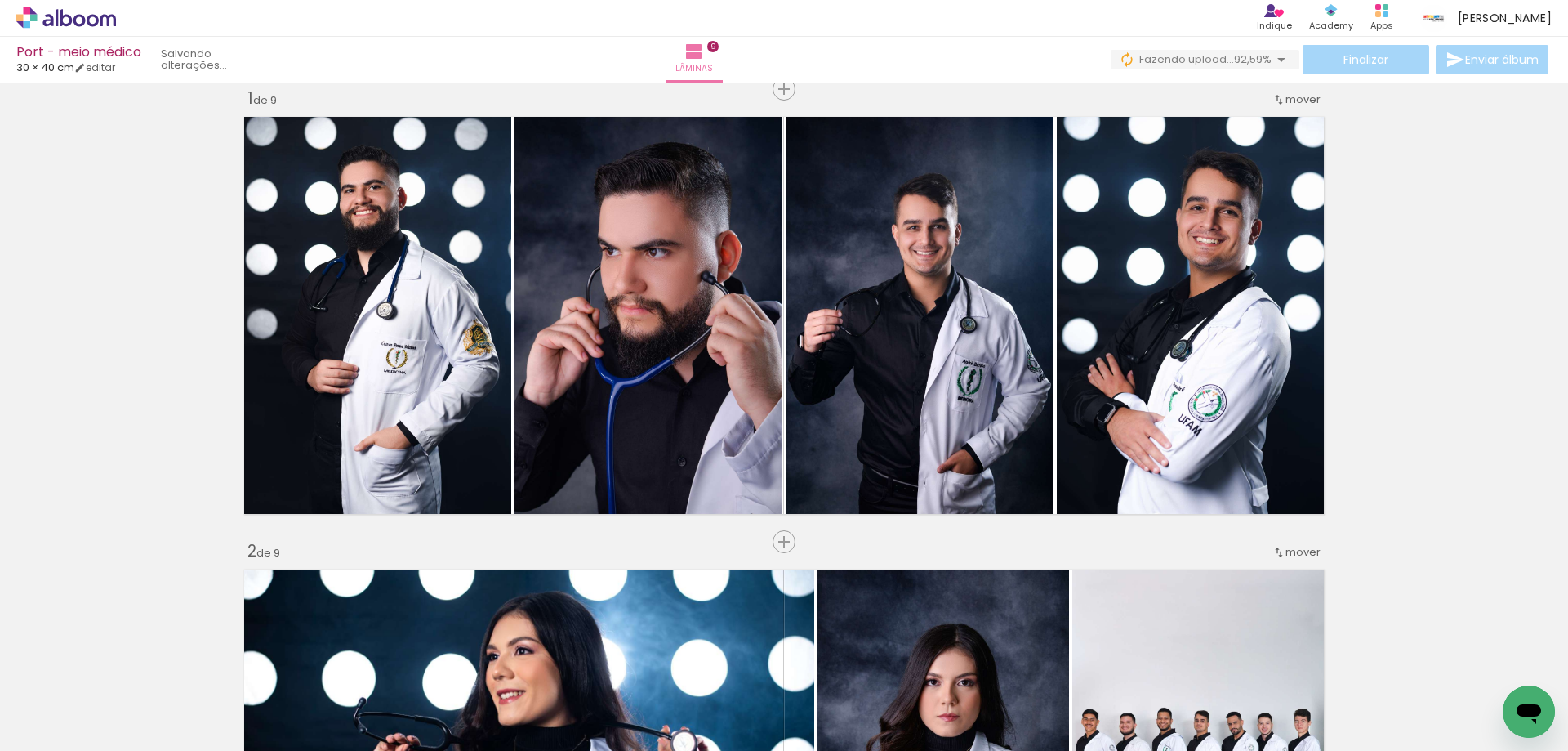
scroll to position [0, 0]
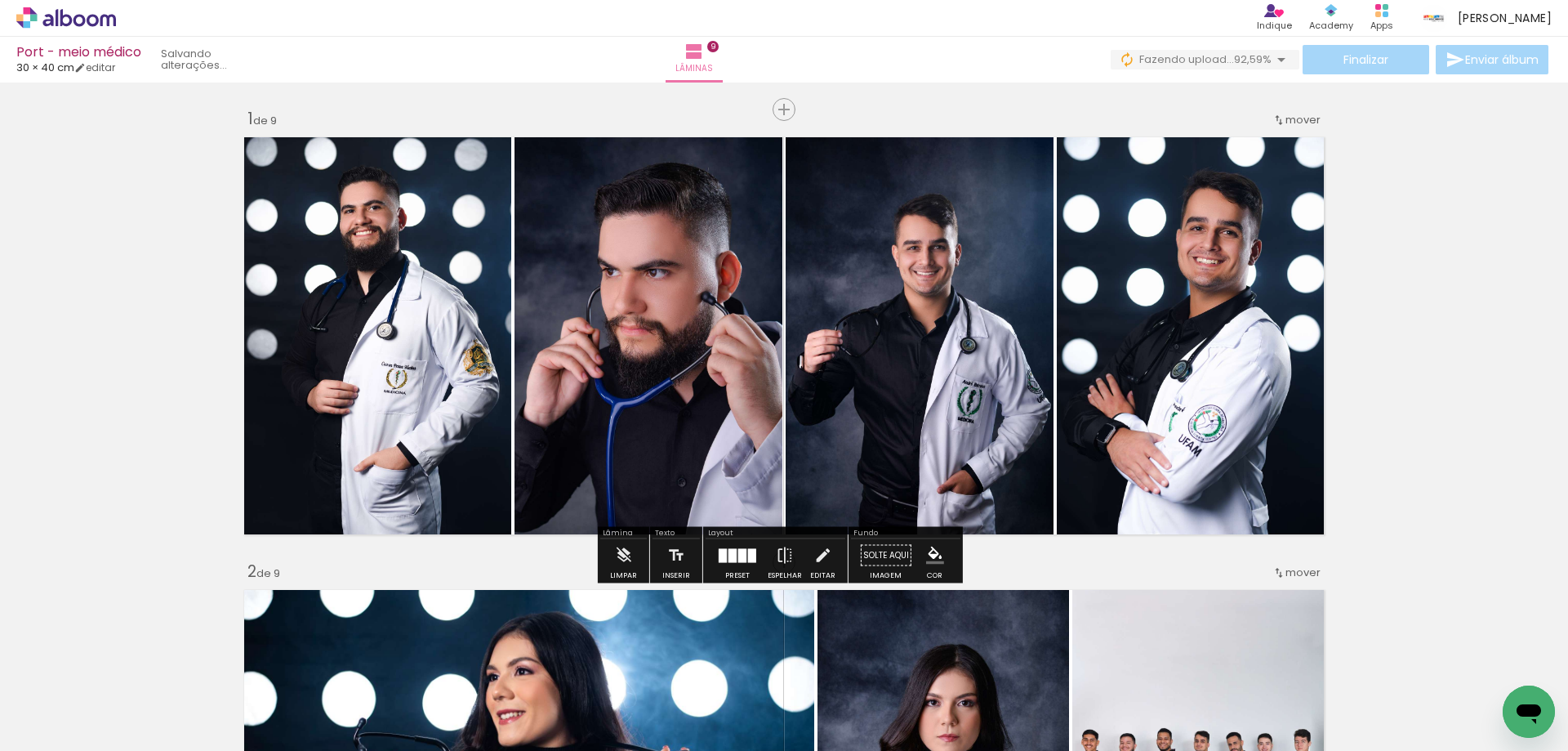
click at [38, 733] on span "Adicionar Fotos" at bounding box center [58, 742] width 49 height 18
click at [0, 0] on input "file" at bounding box center [0, 0] width 0 height 0
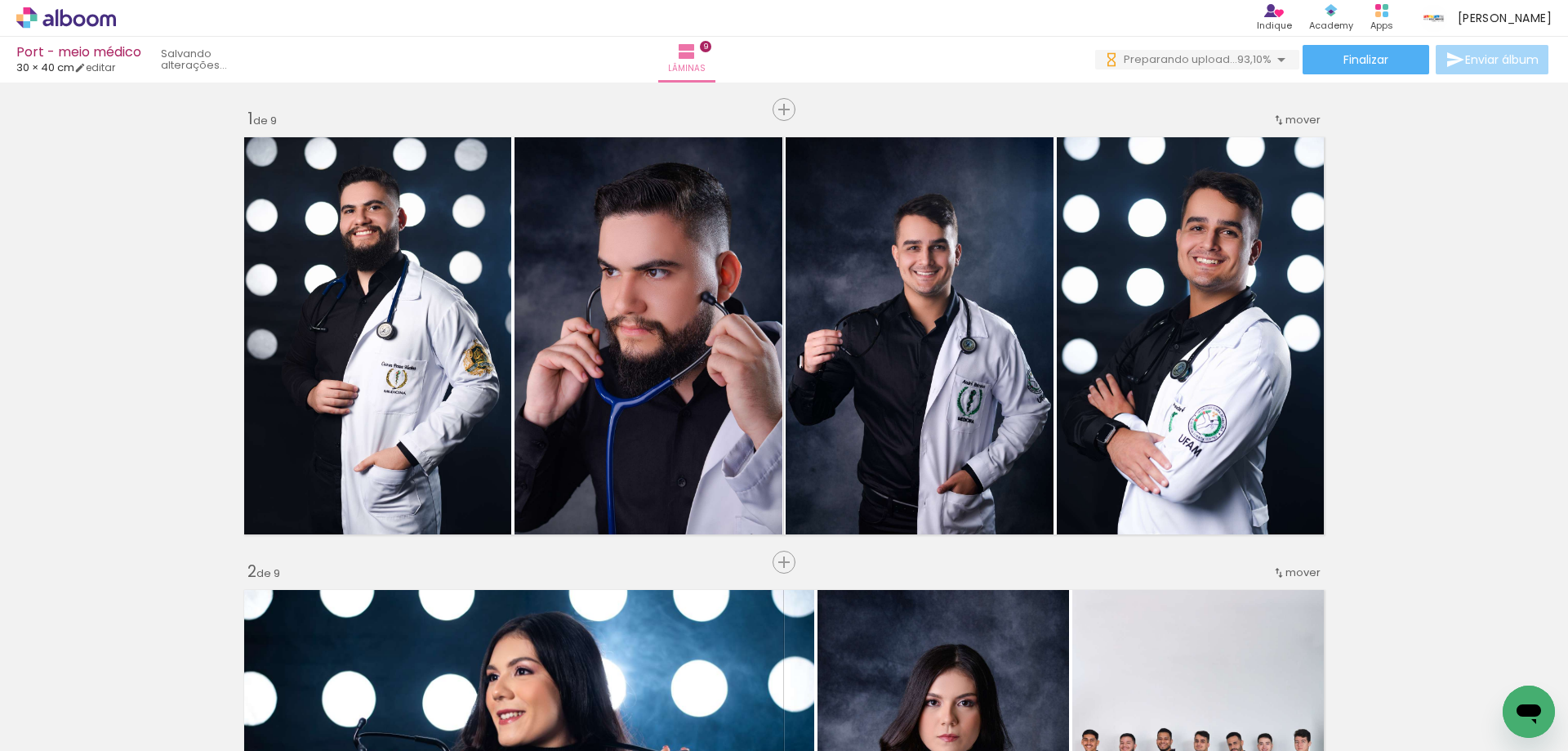
click at [76, 714] on input "Não utilizadas" at bounding box center [46, 714] width 62 height 14
click at [0, 0] on slot "Todas as fotos" at bounding box center [0, 0] width 0 height 0
type input "Todas as fotos"
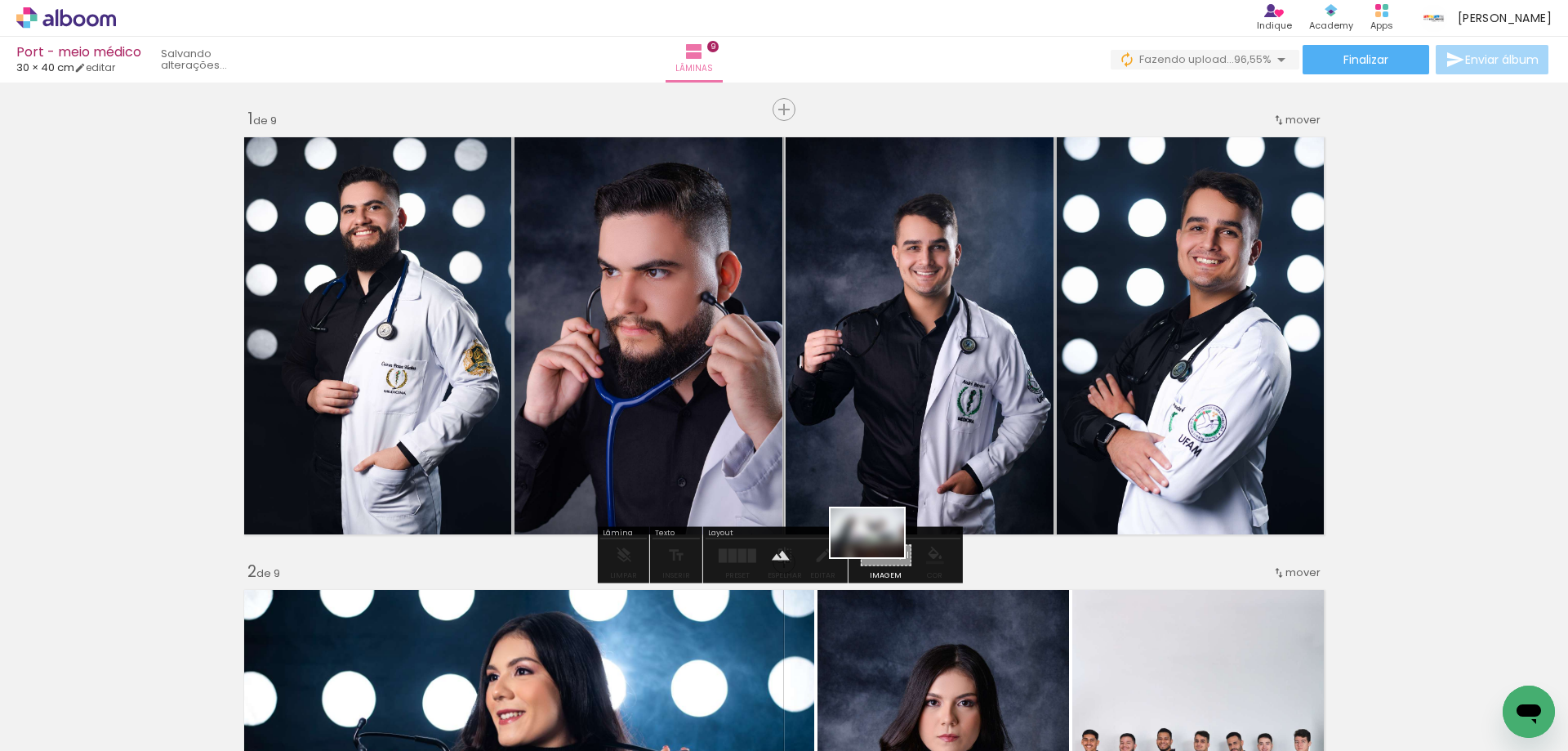
drag, startPoint x: 1402, startPoint y: 705, endPoint x: 879, endPoint y: 556, distance: 543.8
click at [879, 556] on quentale-workspace at bounding box center [784, 376] width 1568 height 751
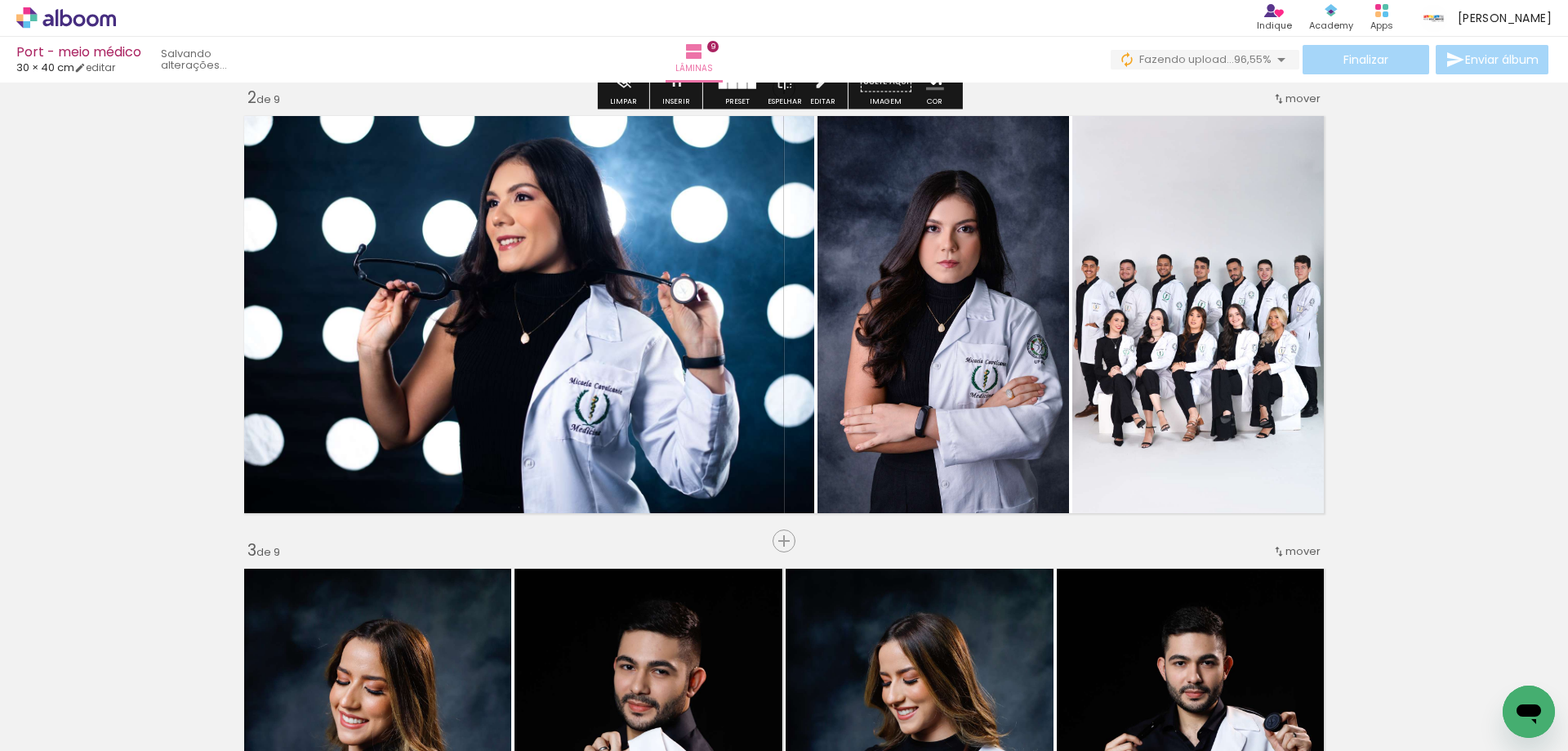
scroll to position [490, 0]
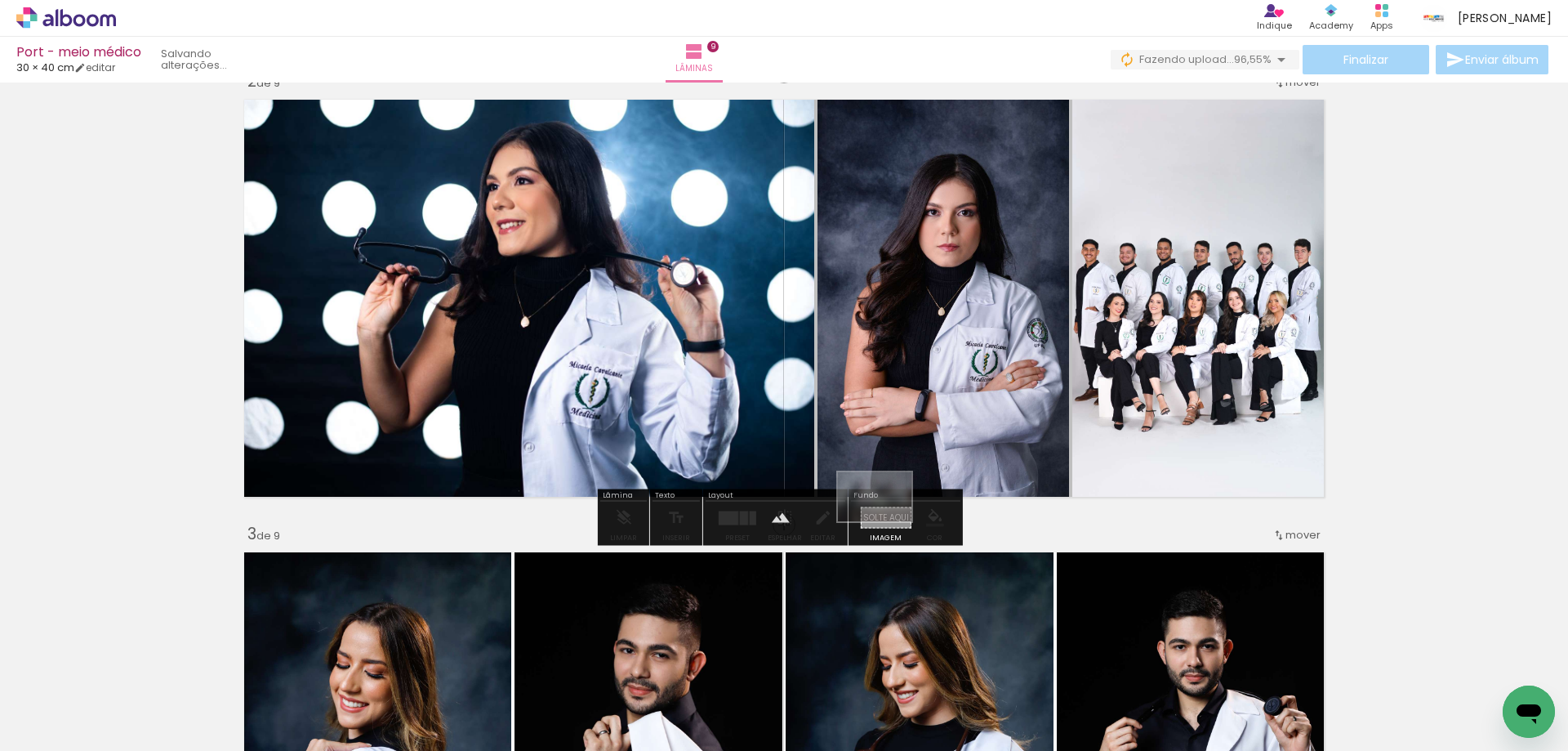
drag, startPoint x: 1417, startPoint y: 699, endPoint x: 886, endPoint y: 521, distance: 560.0
click at [886, 521] on quentale-workspace at bounding box center [784, 376] width 1568 height 751
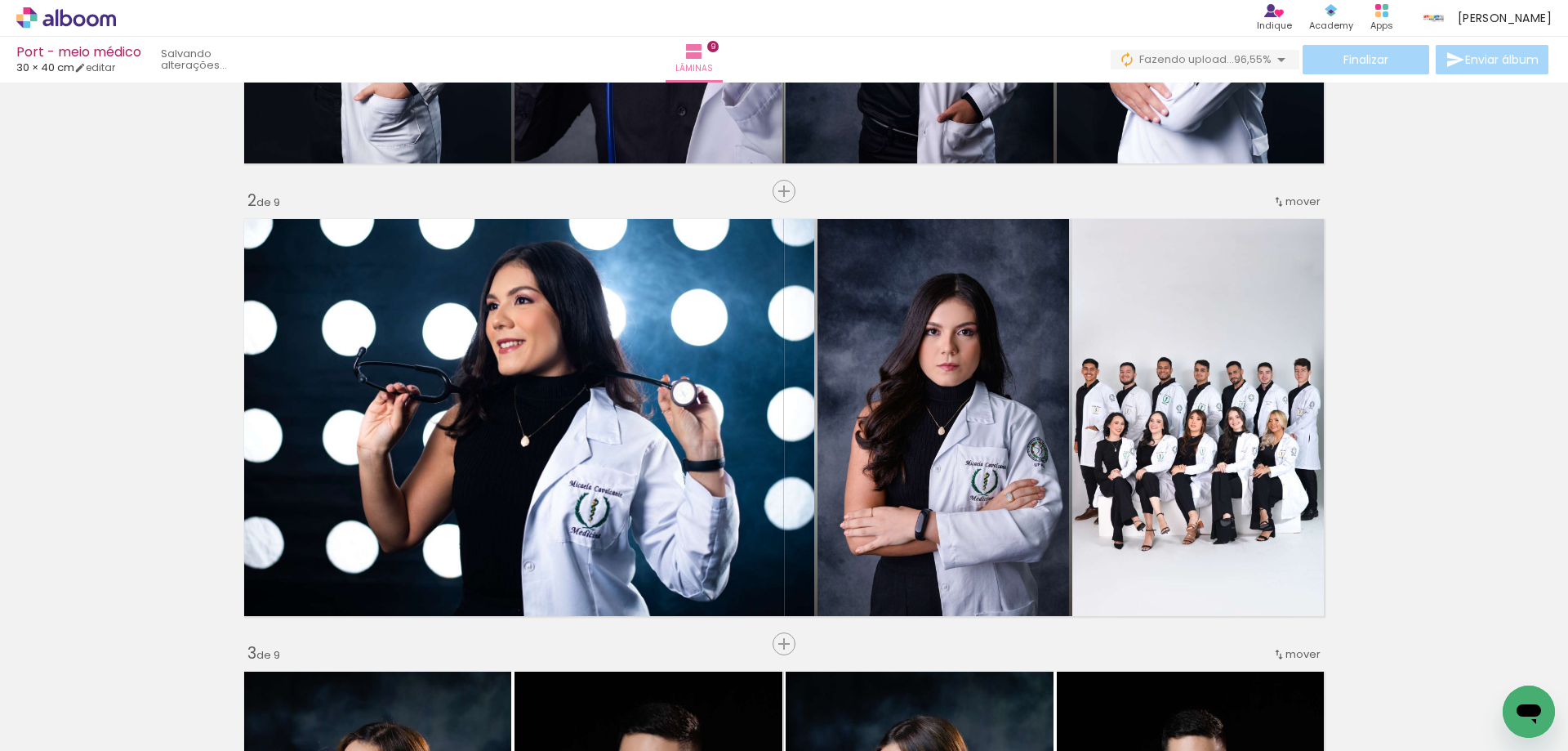
scroll to position [571, 0]
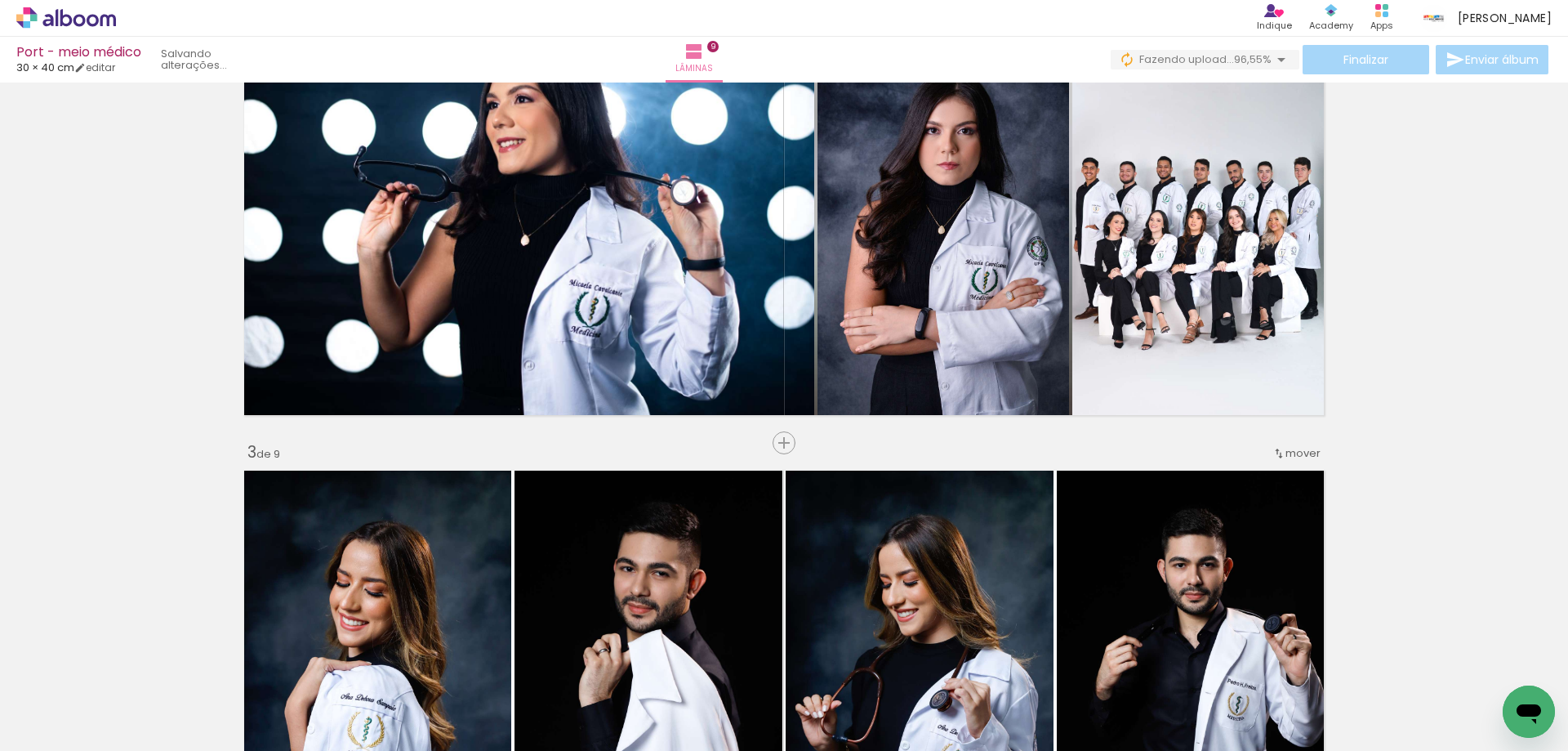
click at [1309, 457] on span "mover" at bounding box center [1303, 452] width 36 height 15
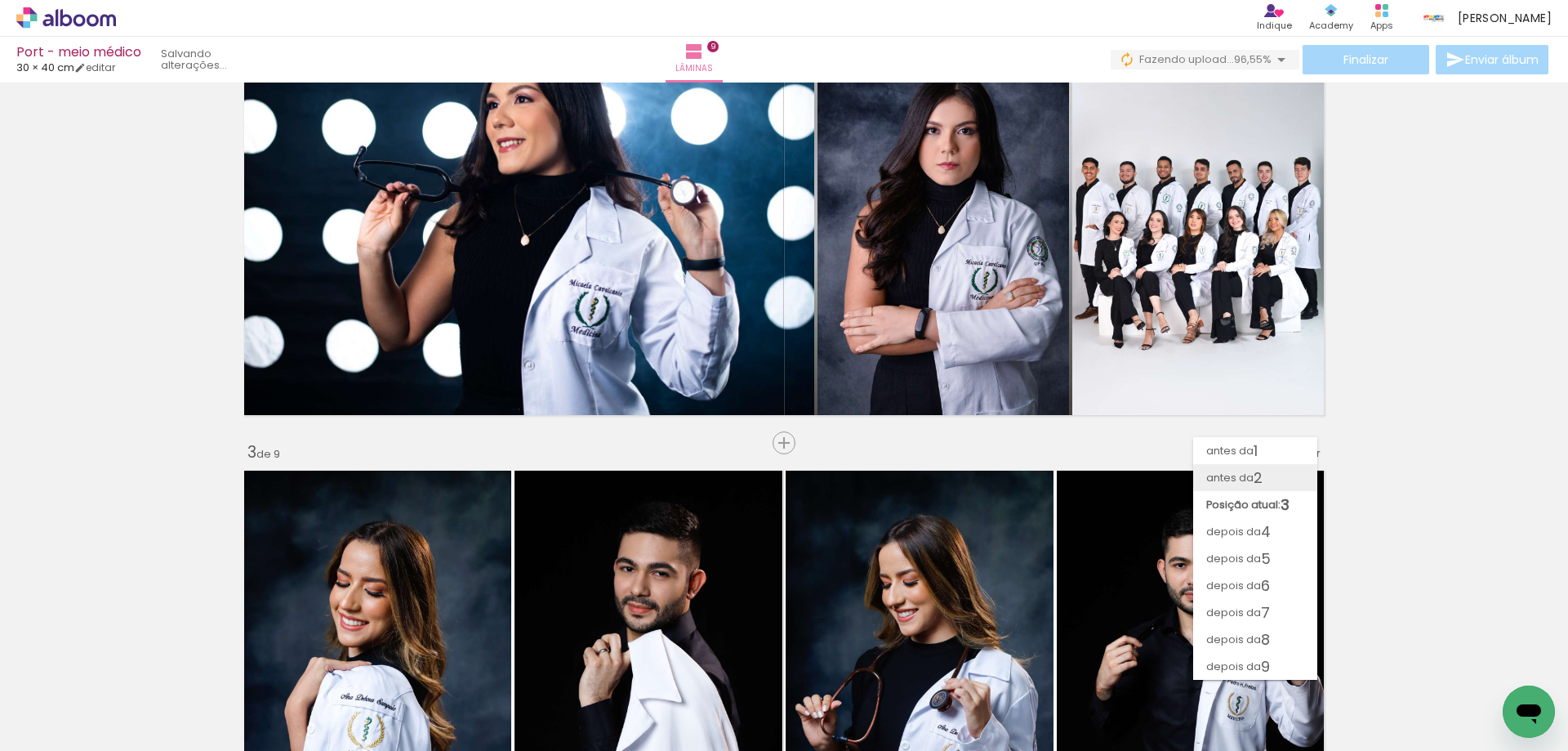
click at [1254, 488] on span "2" at bounding box center [1258, 478] width 9 height 27
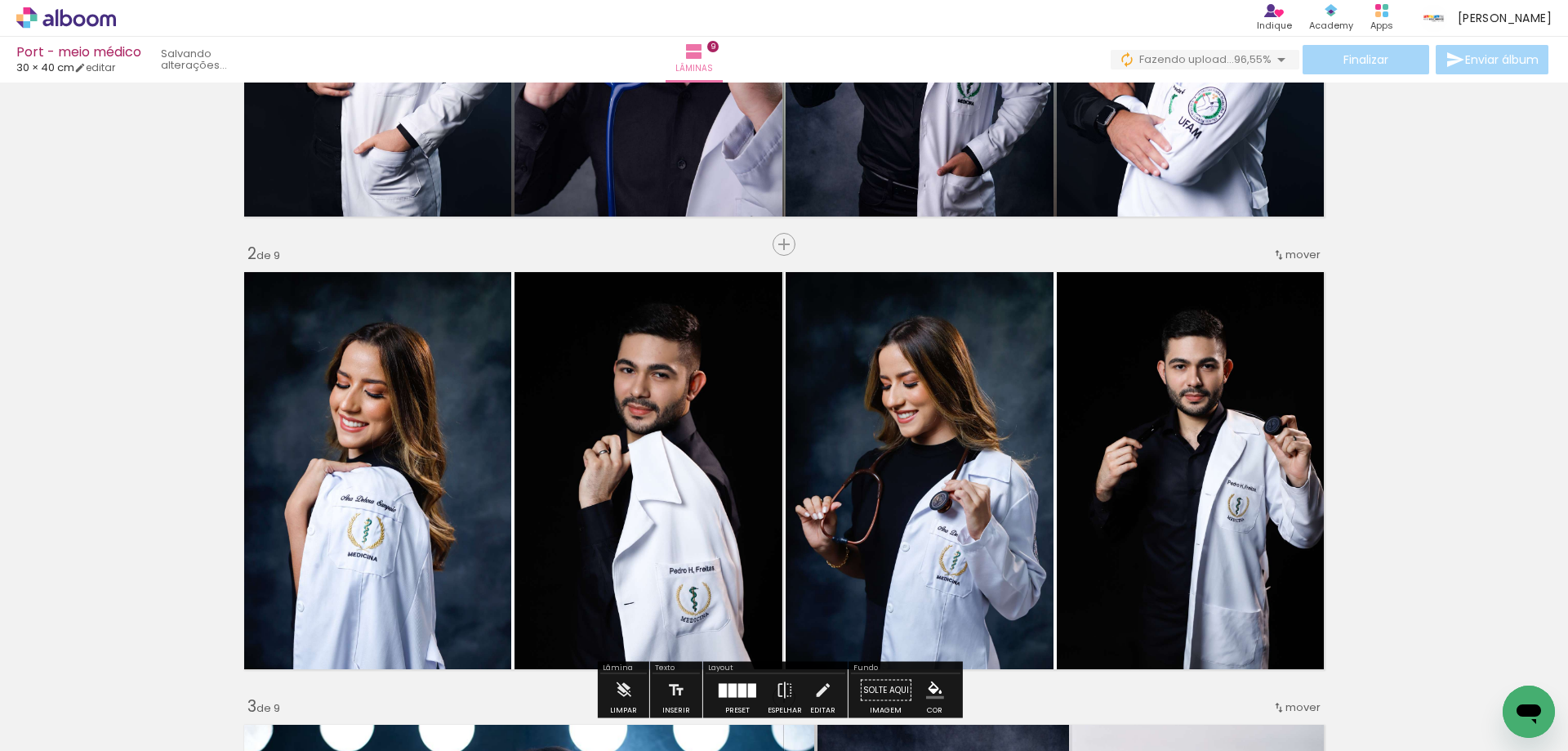
scroll to position [326, 0]
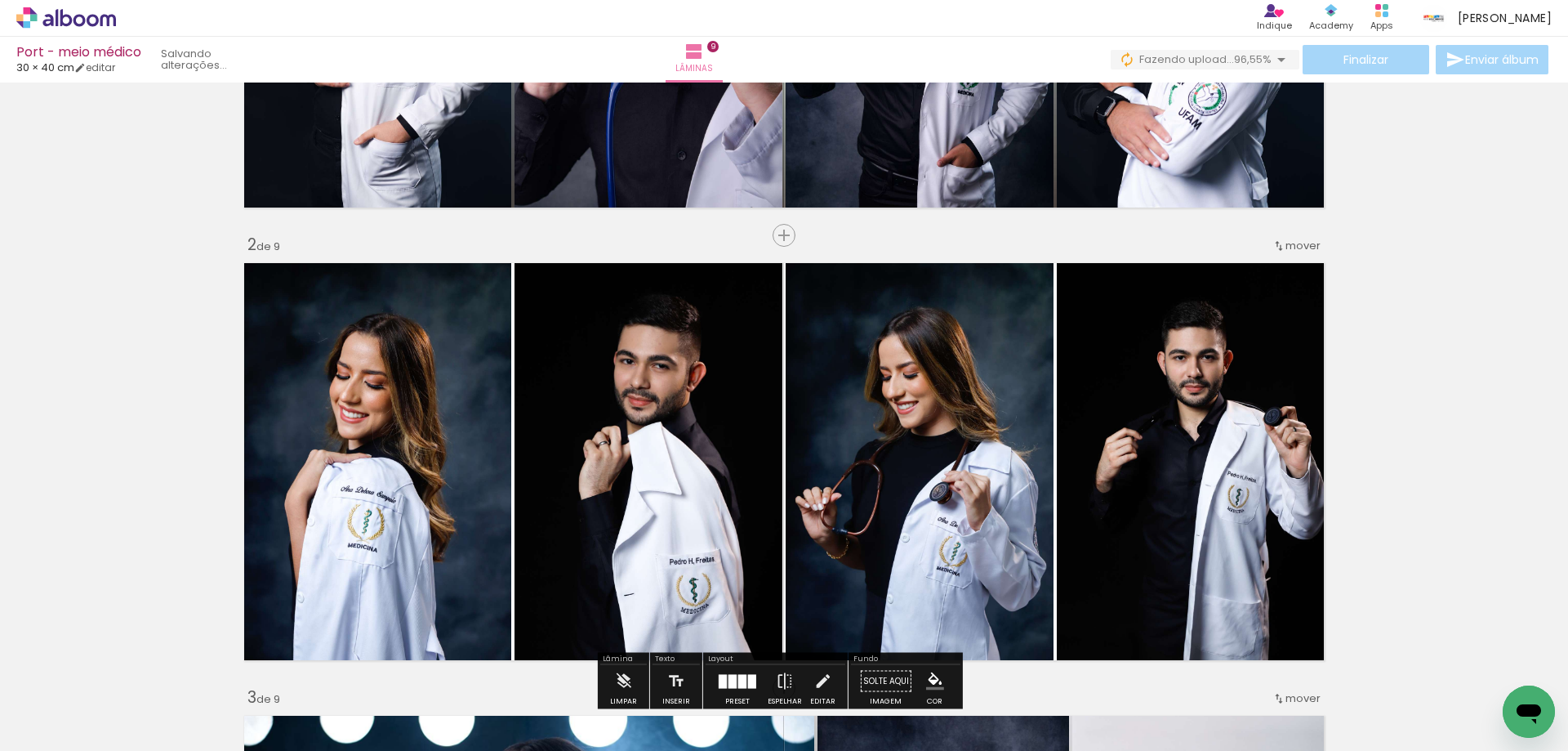
click at [1312, 254] on div "mover" at bounding box center [1296, 246] width 48 height 27
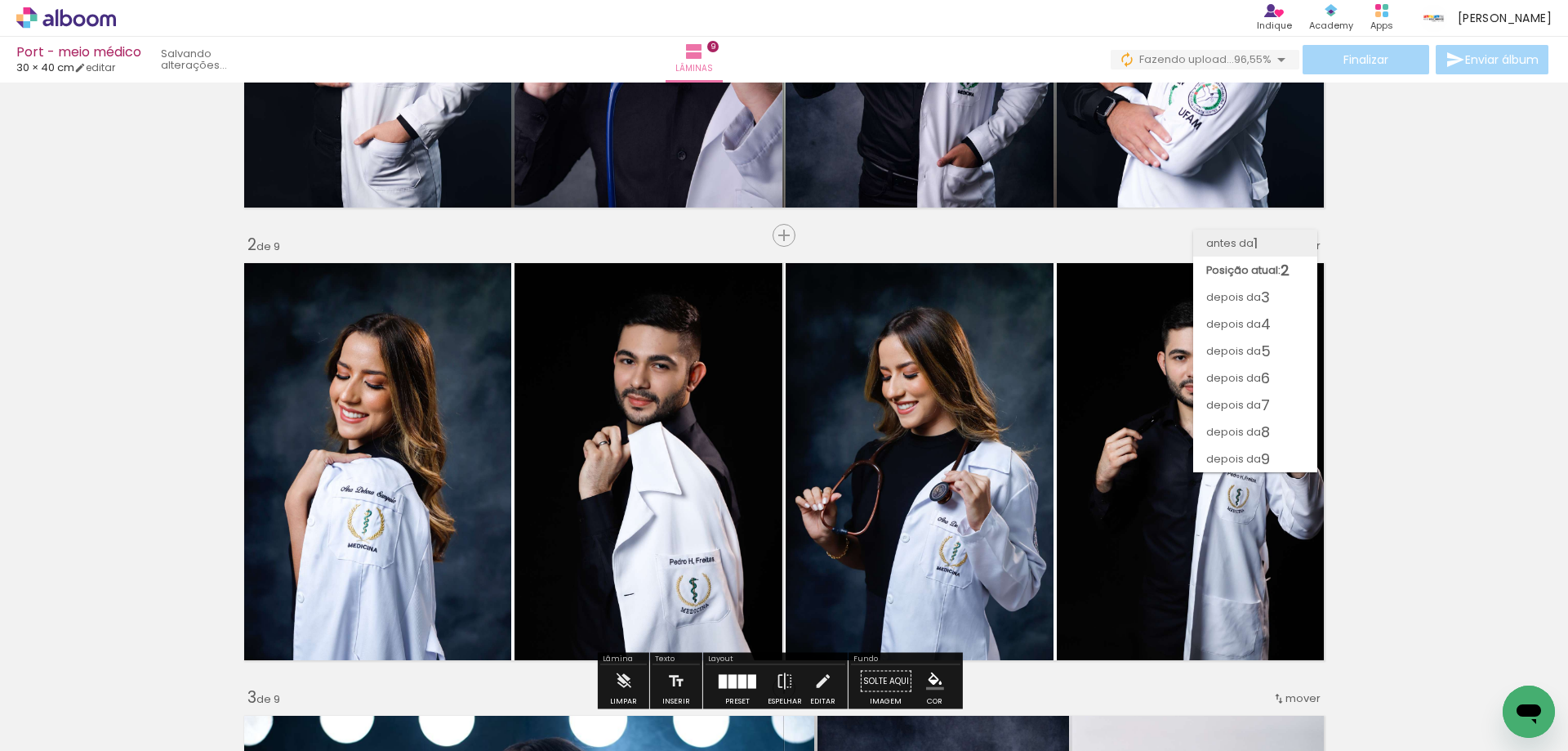
click at [1275, 240] on paper-item "antes da 1" at bounding box center [1255, 243] width 124 height 27
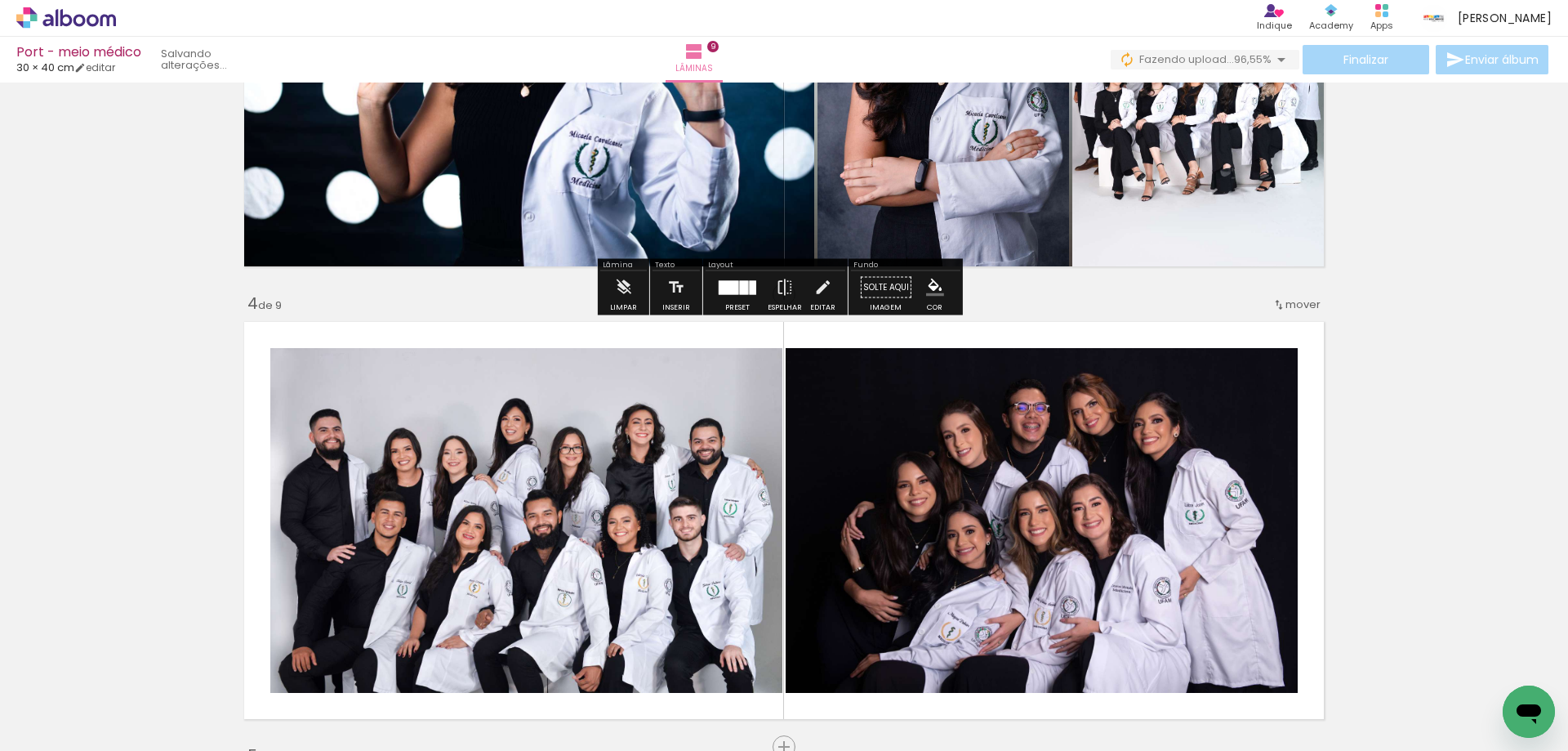
scroll to position [1307, 0]
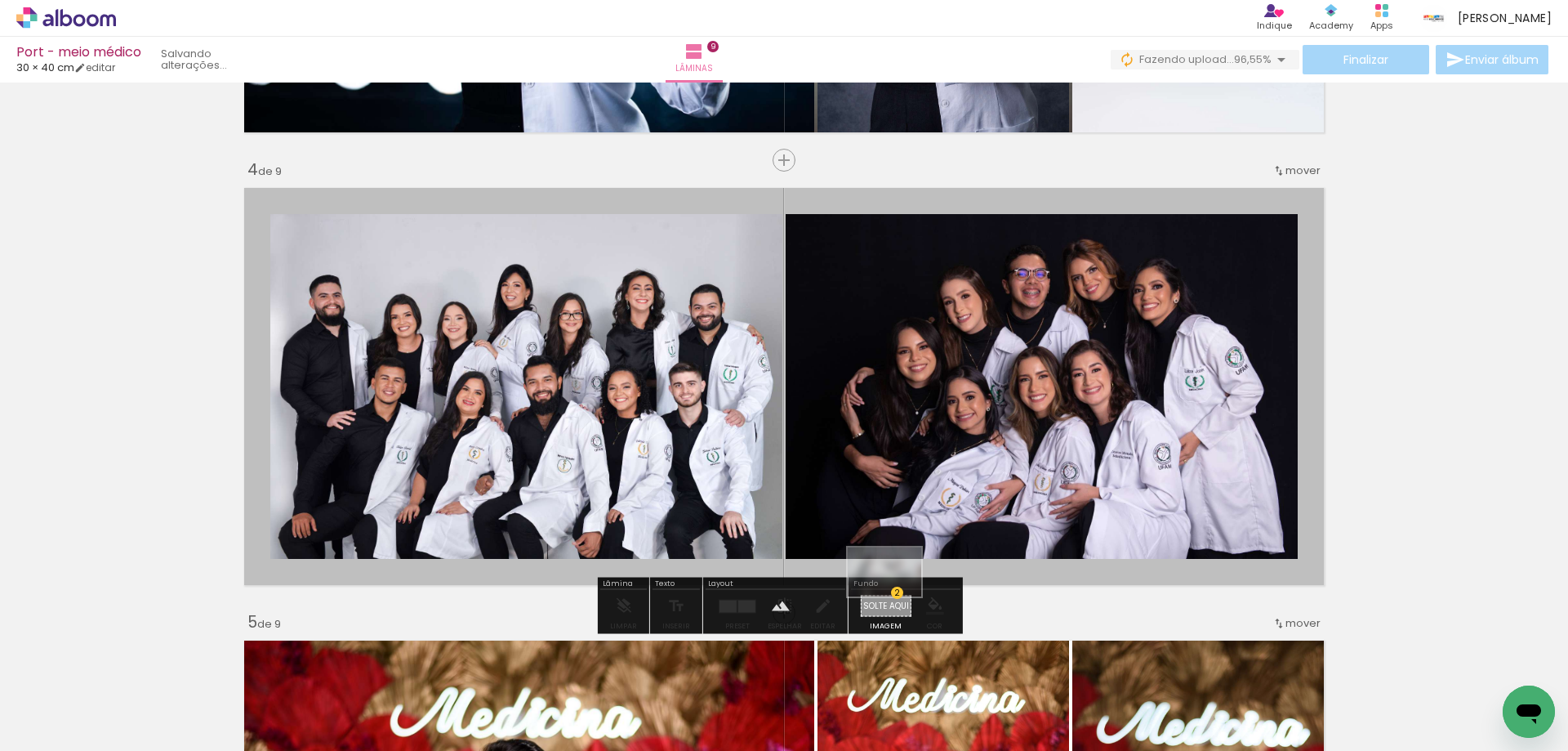
drag, startPoint x: 1412, startPoint y: 707, endPoint x: 899, endPoint y: 597, distance: 524.7
click at [897, 597] on quentale-workspace at bounding box center [784, 376] width 1568 height 751
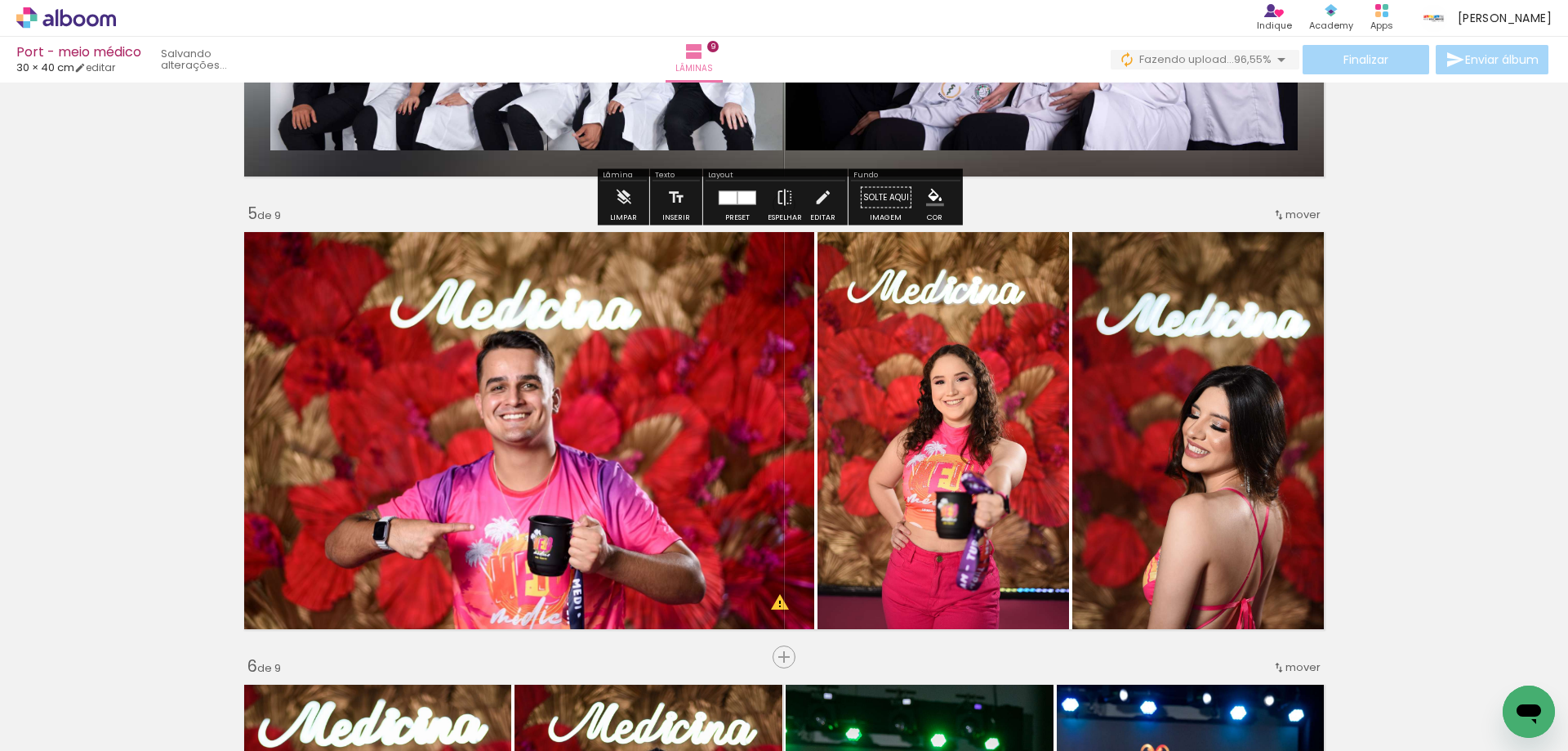
scroll to position [1797, 0]
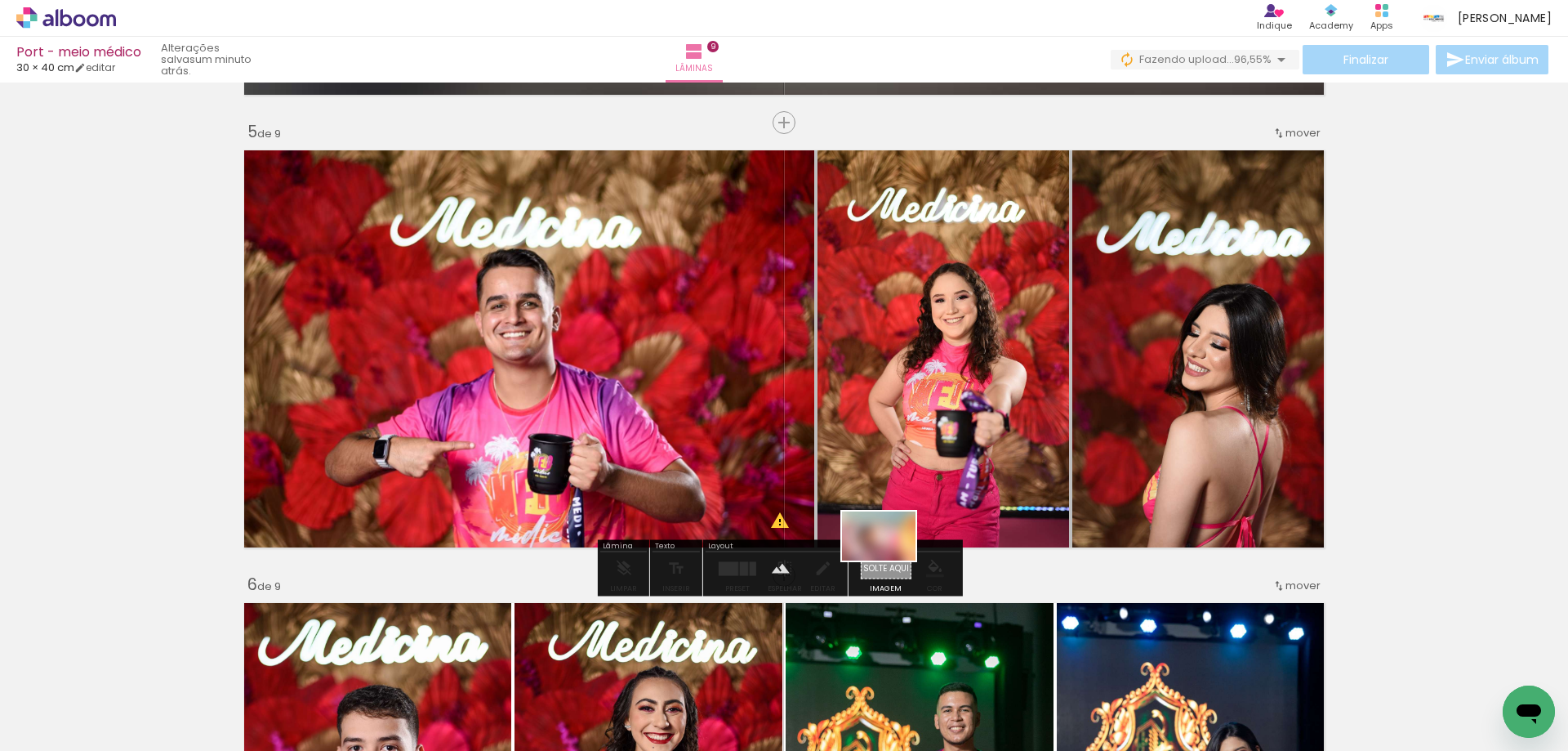
drag, startPoint x: 1476, startPoint y: 694, endPoint x: 880, endPoint y: 567, distance: 609.4
click at [880, 567] on quentale-workspace at bounding box center [784, 376] width 1568 height 751
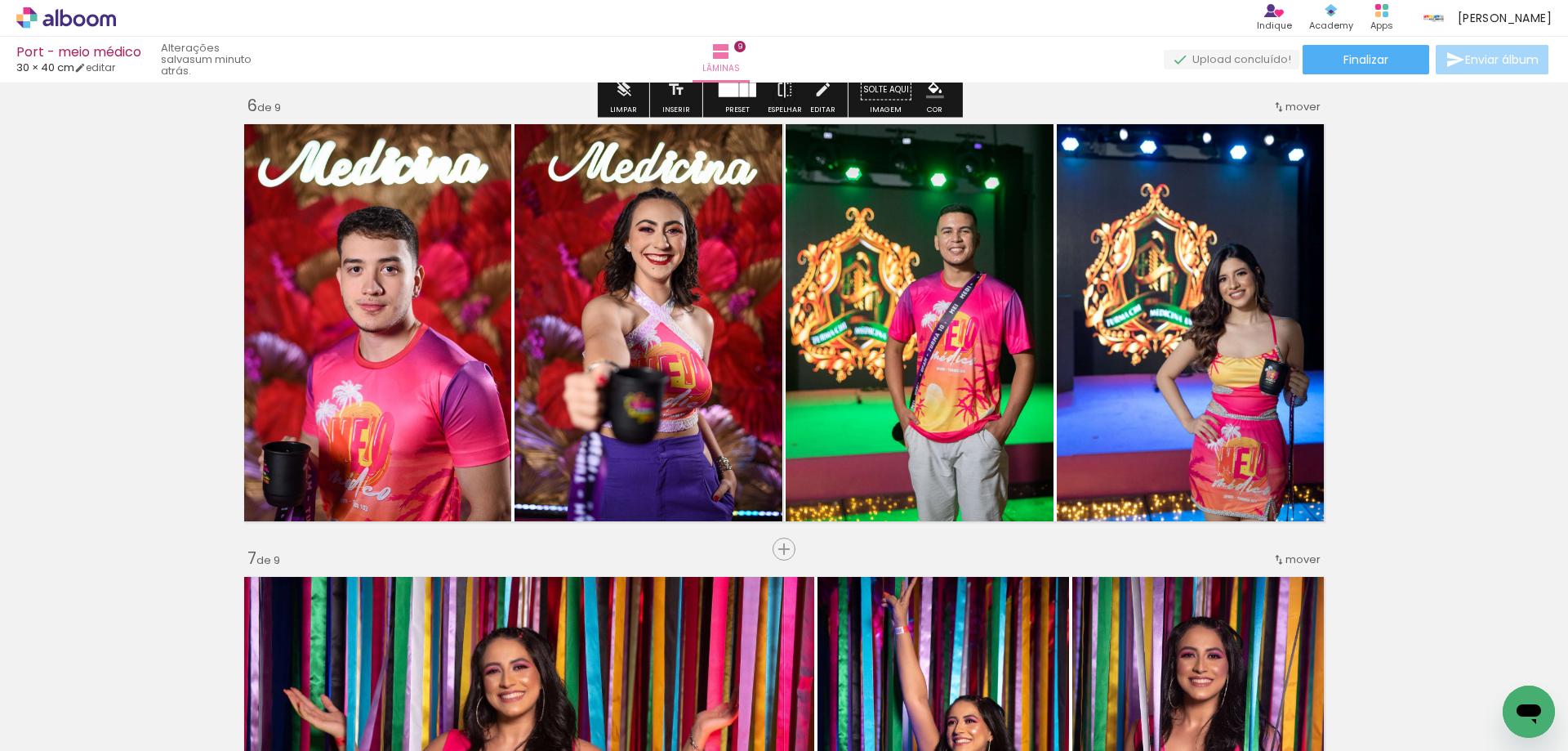
scroll to position [2287, 0]
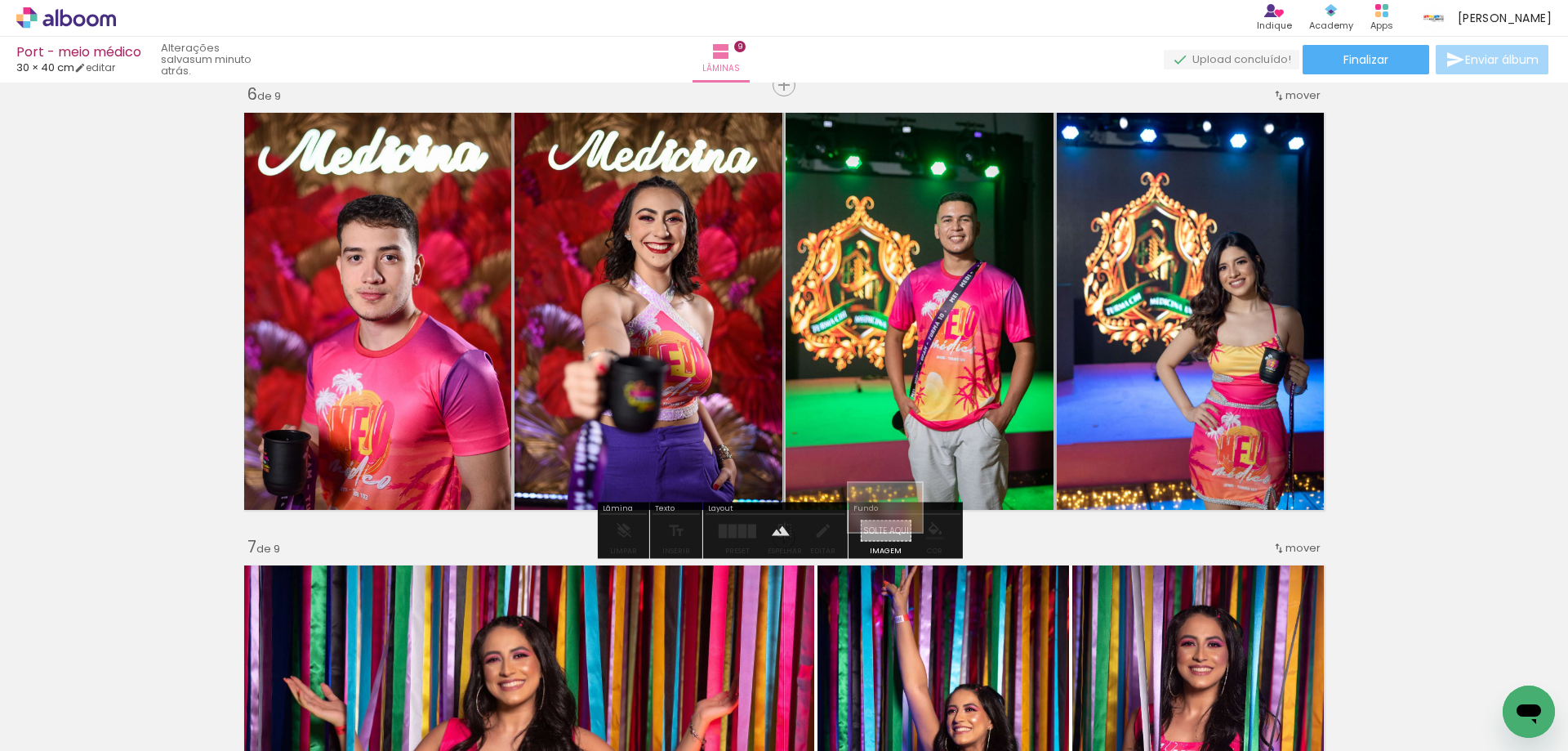
drag, startPoint x: 1495, startPoint y: 699, endPoint x: 897, endPoint y: 531, distance: 621.2
click at [897, 531] on quentale-workspace at bounding box center [784, 376] width 1568 height 751
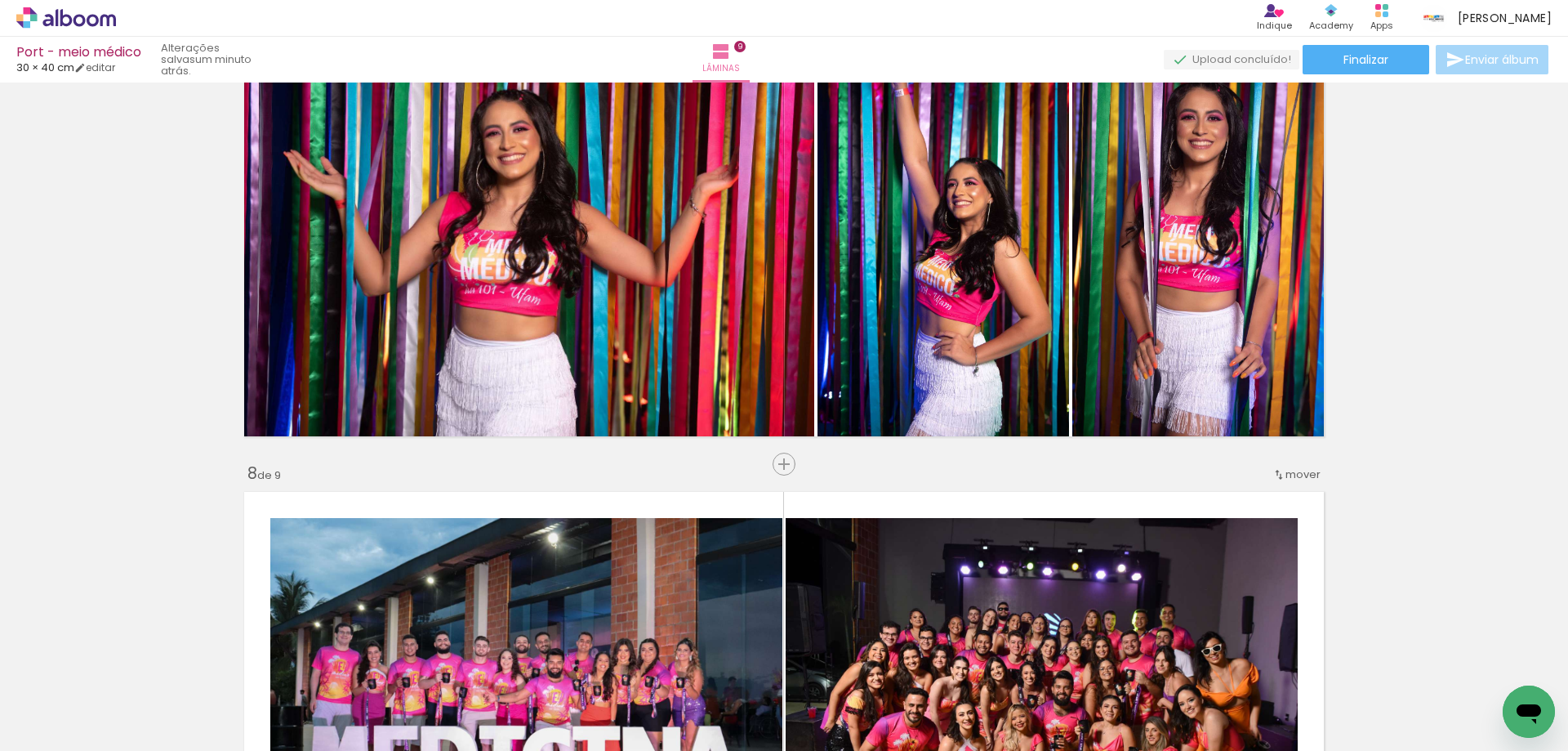
scroll to position [2859, 0]
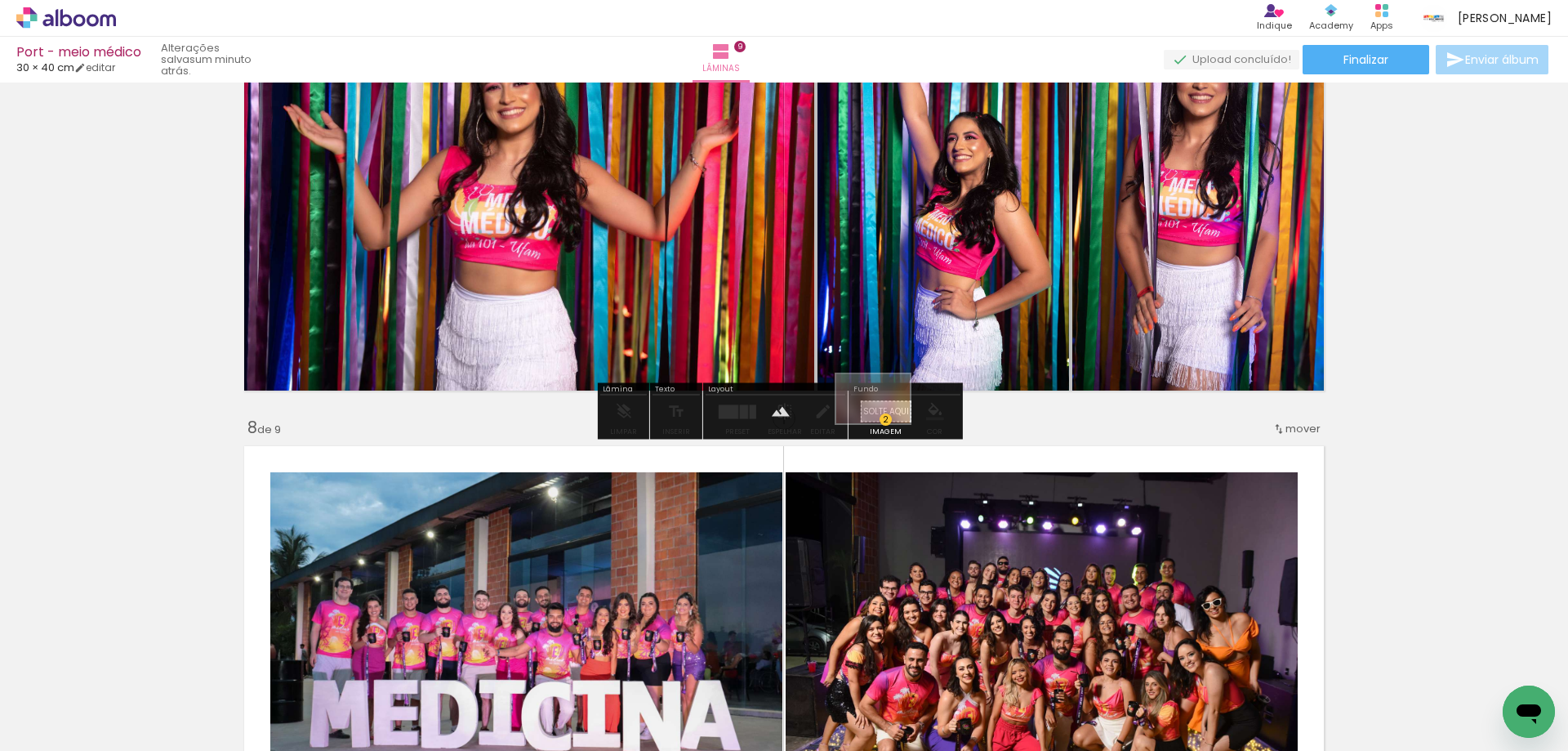
drag, startPoint x: 1491, startPoint y: 706, endPoint x: 886, endPoint y: 423, distance: 667.9
click at [886, 423] on quentale-workspace at bounding box center [784, 376] width 1568 height 751
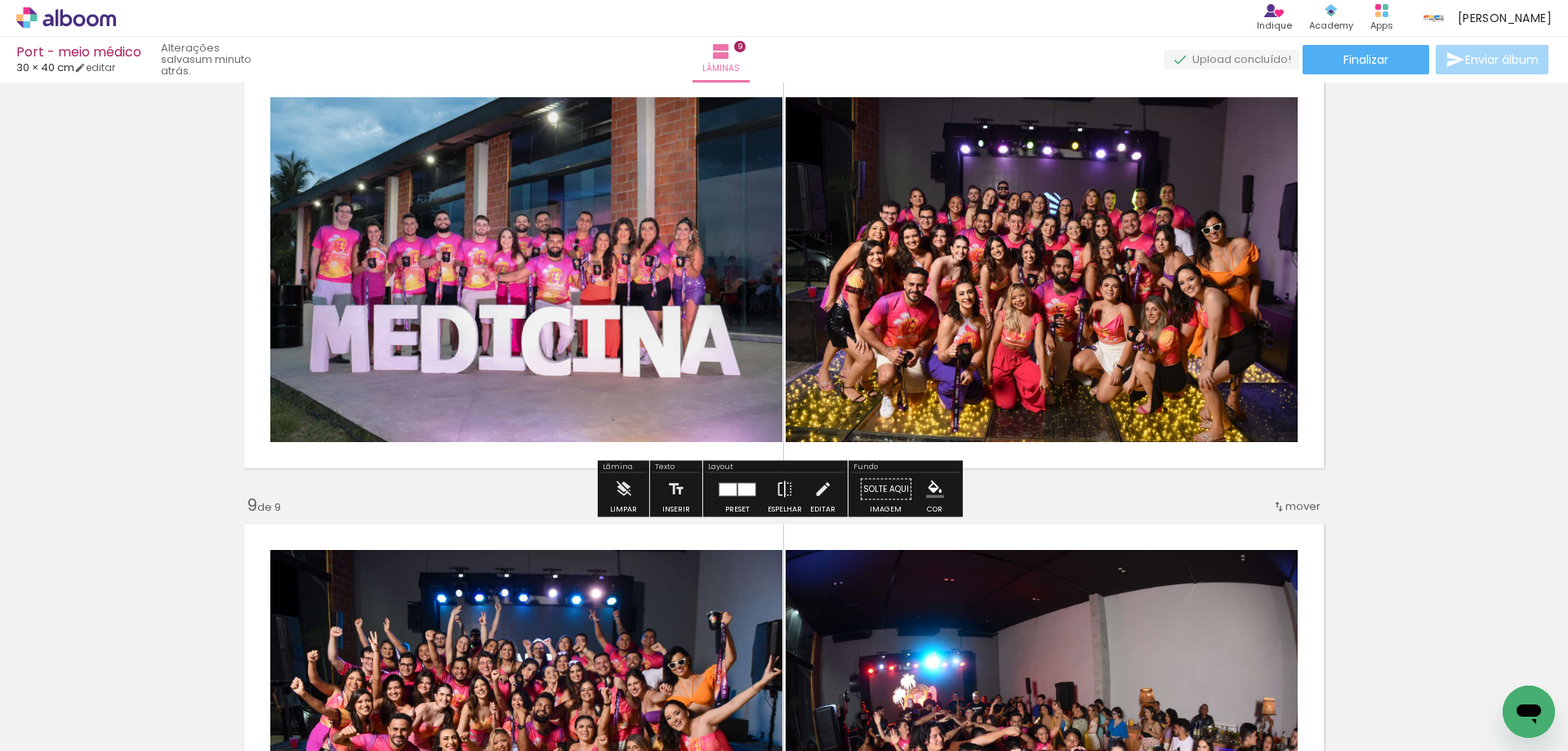
scroll to position [3267, 0]
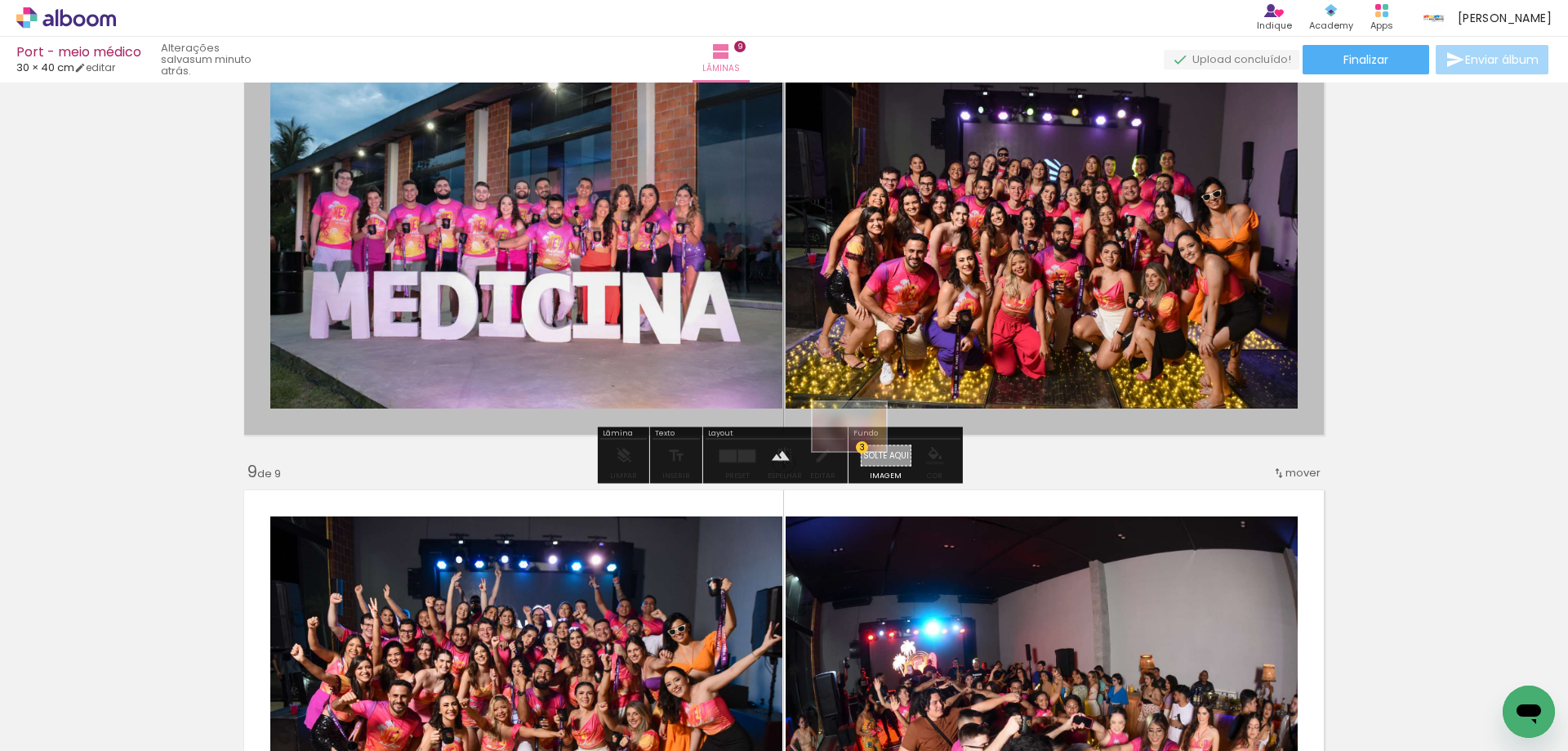
drag, startPoint x: 1481, startPoint y: 693, endPoint x: 863, endPoint y: 451, distance: 663.7
click at [863, 451] on quentale-workspace at bounding box center [784, 376] width 1568 height 751
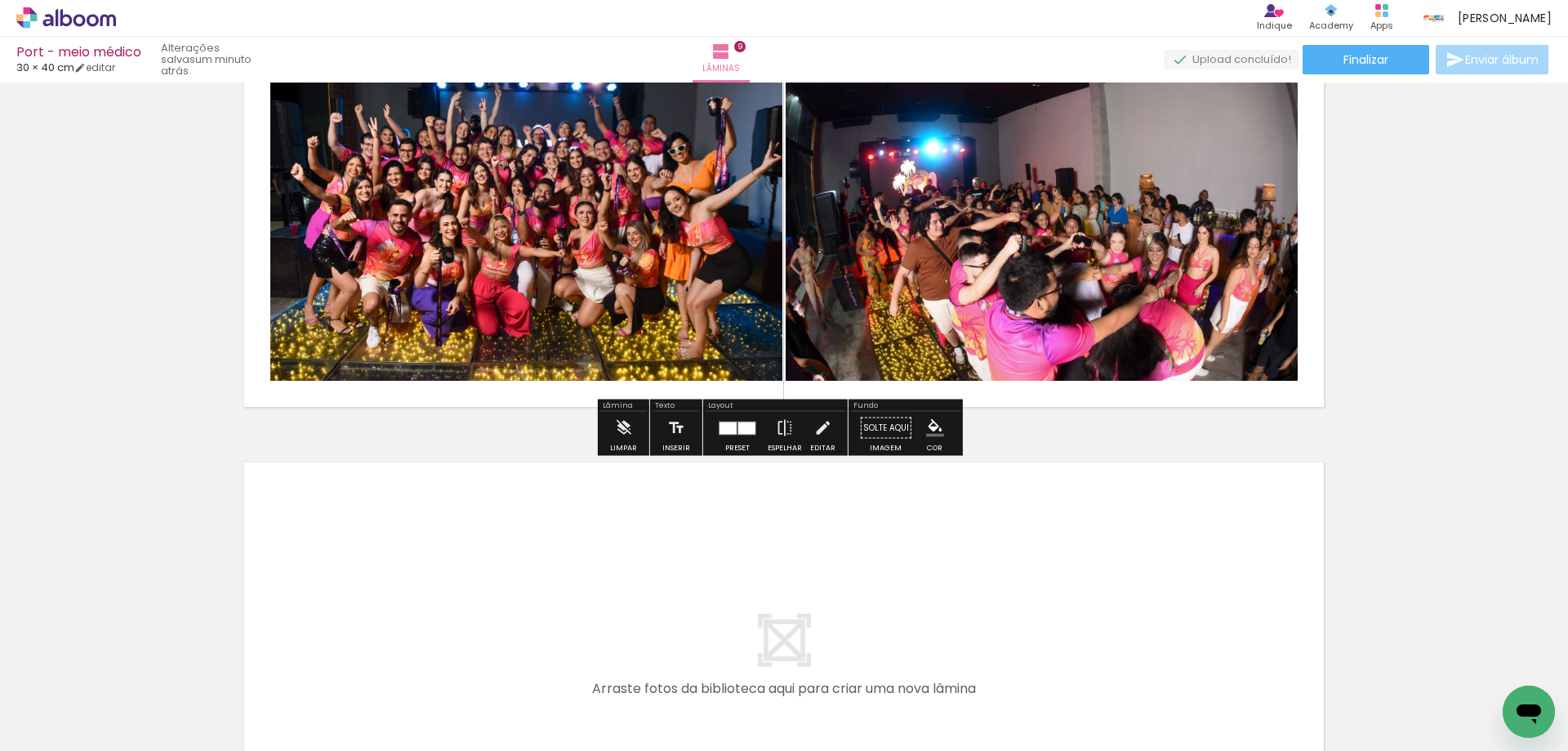
scroll to position [3758, 0]
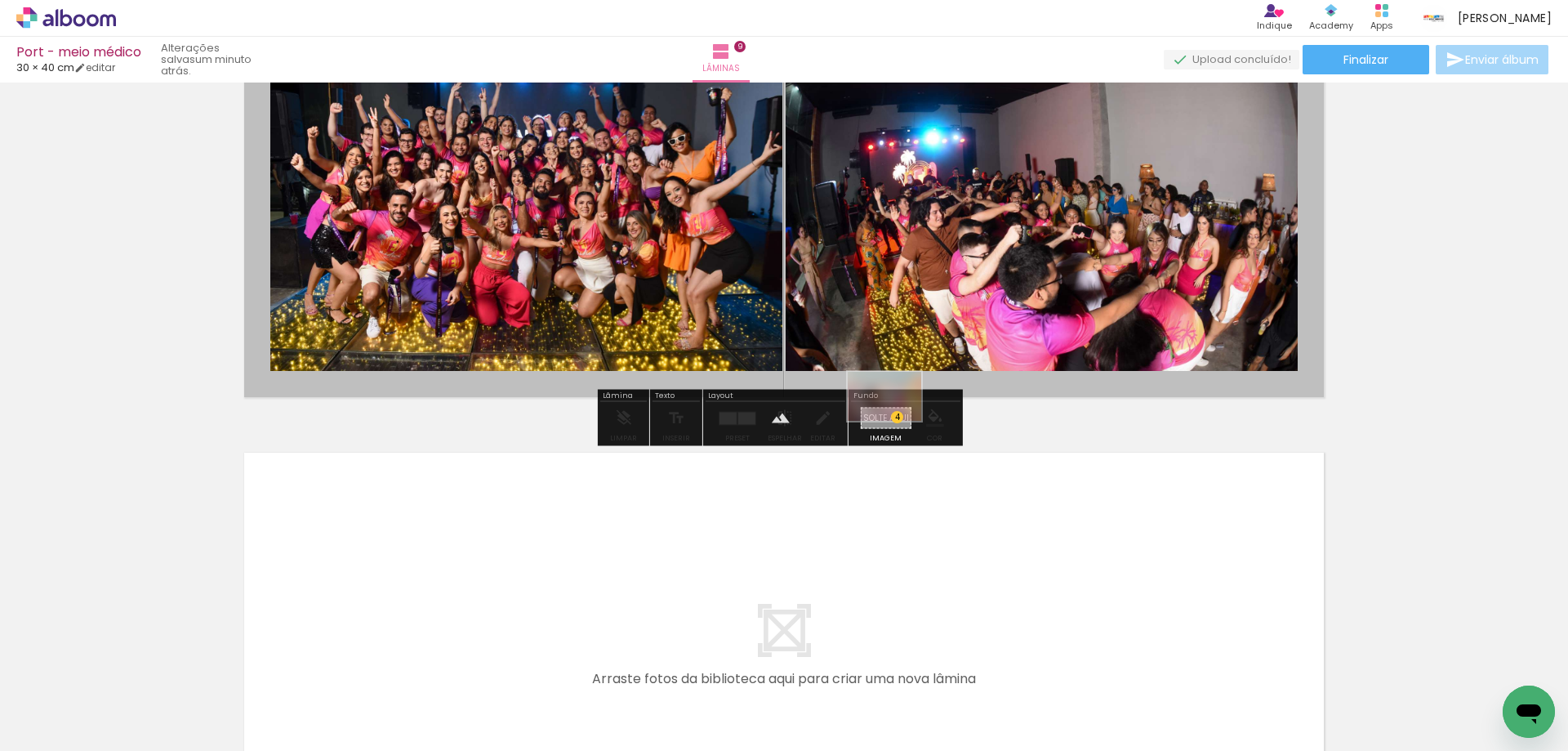
drag, startPoint x: 1478, startPoint y: 684, endPoint x: 897, endPoint y: 421, distance: 637.8
click at [897, 421] on quentale-workspace at bounding box center [784, 376] width 1568 height 751
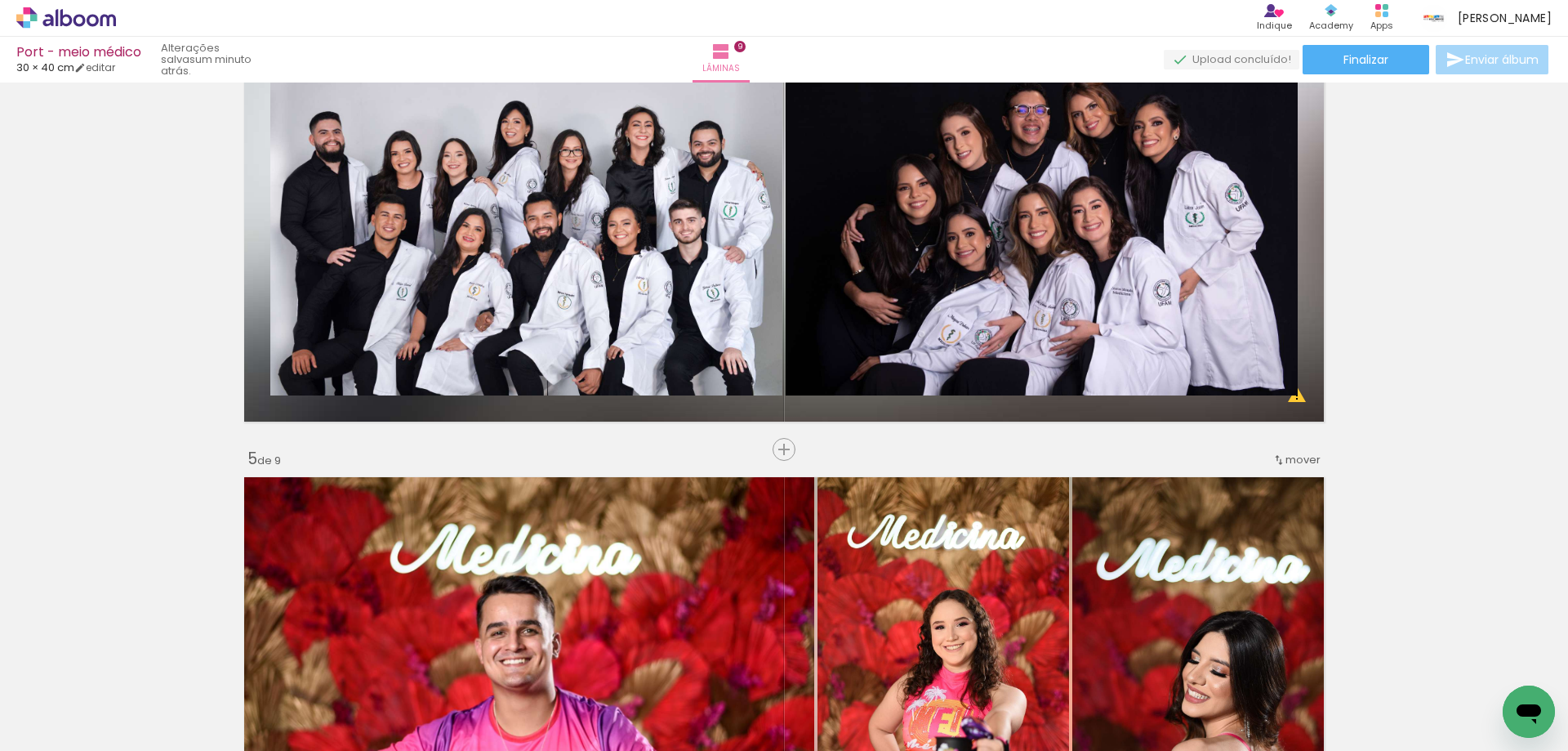
scroll to position [2042, 0]
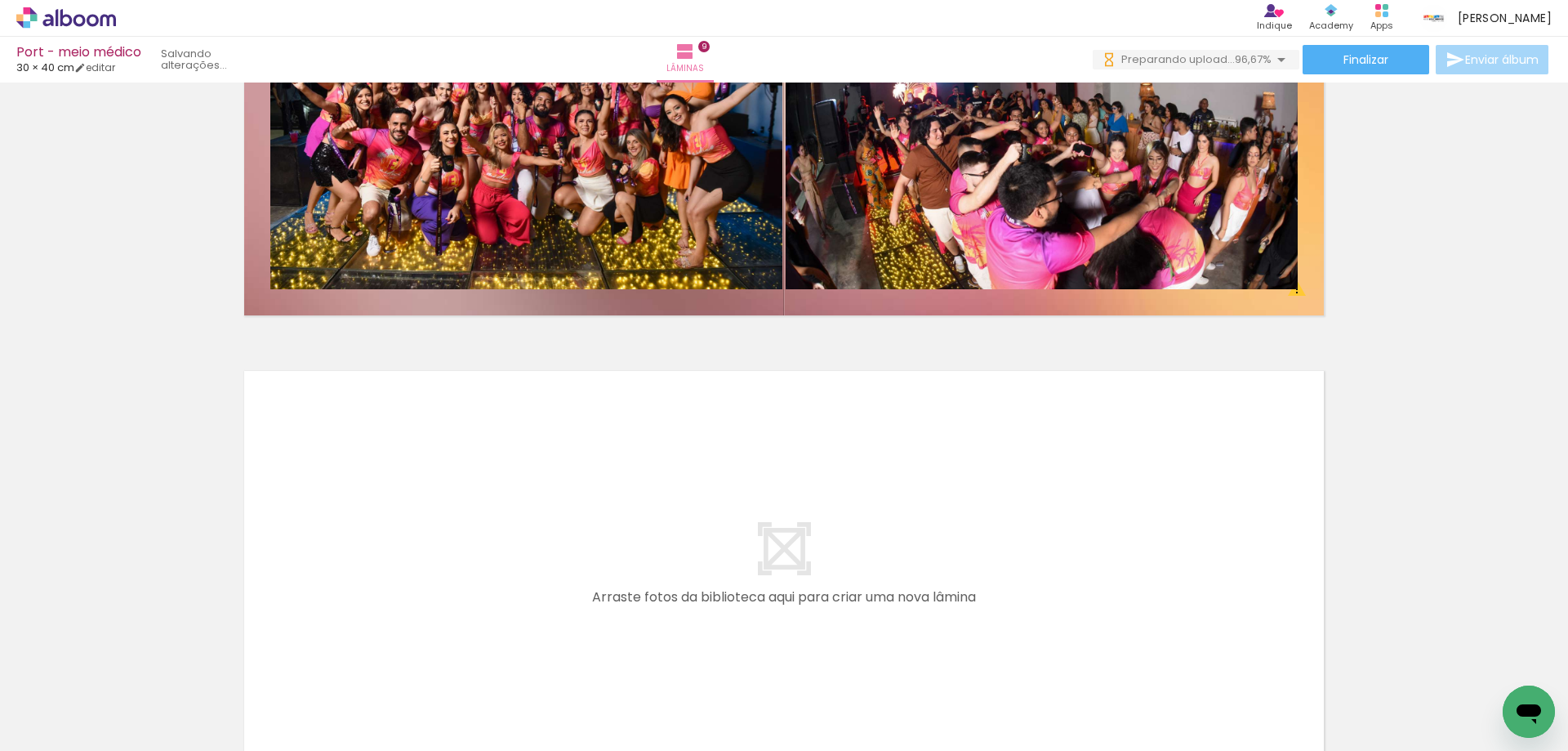
scroll to position [0, 1406]
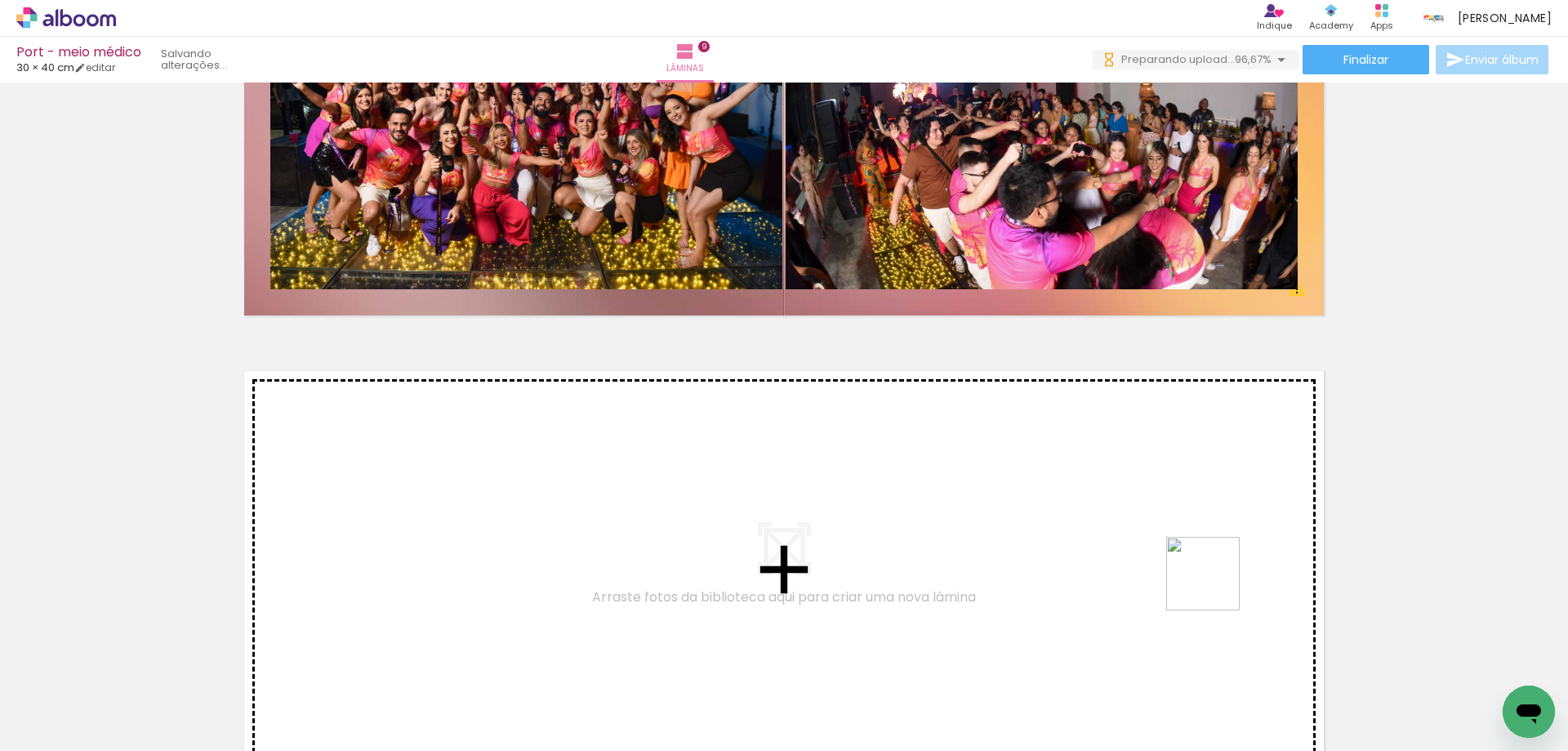
drag, startPoint x: 1388, startPoint y: 707, endPoint x: 1313, endPoint y: 649, distance: 94.8
click at [1036, 579] on quentale-workspace at bounding box center [784, 376] width 1568 height 751
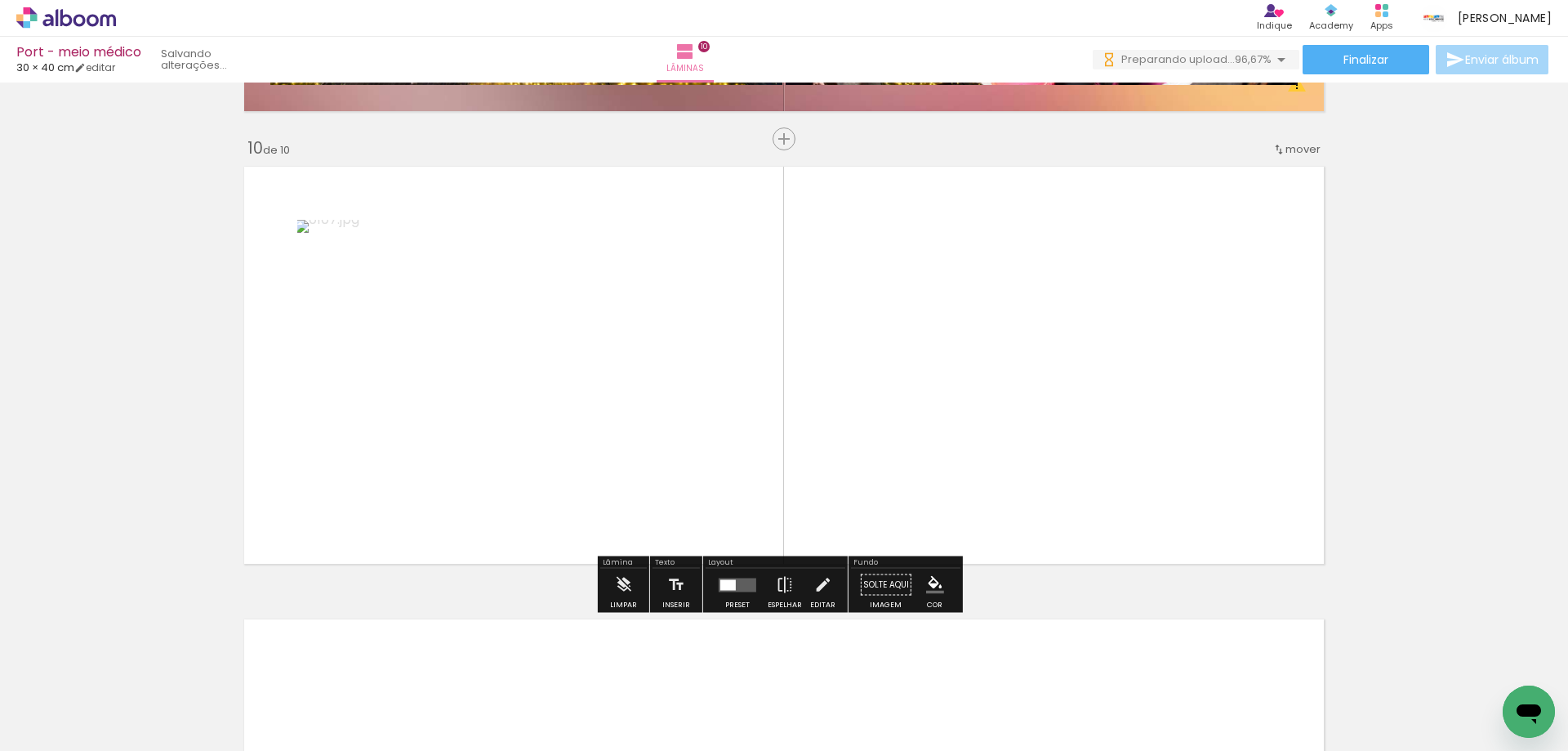
scroll to position [4043, 0]
drag, startPoint x: 1491, startPoint y: 691, endPoint x: 1204, endPoint y: 474, distance: 359.8
click at [1204, 474] on quentale-workspace at bounding box center [784, 376] width 1568 height 751
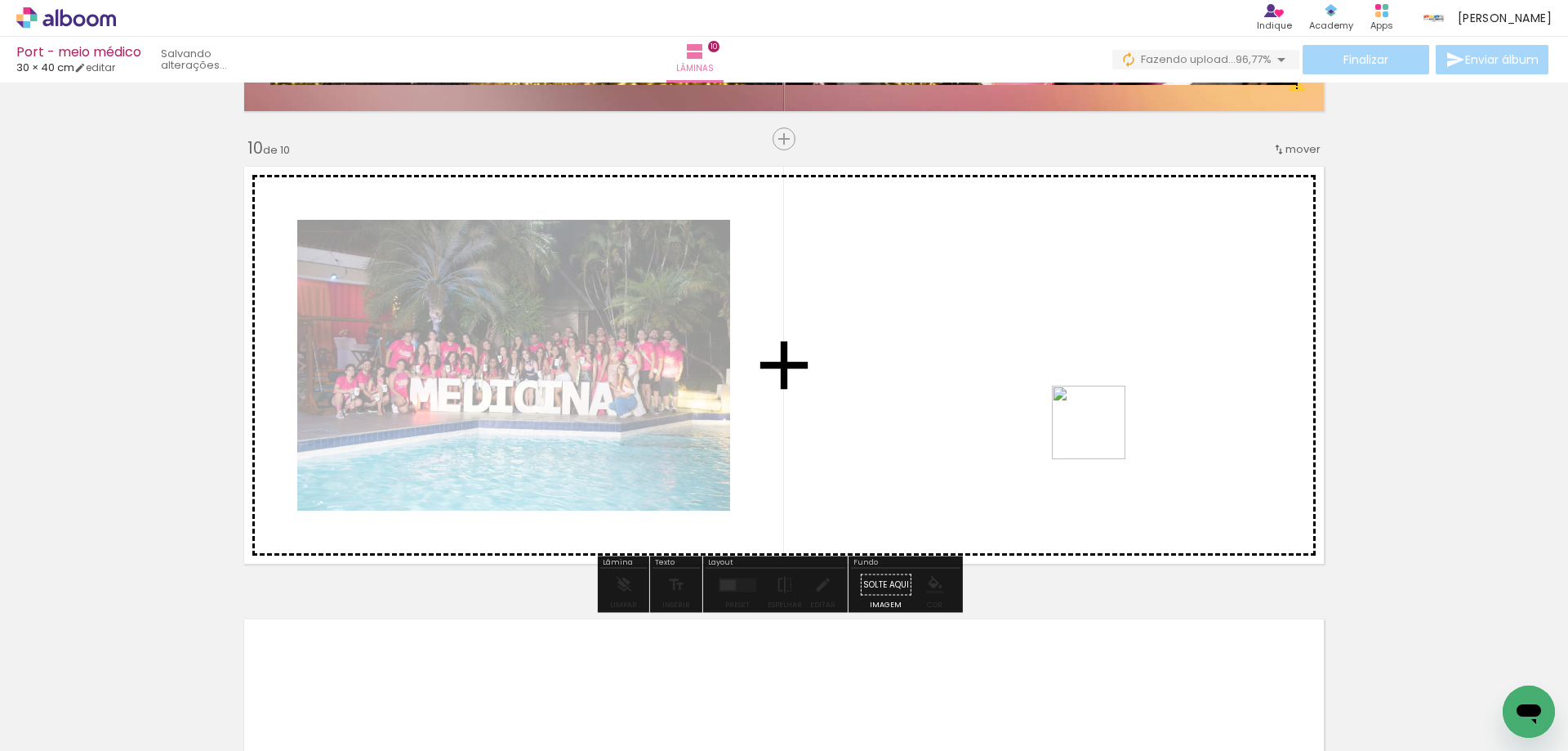
drag, startPoint x: 1486, startPoint y: 682, endPoint x: 993, endPoint y: 418, distance: 559.2
click at [993, 418] on quentale-workspace at bounding box center [784, 376] width 1568 height 751
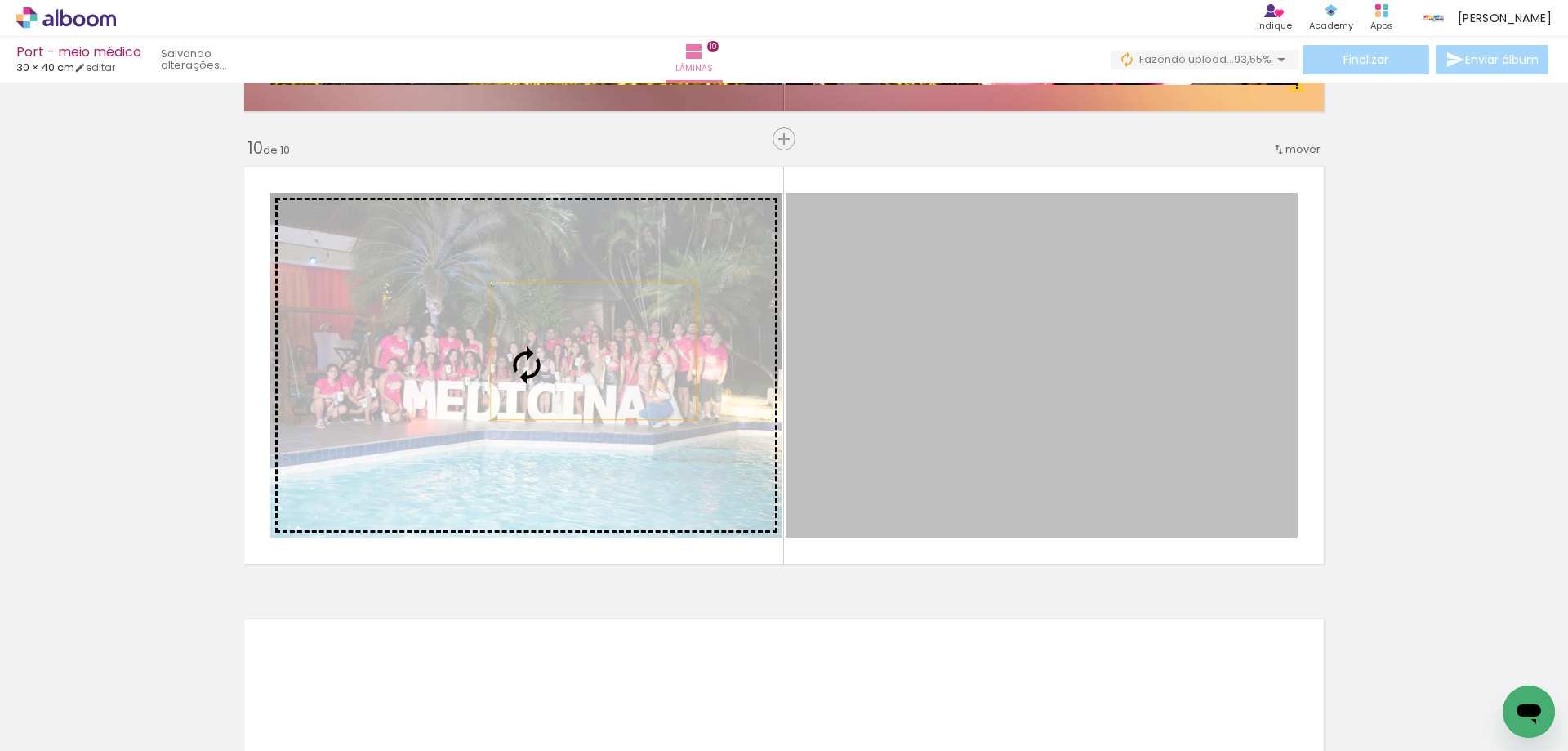
drag, startPoint x: 1002, startPoint y: 405, endPoint x: 582, endPoint y: 350, distance: 423.6
click at [0, 0] on slot at bounding box center [0, 0] width 0 height 0
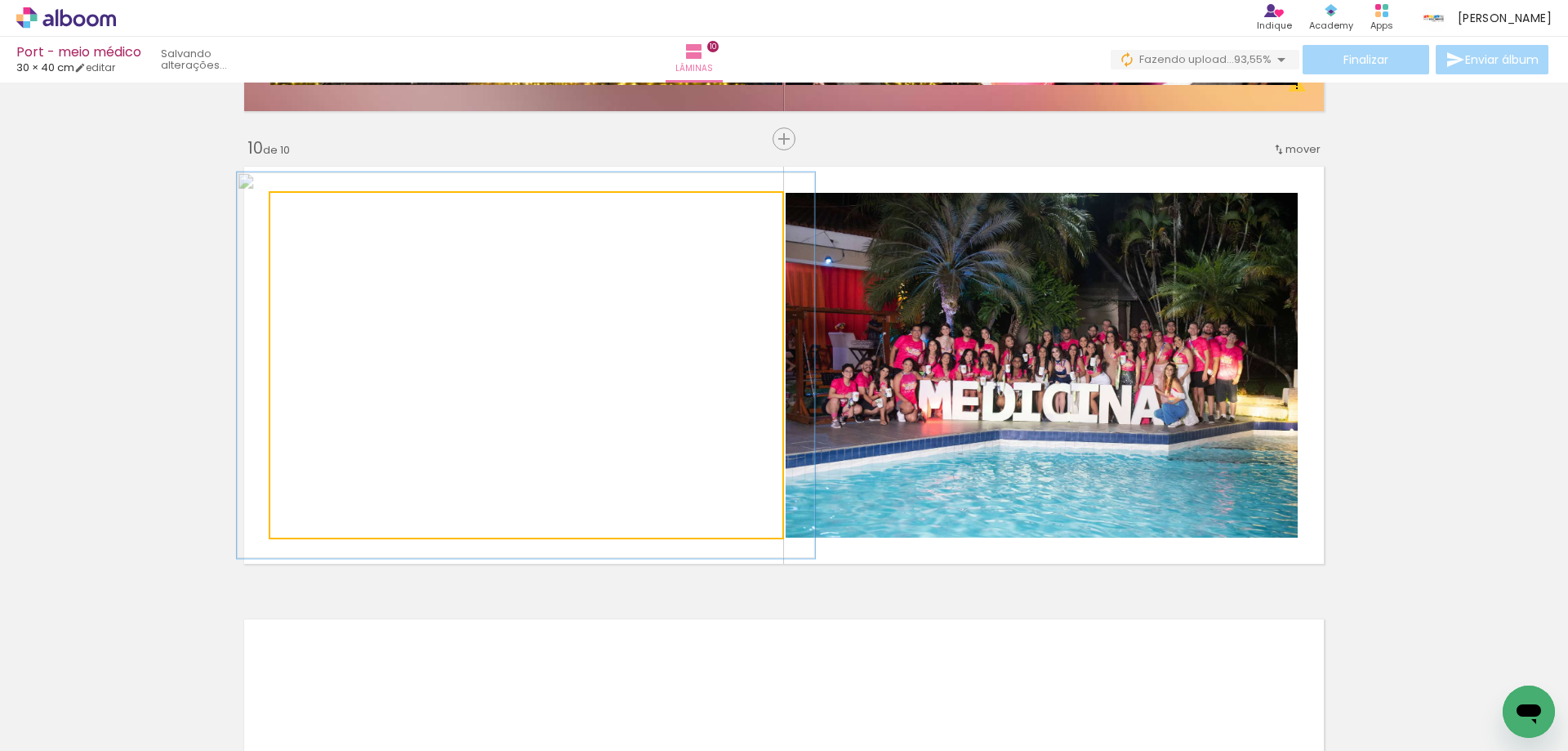
drag, startPoint x: 302, startPoint y: 207, endPoint x: 309, endPoint y: 213, distance: 9.2
click at [309, 213] on div at bounding box center [315, 210] width 15 height 15
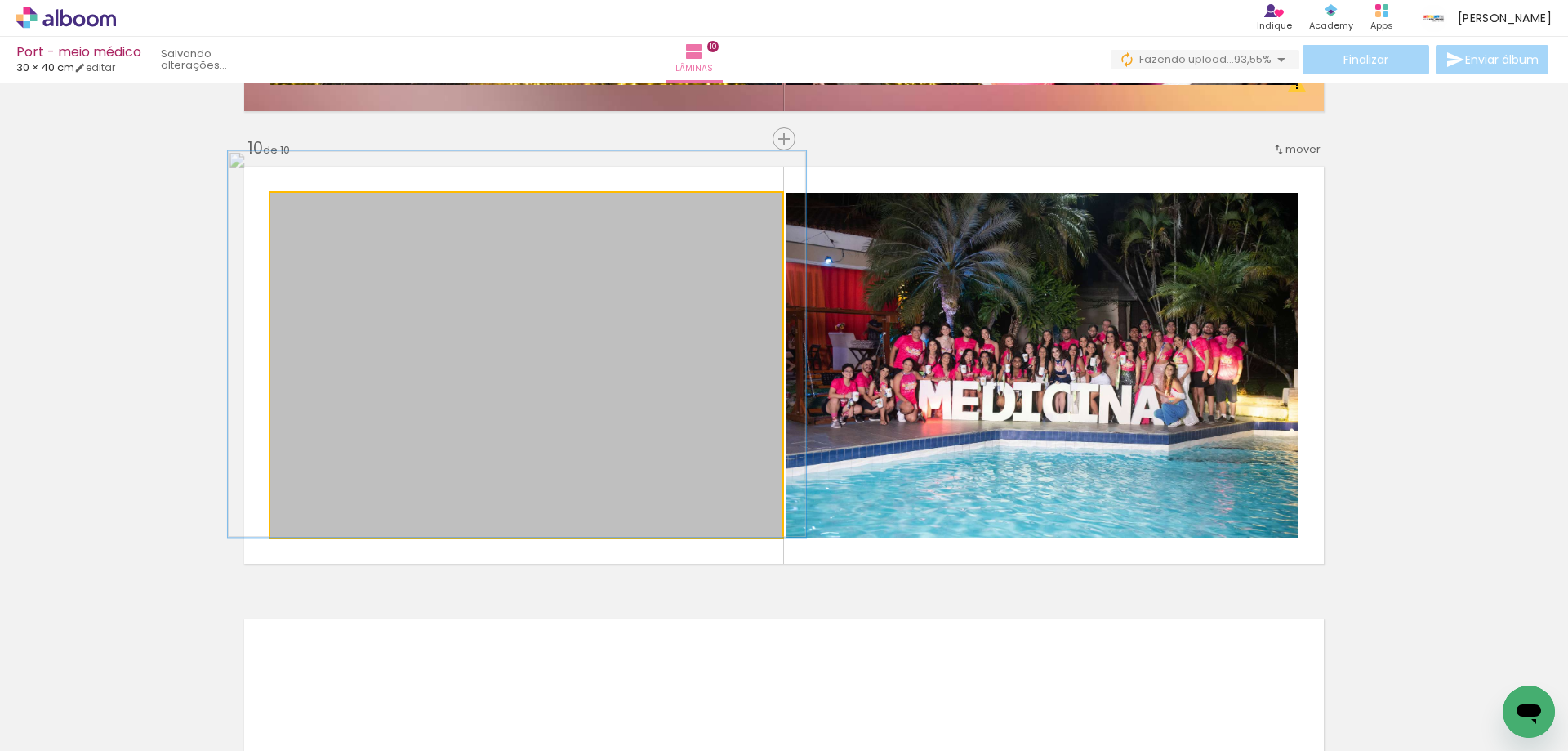
drag, startPoint x: 401, startPoint y: 291, endPoint x: 392, endPoint y: 270, distance: 22.8
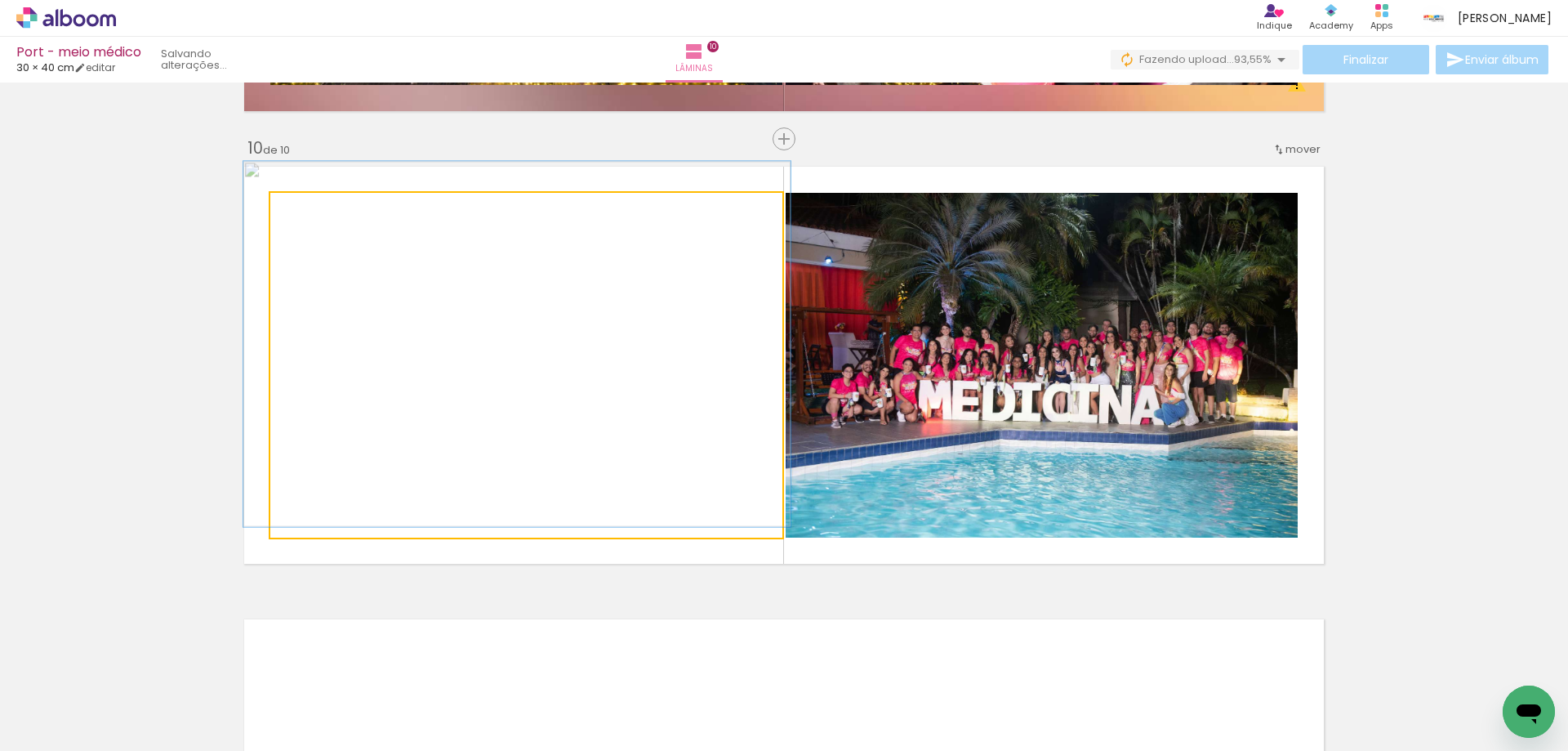
type paper-slider "106"
click at [309, 212] on div at bounding box center [313, 210] width 15 height 15
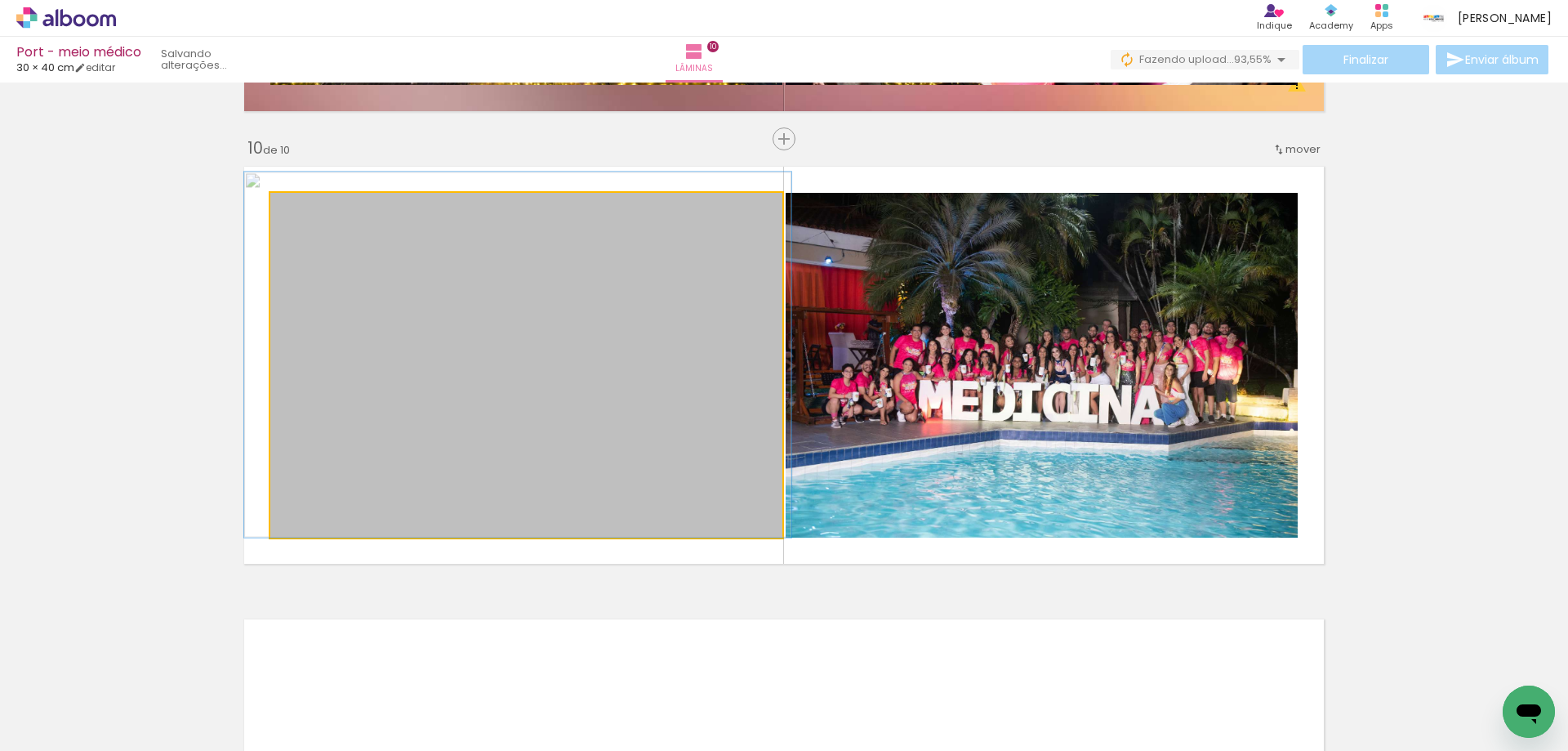
drag, startPoint x: 349, startPoint y: 287, endPoint x: 350, endPoint y: 262, distance: 25.0
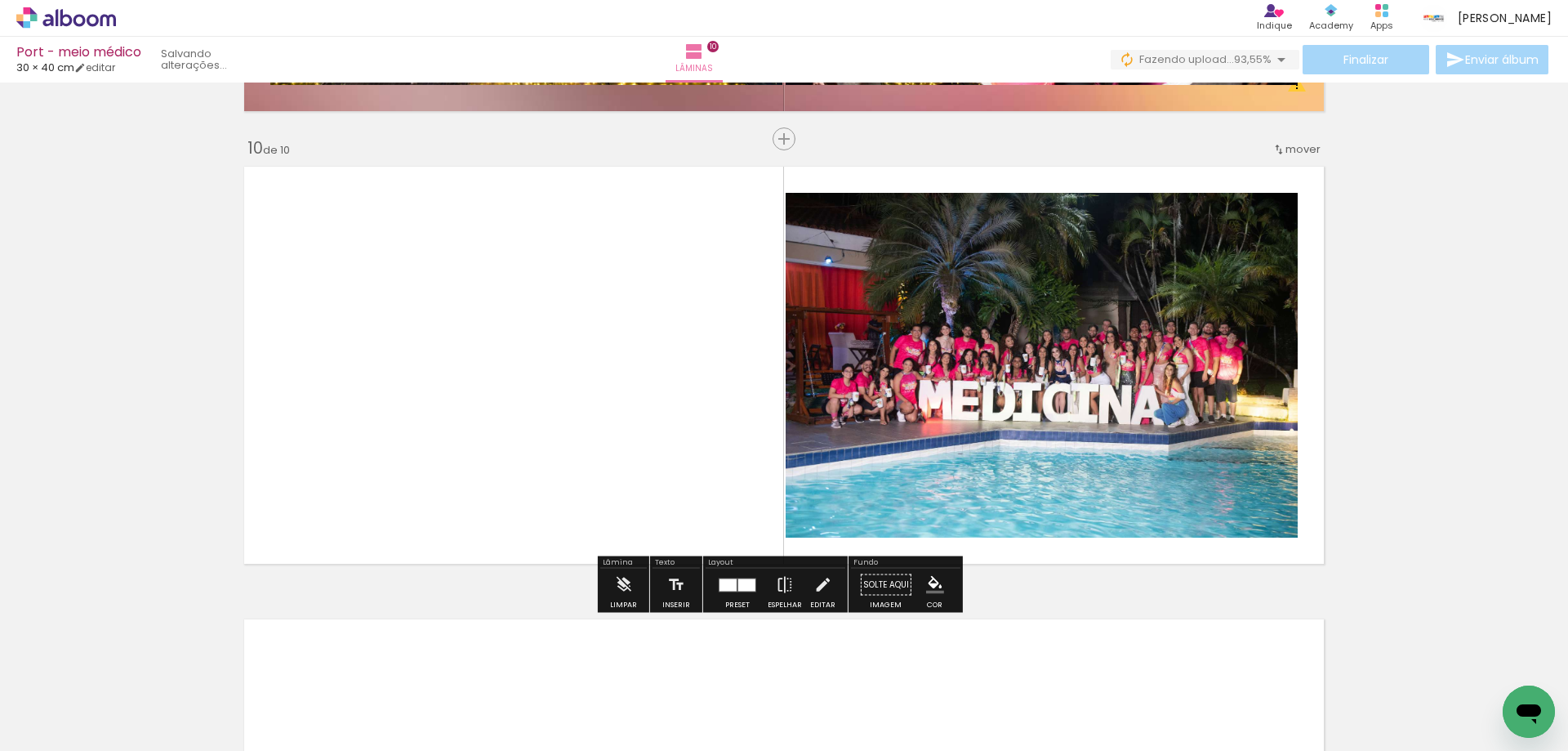
scroll to position [0, 1406]
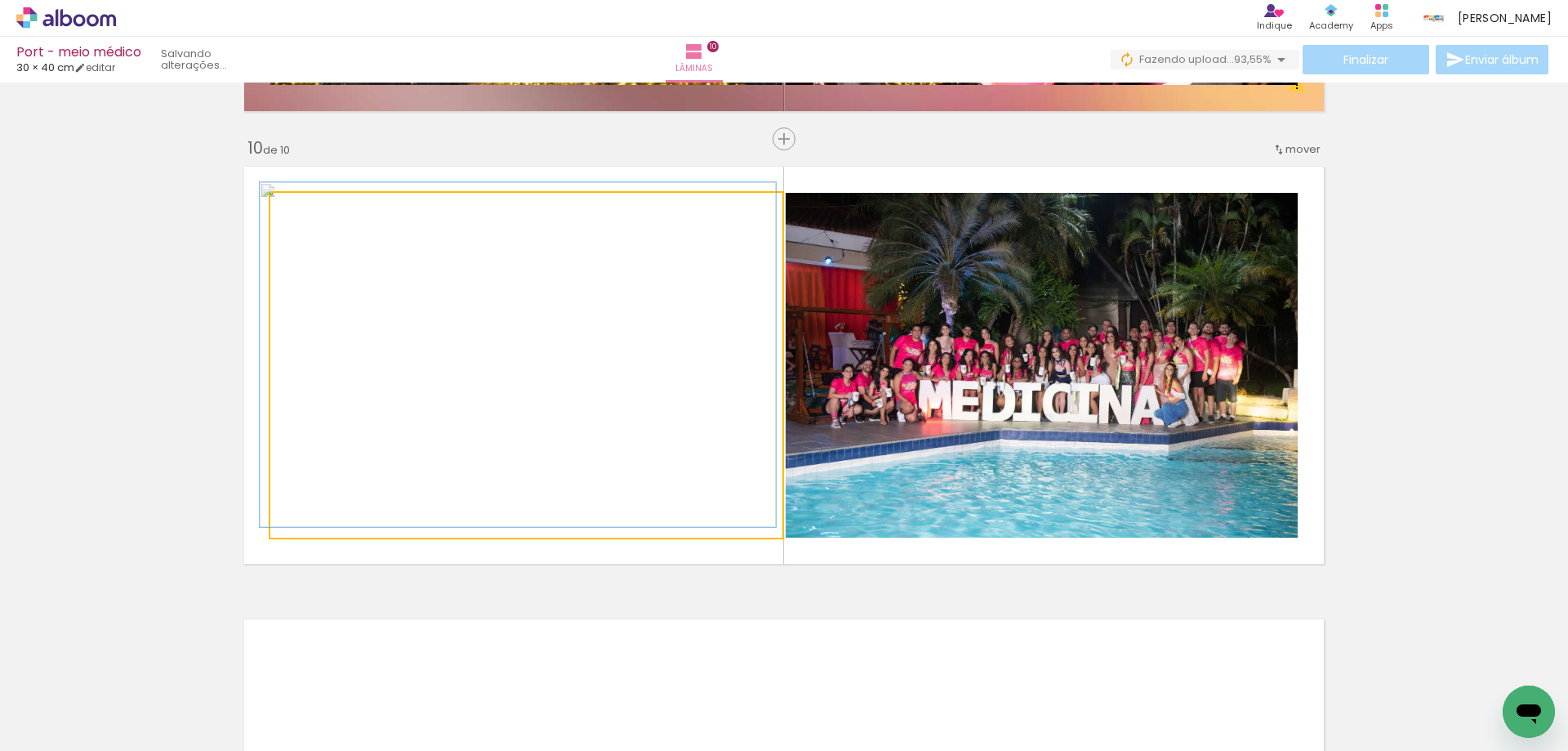
type paper-slider "100"
click at [295, 201] on div at bounding box center [308, 210] width 26 height 26
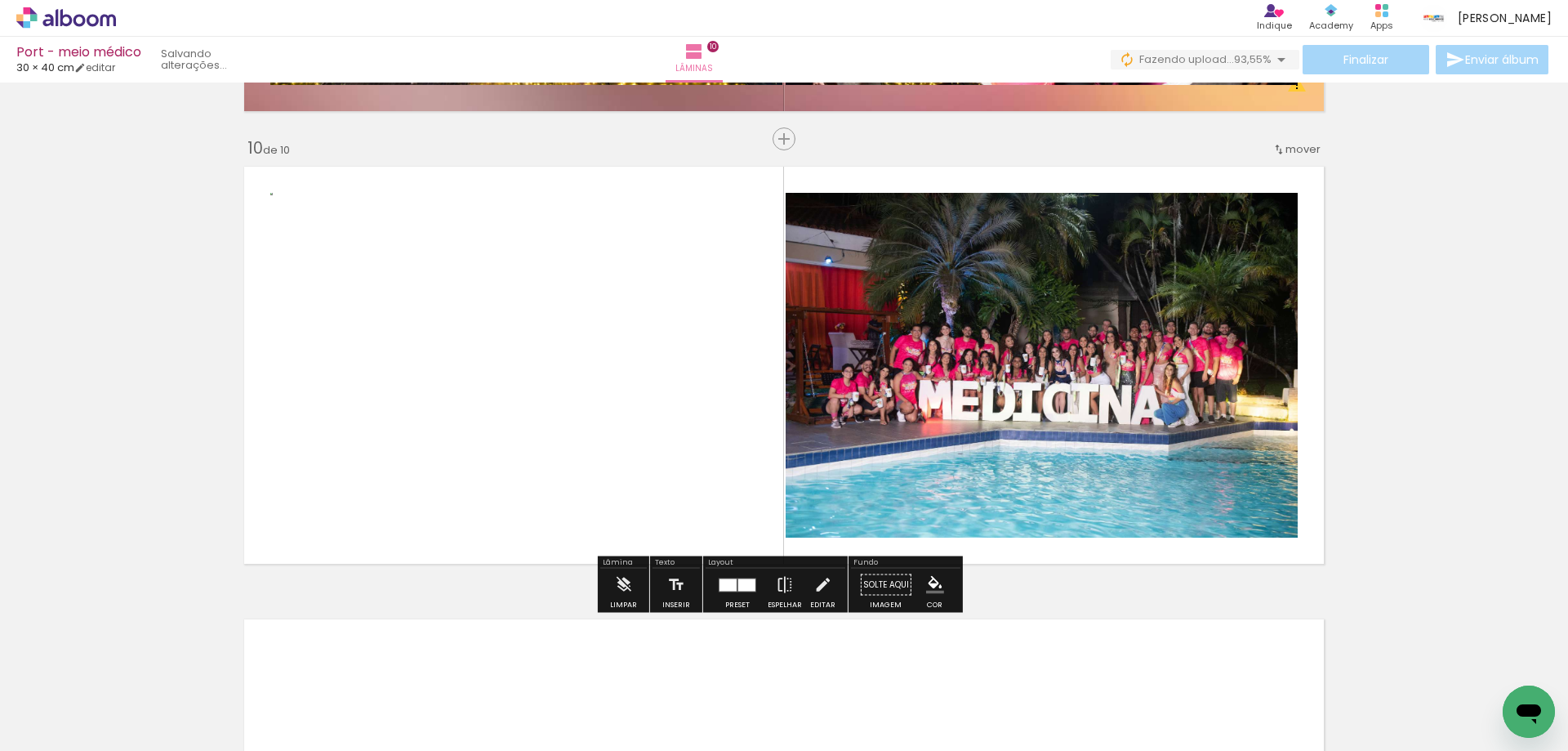
click at [738, 581] on div at bounding box center [746, 584] width 17 height 12
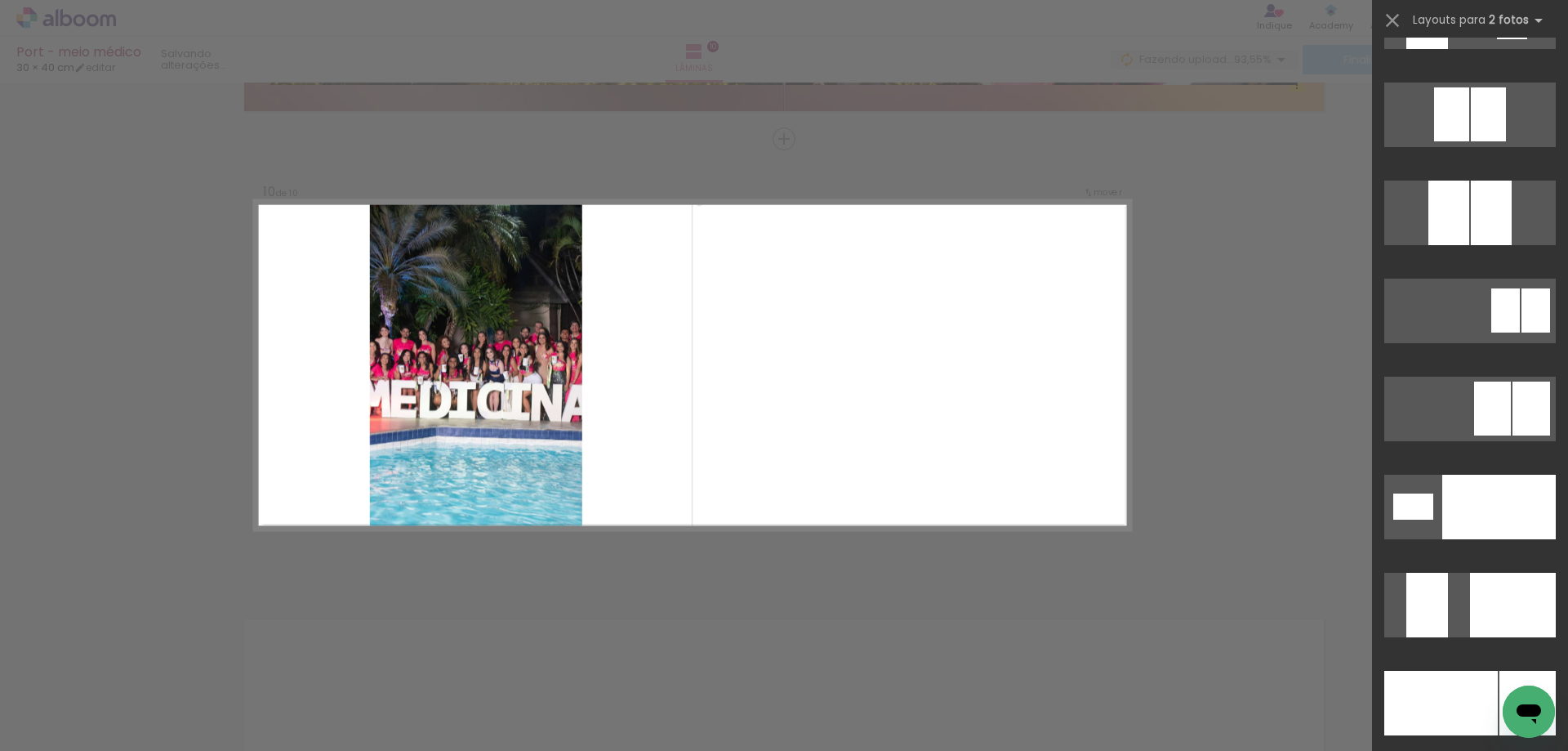
scroll to position [7188, 0]
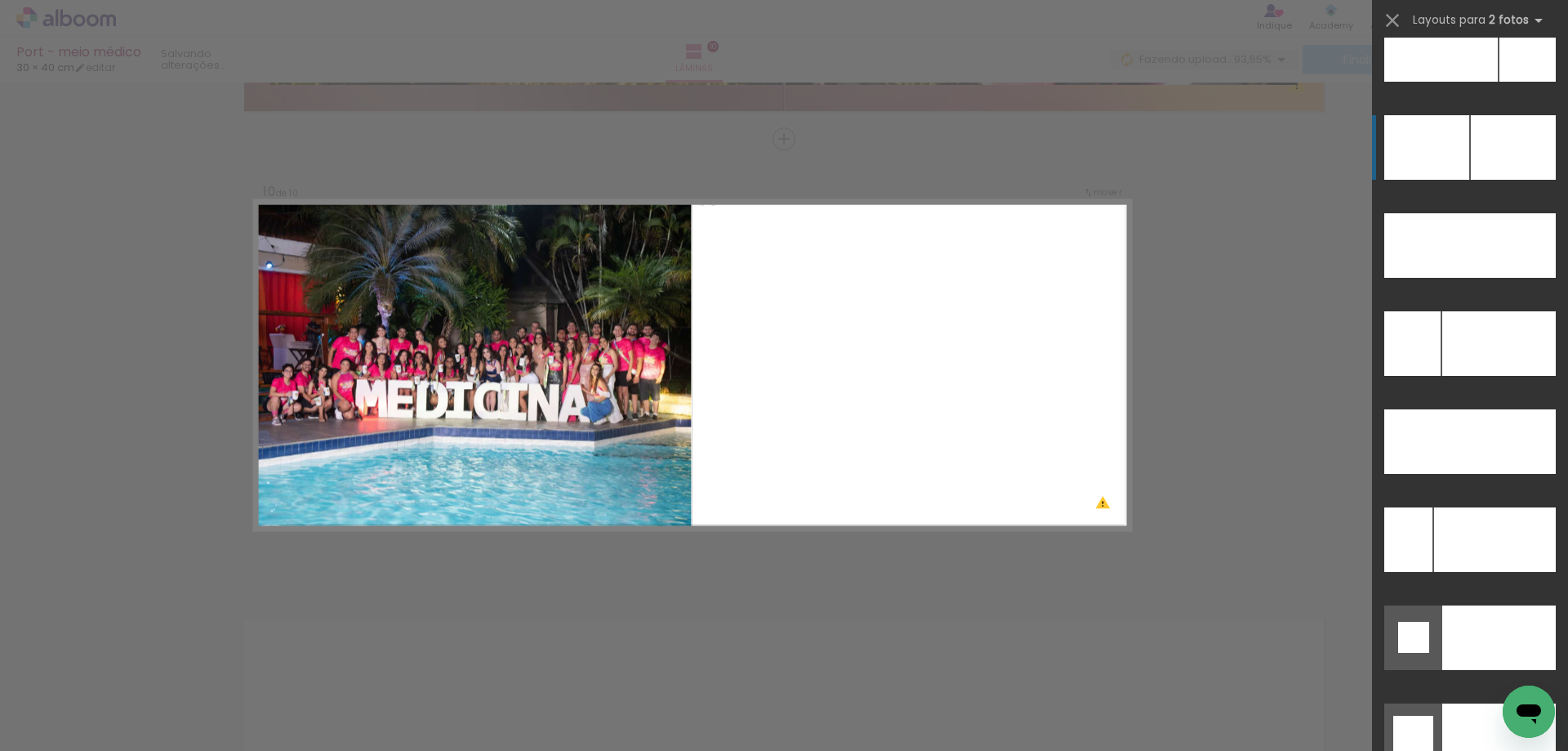
click at [1459, 82] on div at bounding box center [1440, 49] width 114 height 65
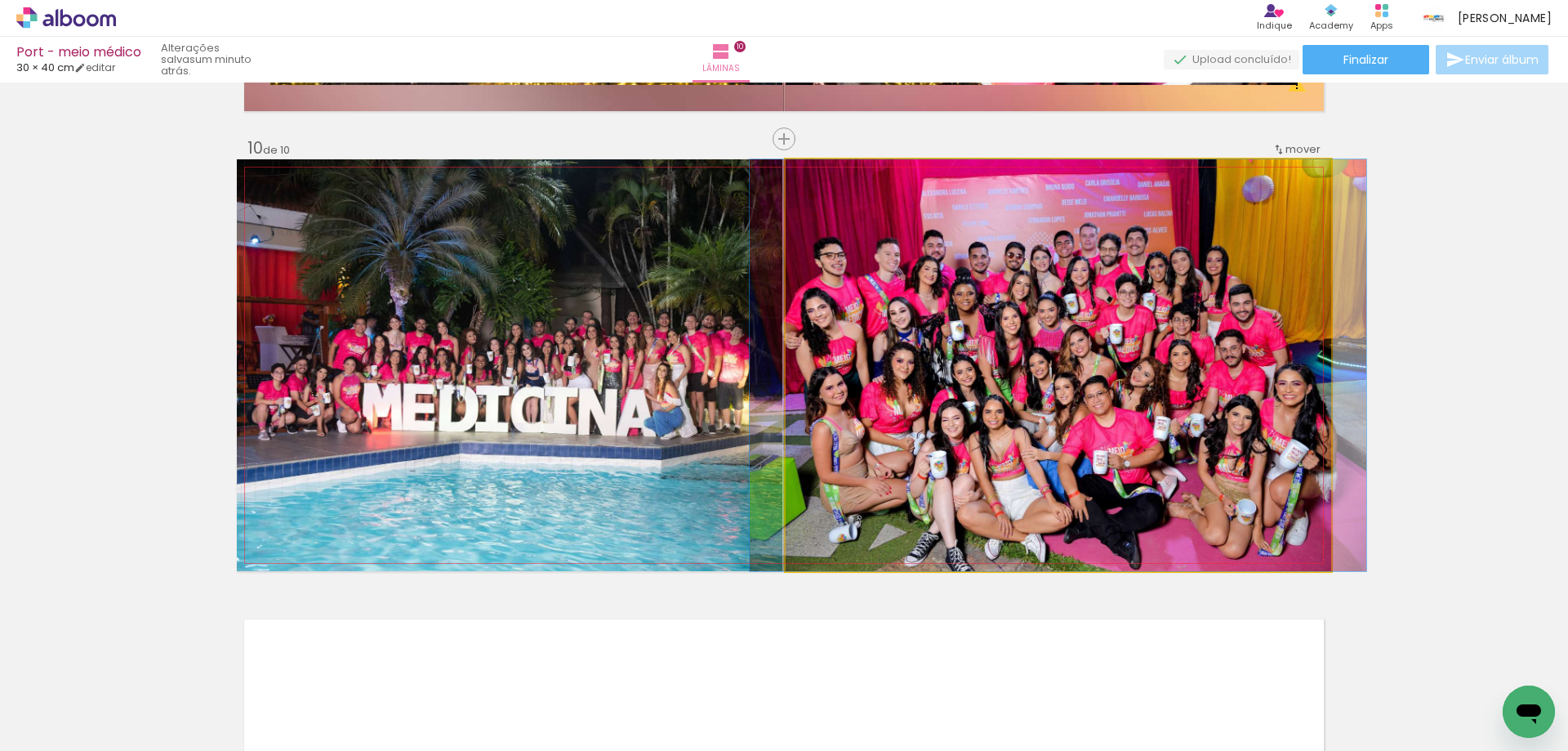
click at [811, 177] on div at bounding box center [824, 176] width 26 height 26
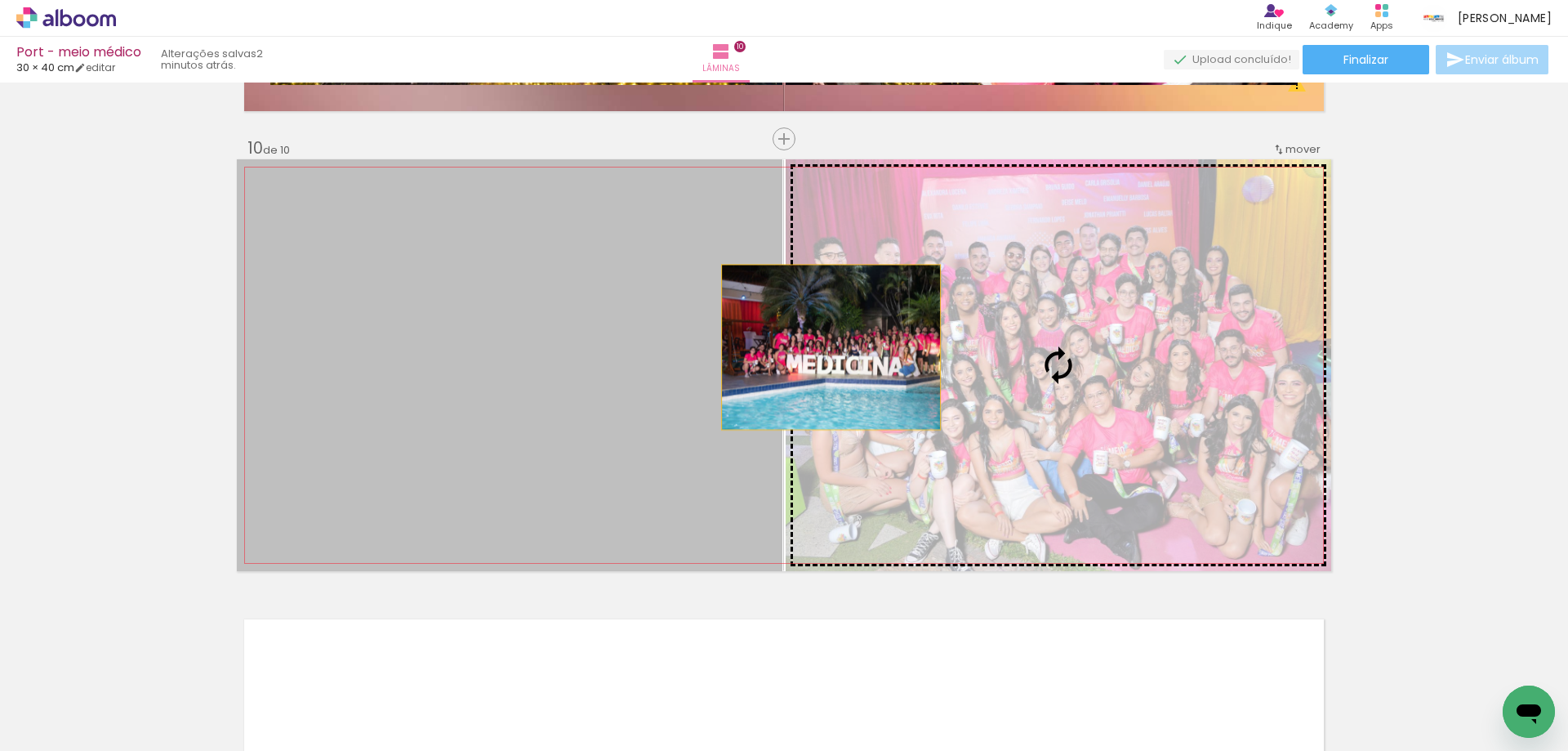
drag, startPoint x: 607, startPoint y: 366, endPoint x: 863, endPoint y: 347, distance: 256.7
click at [0, 0] on slot at bounding box center [0, 0] width 0 height 0
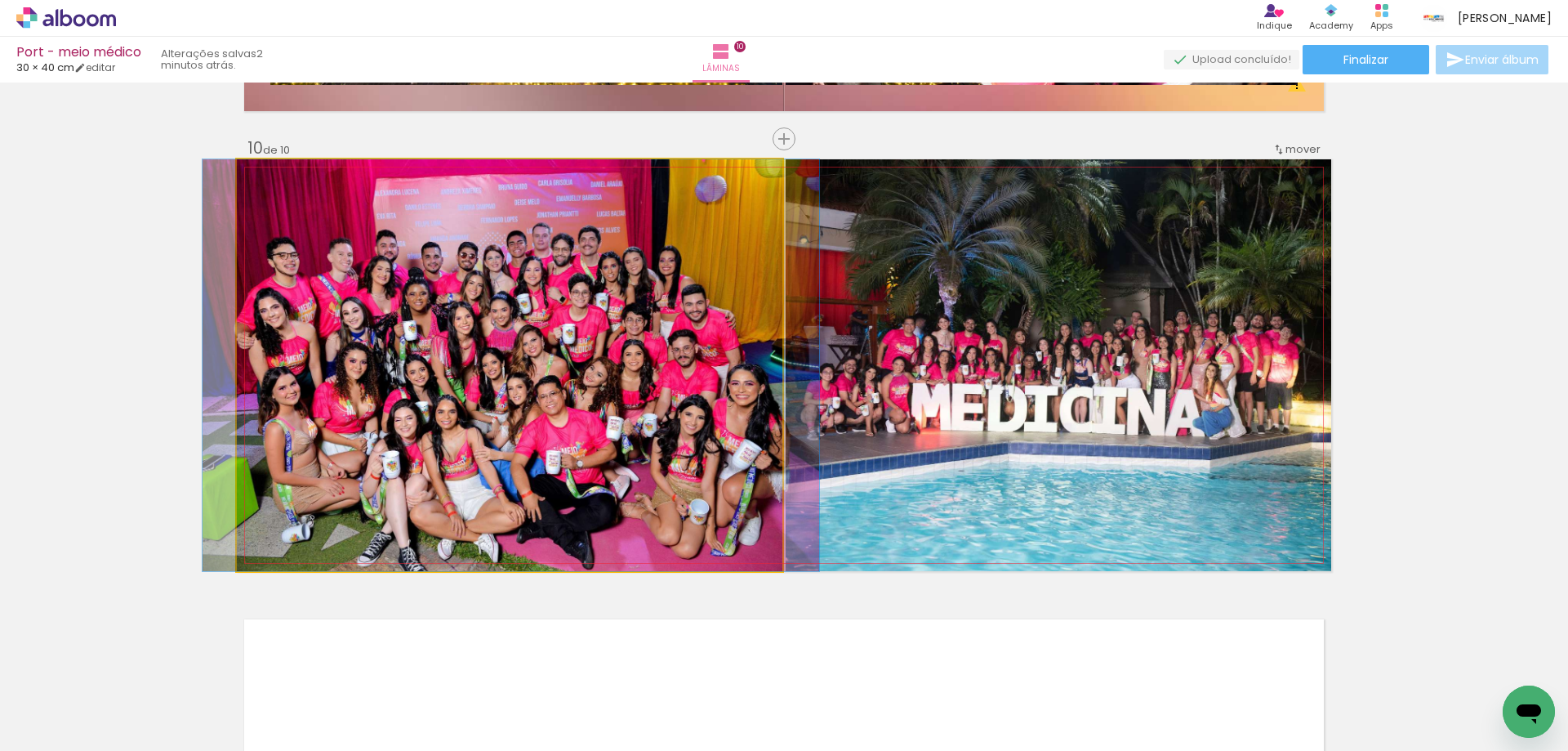
click at [640, 308] on quentale-photo at bounding box center [509, 365] width 546 height 412
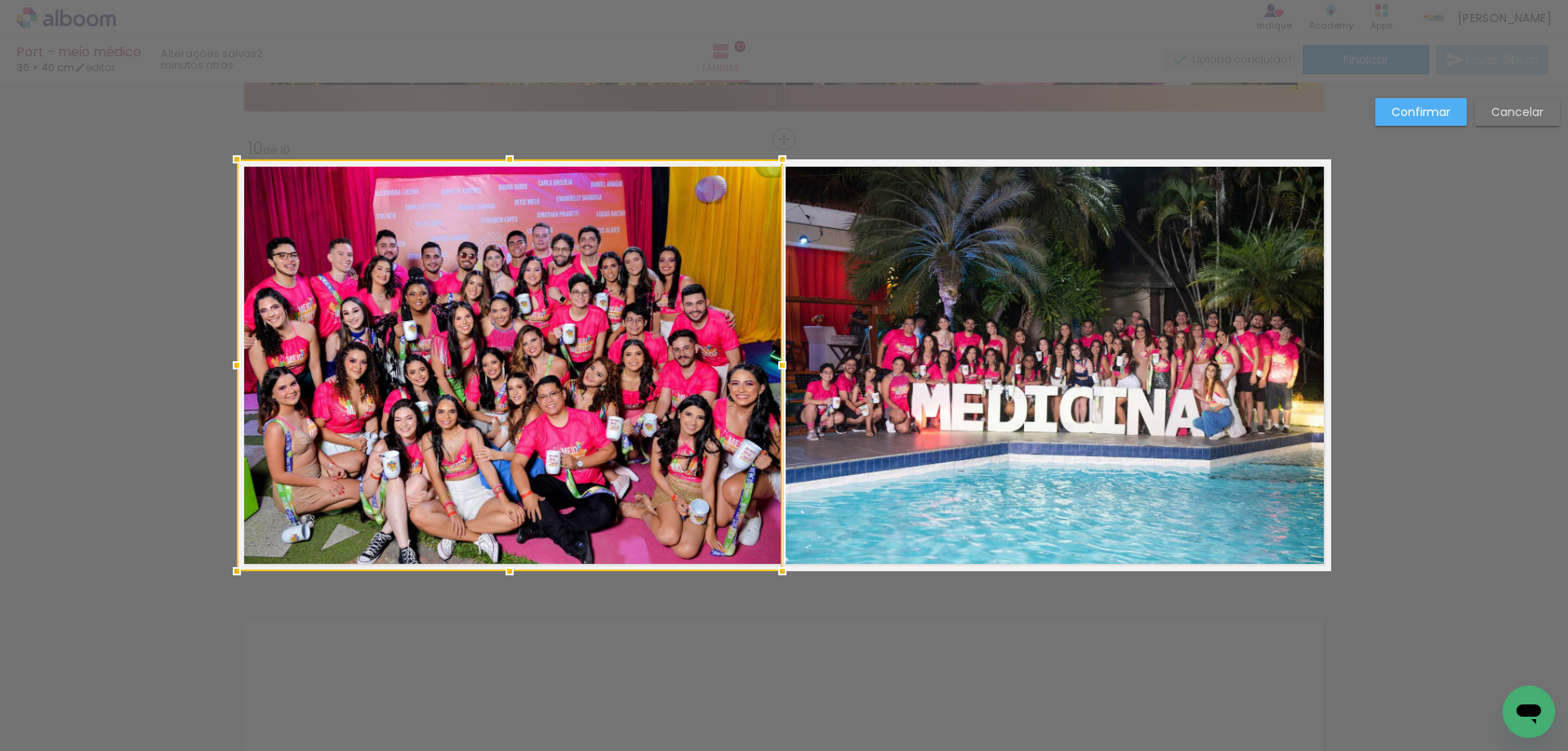
click at [1076, 319] on quentale-photo at bounding box center [1058, 365] width 546 height 412
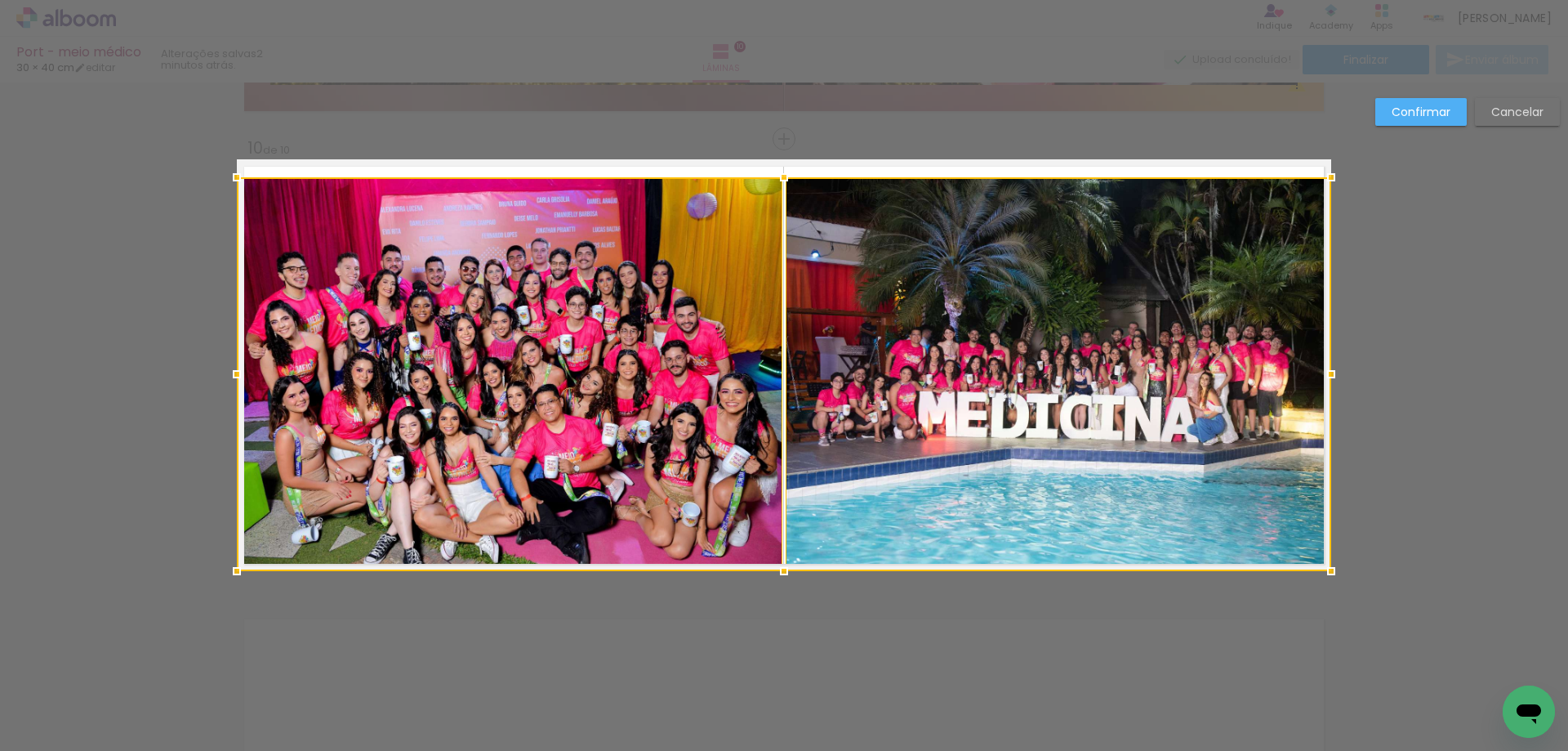
drag, startPoint x: 781, startPoint y: 158, endPoint x: 779, endPoint y: 176, distance: 18.1
click at [779, 176] on div at bounding box center [784, 178] width 33 height 33
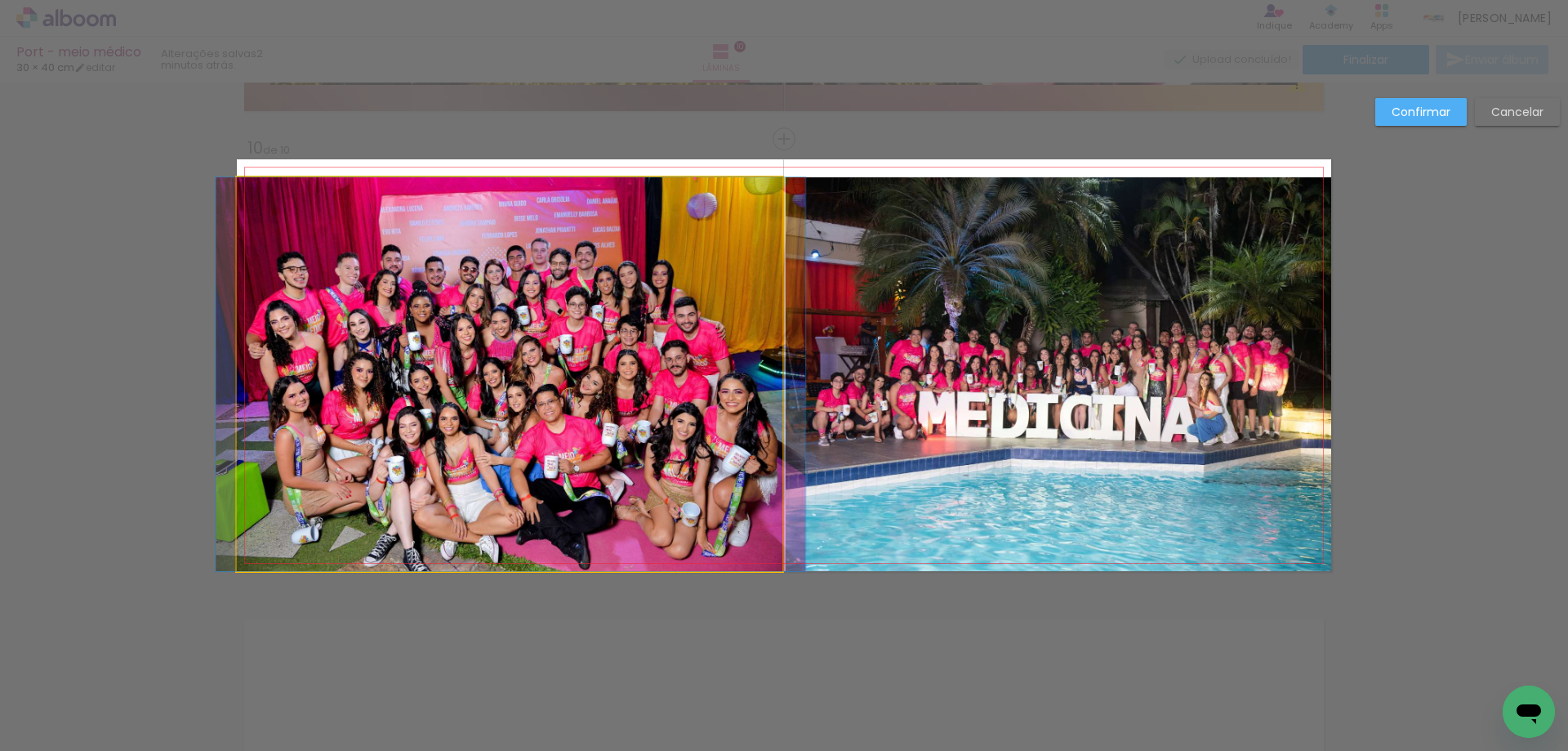
click at [609, 335] on quentale-photo at bounding box center [509, 374] width 546 height 394
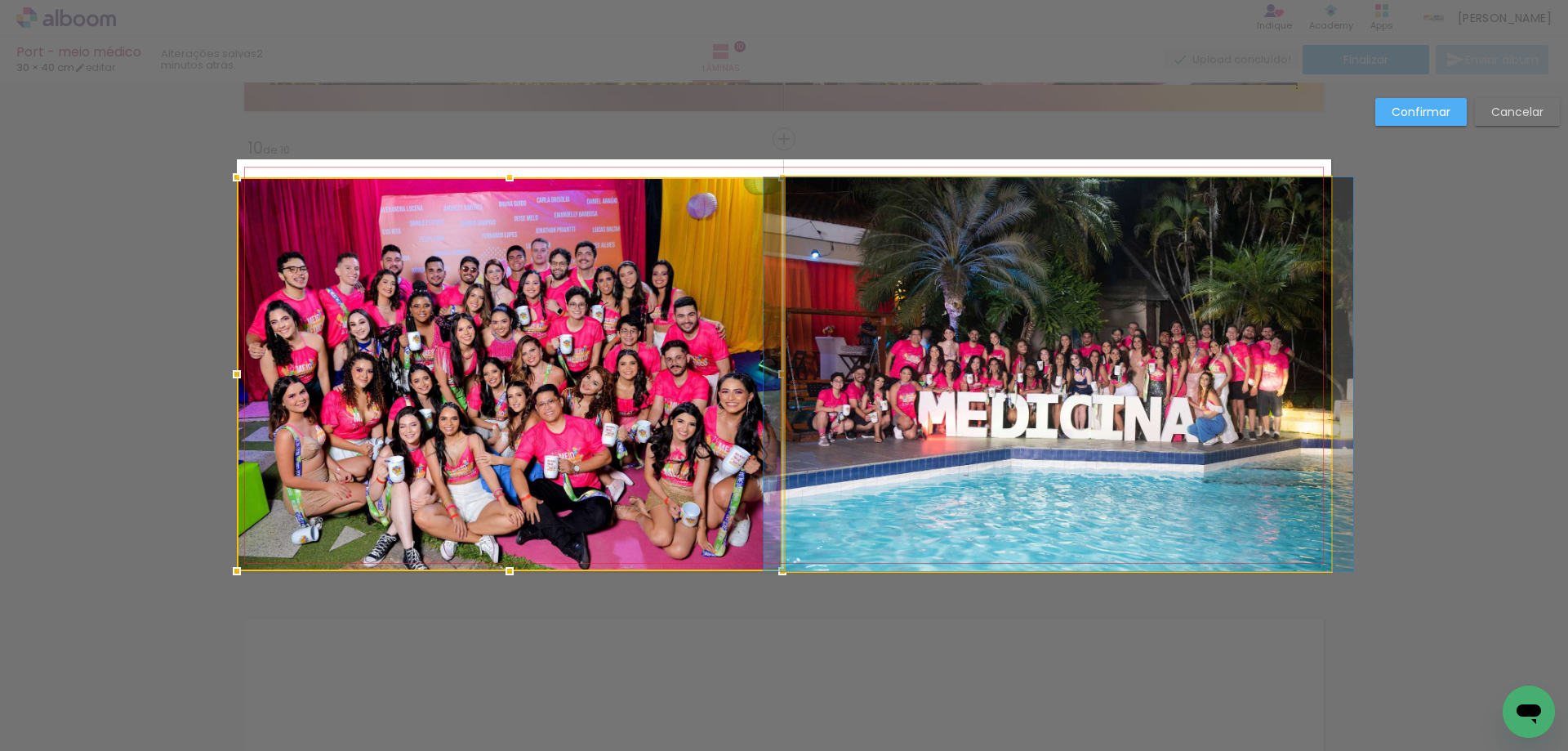
click at [806, 333] on quentale-photo at bounding box center [1058, 374] width 546 height 394
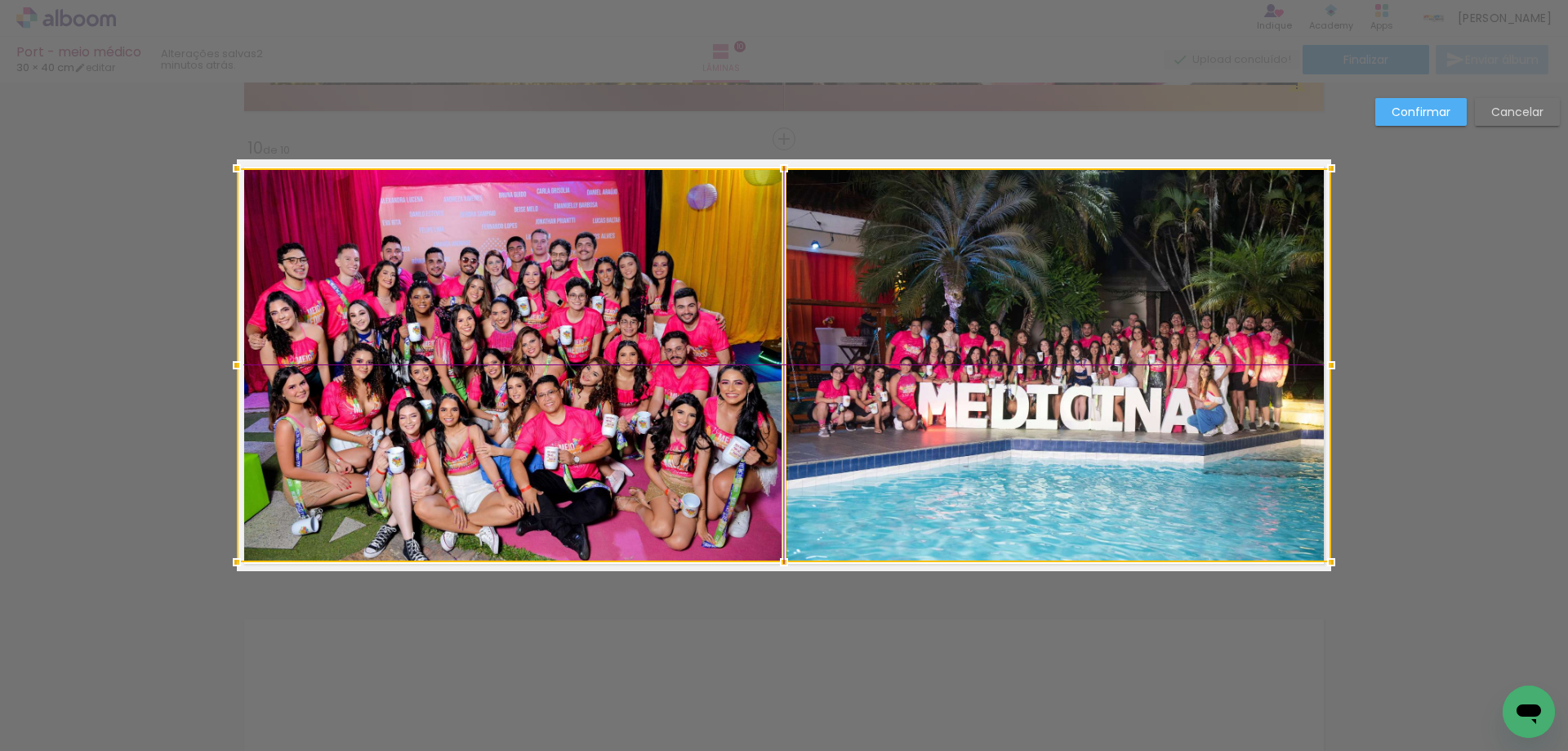
drag, startPoint x: 775, startPoint y: 343, endPoint x: 776, endPoint y: 334, distance: 9.1
click at [776, 334] on div at bounding box center [784, 365] width 1094 height 394
click at [0, 0] on slot "Confirmar" at bounding box center [0, 0] width 0 height 0
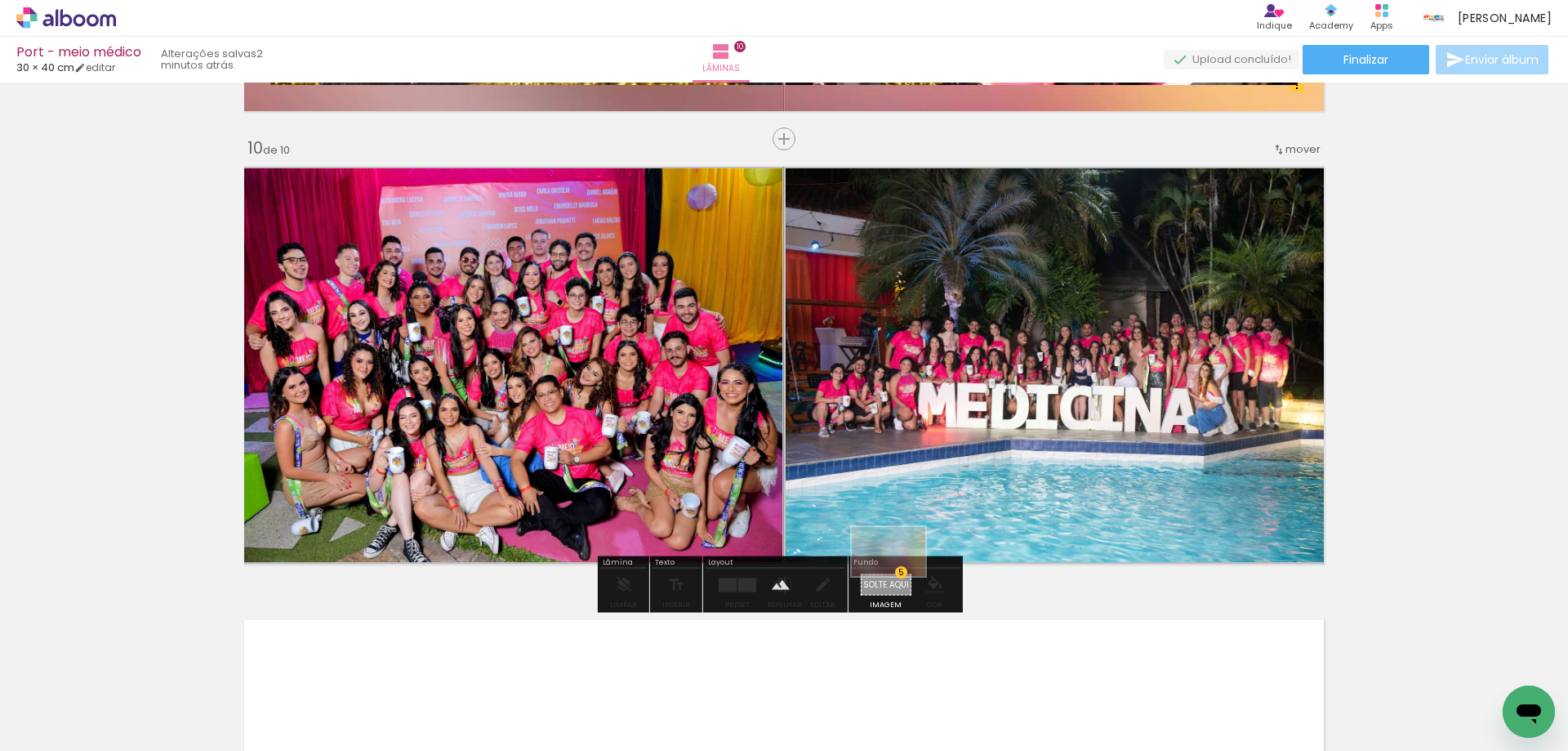
drag, startPoint x: 1333, startPoint y: 705, endPoint x: 901, endPoint y: 576, distance: 450.8
click at [901, 576] on quentale-workspace at bounding box center [784, 376] width 1568 height 751
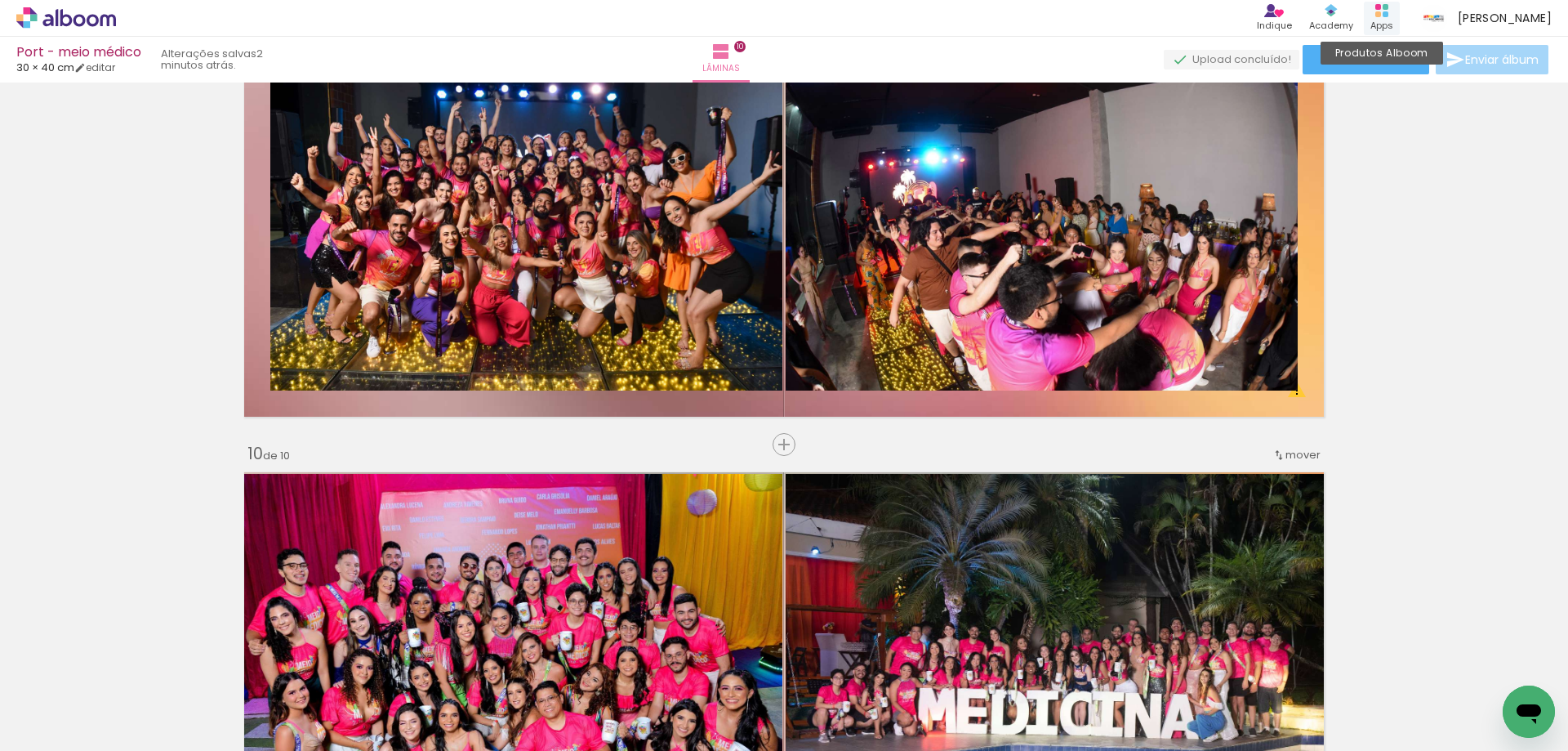
scroll to position [3635, 0]
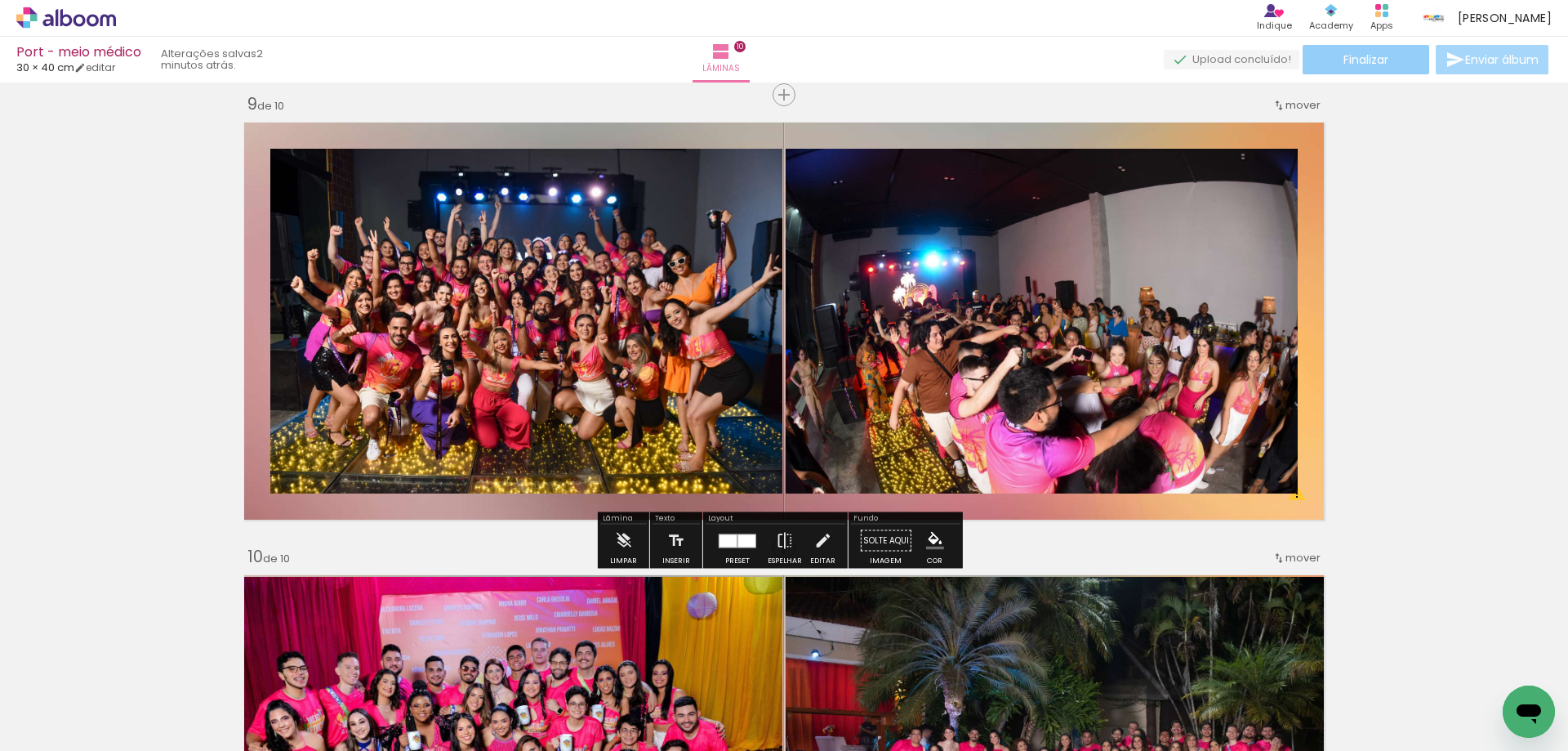
click at [1389, 63] on paper-button "Finalizar" at bounding box center [1365, 59] width 127 height 29
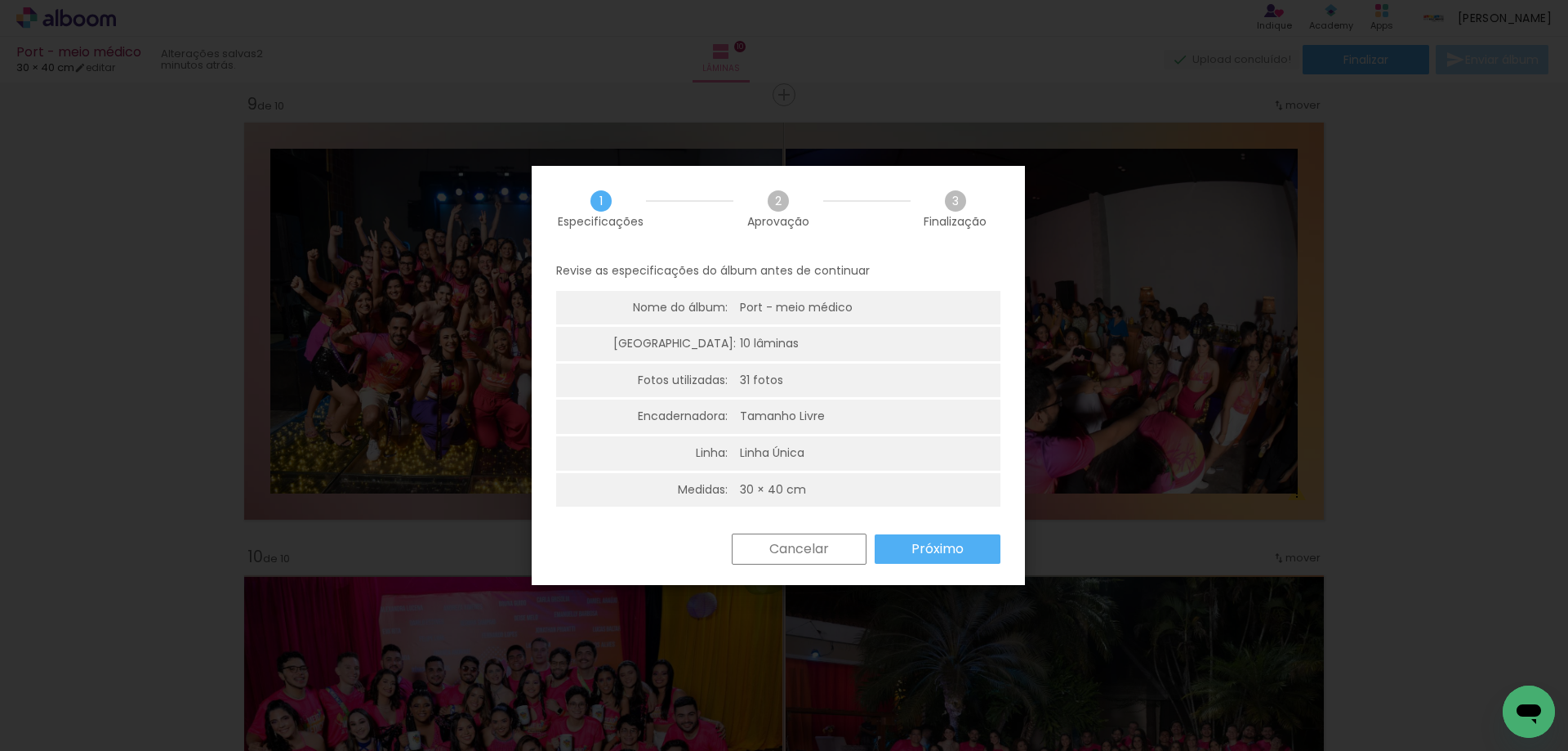
click at [0, 0] on slot "Próximo" at bounding box center [0, 0] width 0 height 0
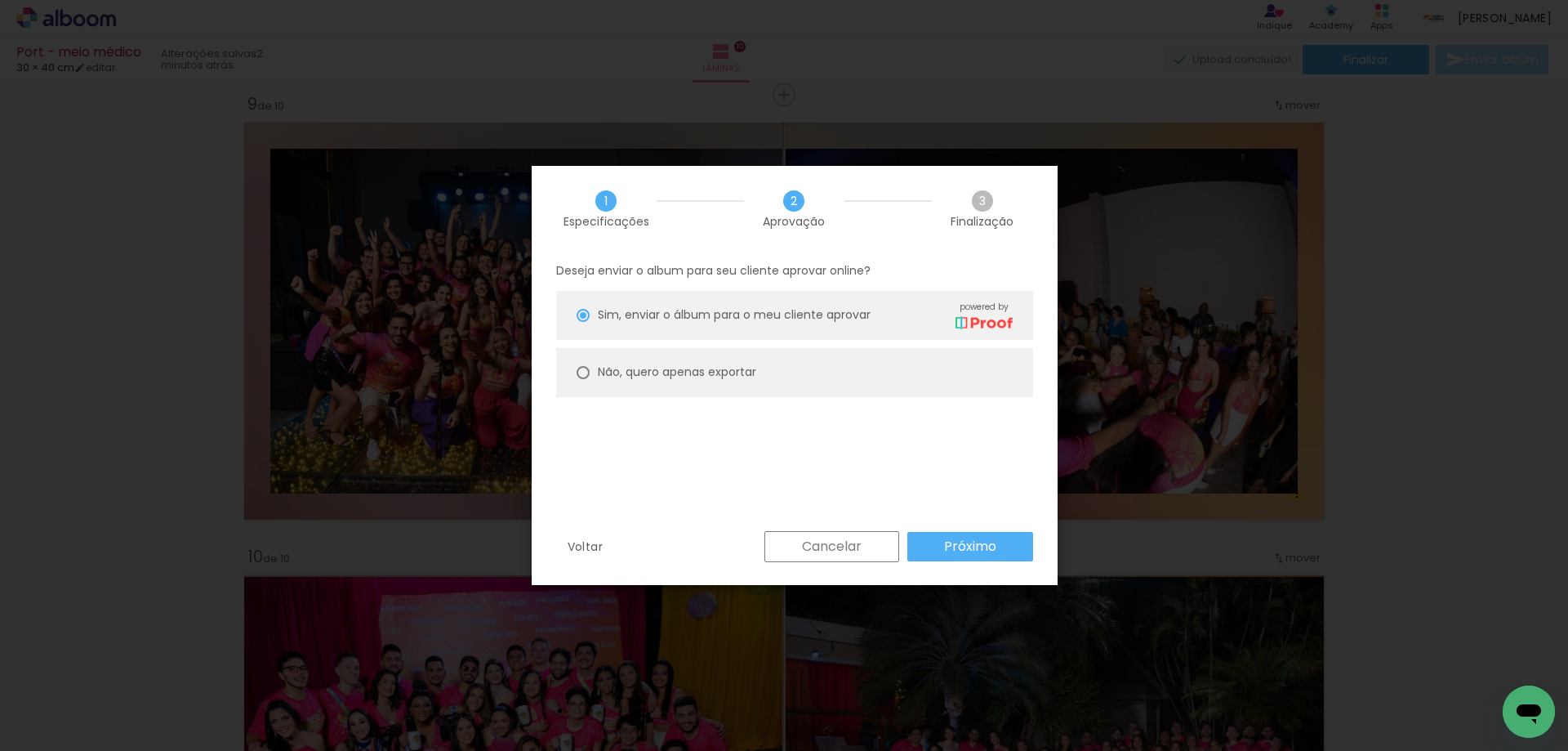
click at [0, 0] on slot "Não, quero apenas exportar" at bounding box center [0, 0] width 0 height 0
type paper-radio-button "on"
click at [0, 0] on slot "Próximo" at bounding box center [0, 0] width 0 height 0
type input "Alta, 300 DPI"
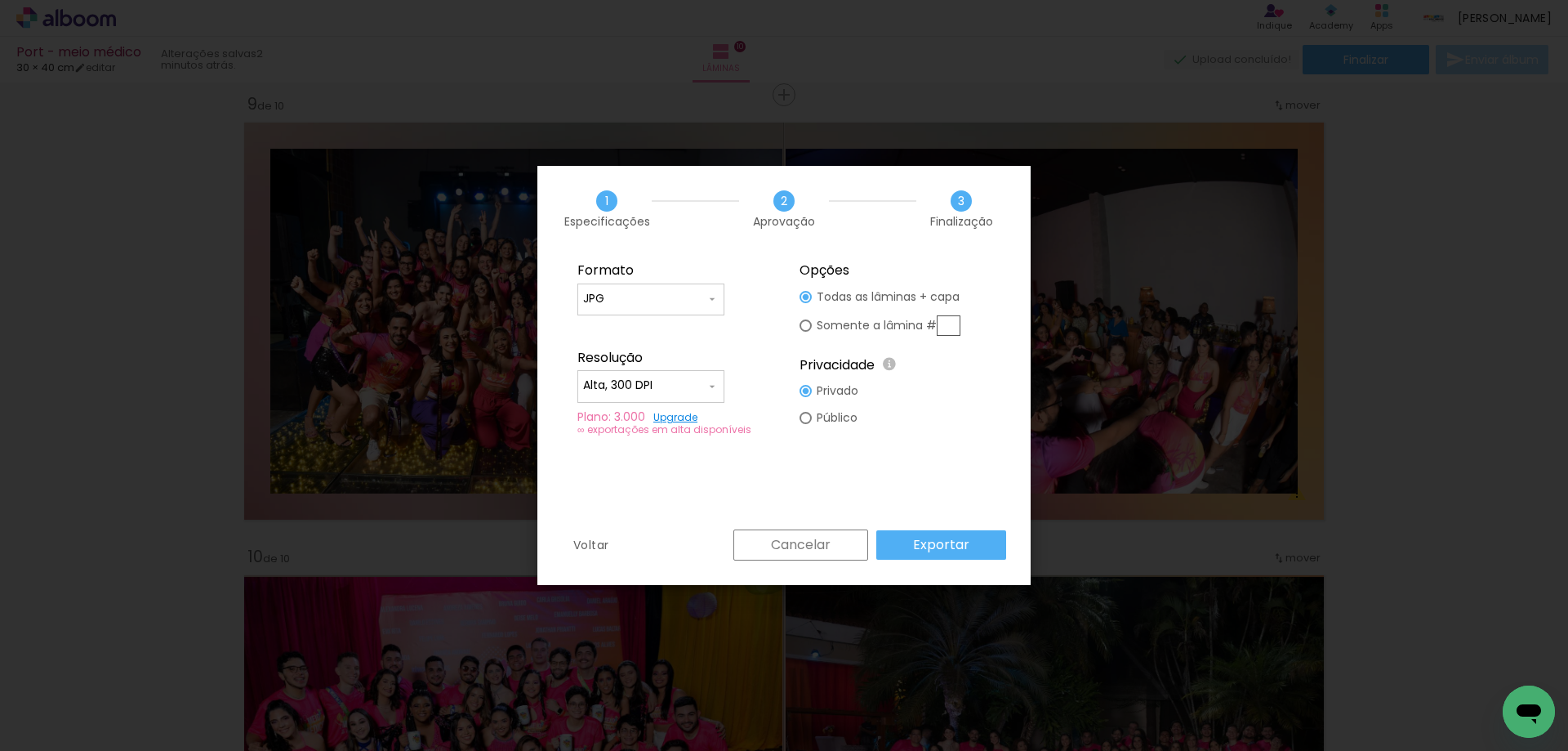
click at [0, 0] on slot "Exportar" at bounding box center [0, 0] width 0 height 0
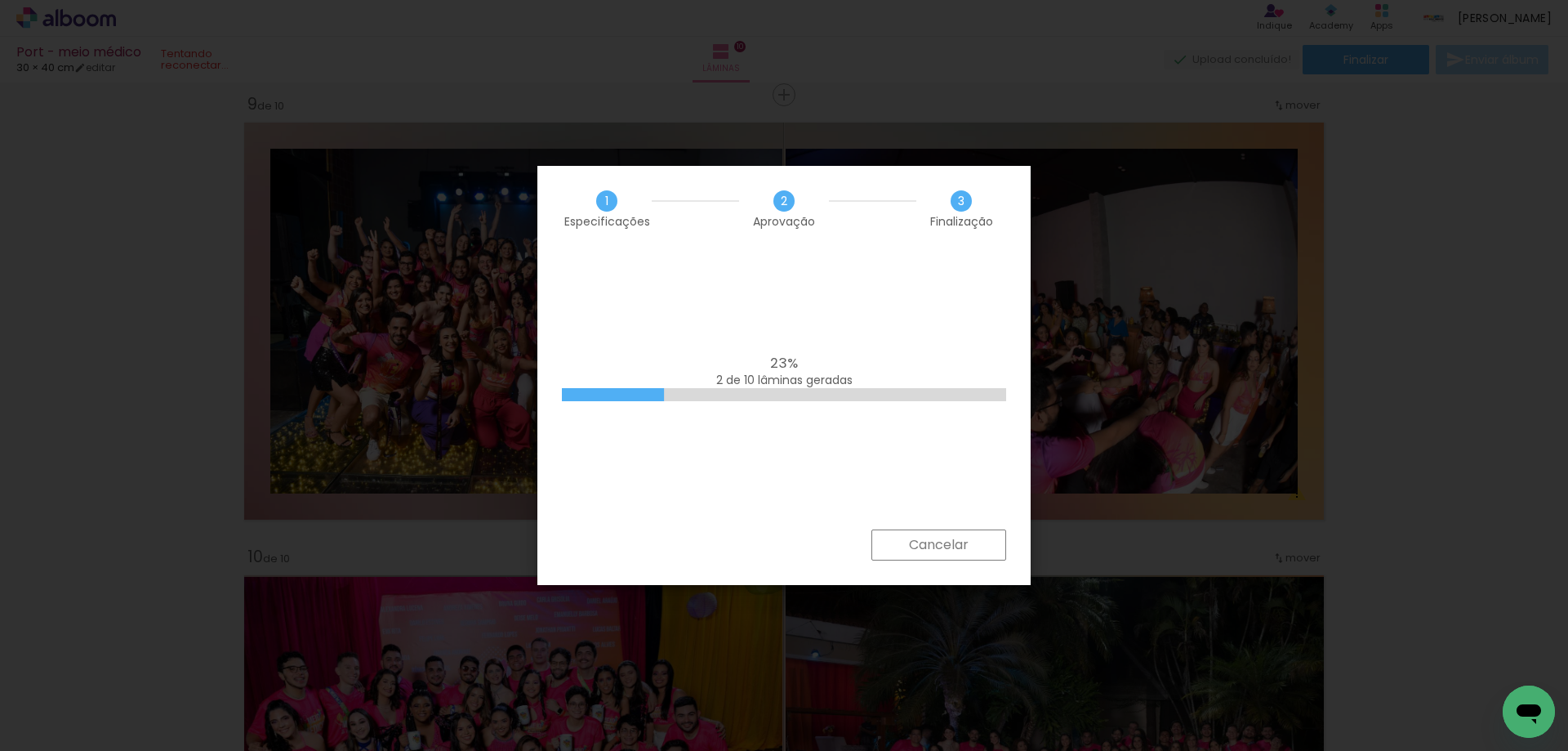
scroll to position [0, 1406]
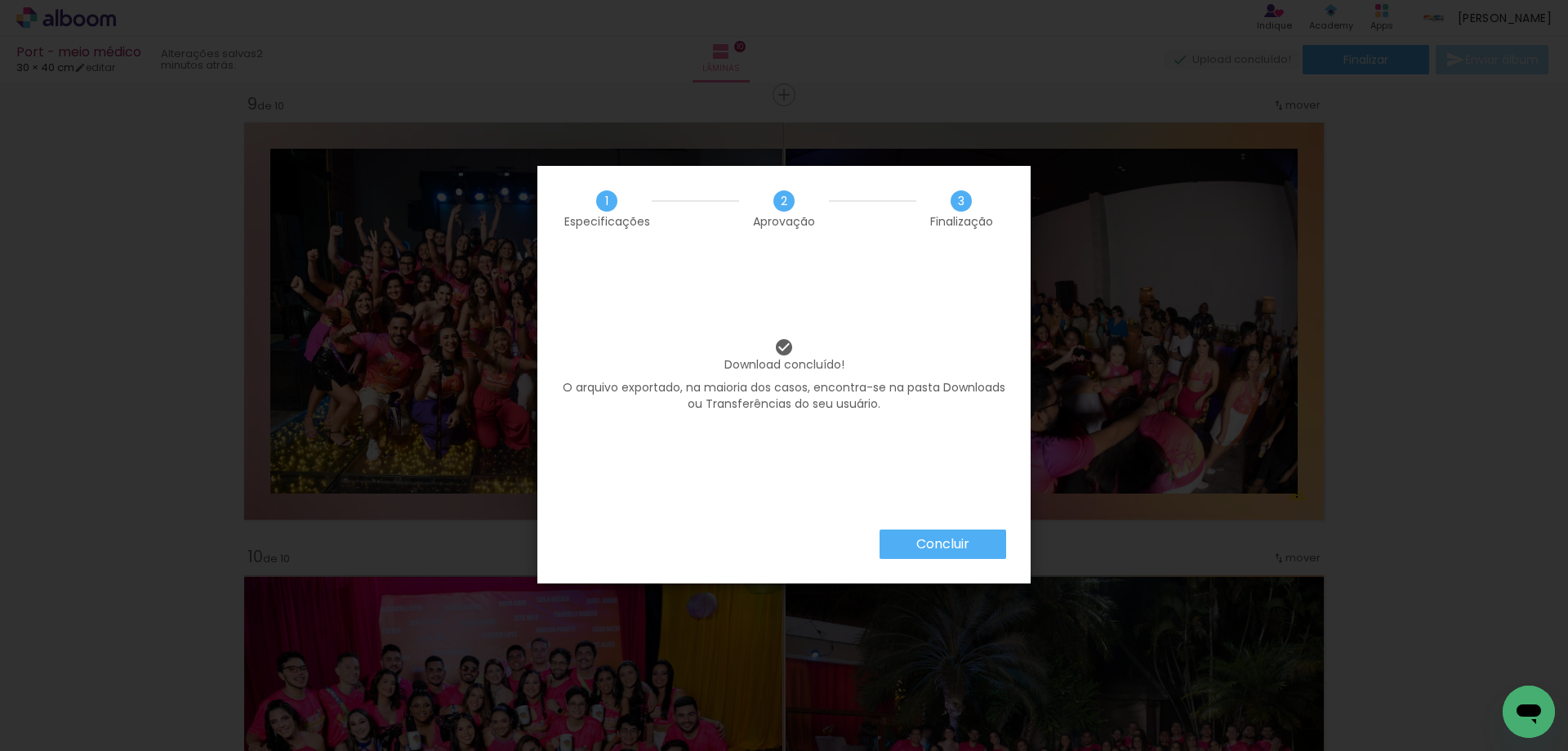
scroll to position [0, 1406]
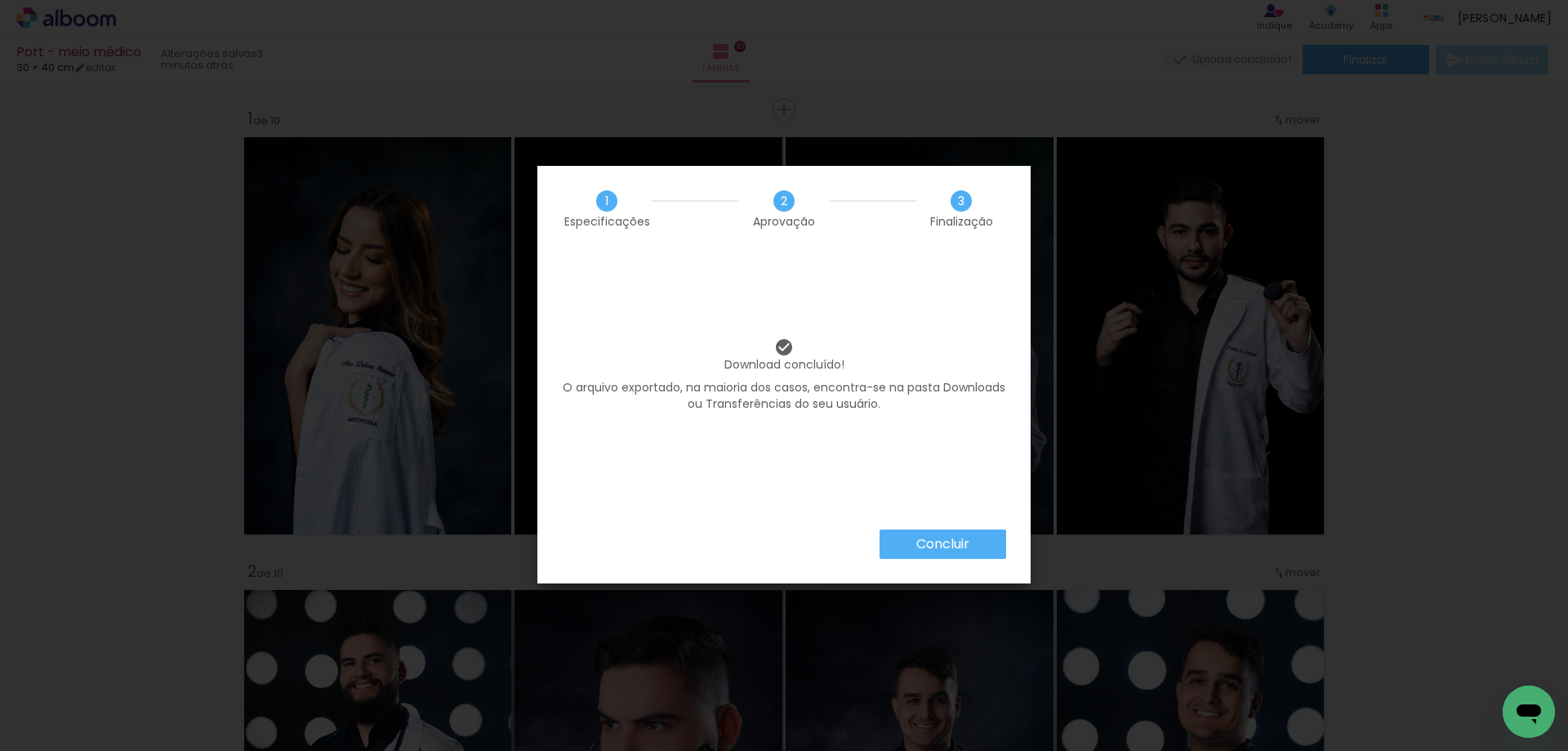
click at [0, 0] on slot "Concluir" at bounding box center [0, 0] width 0 height 0
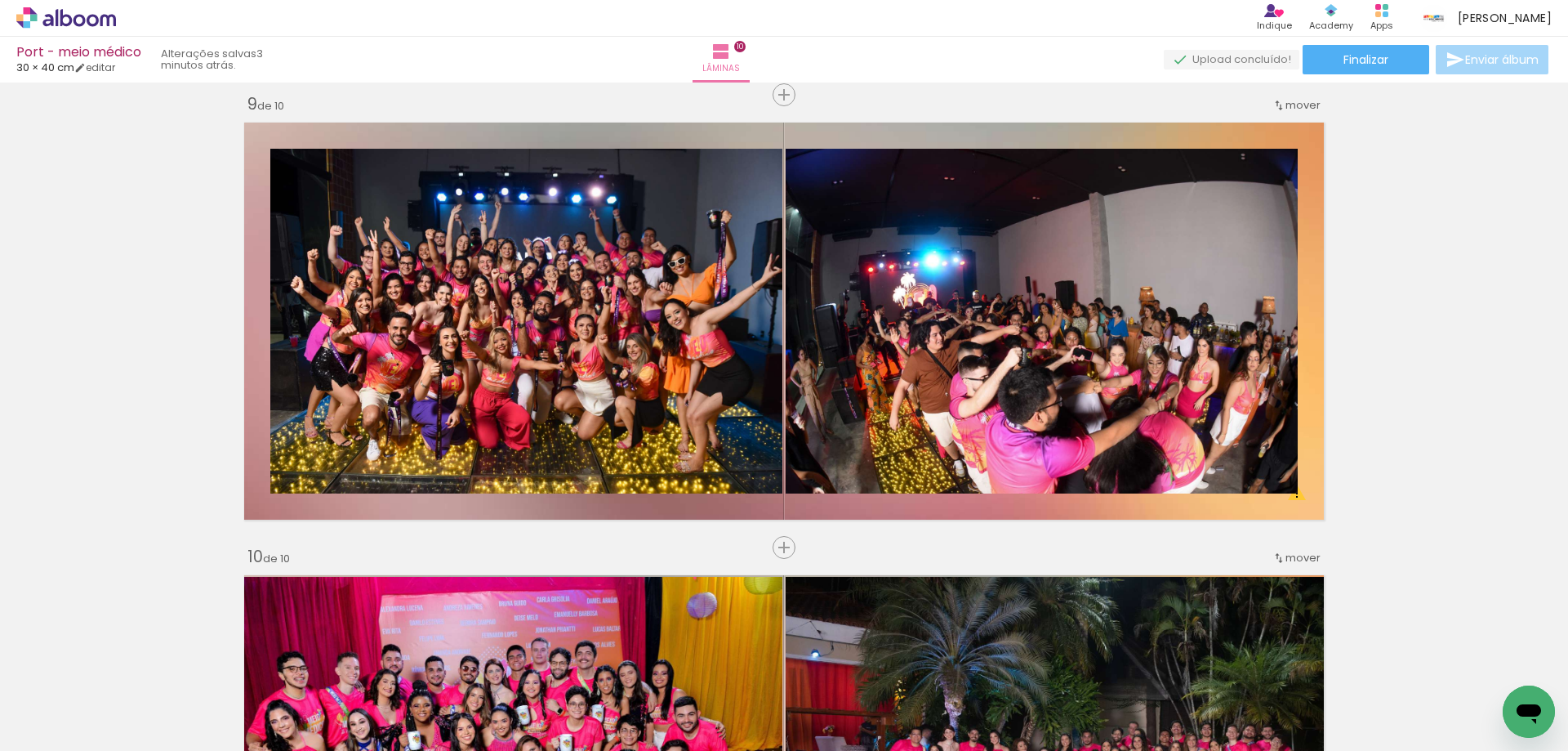
scroll to position [0, 1406]
